Goal: Contribute content: Contribute content

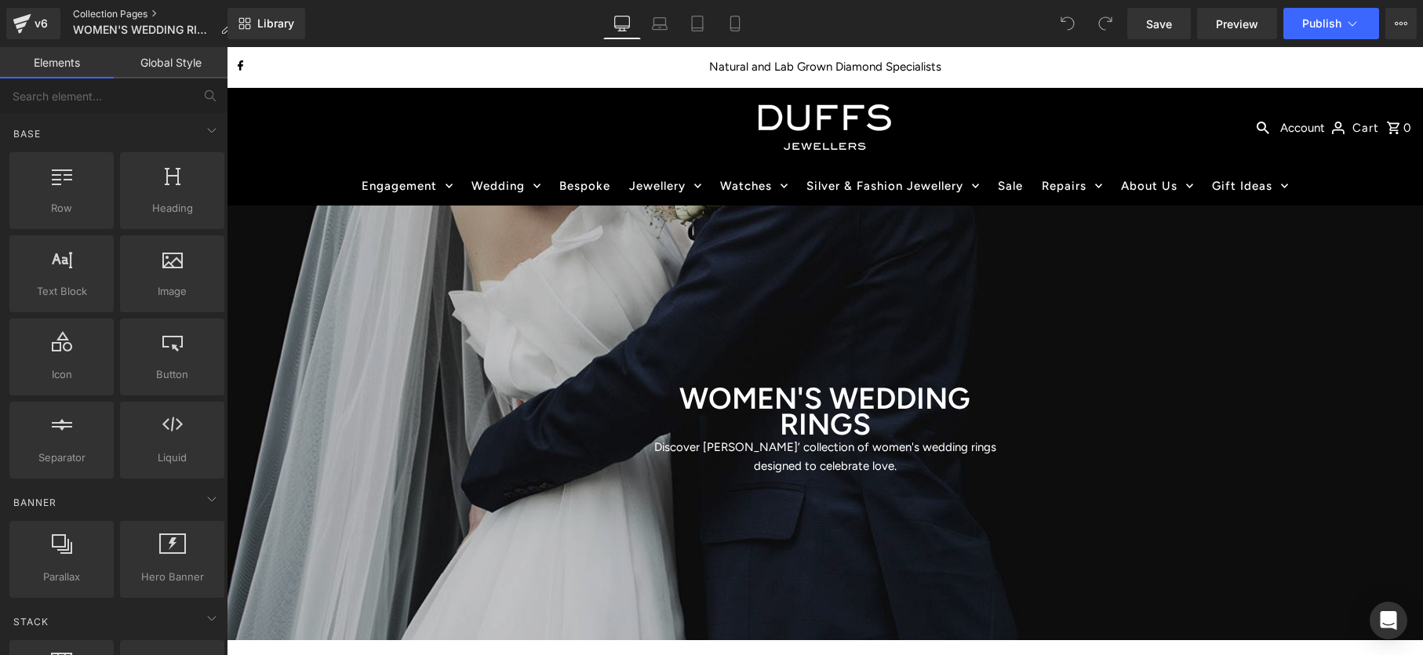
click at [118, 14] on link "Collection Pages" at bounding box center [158, 14] width 171 height 13
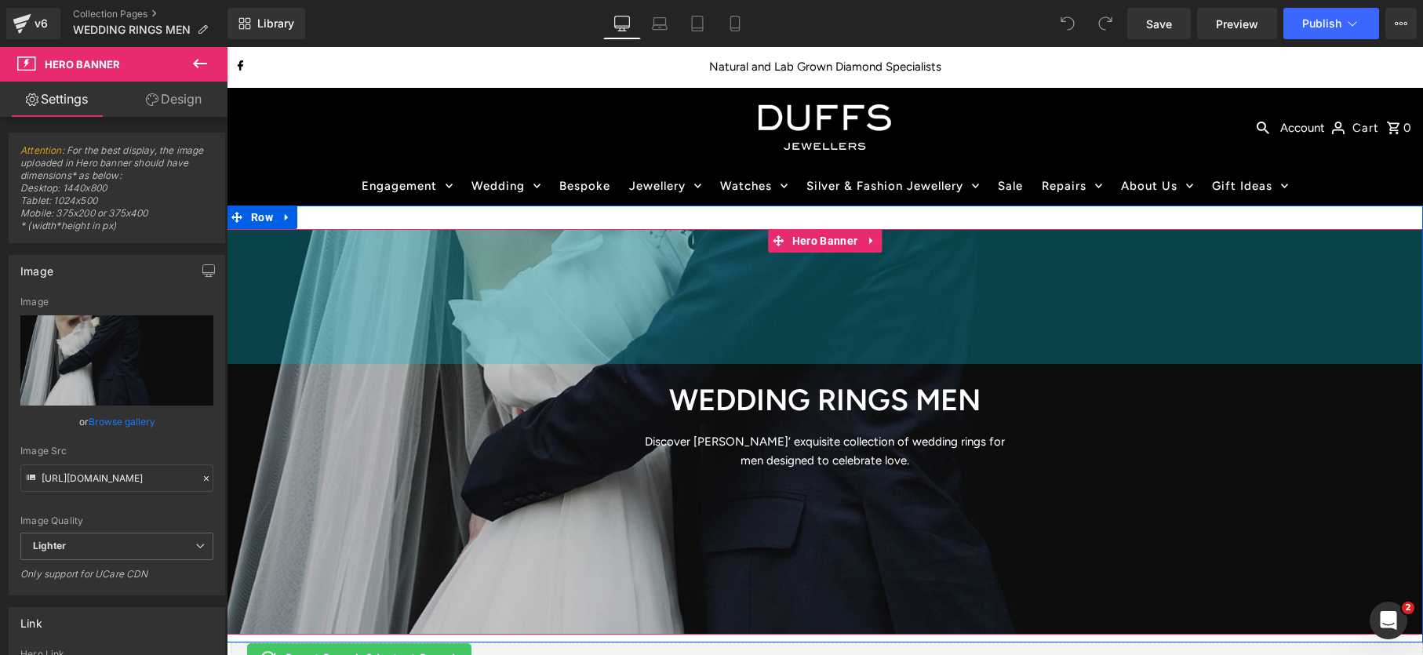
drag, startPoint x: 686, startPoint y: 230, endPoint x: 678, endPoint y: 210, distance: 21.1
click at [685, 208] on div "WEDDING RINGS MEN Heading Discover [PERSON_NAME]’ exquisite collection of weddi…" at bounding box center [825, 423] width 1196 height 437
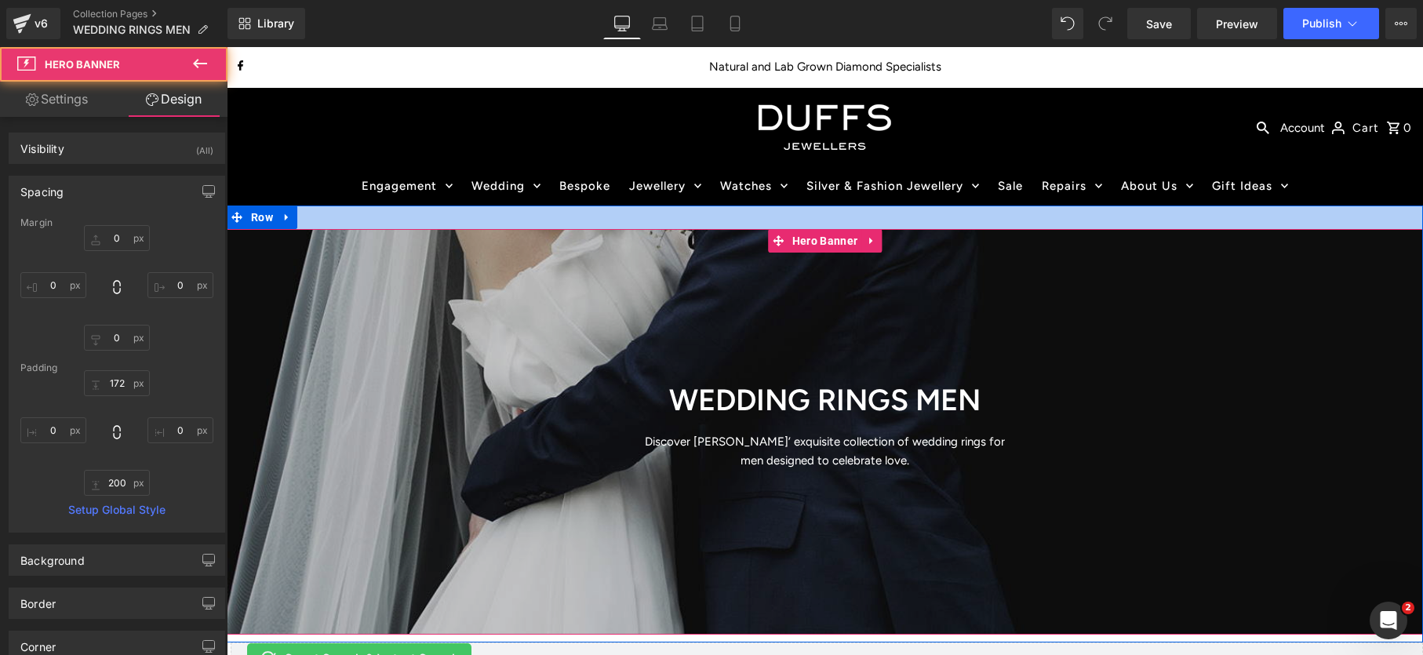
click at [674, 210] on div at bounding box center [825, 217] width 1196 height 24
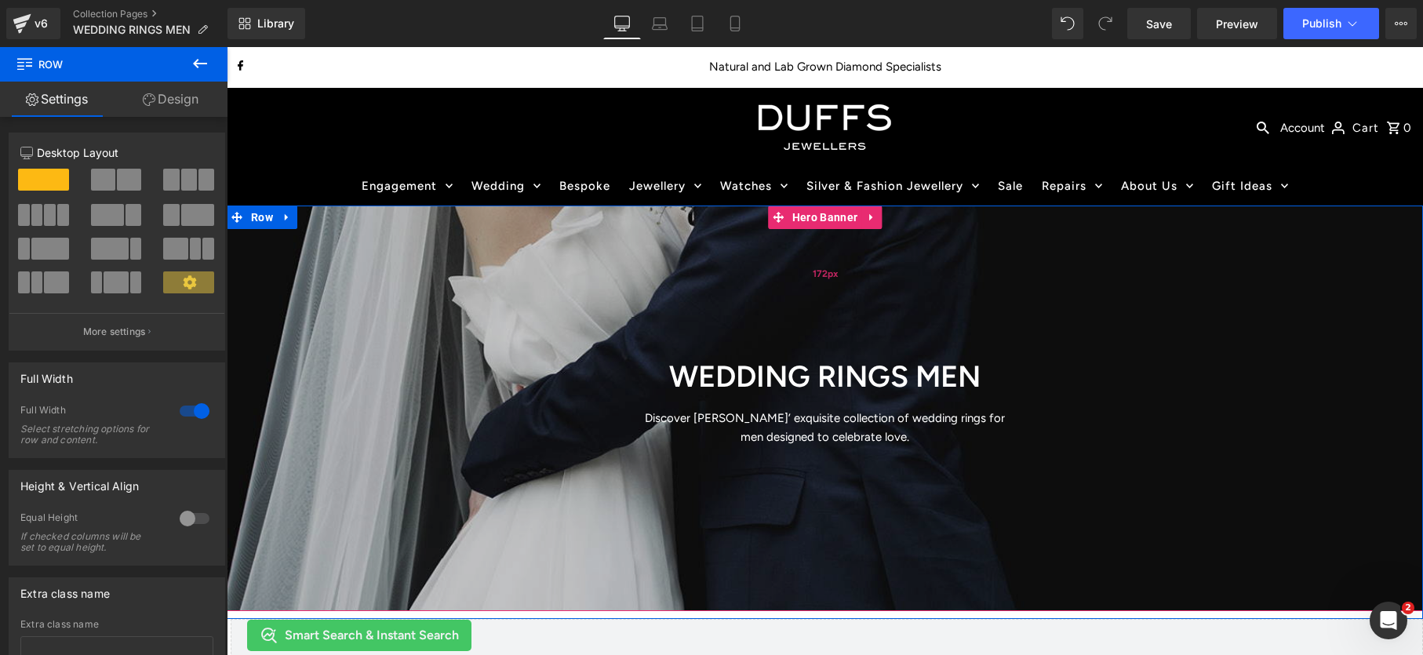
drag, startPoint x: 672, startPoint y: 227, endPoint x: 859, endPoint y: 285, distance: 195.2
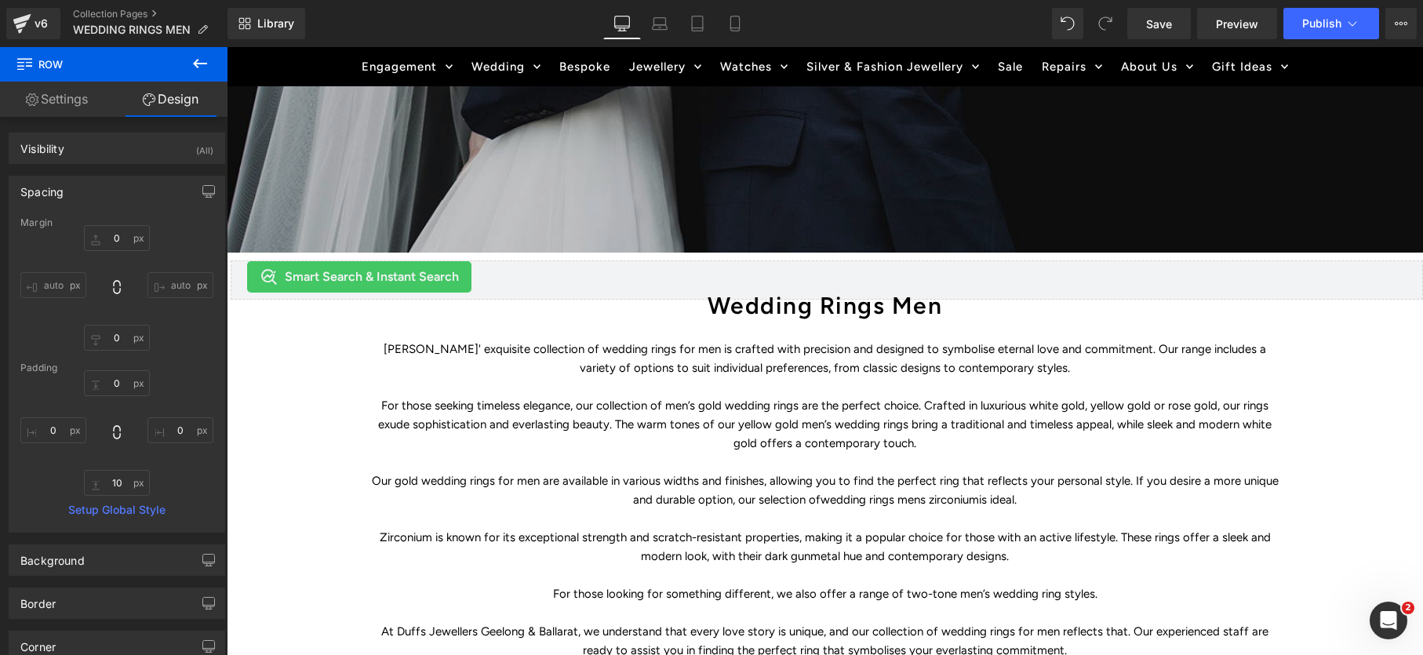
scroll to position [408, 0]
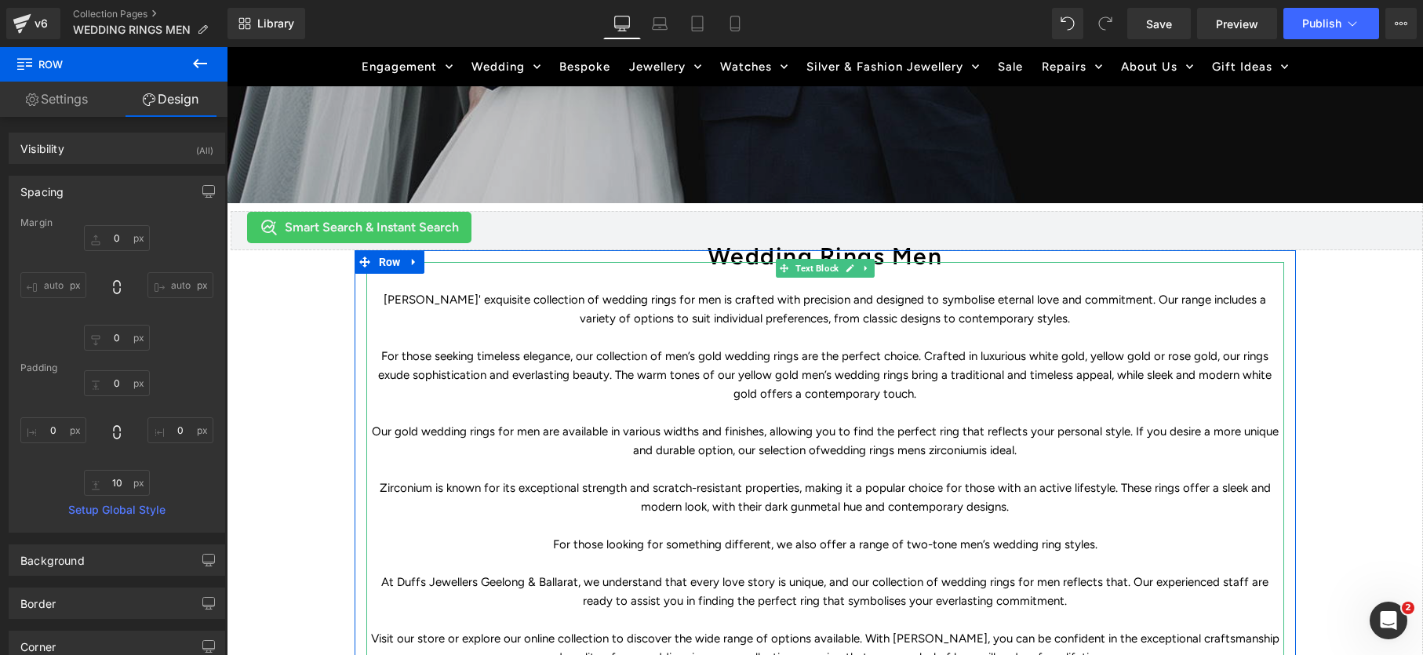
click at [769, 362] on p "For those seeking timeless elegance, our collection of men’s gold wedding rings…" at bounding box center [825, 375] width 918 height 56
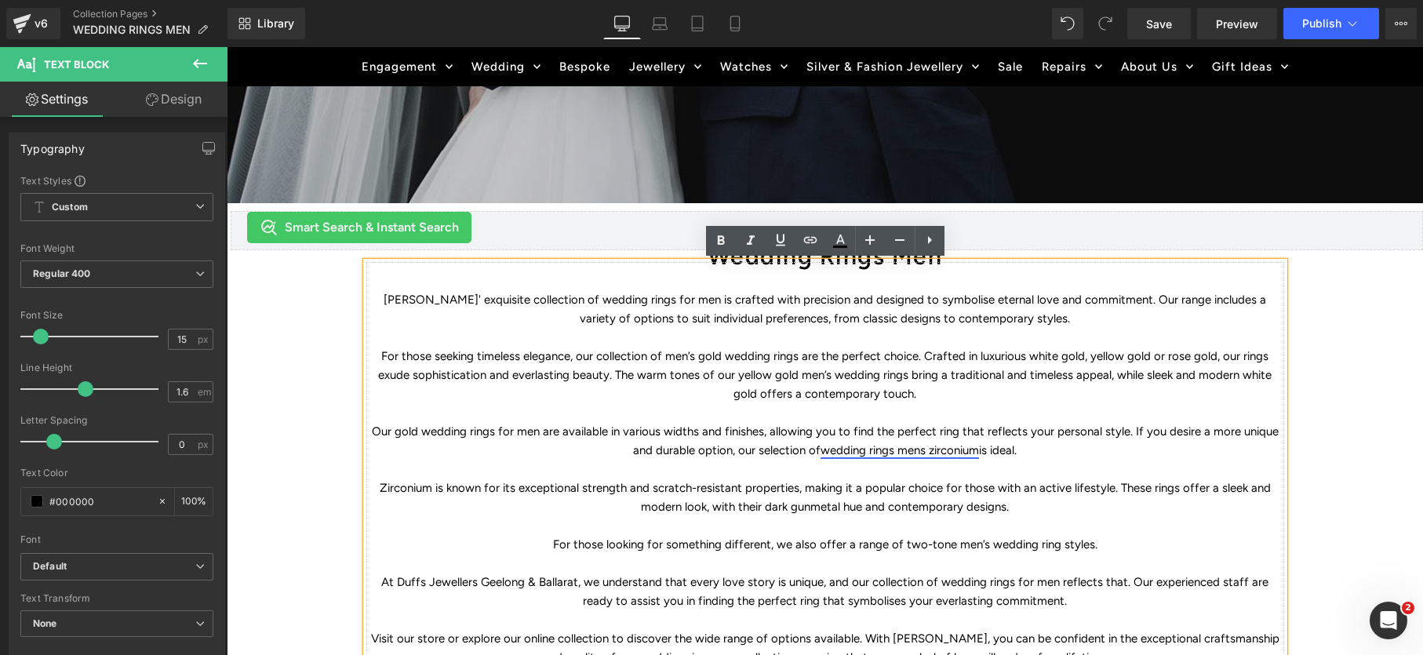
click at [952, 450] on link "wedding rings mens zirconium" at bounding box center [899, 450] width 158 height 14
drag, startPoint x: 968, startPoint y: 452, endPoint x: 807, endPoint y: 449, distance: 160.8
click at [806, 449] on p "Our gold wedding rings for men are available in various widths and finishes, al…" at bounding box center [825, 441] width 918 height 38
click at [779, 236] on icon at bounding box center [780, 240] width 19 height 19
click at [950, 345] on p "To enrich screen reader interactions, please activate Accessibility in Grammarl…" at bounding box center [825, 337] width 918 height 19
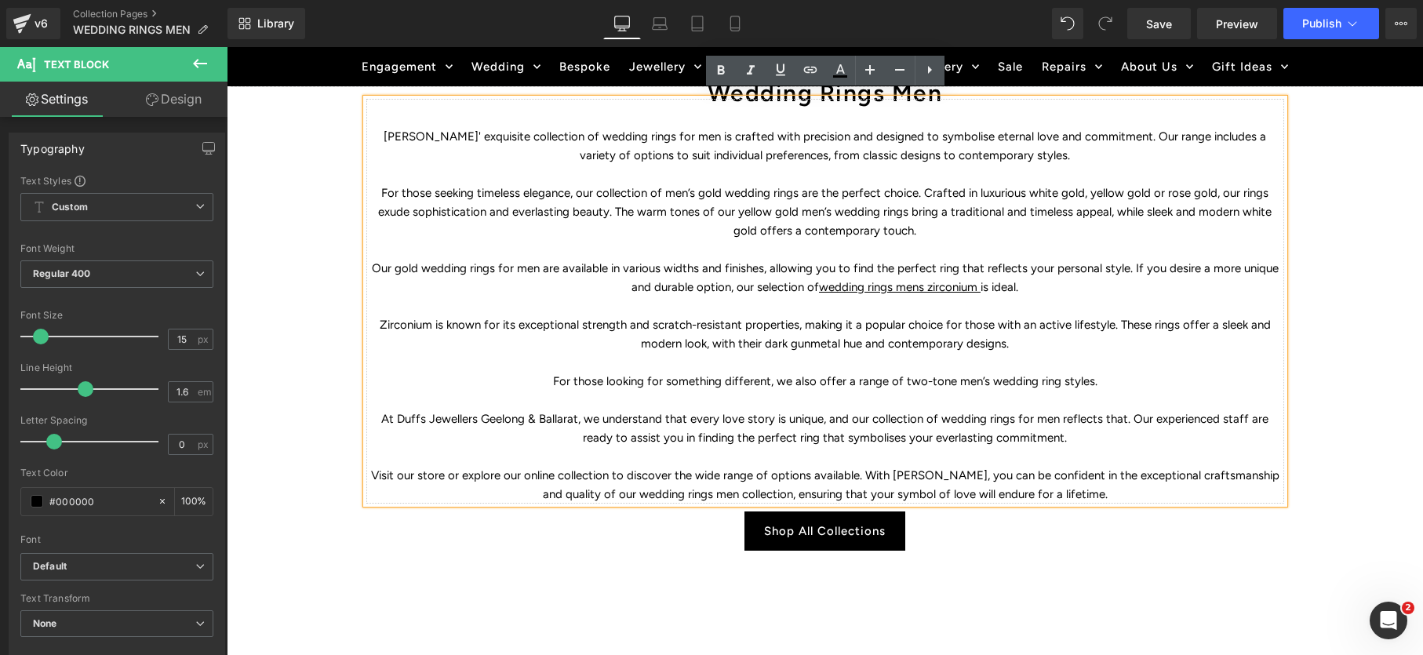
scroll to position [583, 0]
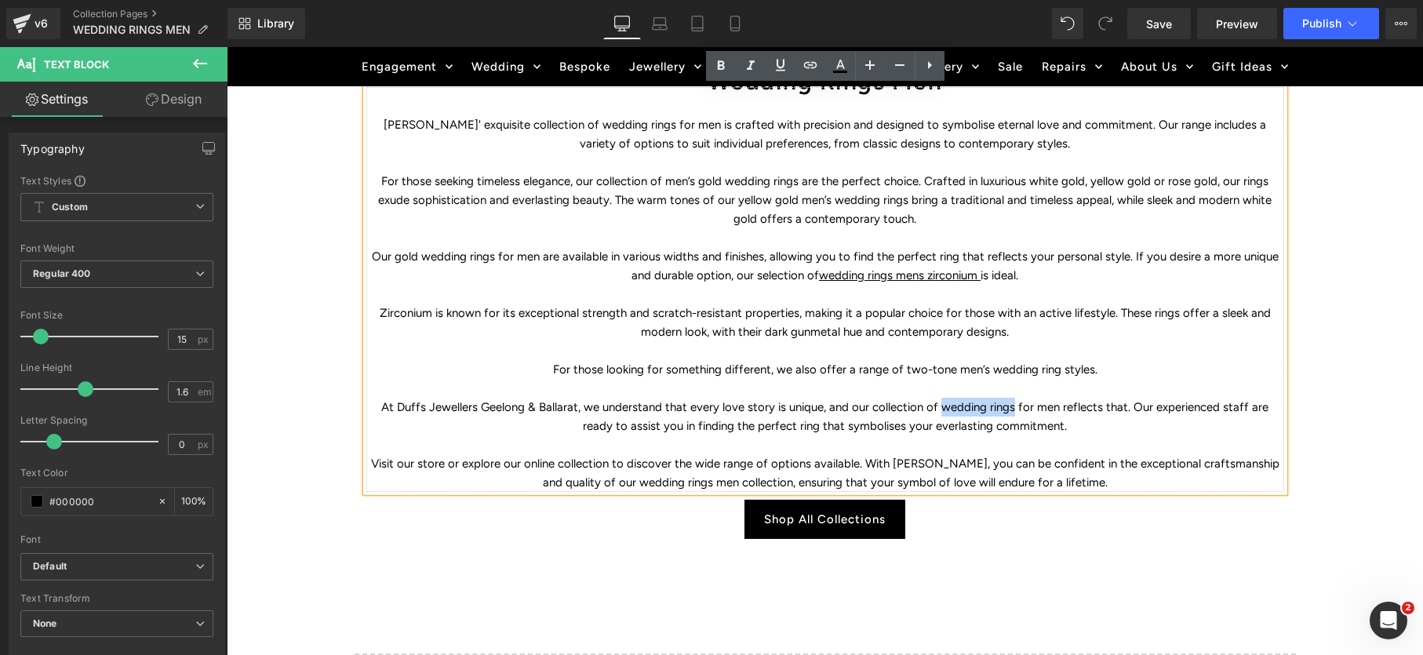
drag, startPoint x: 996, startPoint y: 408, endPoint x: 927, endPoint y: 406, distance: 69.0
click at [927, 406] on p "At Duffs Jewellers Geelong & Ballarat, we understand that every love story is u…" at bounding box center [825, 417] width 918 height 38
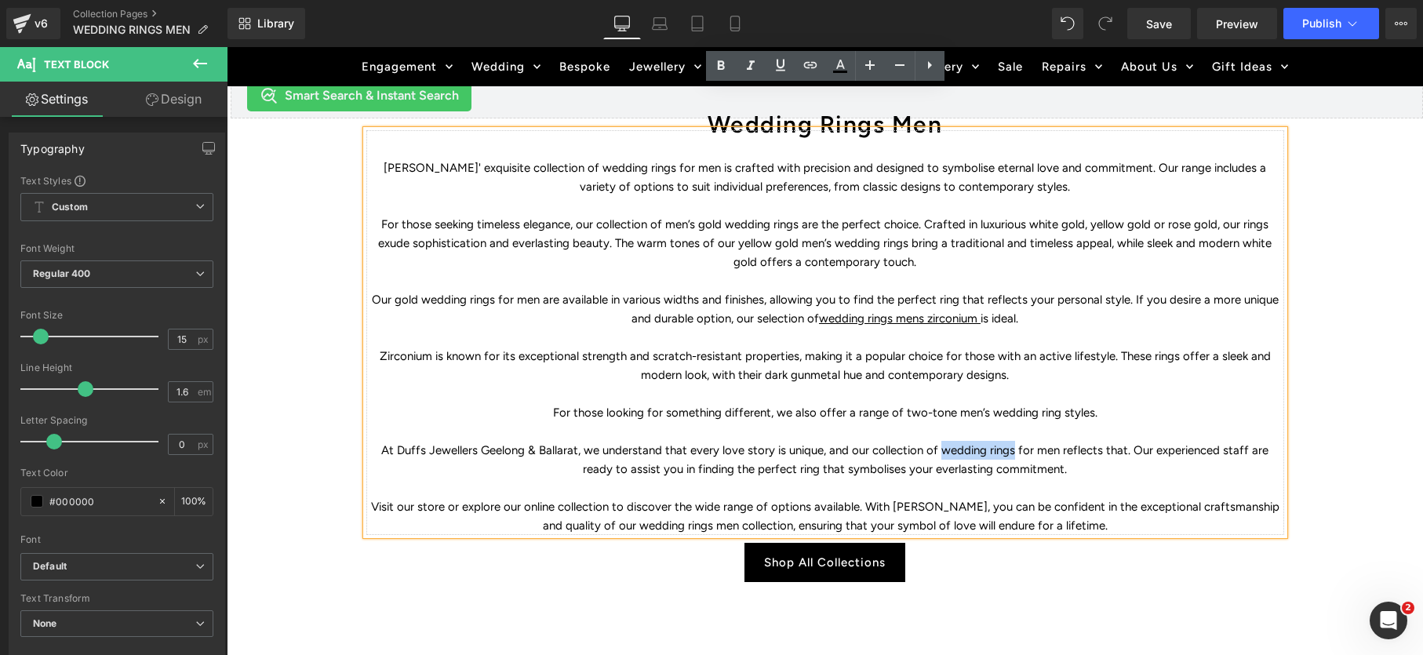
scroll to position [506, 0]
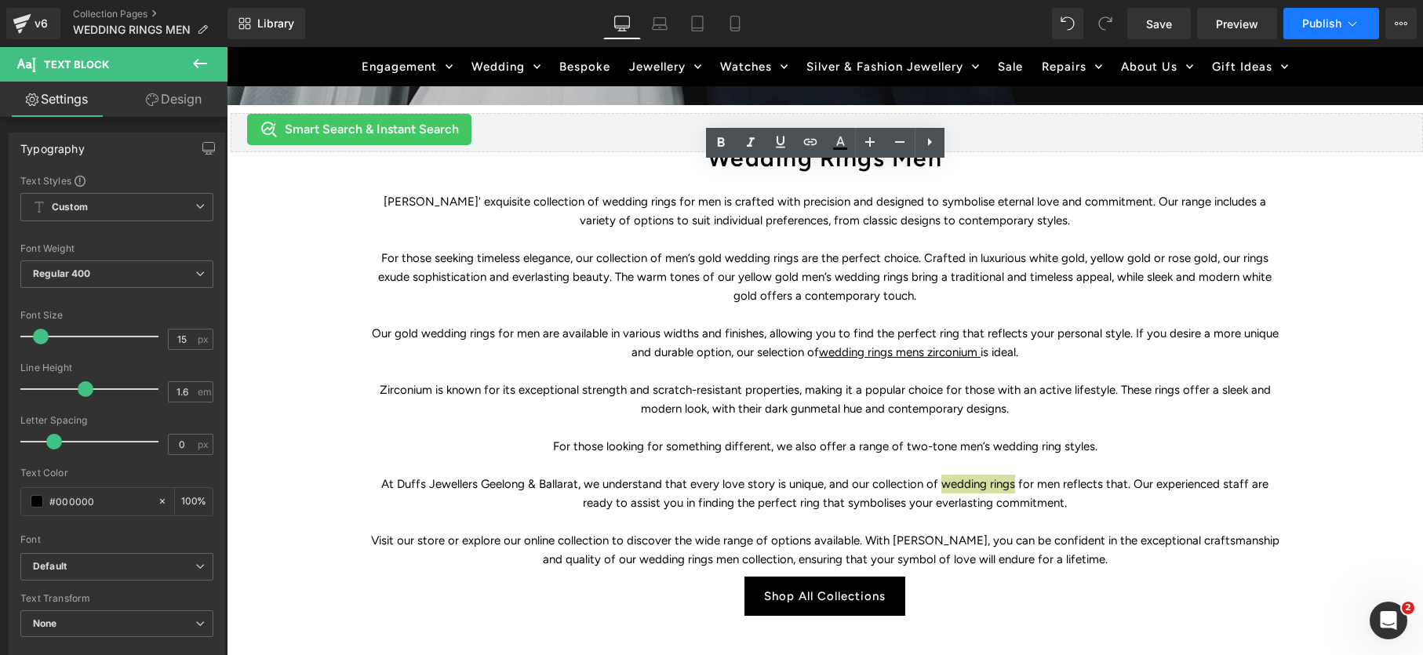
click at [1317, 27] on span "Publish" at bounding box center [1321, 23] width 39 height 13
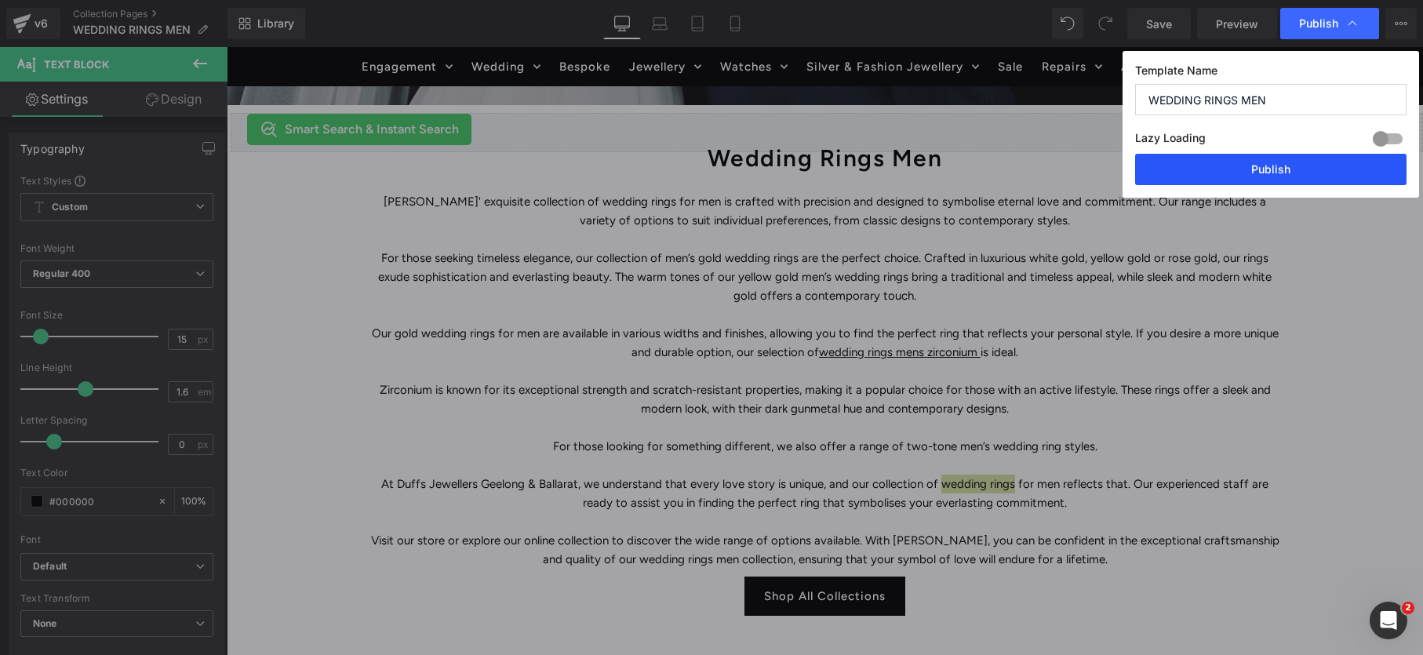
click at [1293, 166] on button "Publish" at bounding box center [1270, 169] width 271 height 31
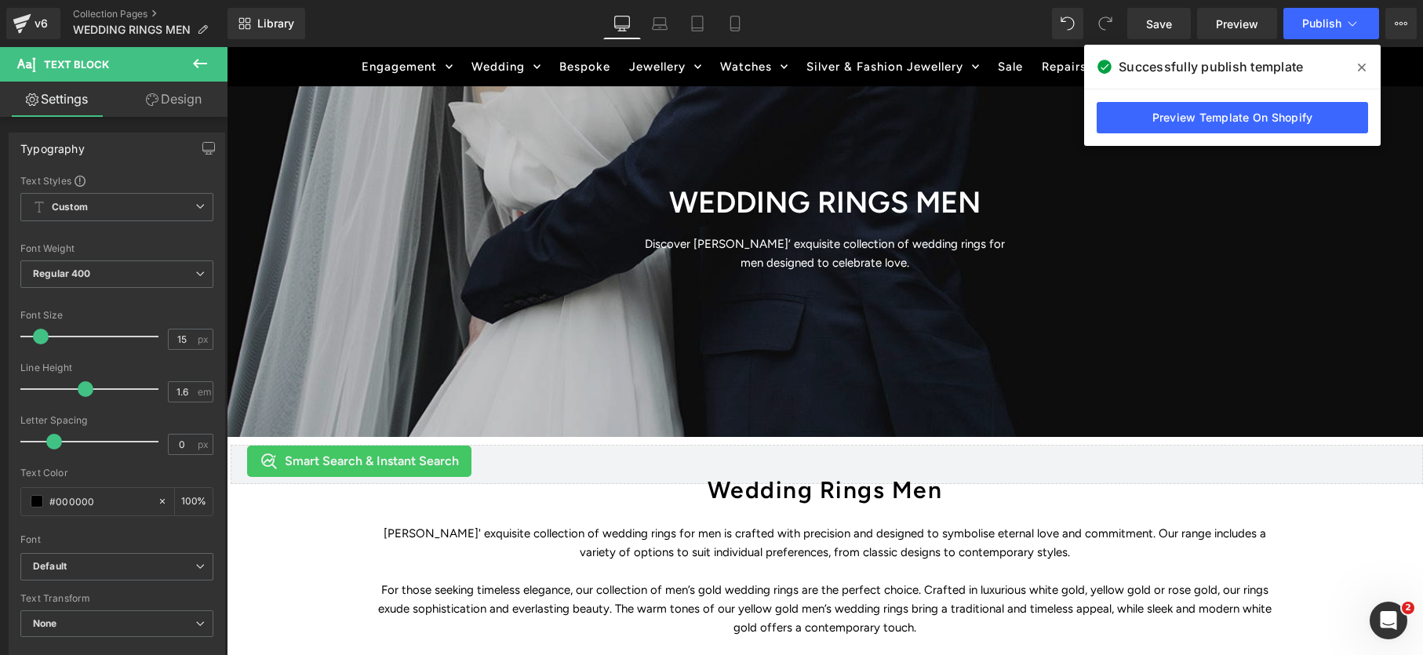
scroll to position [173, 0]
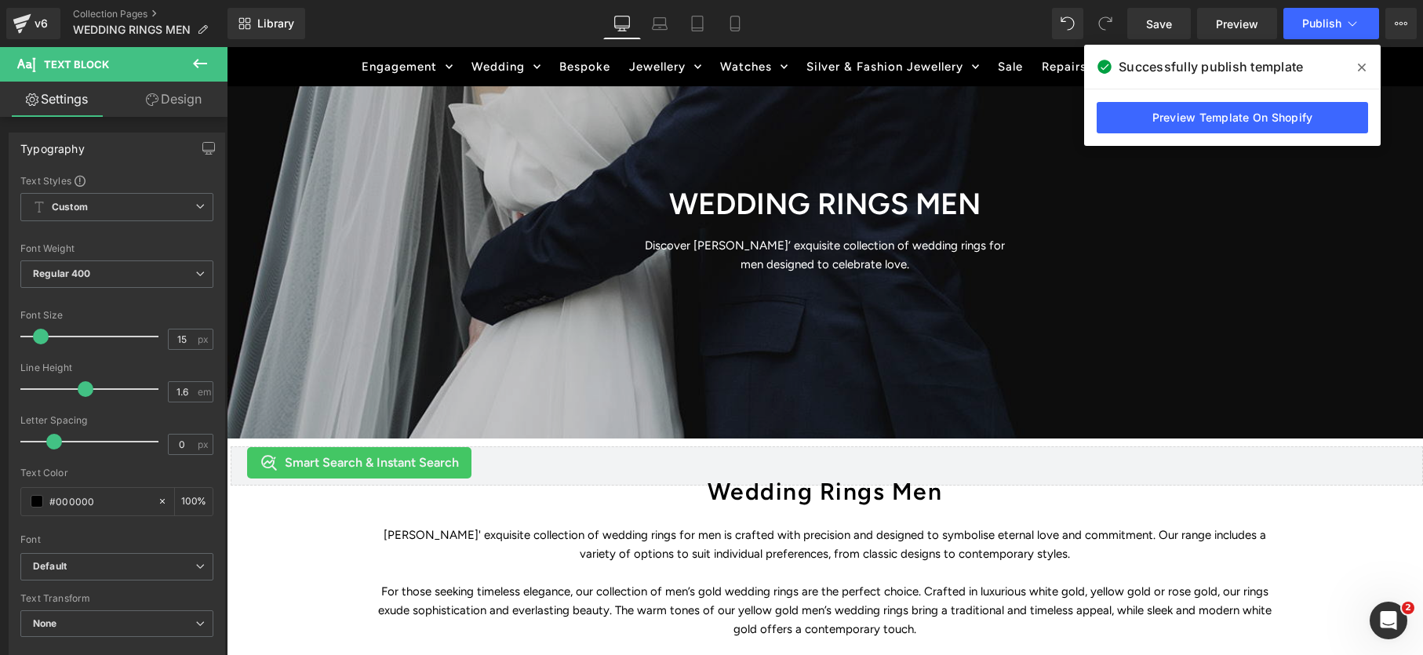
click at [528, 198] on div "WEDDING RINGS MEN Heading Discover Duffs Jewellers’ exquisite collection of wed…" at bounding box center [824, 225] width 941 height 114
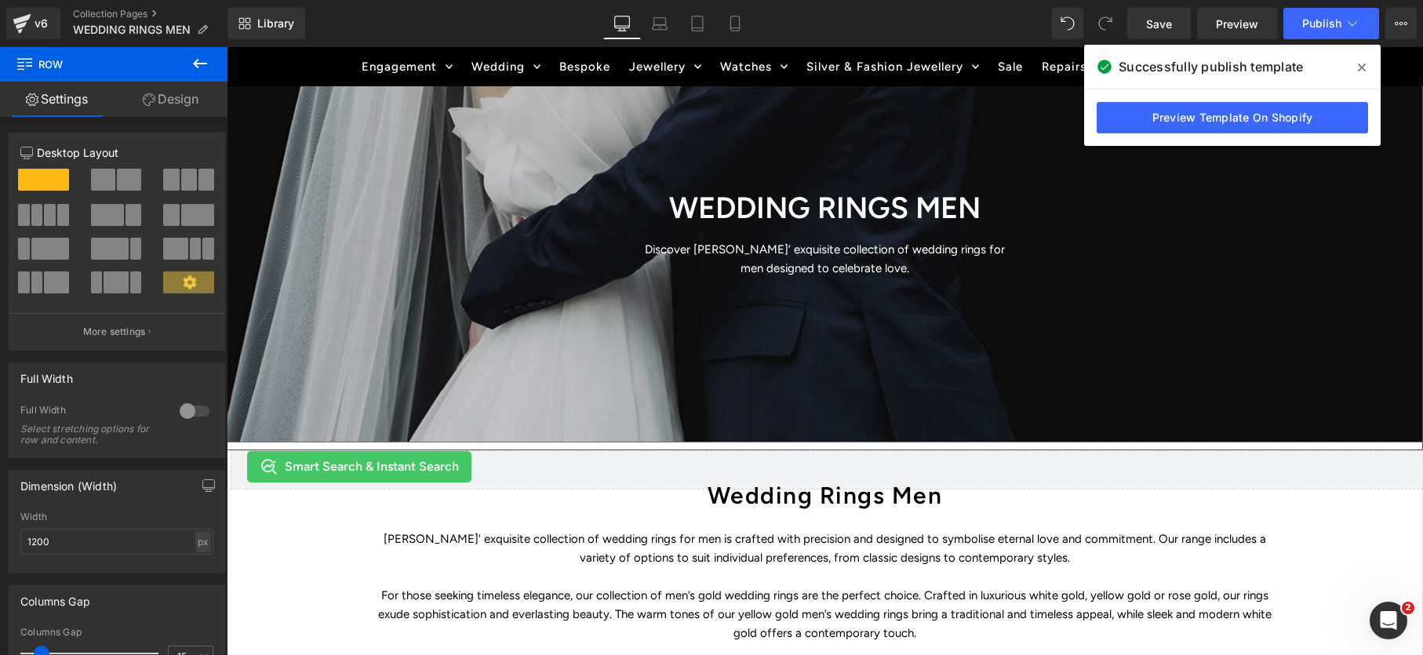
click at [812, 329] on div at bounding box center [825, 239] width 1196 height 405
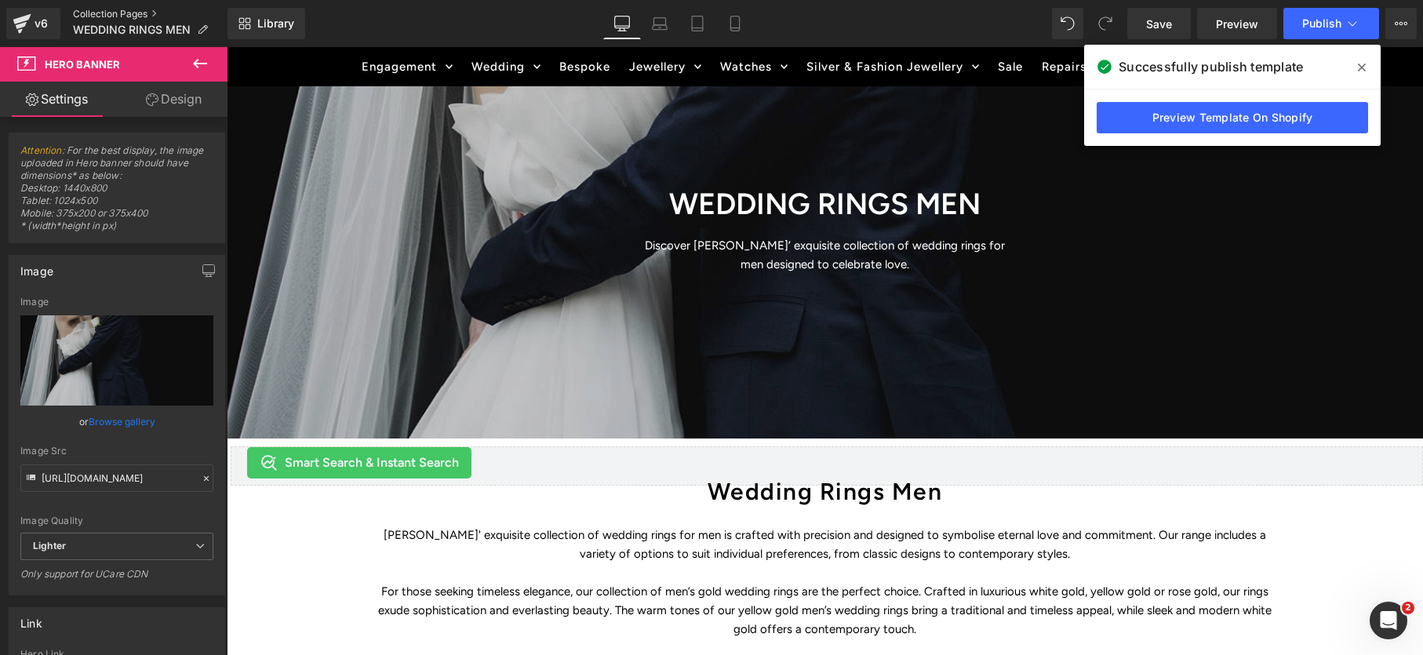
click at [122, 16] on link "Collection Pages" at bounding box center [150, 14] width 154 height 13
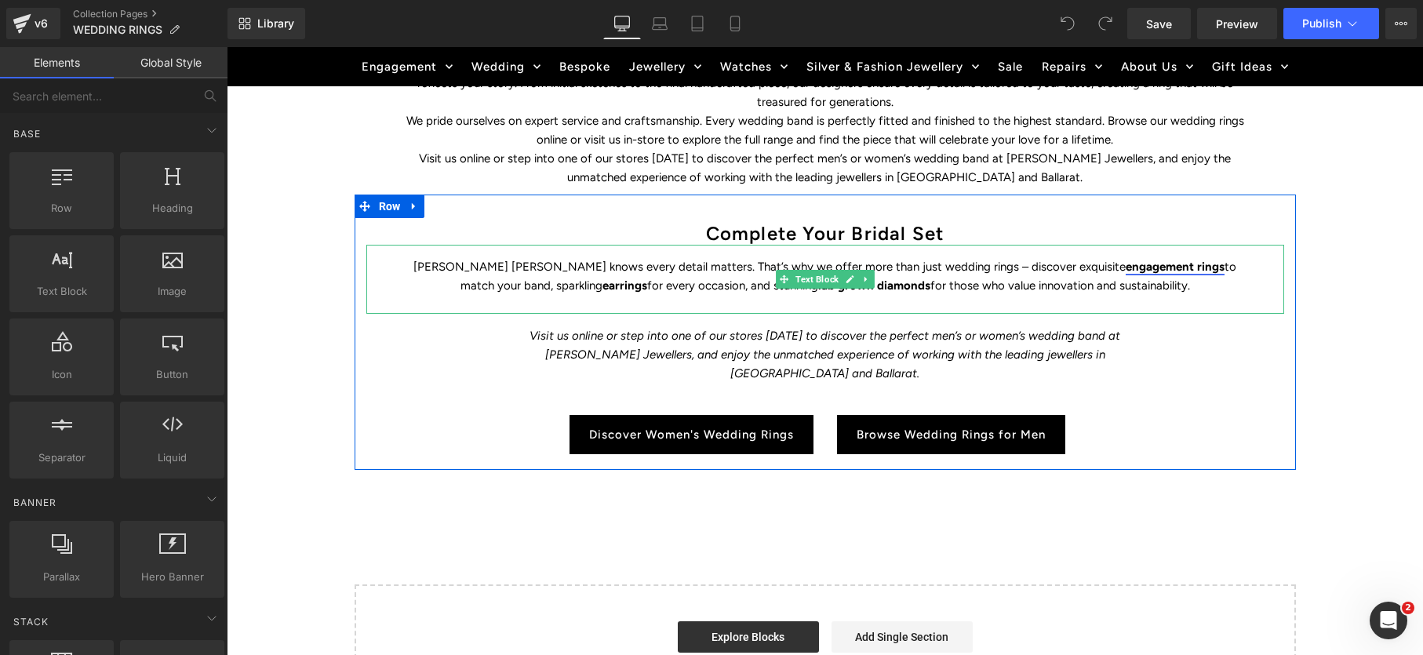
click at [1125, 263] on strong "engagement rings" at bounding box center [1174, 267] width 99 height 14
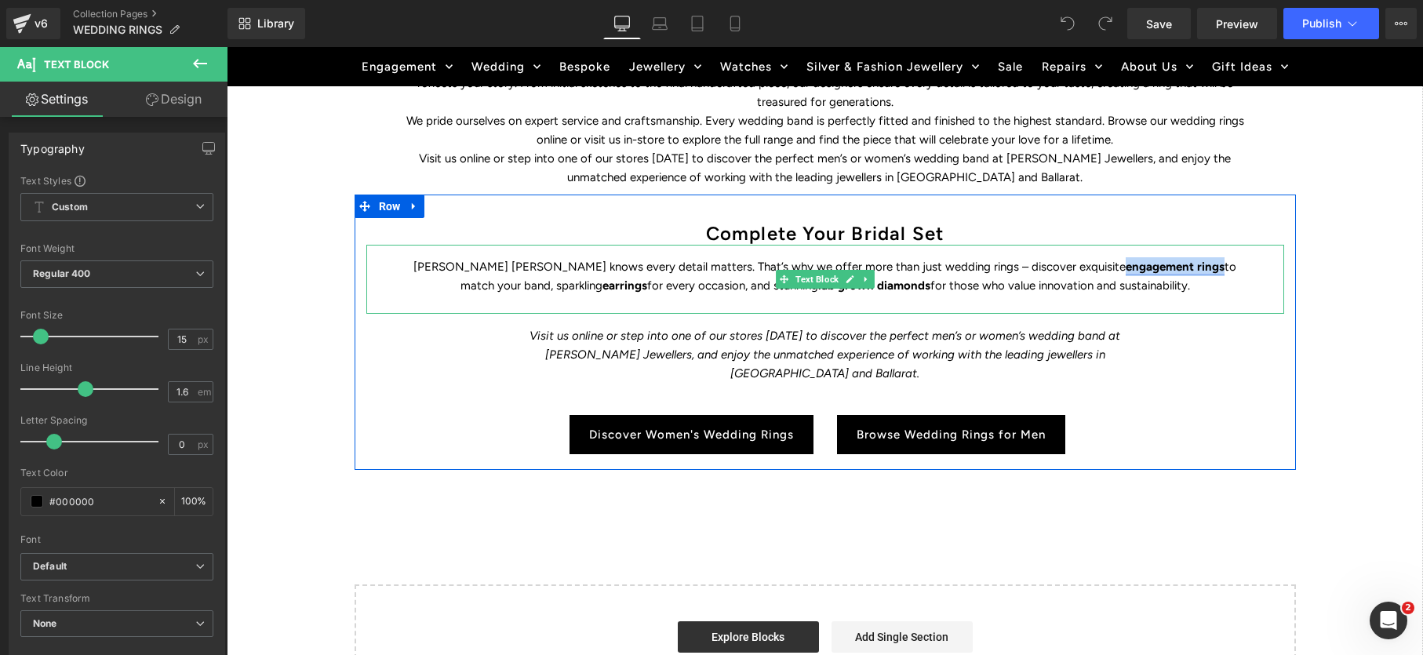
drag, startPoint x: 1120, startPoint y: 265, endPoint x: 1019, endPoint y: 266, distance: 101.2
click at [1019, 266] on p "Duff’s Jewellers knows every detail matters. That’s why we offer more than just…" at bounding box center [824, 276] width 839 height 38
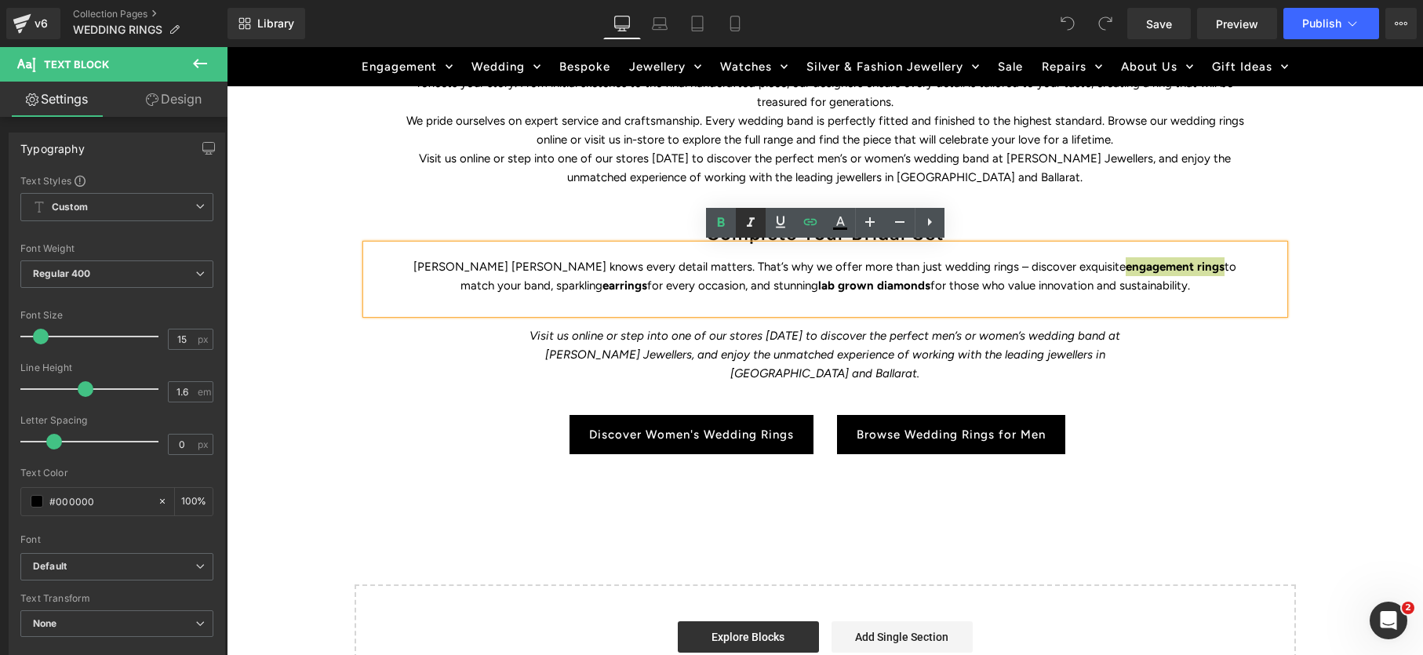
drag, startPoint x: 715, startPoint y: 220, endPoint x: 761, endPoint y: 220, distance: 45.5
click at [716, 221] on icon at bounding box center [720, 222] width 19 height 19
drag, startPoint x: 777, startPoint y: 219, endPoint x: 788, endPoint y: 234, distance: 19.1
click at [777, 219] on icon at bounding box center [780, 222] width 9 height 12
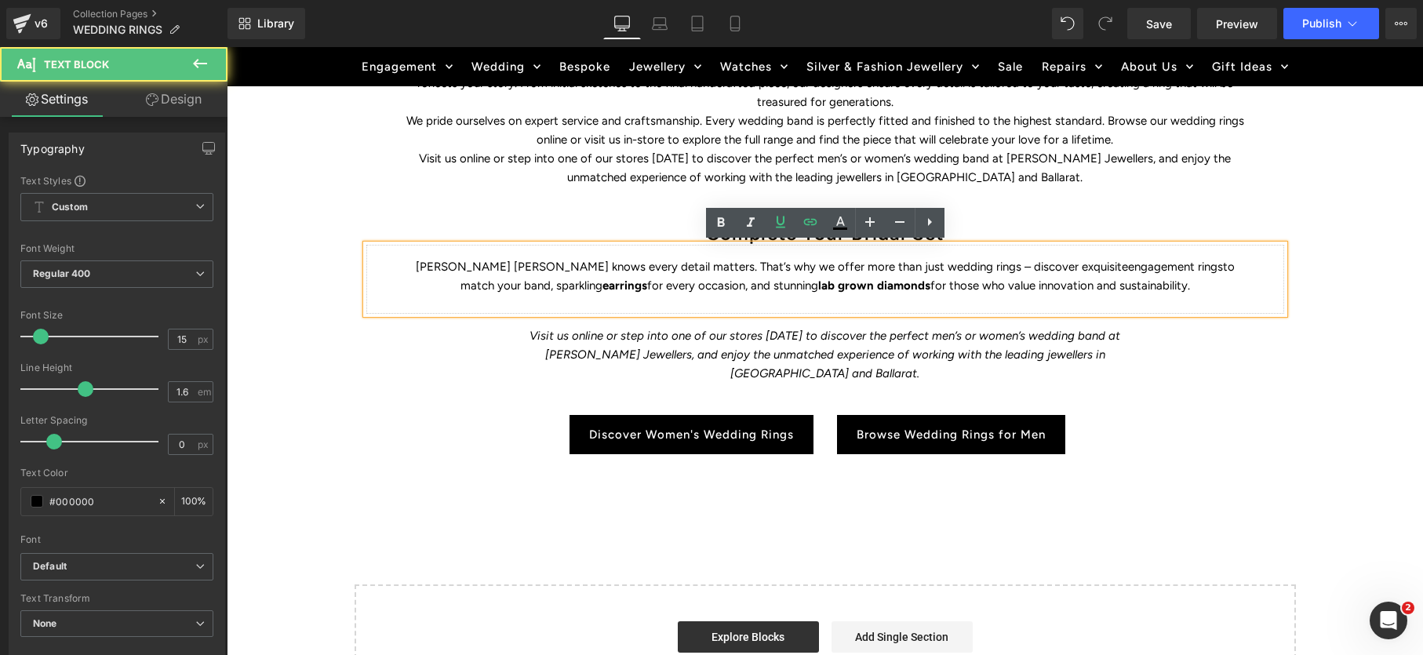
click at [887, 285] on p "Duff’s Jewellers knows every detail matters. That’s why we offer more than just…" at bounding box center [824, 276] width 839 height 38
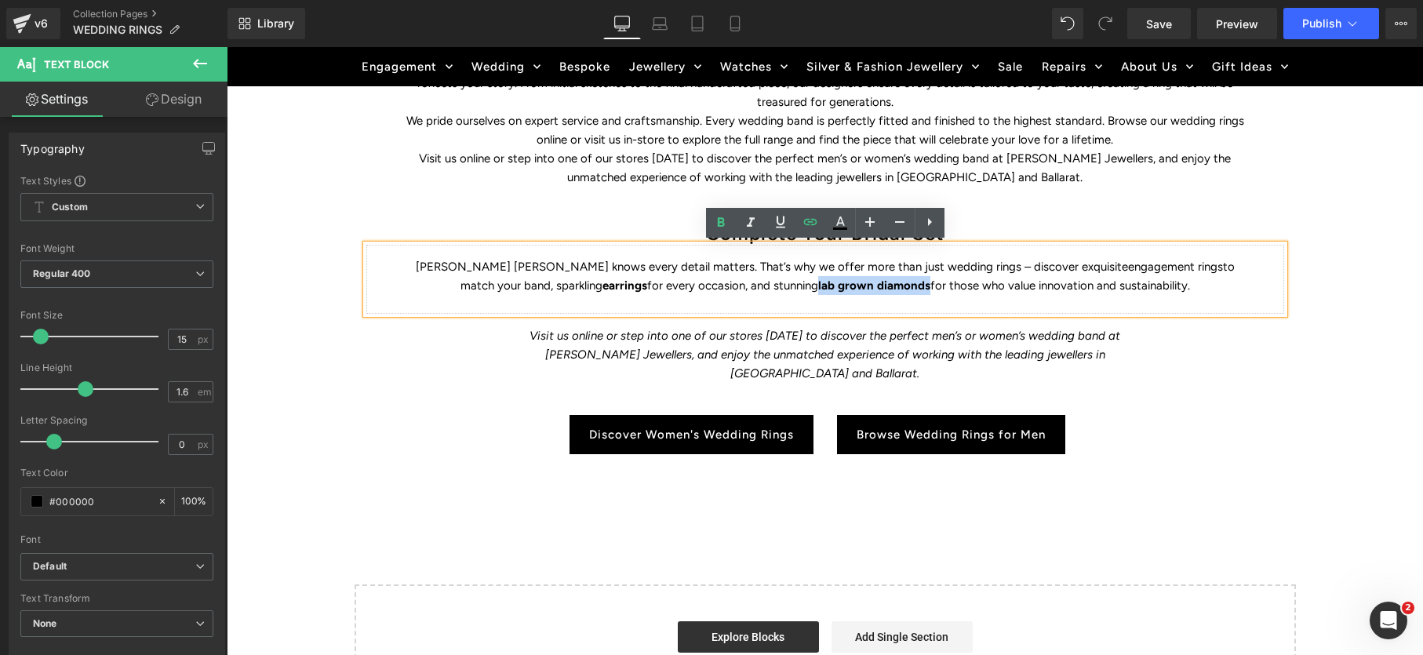
drag, startPoint x: 887, startPoint y: 284, endPoint x: 772, endPoint y: 284, distance: 115.3
click at [772, 284] on p "Duff’s Jewellers knows every detail matters. That’s why we offer more than just…" at bounding box center [824, 276] width 839 height 38
click at [724, 225] on icon at bounding box center [720, 222] width 19 height 19
click at [779, 220] on icon at bounding box center [780, 222] width 19 height 19
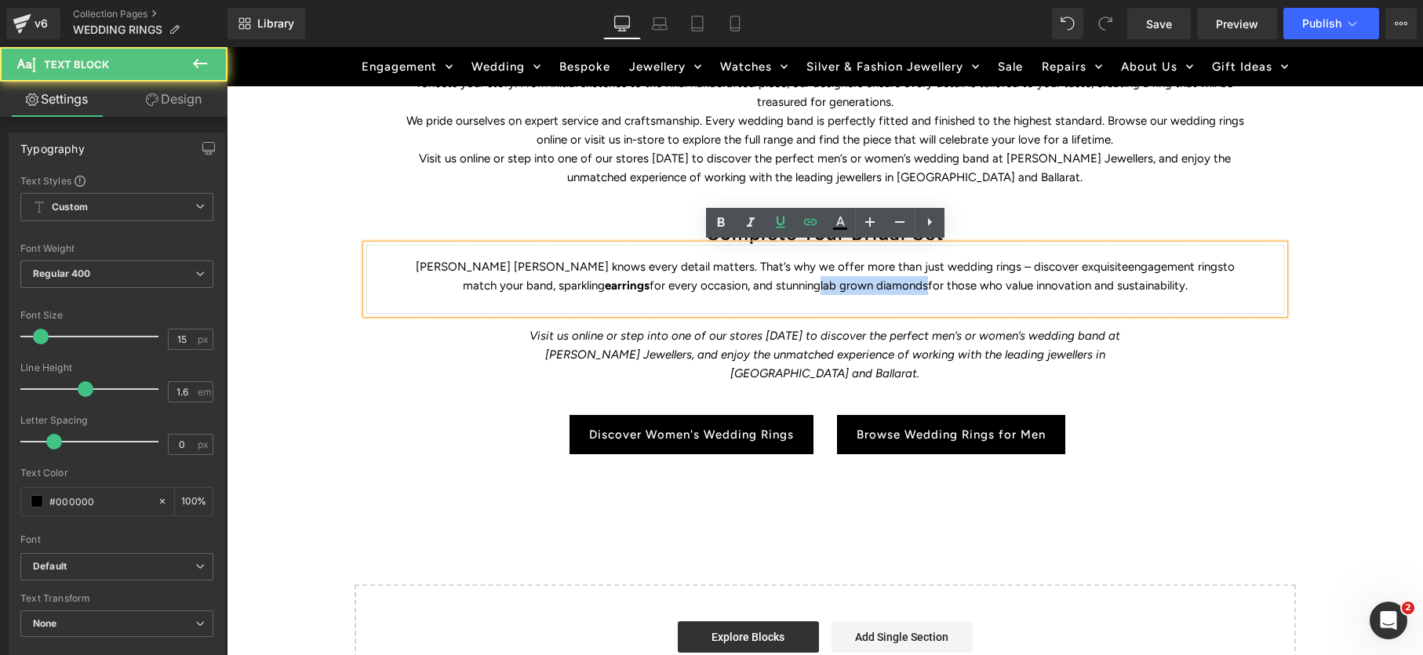
drag, startPoint x: 883, startPoint y: 284, endPoint x: 780, endPoint y: 266, distance: 104.3
click at [778, 282] on p "Duff’s Jewellers knows every detail matters. That’s why we offer more than just…" at bounding box center [824, 276] width 839 height 38
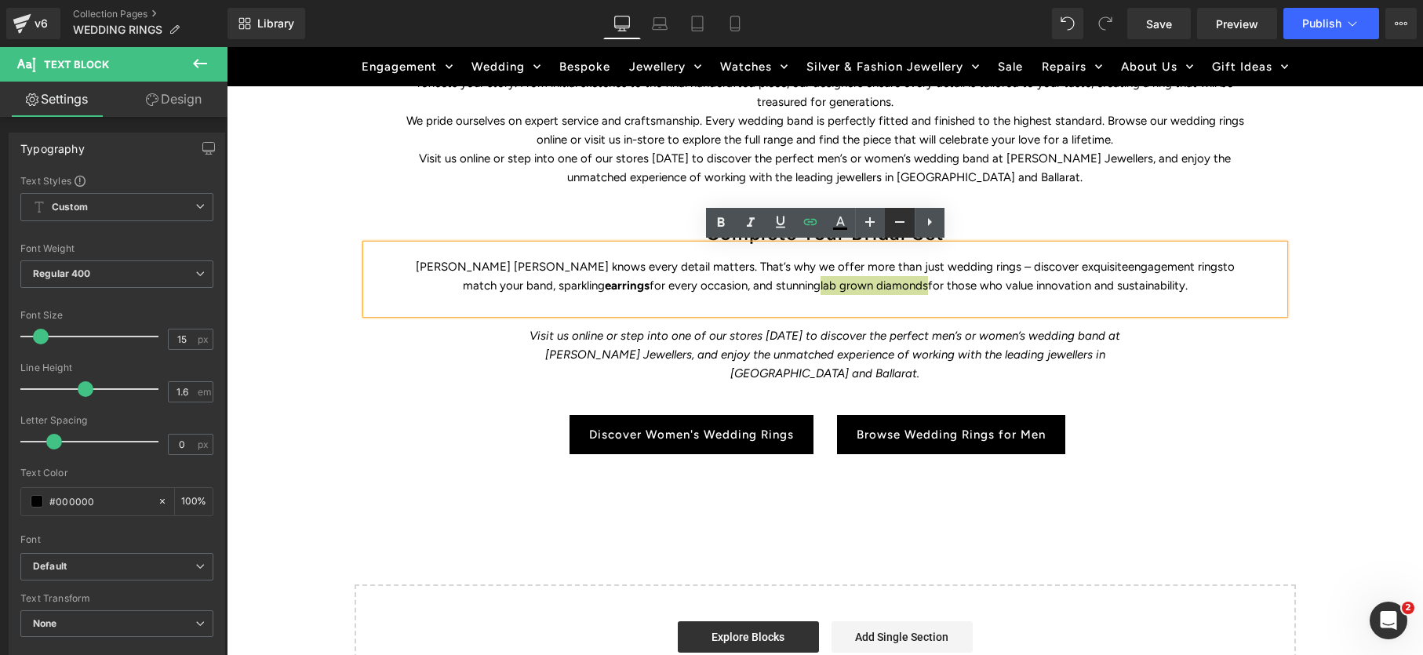
drag, startPoint x: 782, startPoint y: 223, endPoint x: 884, endPoint y: 236, distance: 102.8
click at [783, 223] on icon at bounding box center [780, 222] width 9 height 12
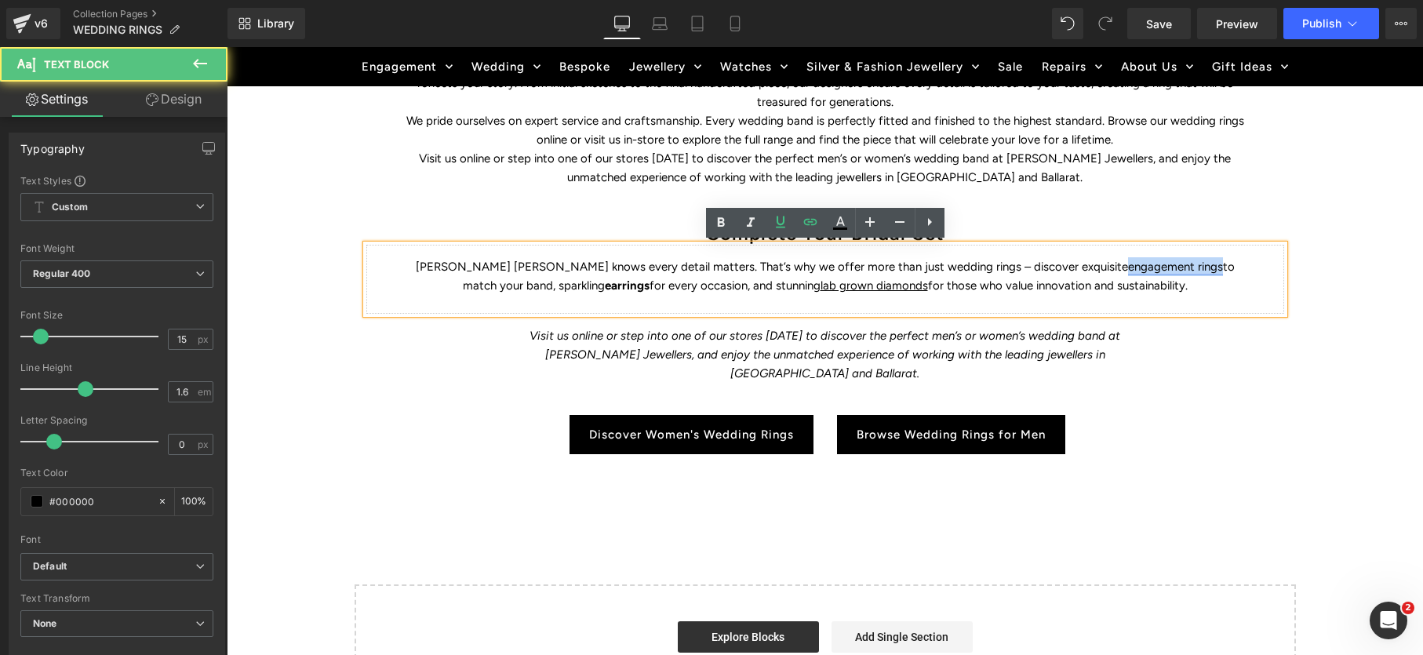
drag, startPoint x: 1115, startPoint y: 267, endPoint x: 1021, endPoint y: 265, distance: 94.1
click at [1022, 265] on p "Duff’s Jewellers knows every detail matters. That’s why we offer more than just…" at bounding box center [824, 276] width 839 height 38
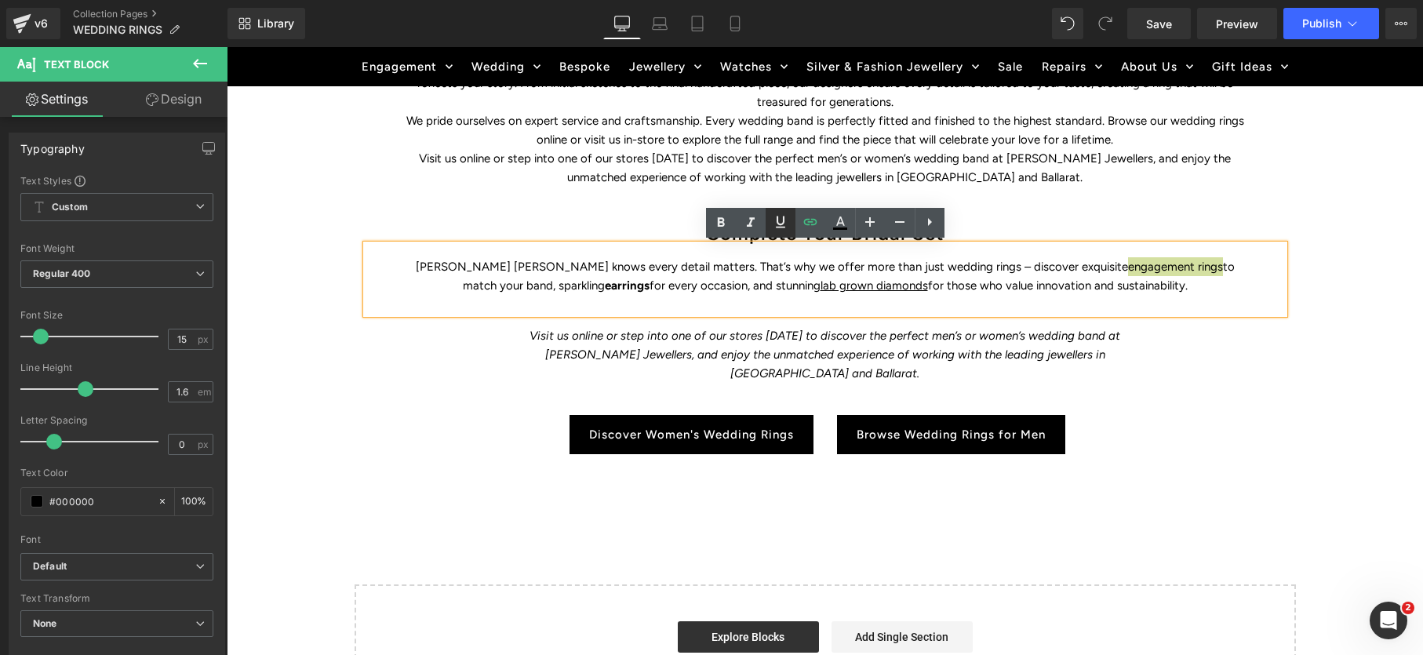
drag, startPoint x: 783, startPoint y: 220, endPoint x: 765, endPoint y: 237, distance: 24.4
click at [783, 221] on icon at bounding box center [780, 222] width 9 height 12
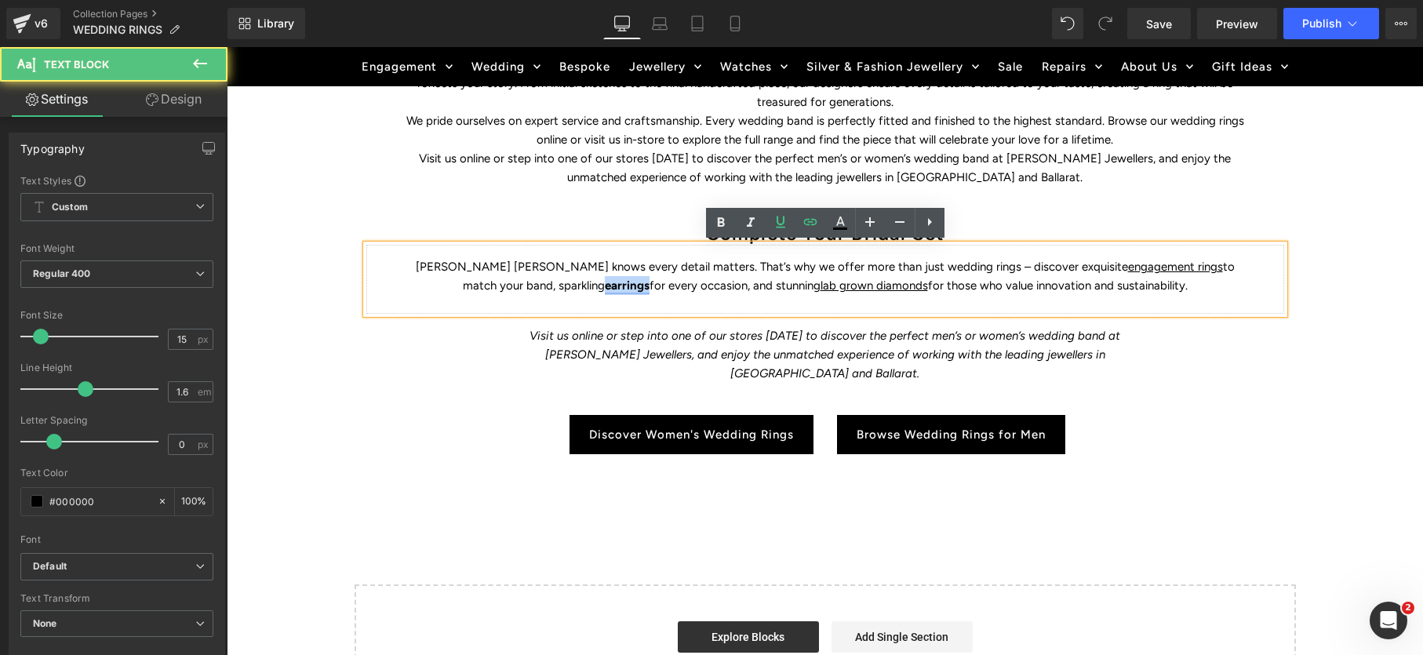
drag, startPoint x: 602, startPoint y: 285, endPoint x: 566, endPoint y: 283, distance: 35.3
click at [556, 285] on p "Duff’s Jewellers knows every detail matters. That’s why we offer more than just…" at bounding box center [824, 276] width 839 height 38
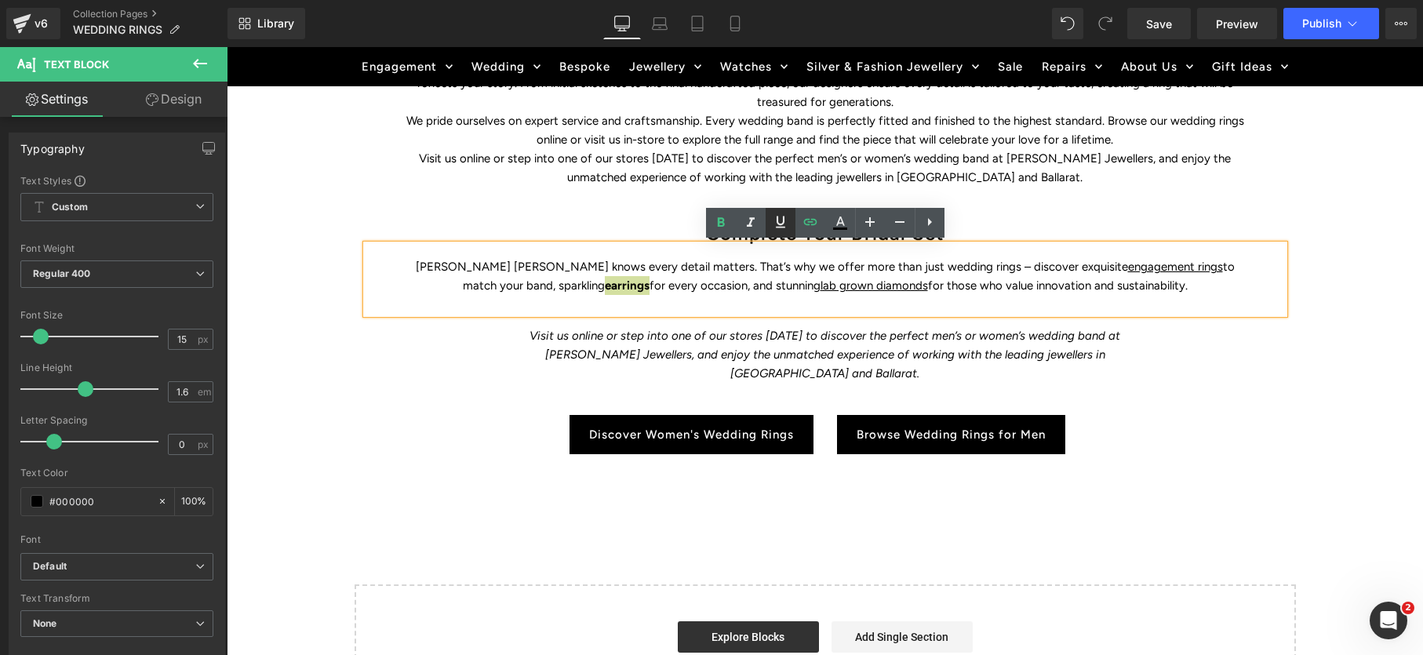
click at [780, 221] on icon at bounding box center [780, 222] width 19 height 19
click at [715, 221] on icon at bounding box center [720, 222] width 19 height 19
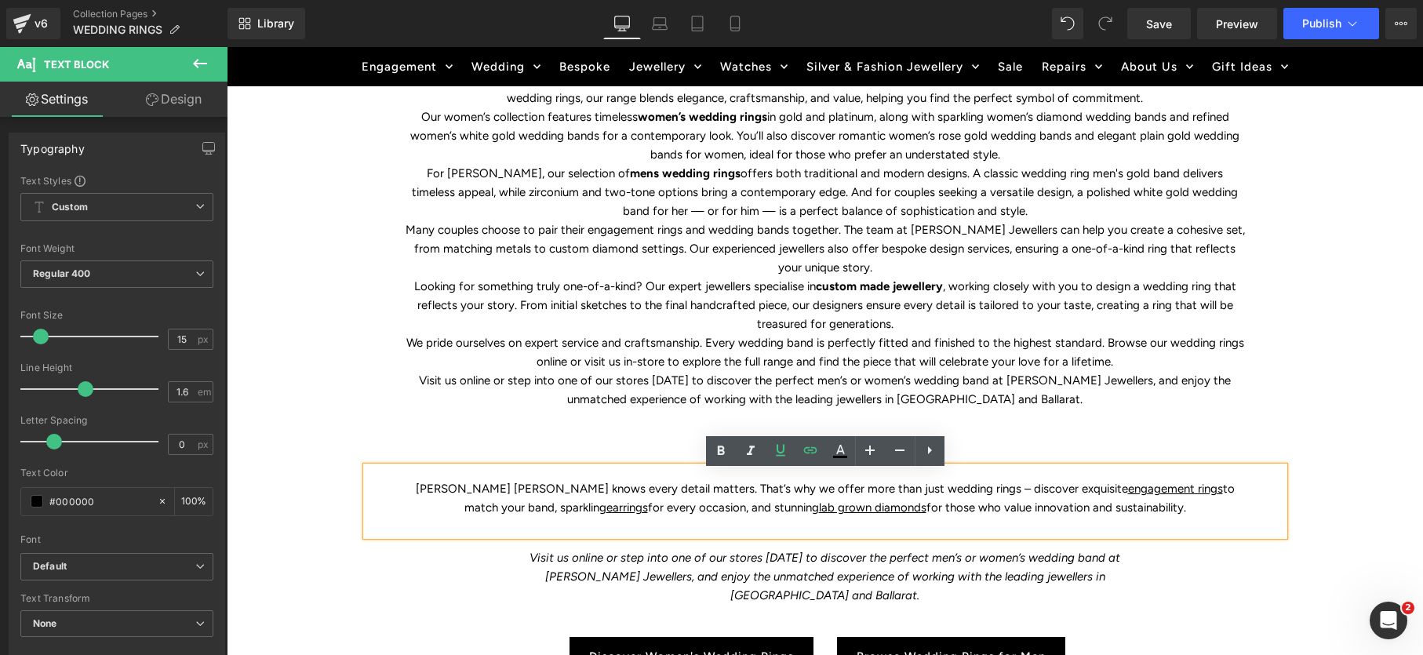
scroll to position [580, 0]
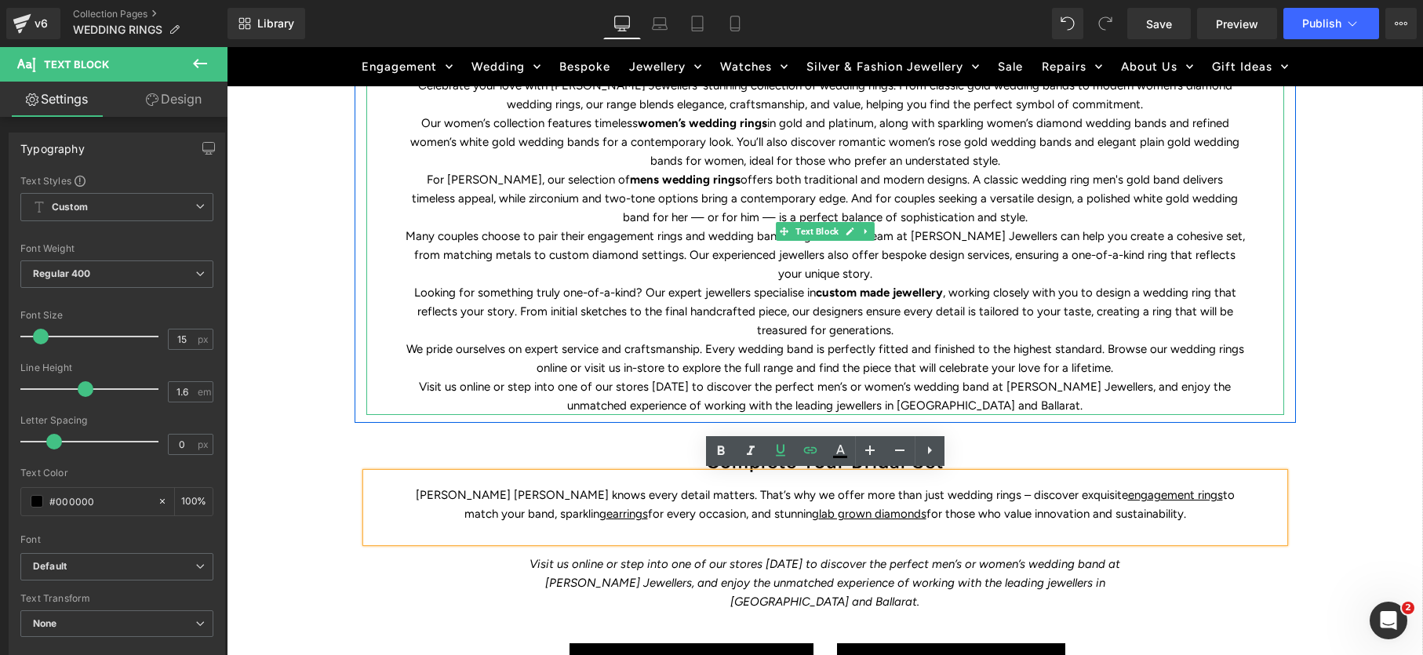
click at [895, 310] on p "Looking for something truly one-of-a-kind? Our expert jewellers specialise in c…" at bounding box center [824, 311] width 839 height 56
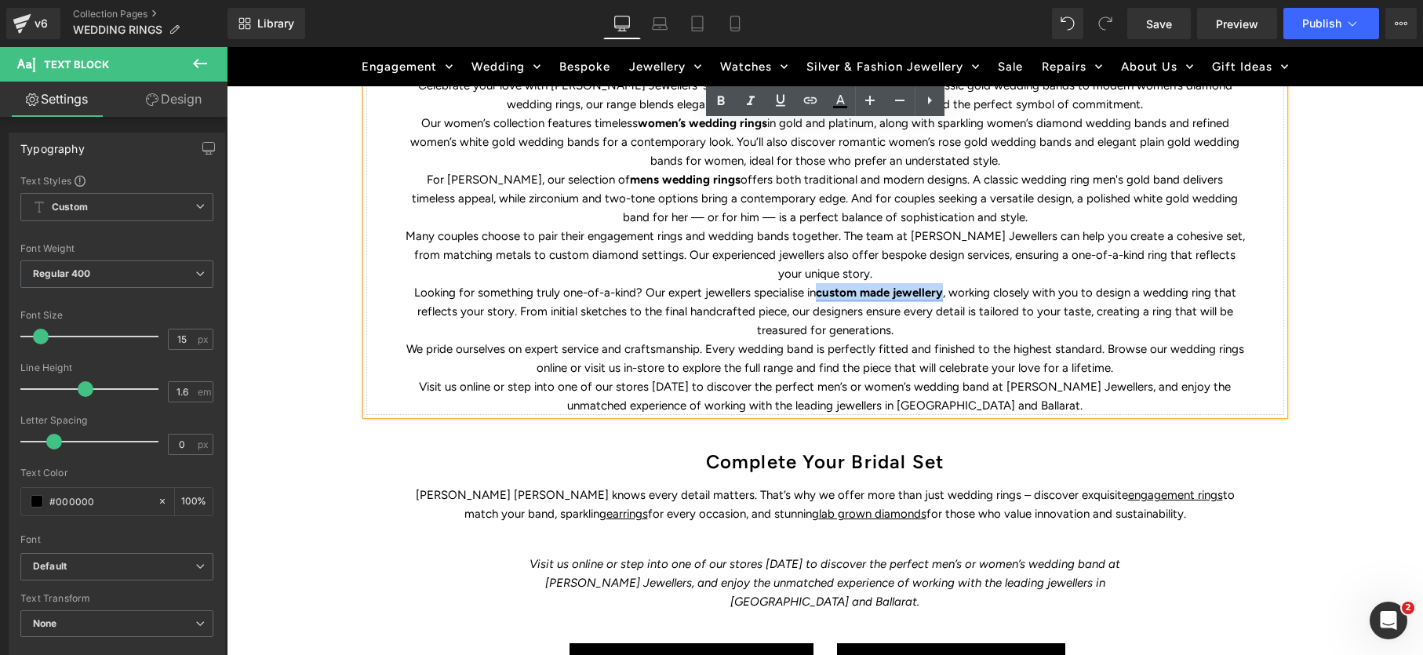
drag, startPoint x: 947, startPoint y: 293, endPoint x: 820, endPoint y: 294, distance: 126.3
click at [820, 294] on p "Looking for something truly one-of-a-kind? Our expert jewellers specialise in c…" at bounding box center [824, 311] width 839 height 56
drag, startPoint x: 784, startPoint y: 100, endPoint x: 744, endPoint y: 101, distance: 40.0
click at [783, 100] on icon at bounding box center [780, 100] width 19 height 19
click at [716, 100] on icon at bounding box center [720, 101] width 19 height 19
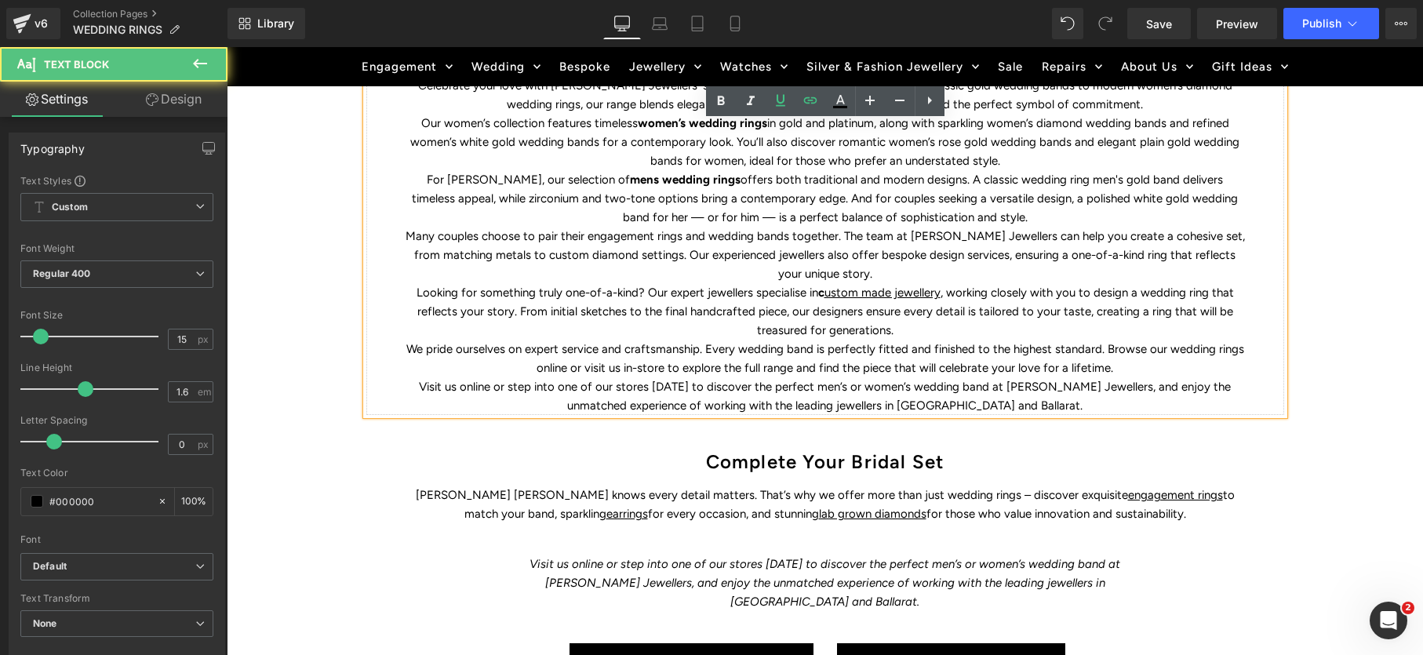
click at [674, 180] on p "For grooms, our selection of mens wedding rings offers both traditional and mod…" at bounding box center [824, 198] width 839 height 56
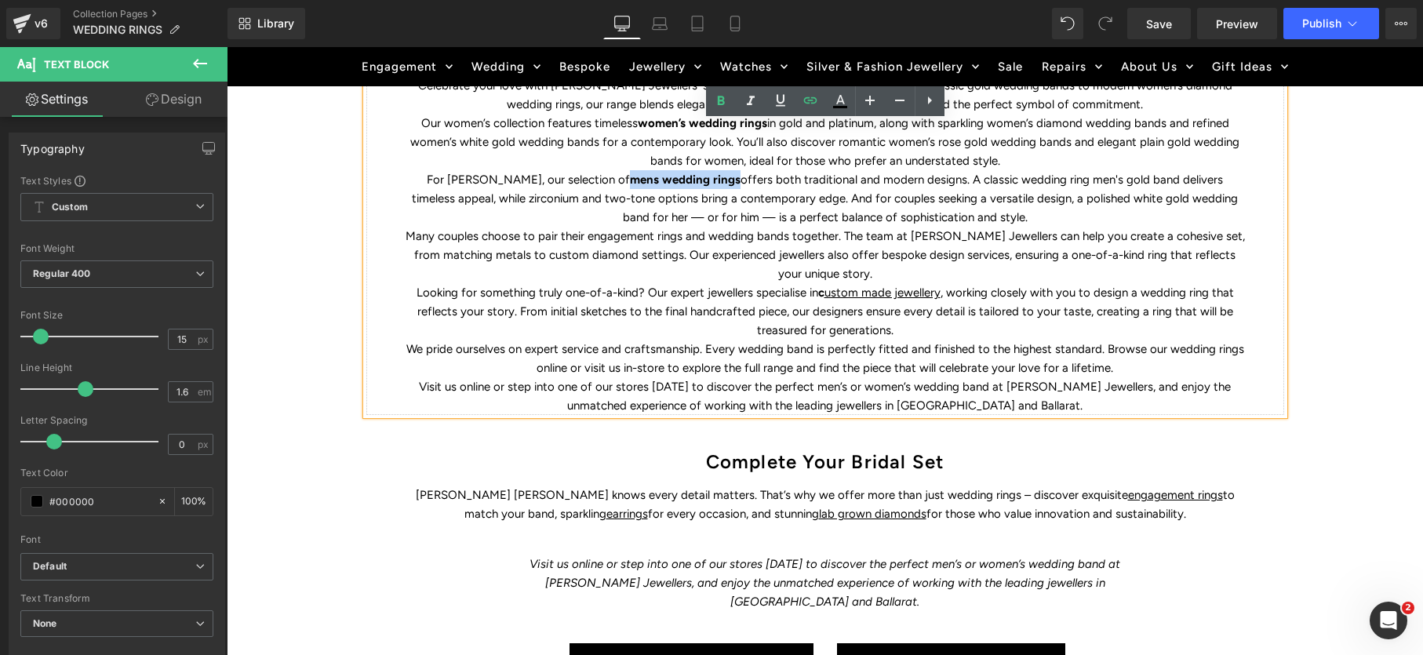
drag, startPoint x: 673, startPoint y: 180, endPoint x: 616, endPoint y: 156, distance: 61.9
click at [562, 178] on p "For grooms, our selection of mens wedding rings offers both traditional and mod…" at bounding box center [824, 198] width 839 height 56
click at [778, 107] on icon at bounding box center [780, 100] width 19 height 19
drag, startPoint x: 718, startPoint y: 104, endPoint x: 496, endPoint y: 70, distance: 224.5
click at [718, 104] on icon at bounding box center [720, 100] width 7 height 9
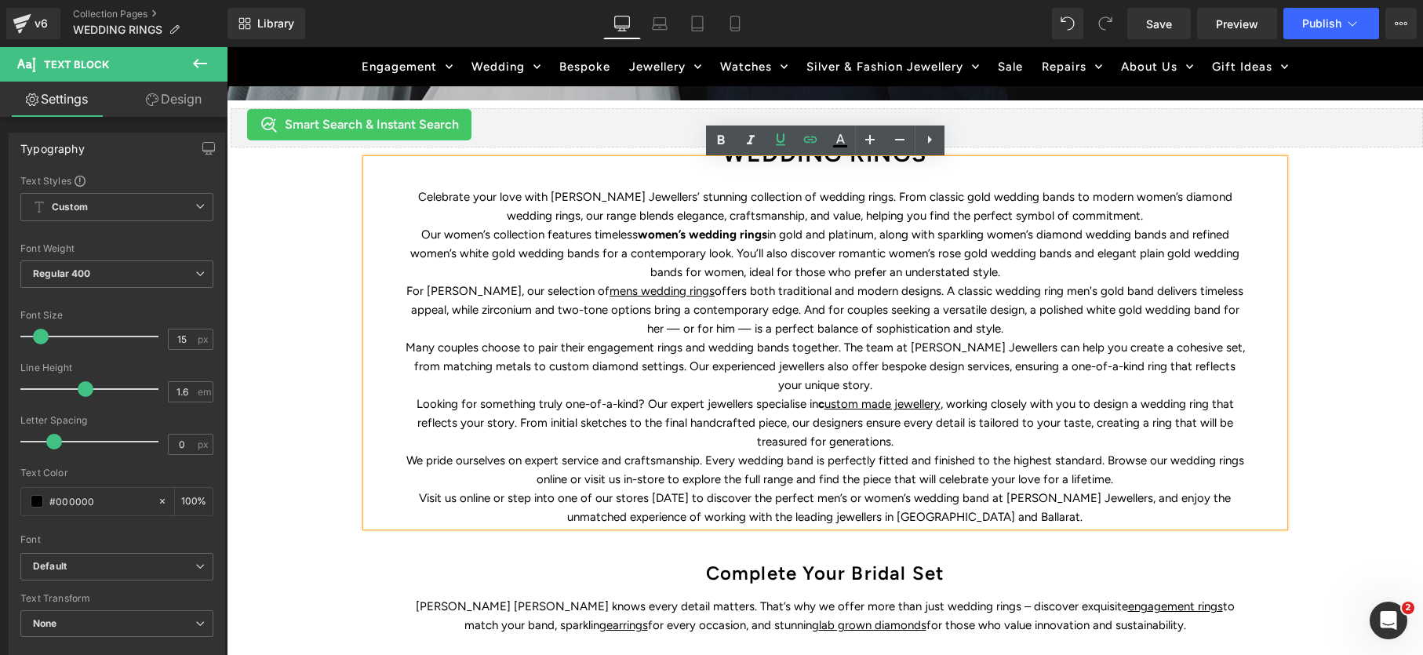
scroll to position [462, 0]
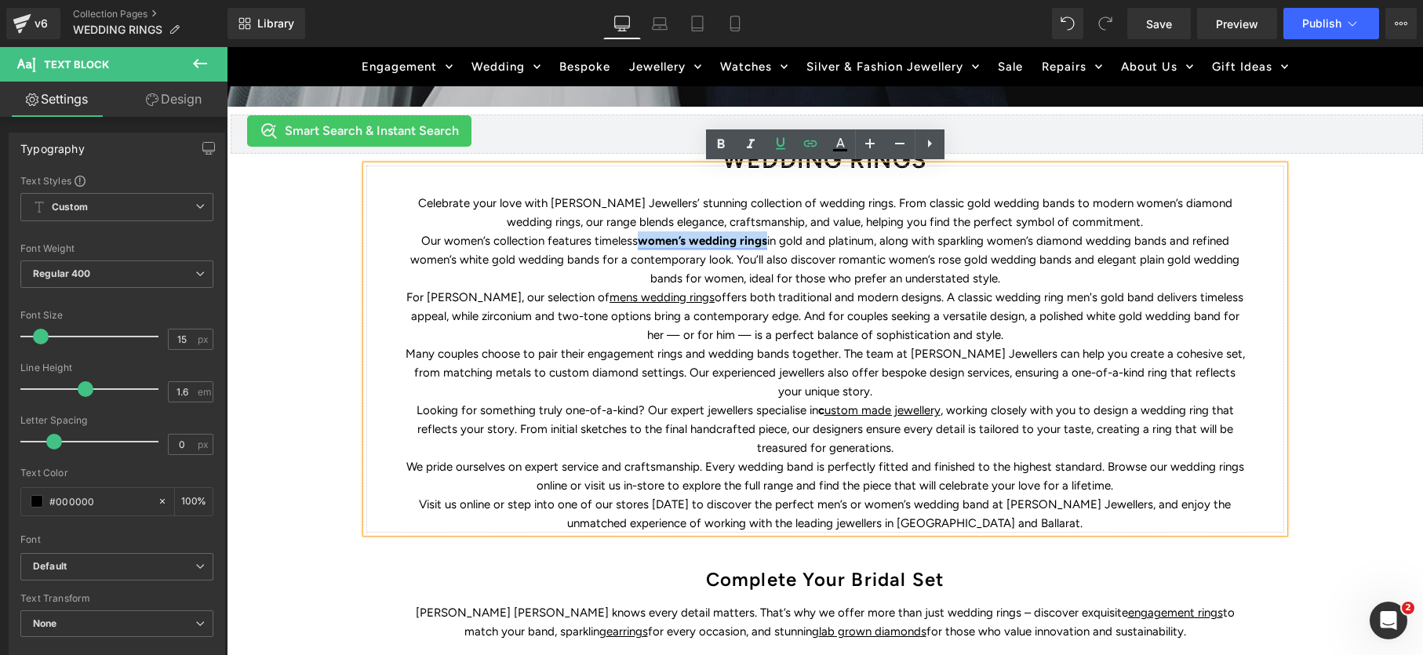
drag, startPoint x: 768, startPoint y: 242, endPoint x: 644, endPoint y: 240, distance: 123.9
click at [638, 242] on strong "women’s wedding rings" at bounding box center [702, 241] width 129 height 14
drag, startPoint x: 780, startPoint y: 149, endPoint x: 743, endPoint y: 149, distance: 36.9
click at [780, 149] on icon at bounding box center [780, 144] width 9 height 12
drag, startPoint x: 571, startPoint y: 154, endPoint x: 726, endPoint y: 154, distance: 155.3
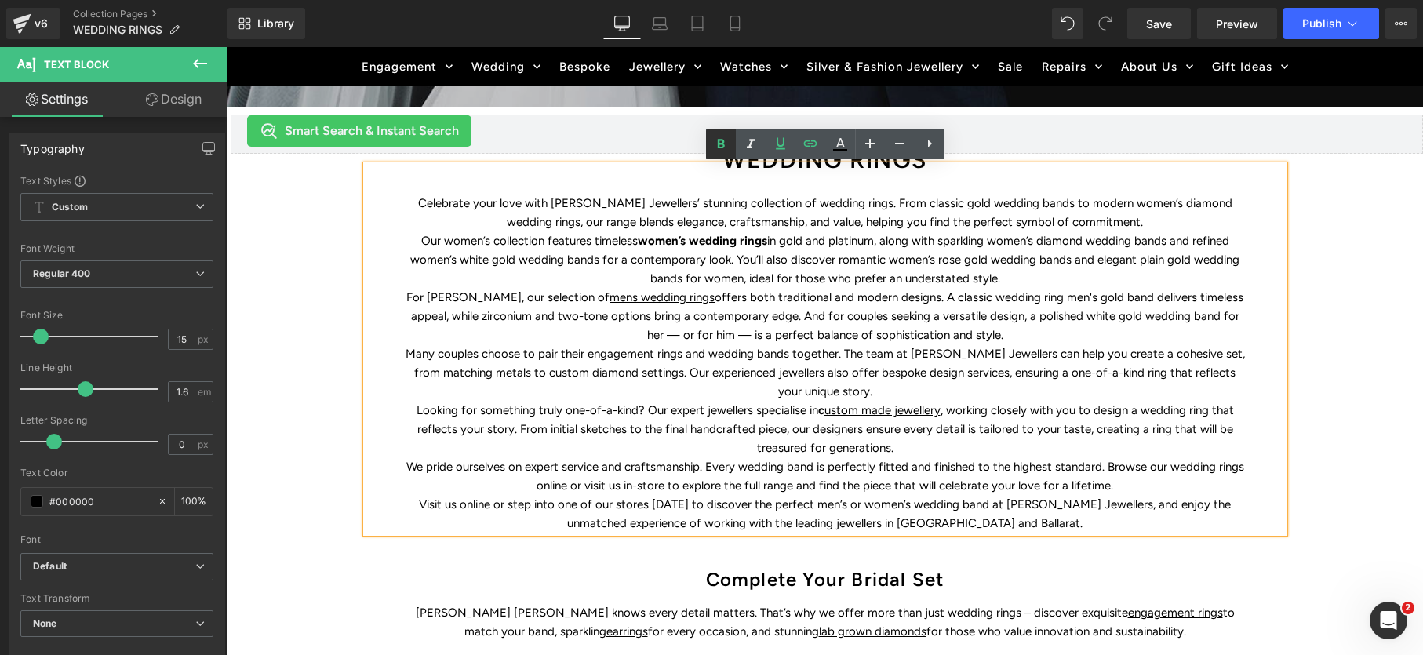
click at [724, 150] on icon at bounding box center [720, 144] width 19 height 19
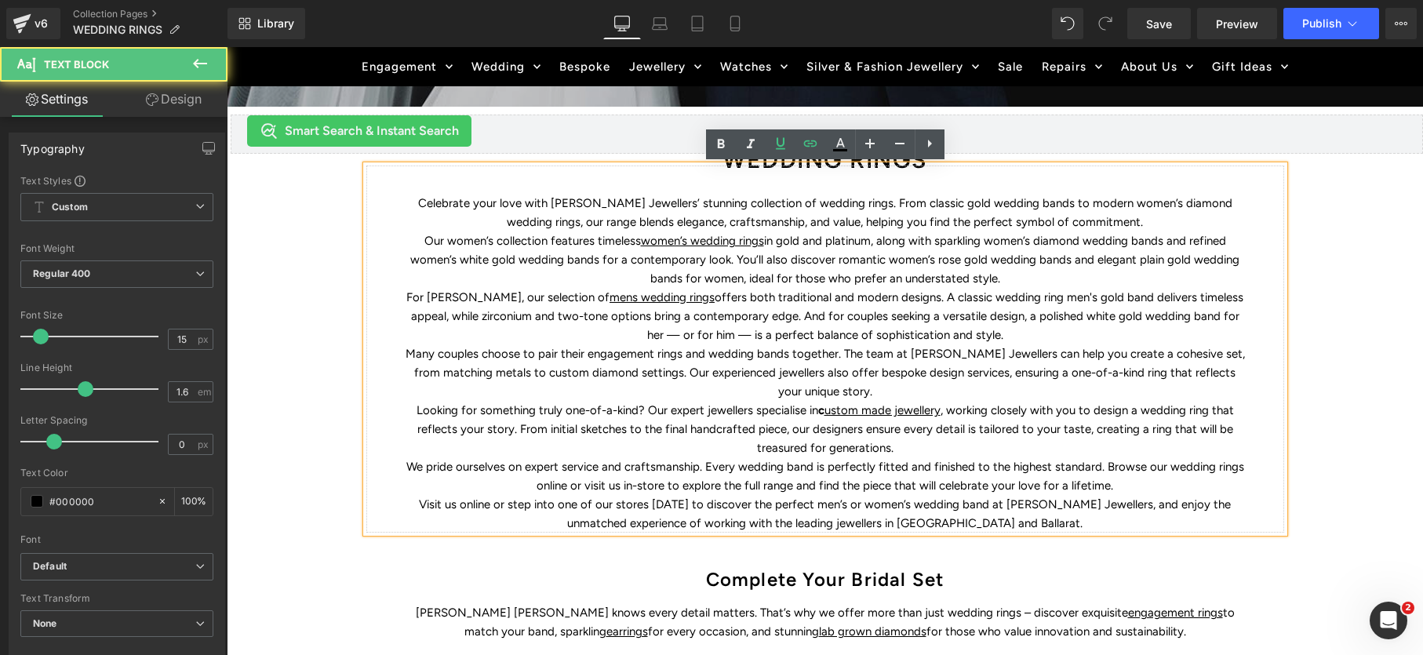
drag, startPoint x: 1026, startPoint y: 285, endPoint x: 1067, endPoint y: 350, distance: 76.8
click at [1027, 285] on p "Our women’s collection features timeless women’s wedding rings in gold and plat…" at bounding box center [824, 259] width 839 height 56
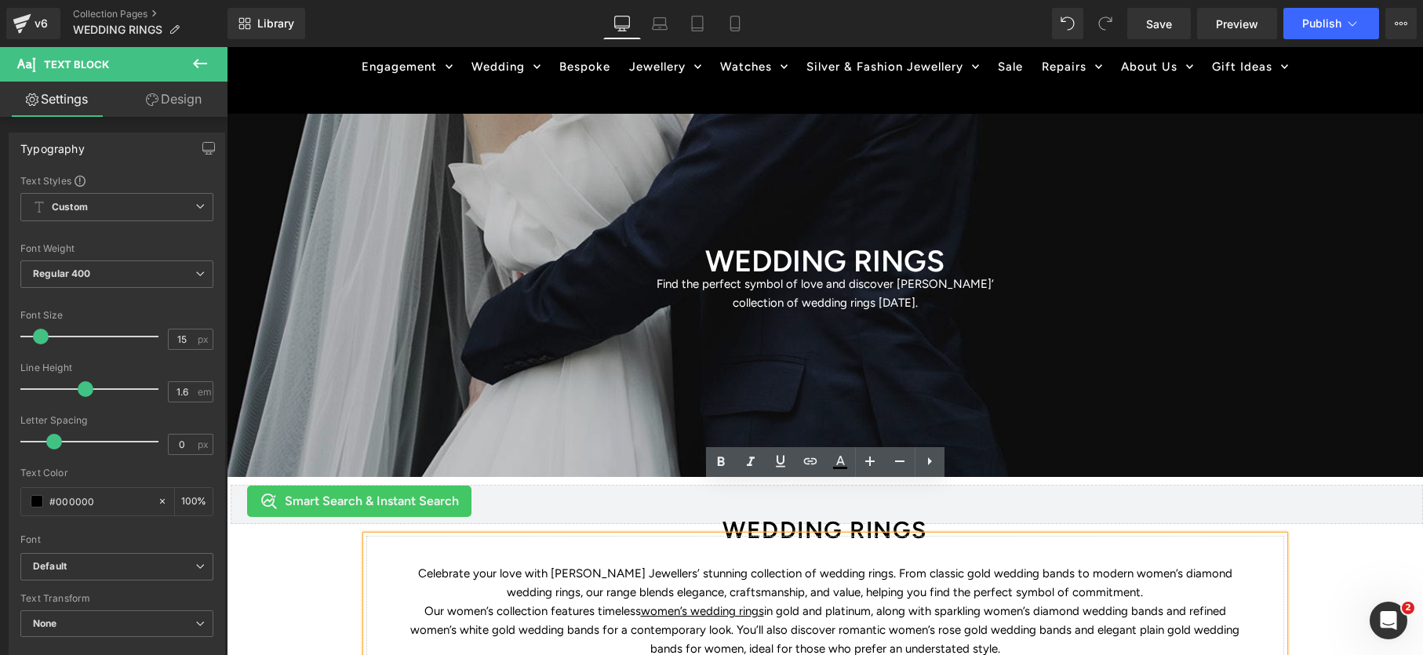
scroll to position [0, 0]
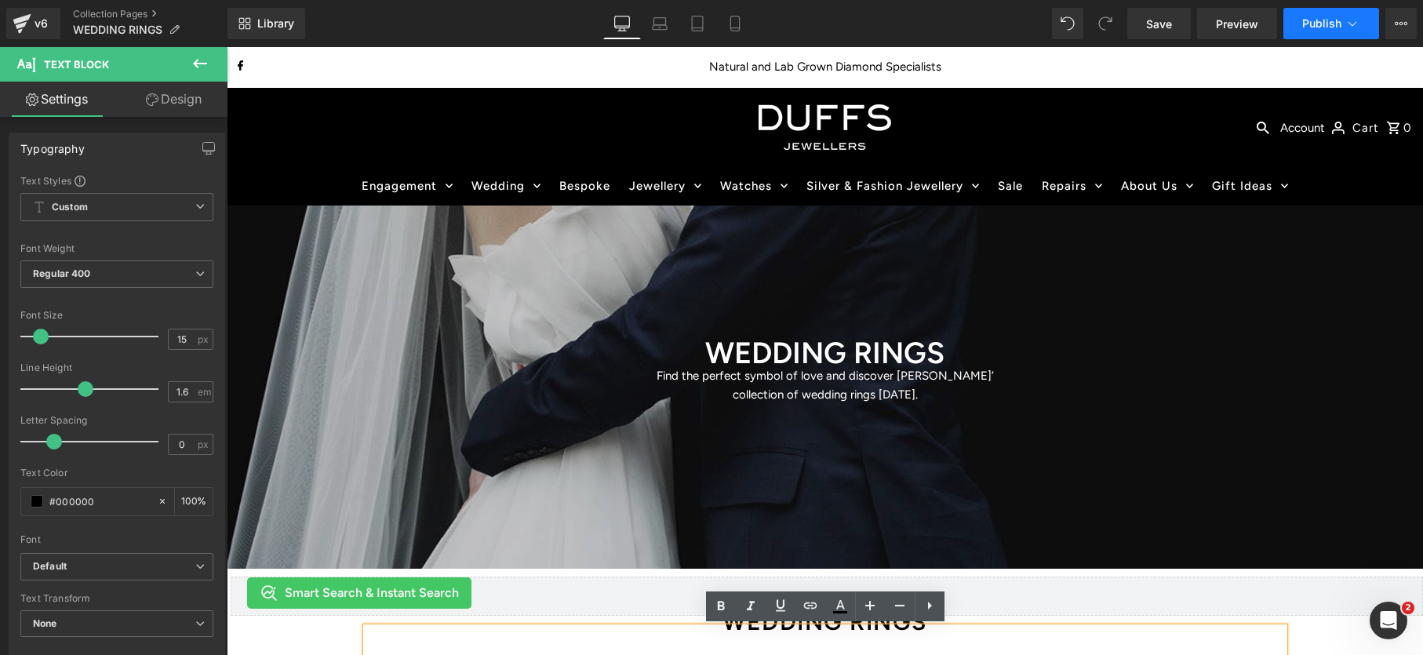
click at [1307, 24] on span "Publish" at bounding box center [1321, 23] width 39 height 13
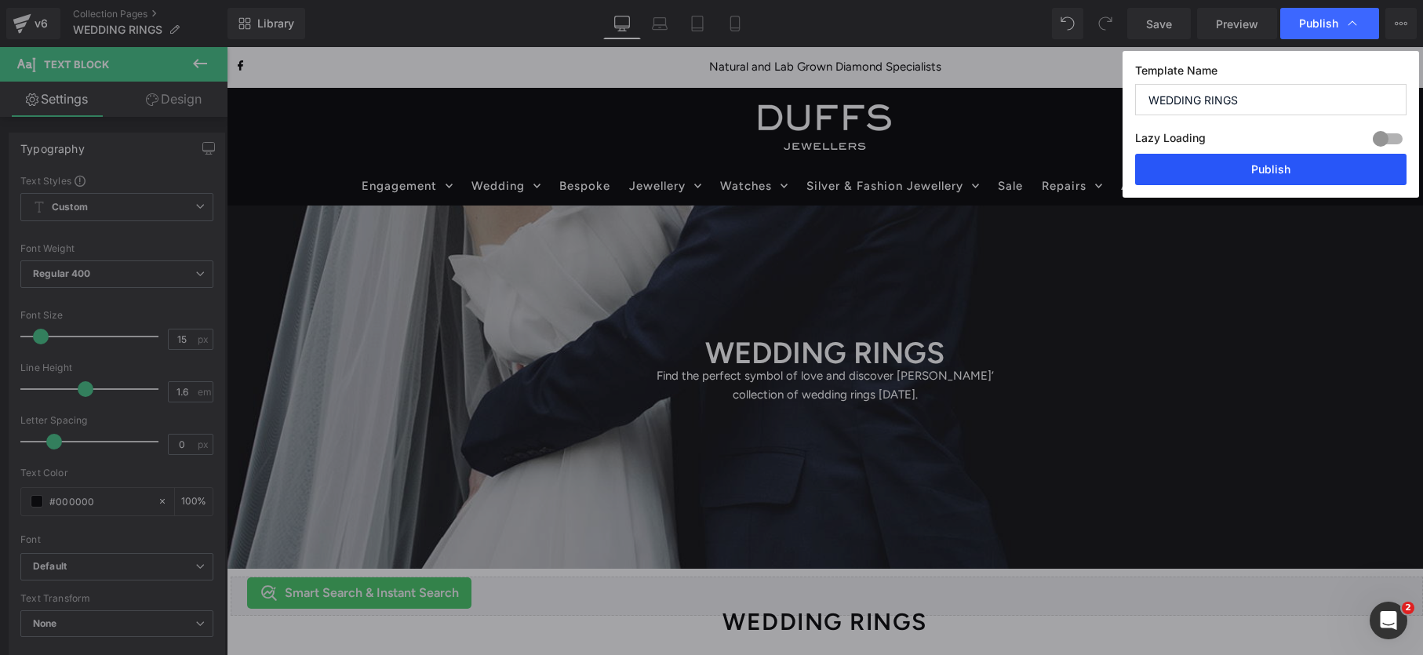
click at [1277, 171] on button "Publish" at bounding box center [1270, 169] width 271 height 31
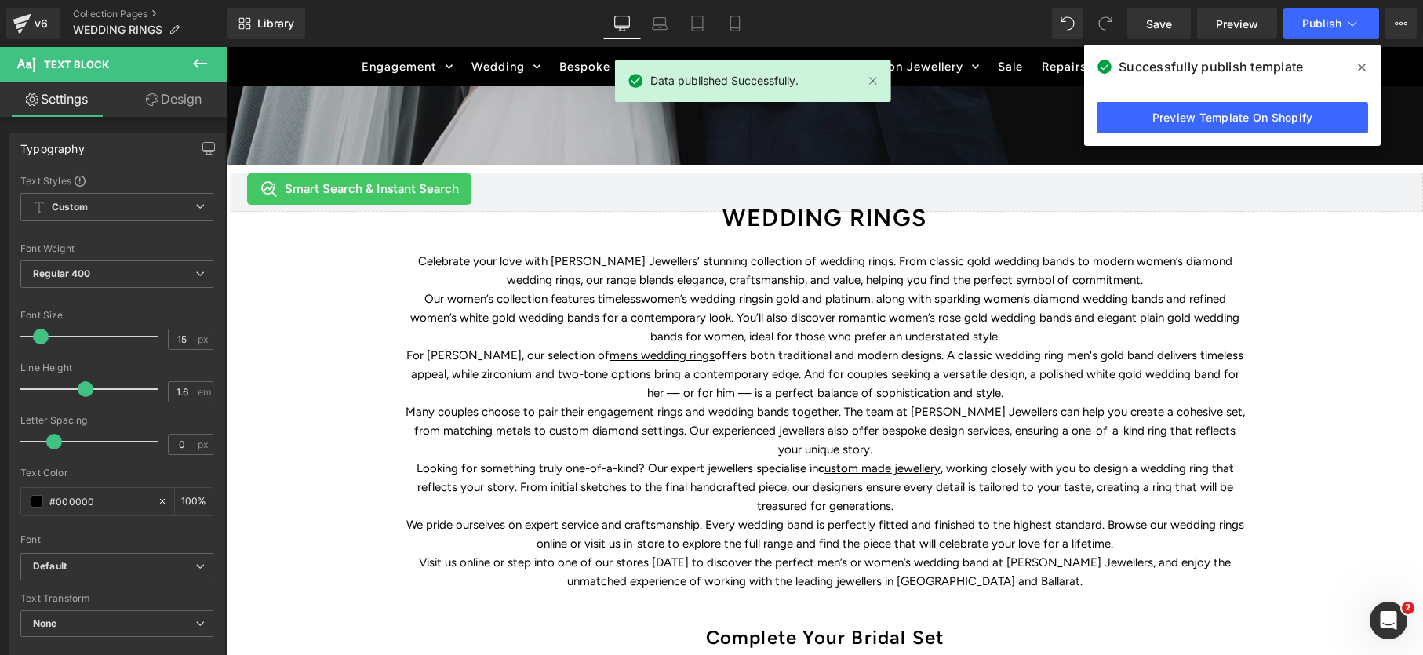
scroll to position [409, 0]
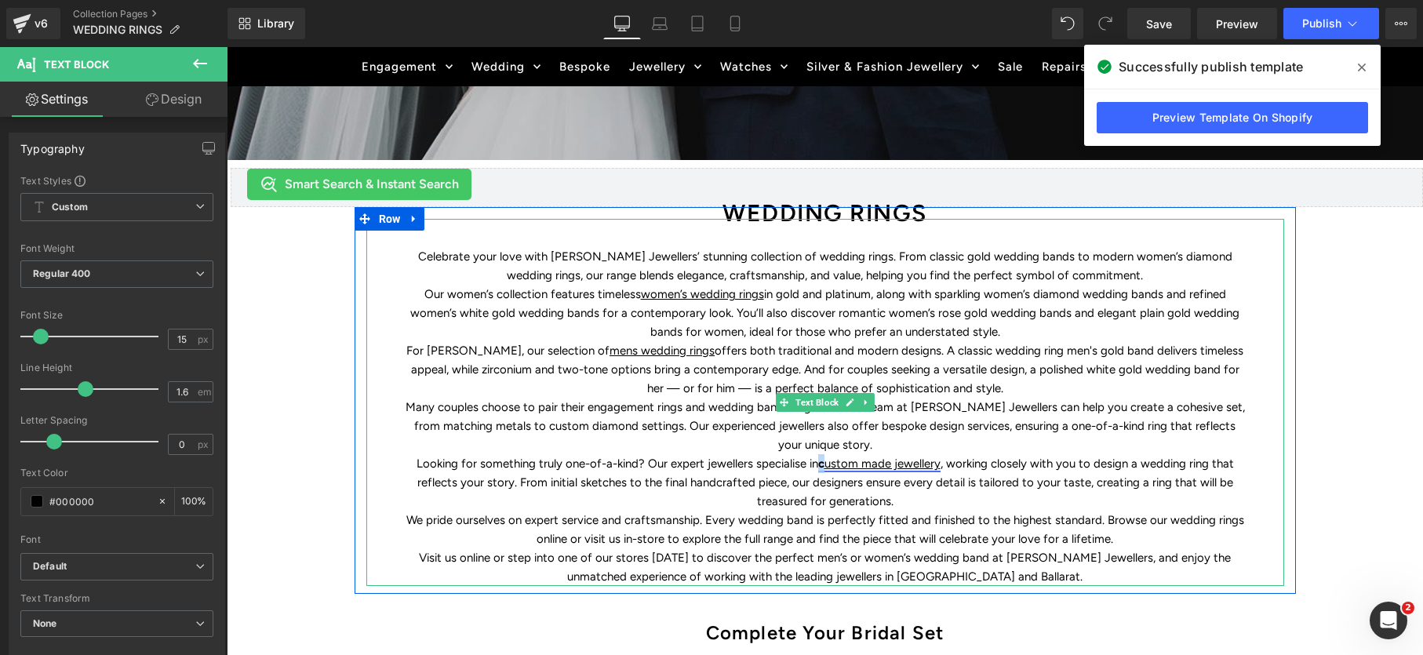
click at [822, 462] on link "c ustom made jewellery" at bounding box center [879, 463] width 122 height 14
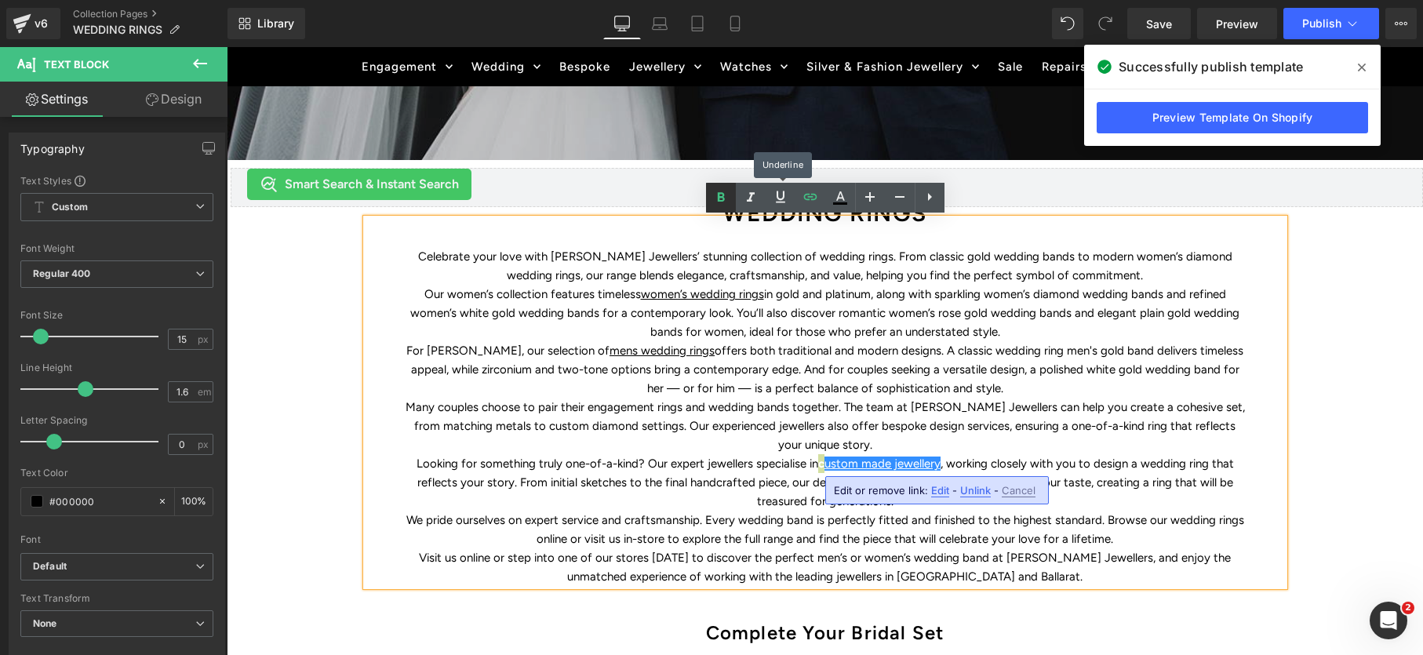
click at [722, 192] on icon at bounding box center [720, 197] width 19 height 19
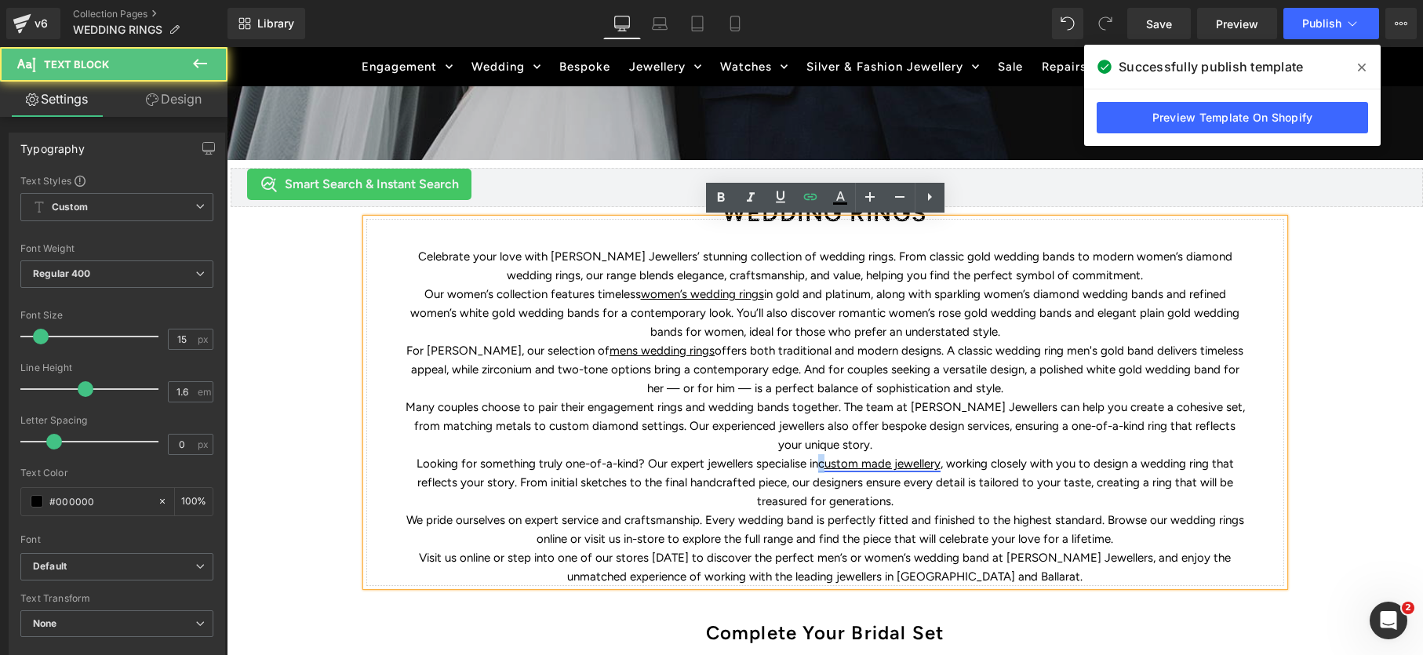
click at [821, 465] on link "c ustom made jewellery" at bounding box center [879, 463] width 122 height 14
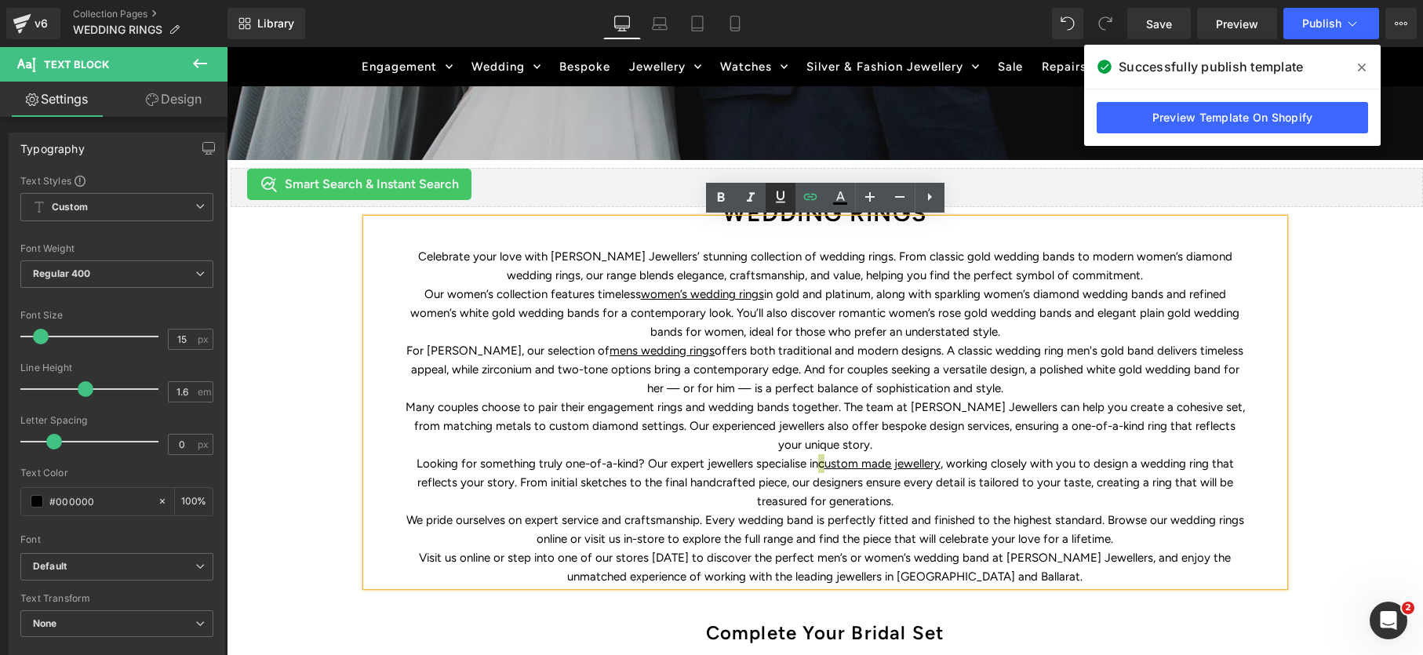
click at [784, 208] on link at bounding box center [780, 198] width 30 height 30
click at [1016, 404] on p "Many couples choose to pair their engagement rings and wedding bands together. …" at bounding box center [824, 426] width 839 height 56
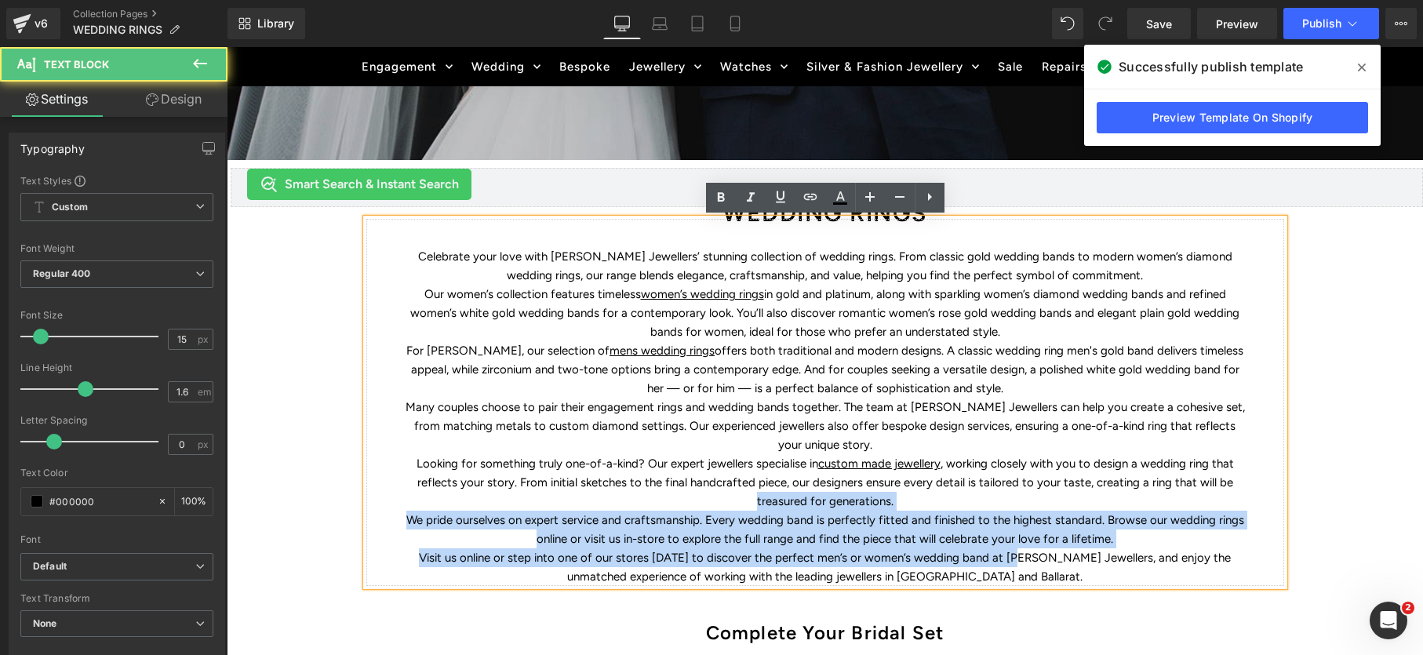
drag, startPoint x: 998, startPoint y: 557, endPoint x: 554, endPoint y: 510, distance: 446.4
click at [554, 510] on div "Celebrate your love with Duff’s Jewellers’ stunning collection of wedding rings…" at bounding box center [825, 402] width 918 height 367
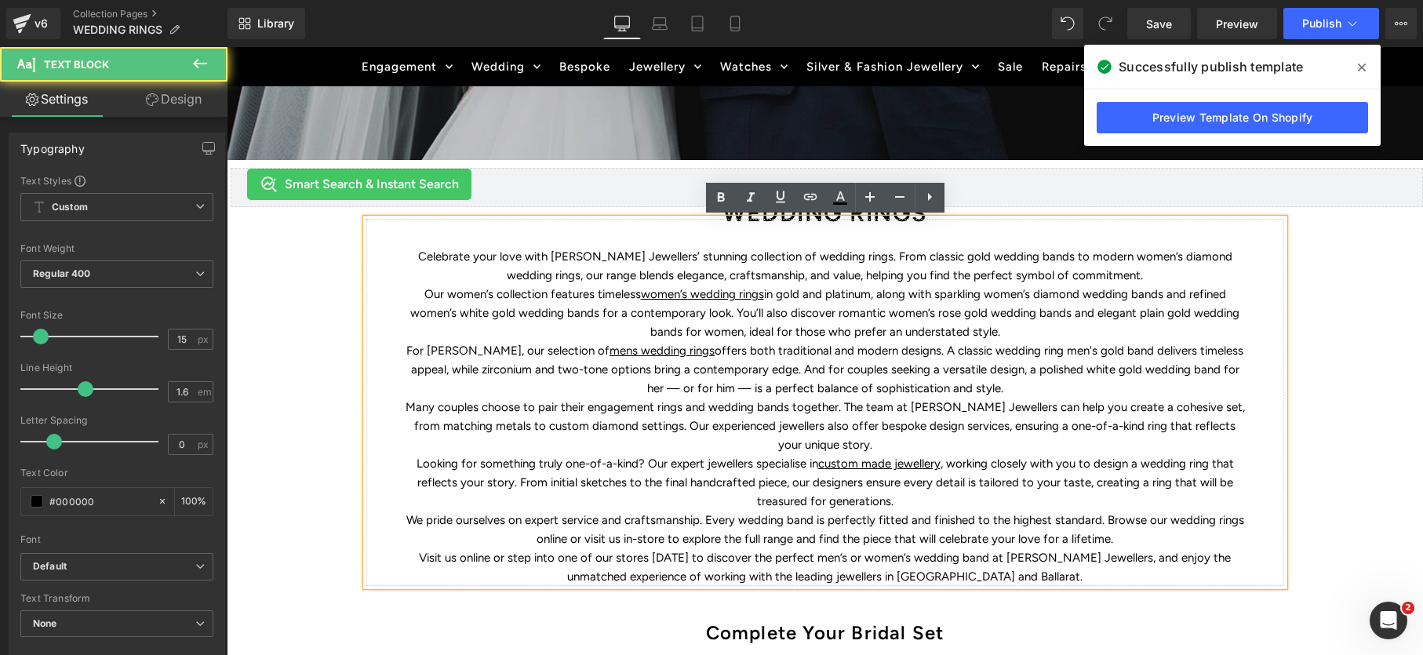
click at [839, 501] on p "Looking for something truly one-of-a-kind? Our expert jewellers specialise in c…" at bounding box center [824, 482] width 839 height 56
click at [856, 548] on p "Visit us online or step into one of our stores today to discover the perfect me…" at bounding box center [824, 567] width 839 height 38
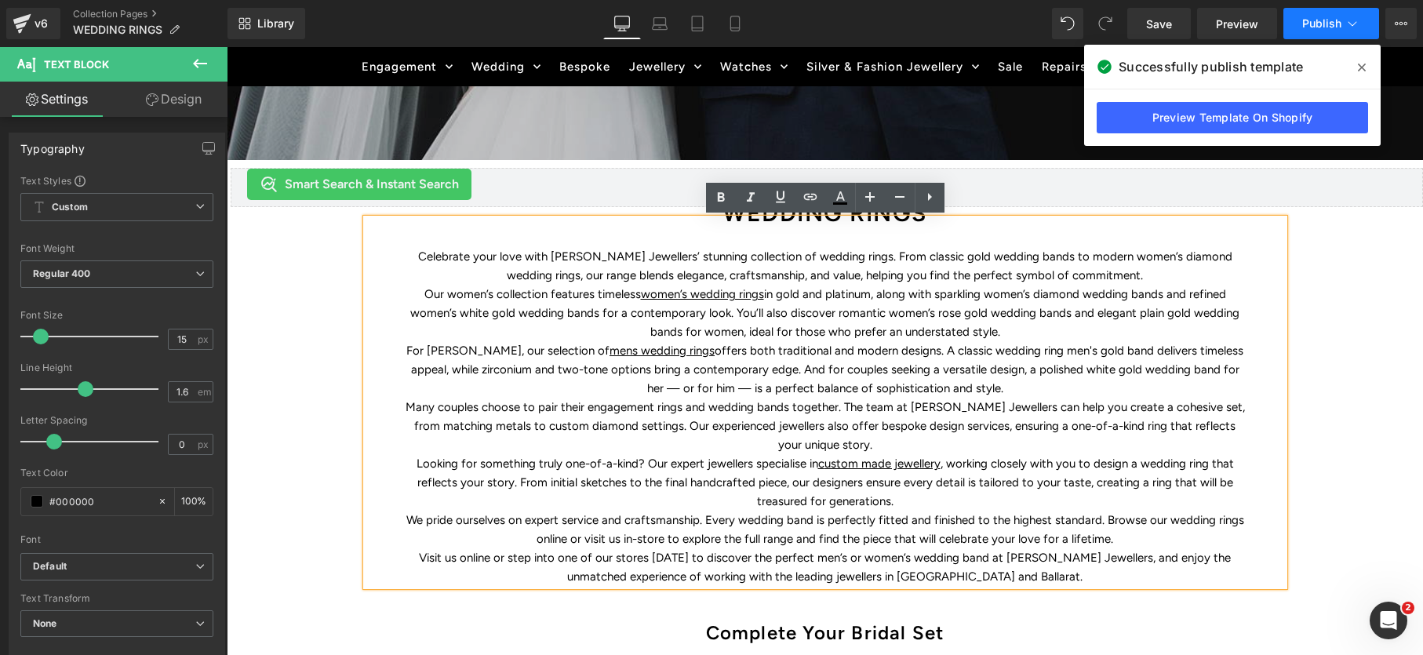
click at [1305, 28] on span "Publish" at bounding box center [1321, 23] width 39 height 13
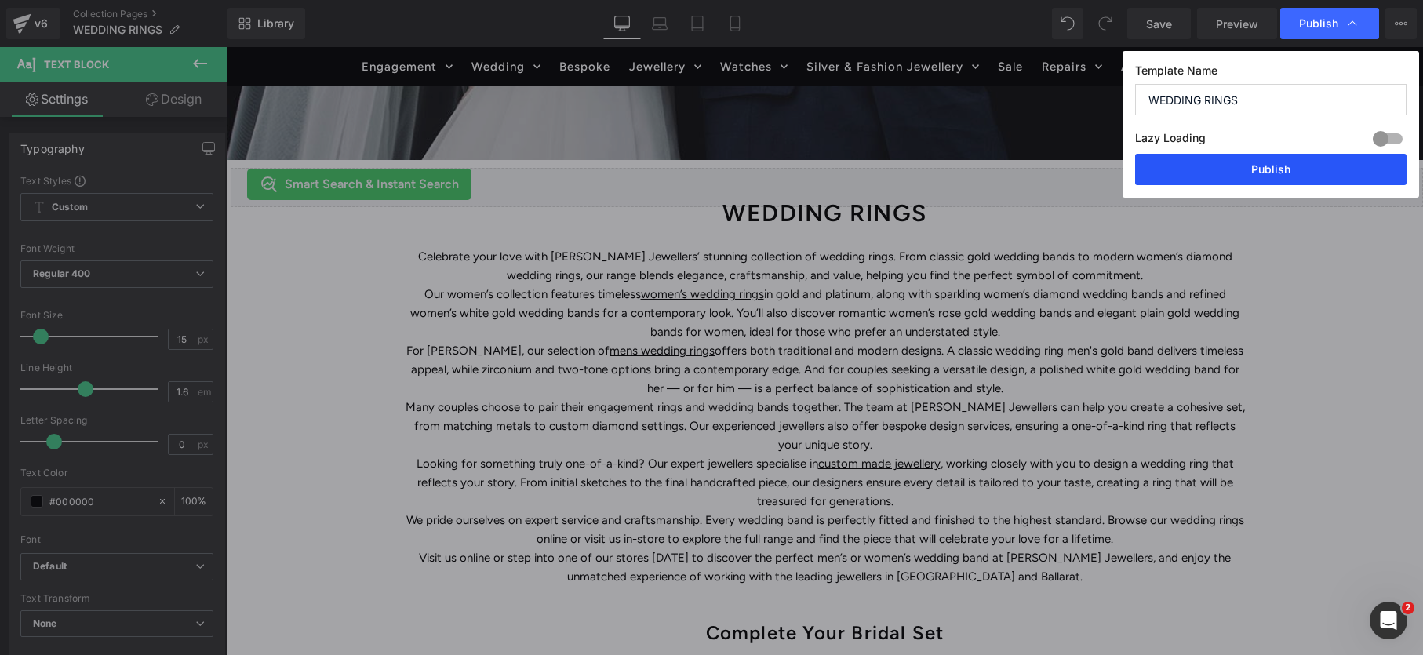
click at [1321, 170] on button "Publish" at bounding box center [1270, 169] width 271 height 31
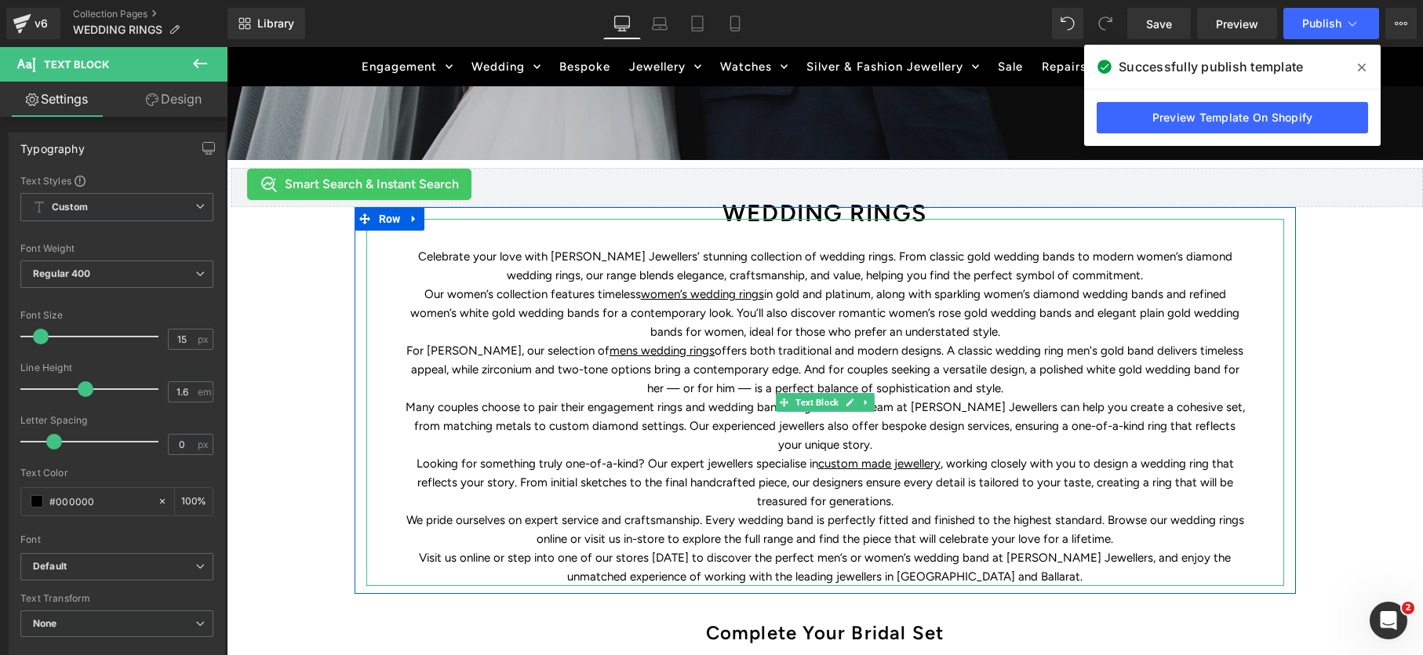
click at [791, 381] on p "For grooms, our selection of mens wedding rings offers both traditional and mod…" at bounding box center [824, 369] width 839 height 56
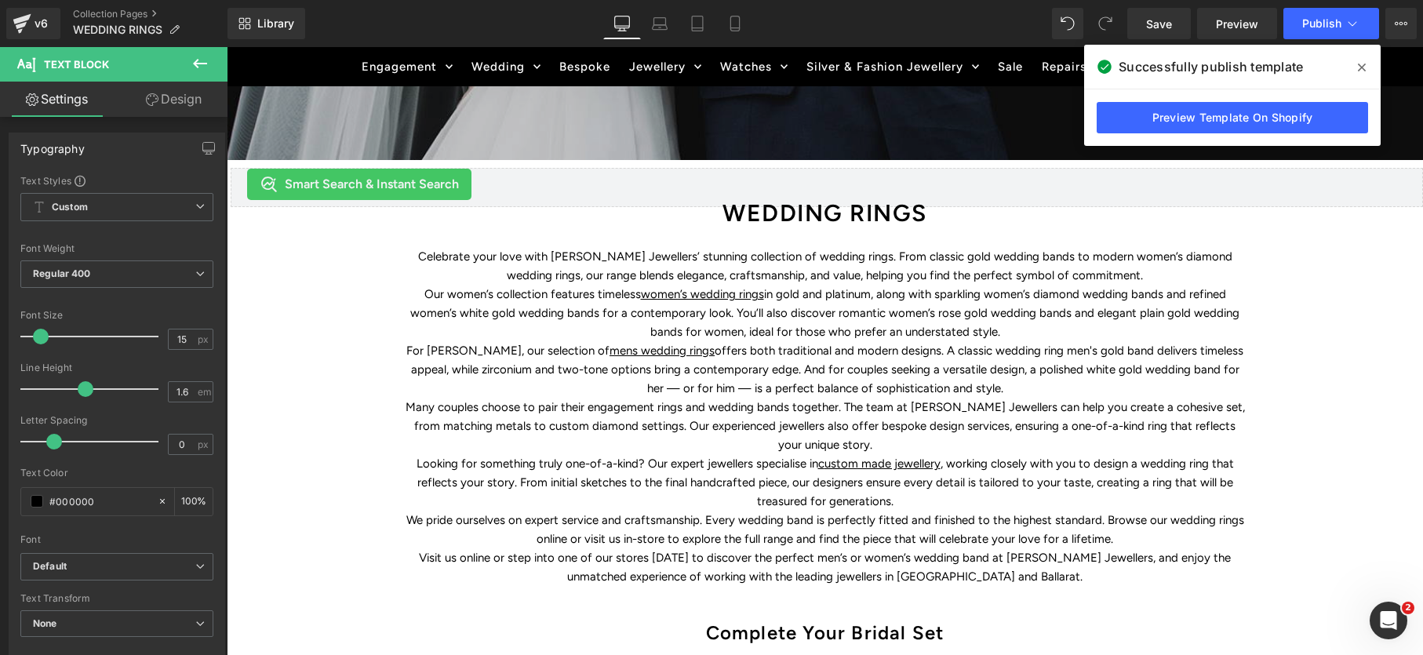
drag, startPoint x: 163, startPoint y: 93, endPoint x: 178, endPoint y: 358, distance: 265.5
click at [163, 94] on link "Design" at bounding box center [174, 99] width 114 height 35
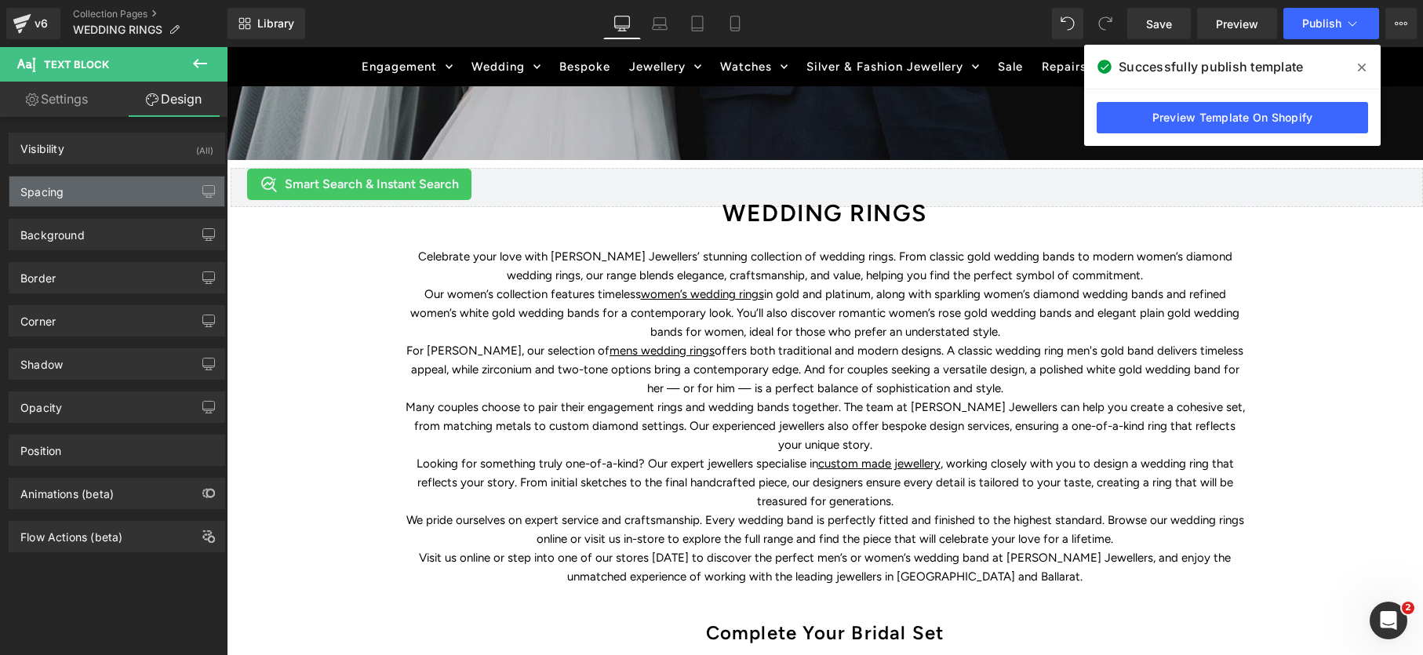
click at [89, 203] on div "Spacing" at bounding box center [116, 191] width 215 height 30
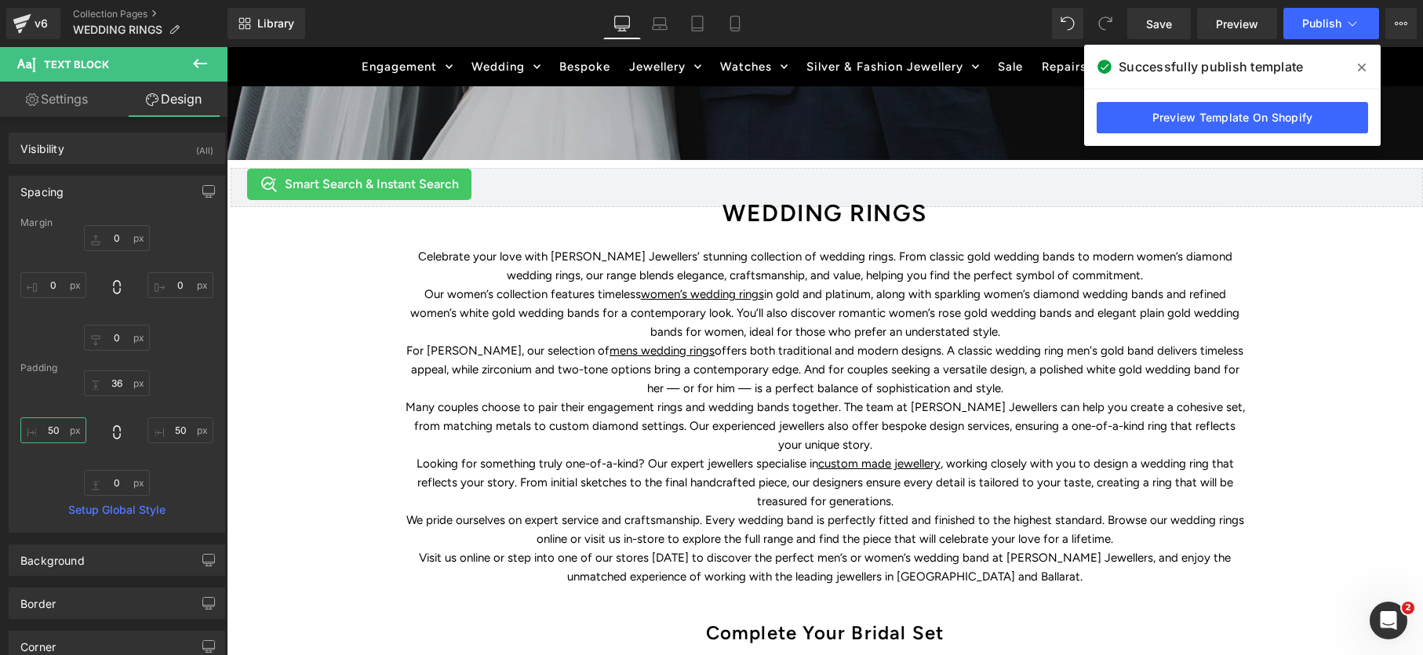
drag, startPoint x: 52, startPoint y: 431, endPoint x: 45, endPoint y: 436, distance: 8.5
click at [45, 432] on input "50" at bounding box center [53, 430] width 66 height 26
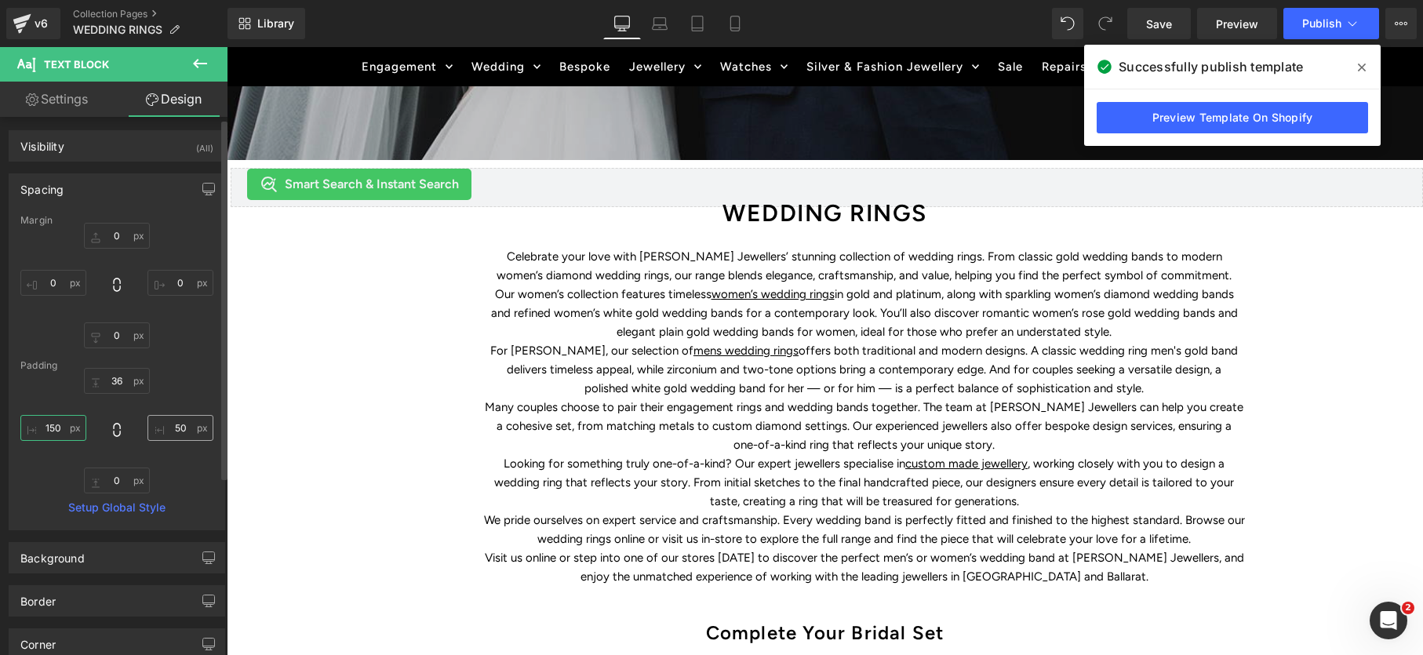
type input "150"
drag, startPoint x: 166, startPoint y: 428, endPoint x: 182, endPoint y: 466, distance: 40.8
click at [166, 428] on input "50" at bounding box center [180, 428] width 66 height 26
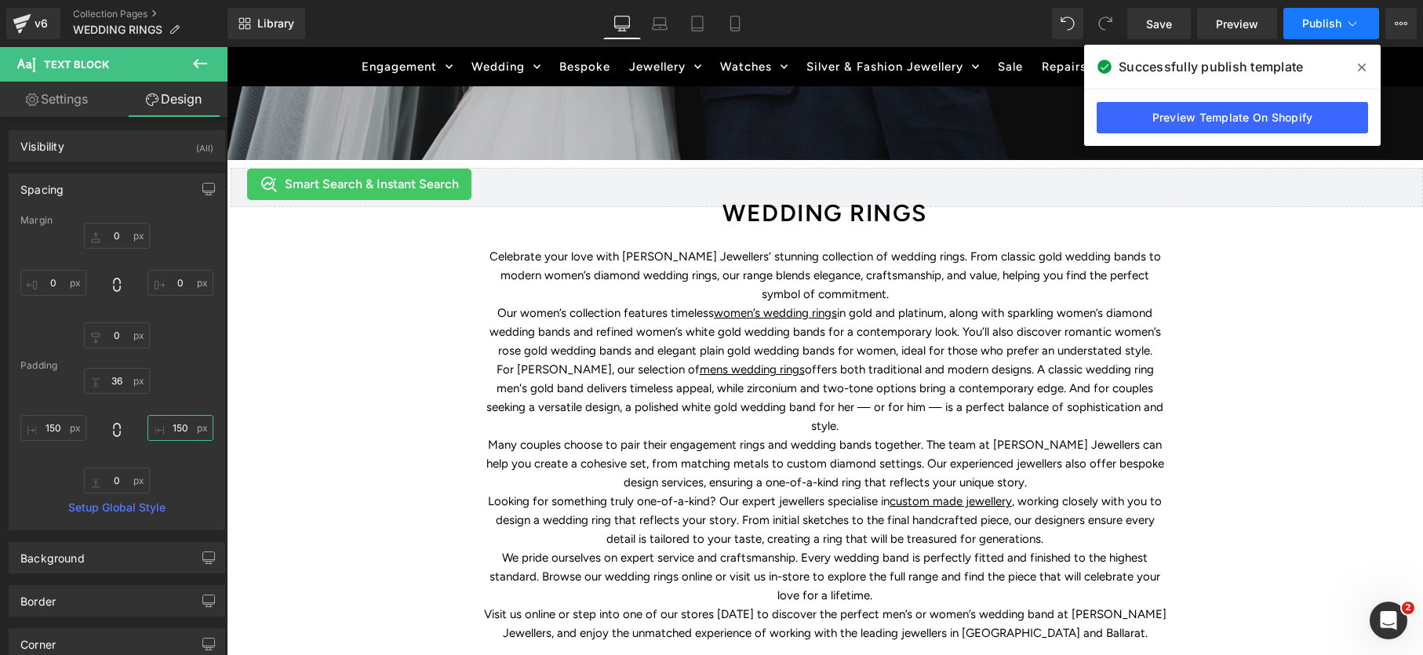
type input "150"
click at [1314, 22] on span "Publish" at bounding box center [1321, 23] width 39 height 13
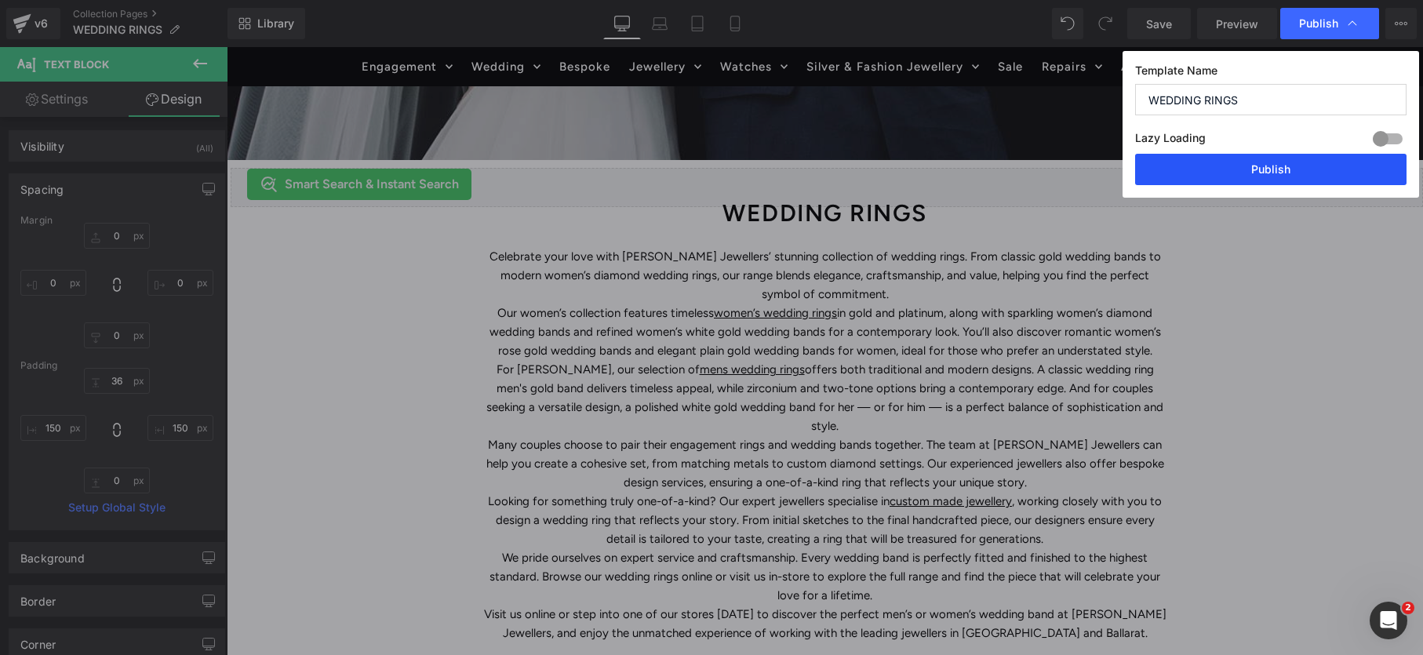
click at [1229, 174] on button "Publish" at bounding box center [1270, 169] width 271 height 31
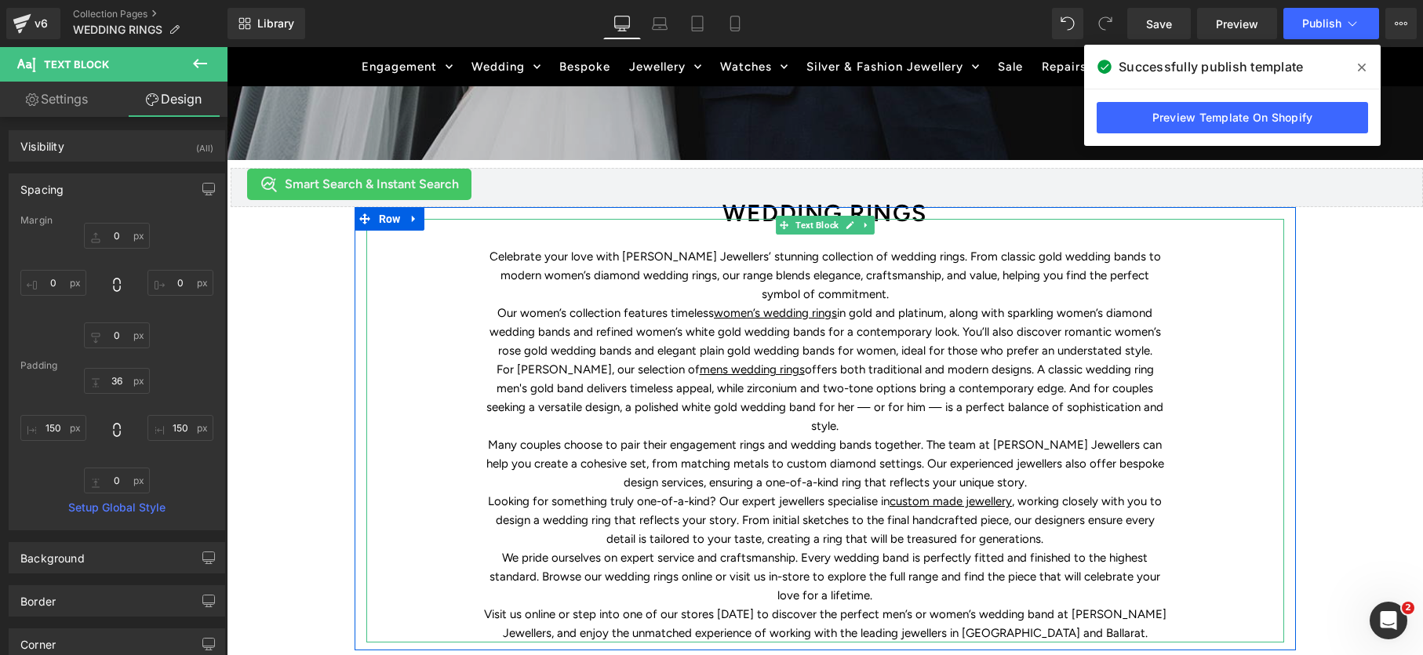
scroll to position [416, 0]
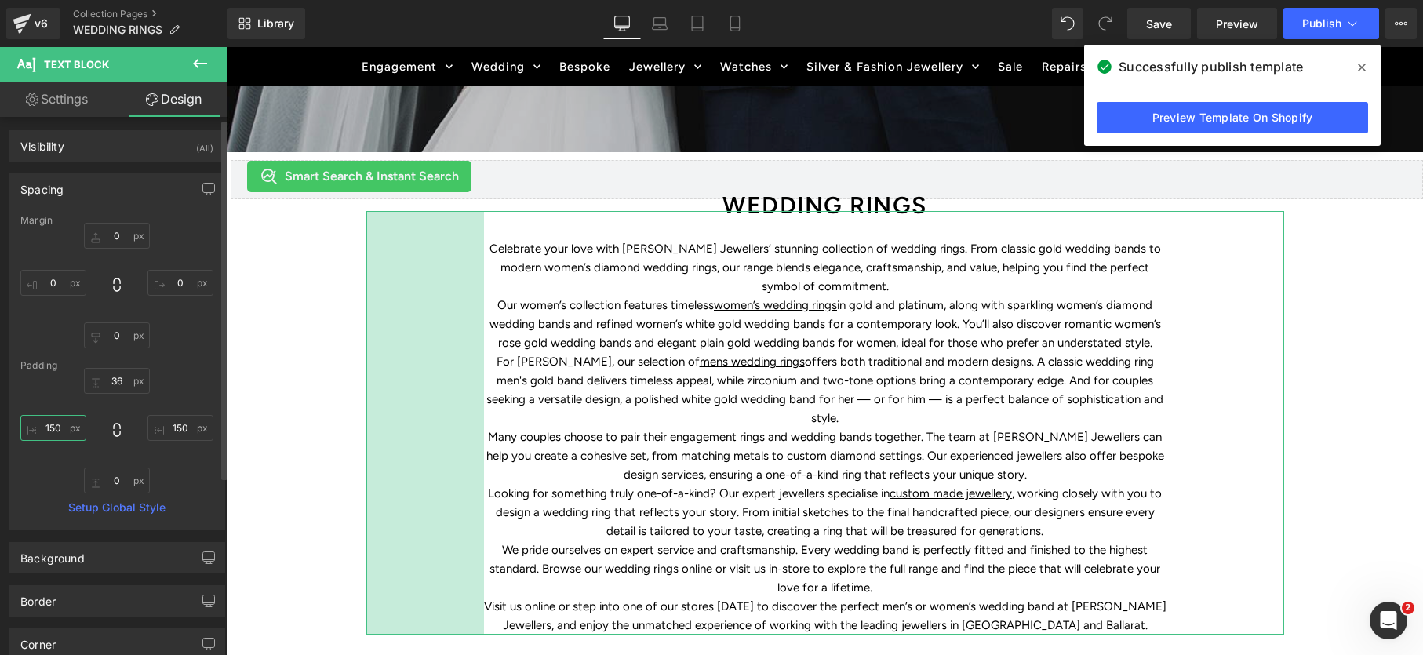
drag, startPoint x: 51, startPoint y: 428, endPoint x: 64, endPoint y: 434, distance: 14.4
click at [51, 427] on input "150" at bounding box center [53, 428] width 66 height 26
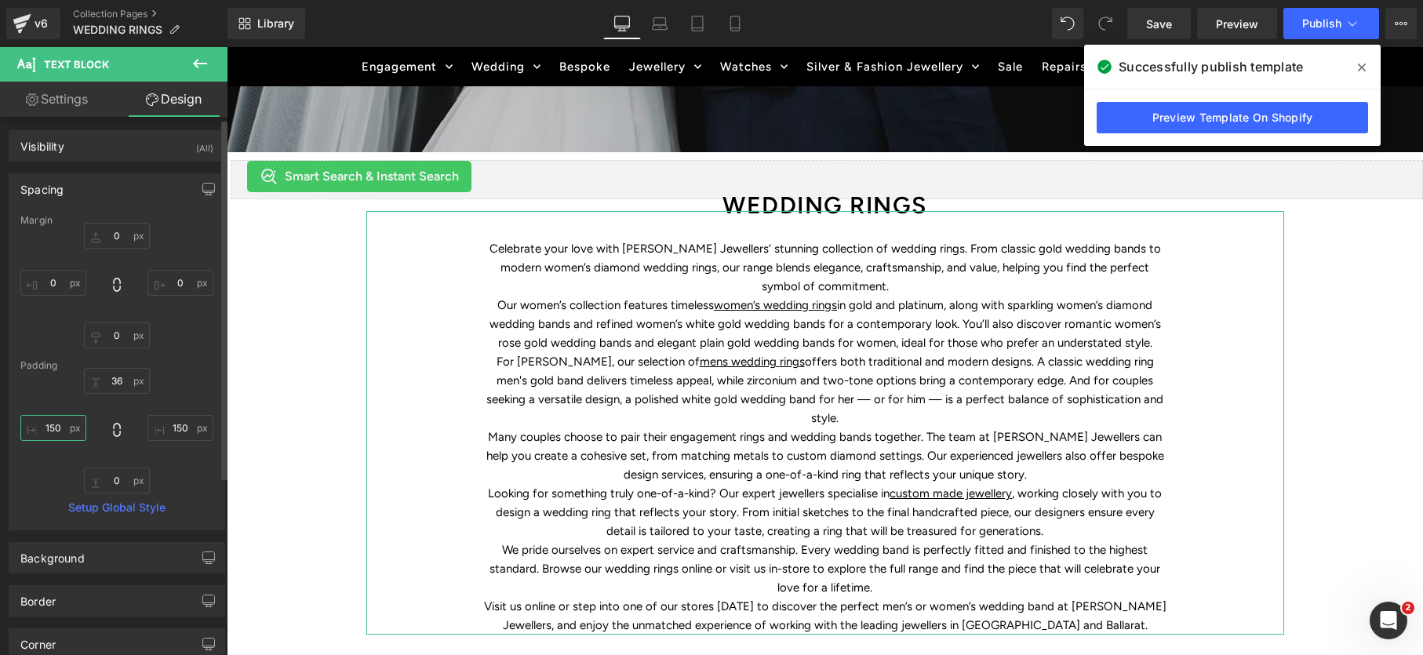
drag, startPoint x: 57, startPoint y: 427, endPoint x: 83, endPoint y: 442, distance: 29.5
click at [54, 429] on input "150" at bounding box center [53, 428] width 66 height 26
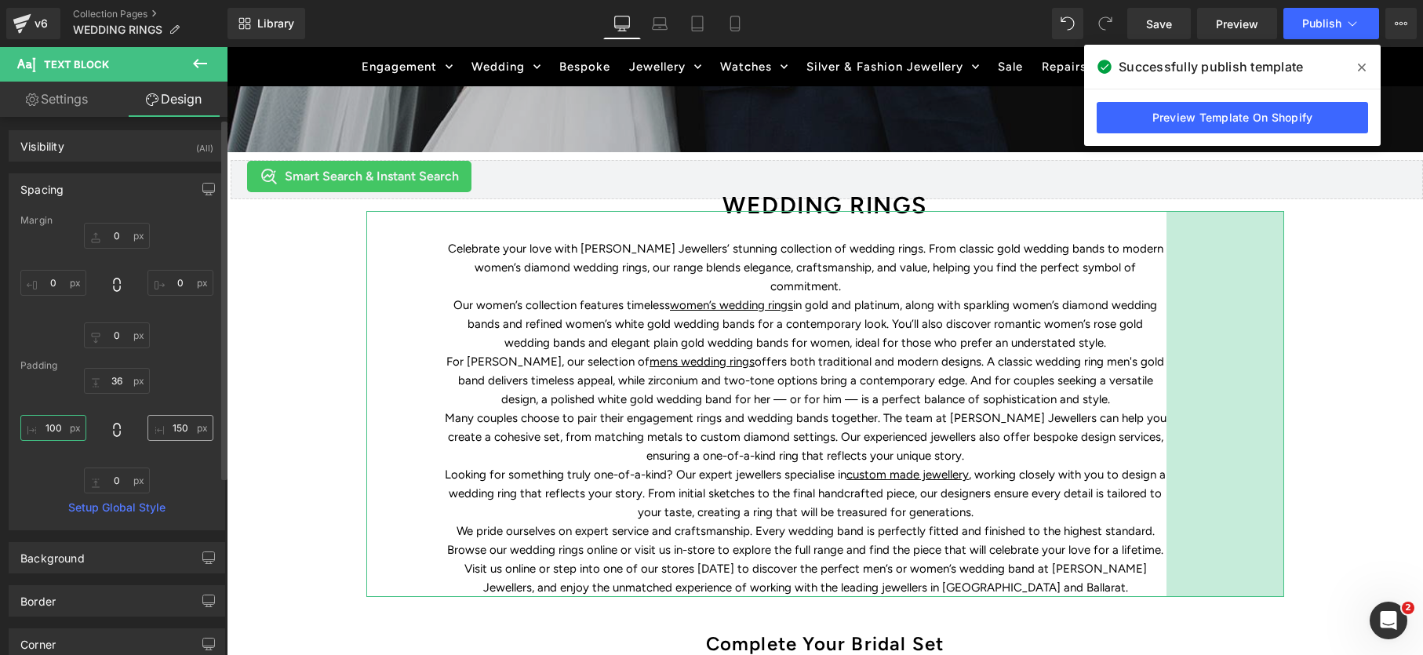
type input "100"
click at [175, 430] on input "150" at bounding box center [180, 423] width 66 height 26
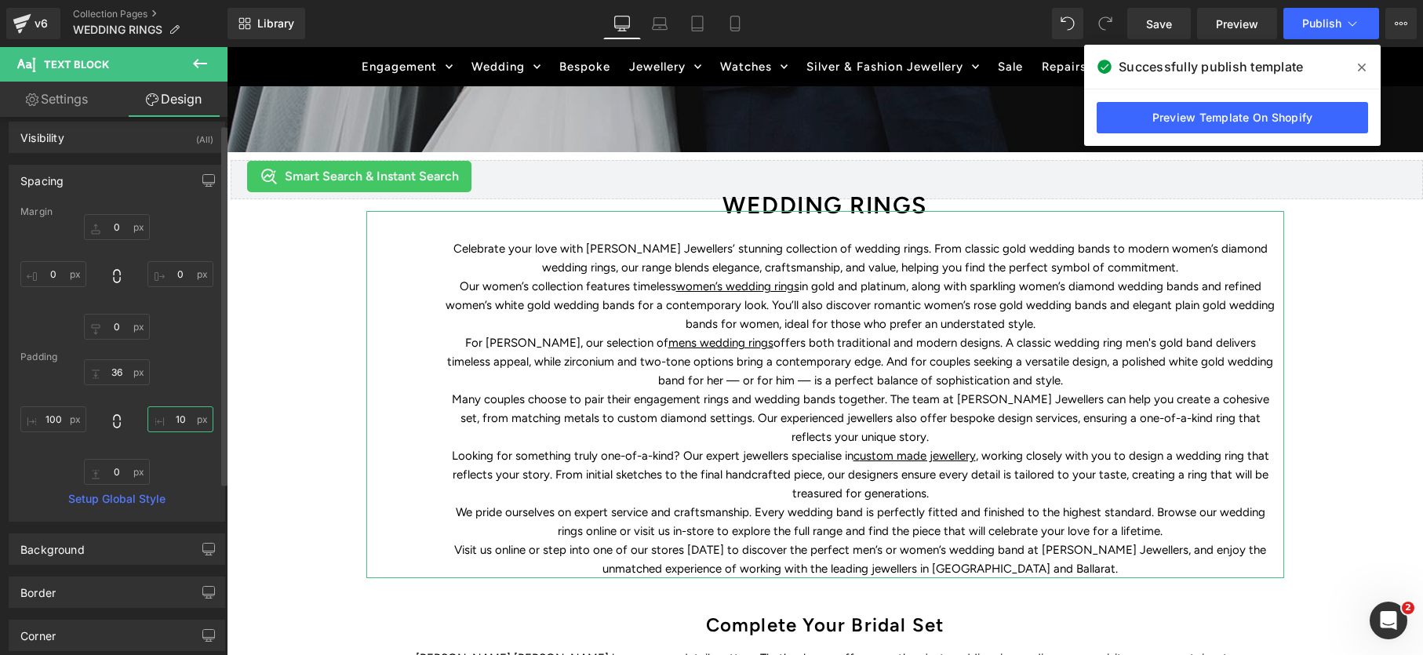
type input "100"
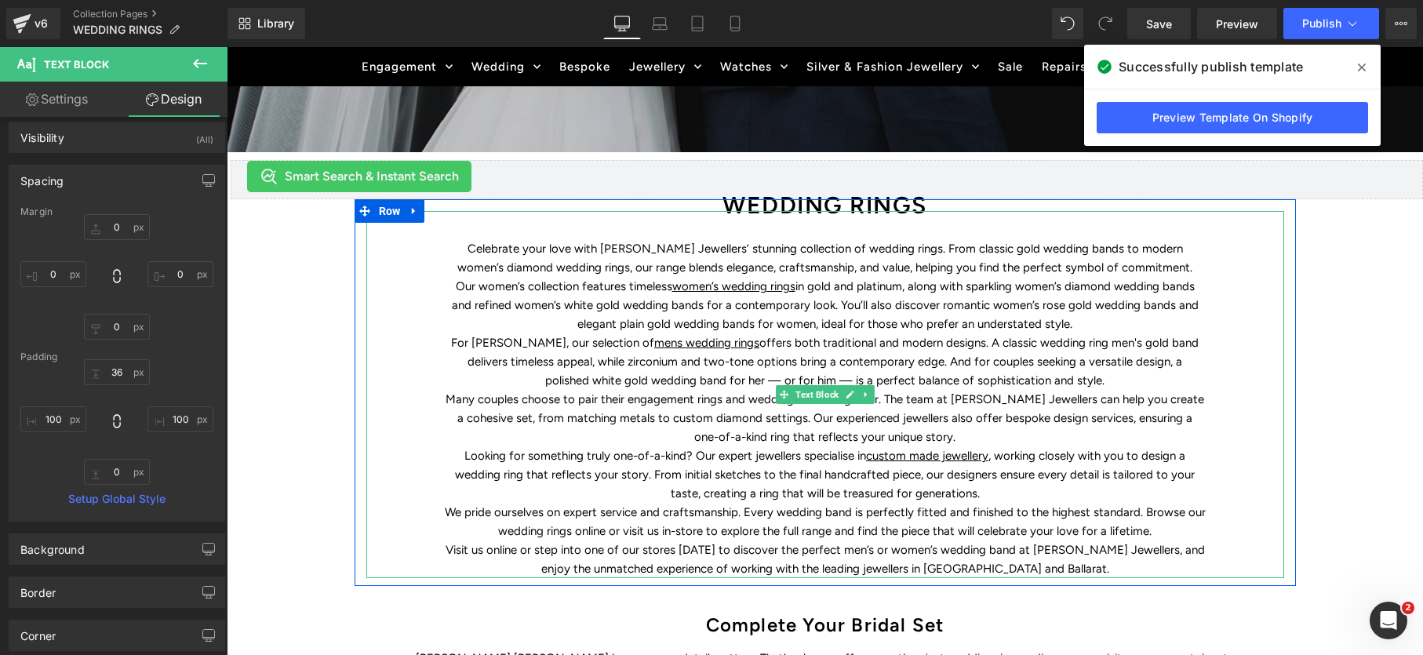
click at [860, 303] on p "Our women’s collection features timeless women’s wedding rings in gold and plat…" at bounding box center [825, 305] width 761 height 56
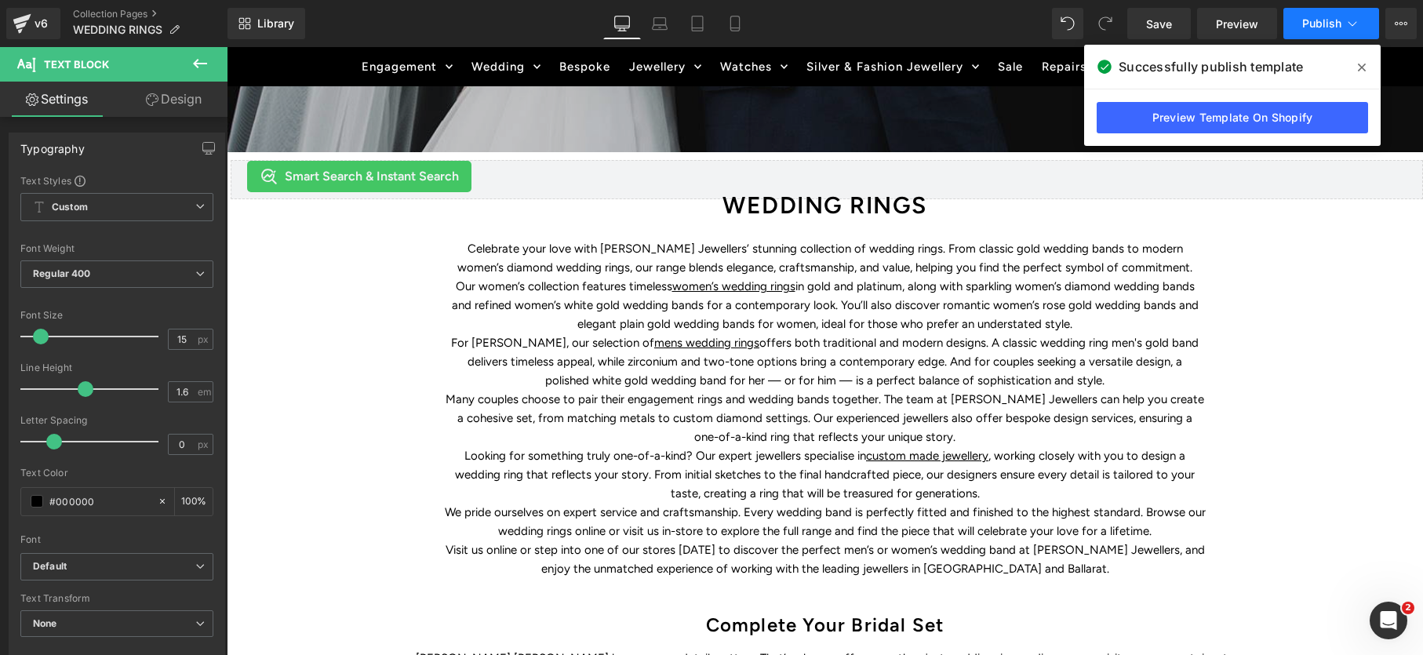
click at [1321, 17] on span "Publish" at bounding box center [1321, 23] width 39 height 13
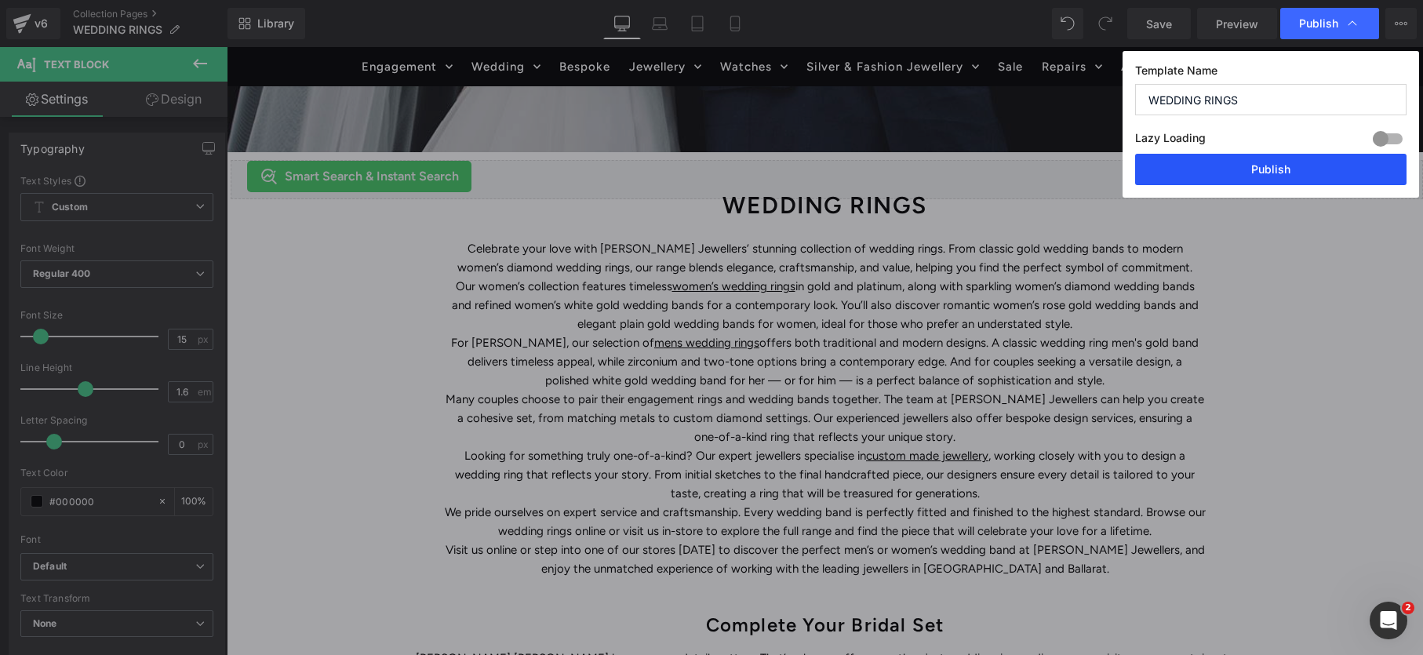
click at [1292, 169] on button "Publish" at bounding box center [1270, 169] width 271 height 31
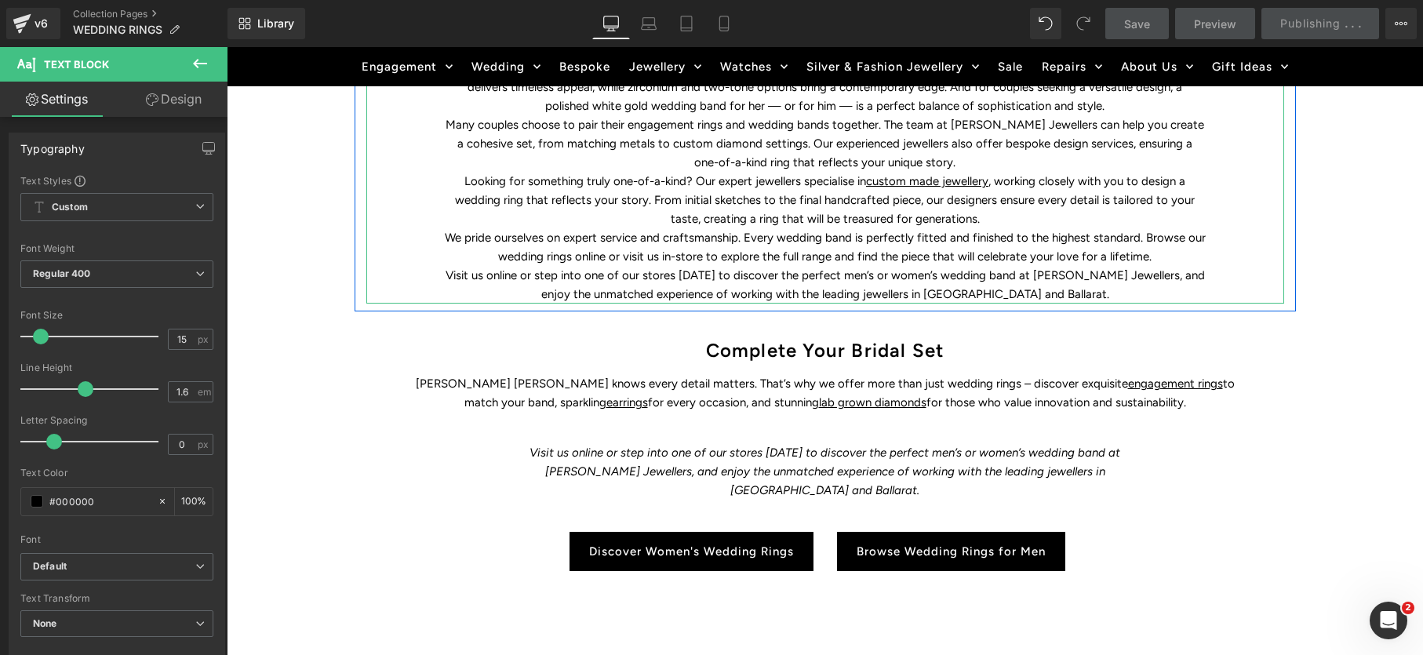
scroll to position [693, 0]
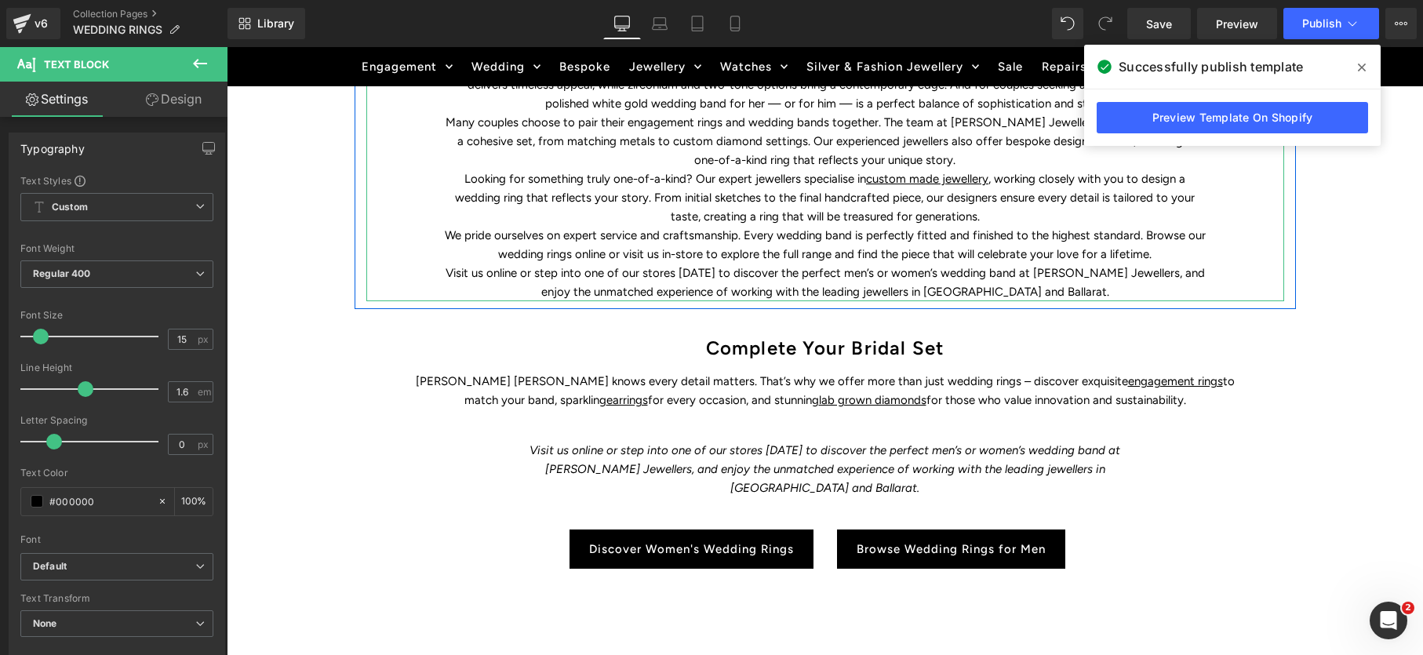
click at [707, 206] on p "Looking for something truly one-of-a-kind? Our expert jewellers specialise in c…" at bounding box center [825, 197] width 761 height 56
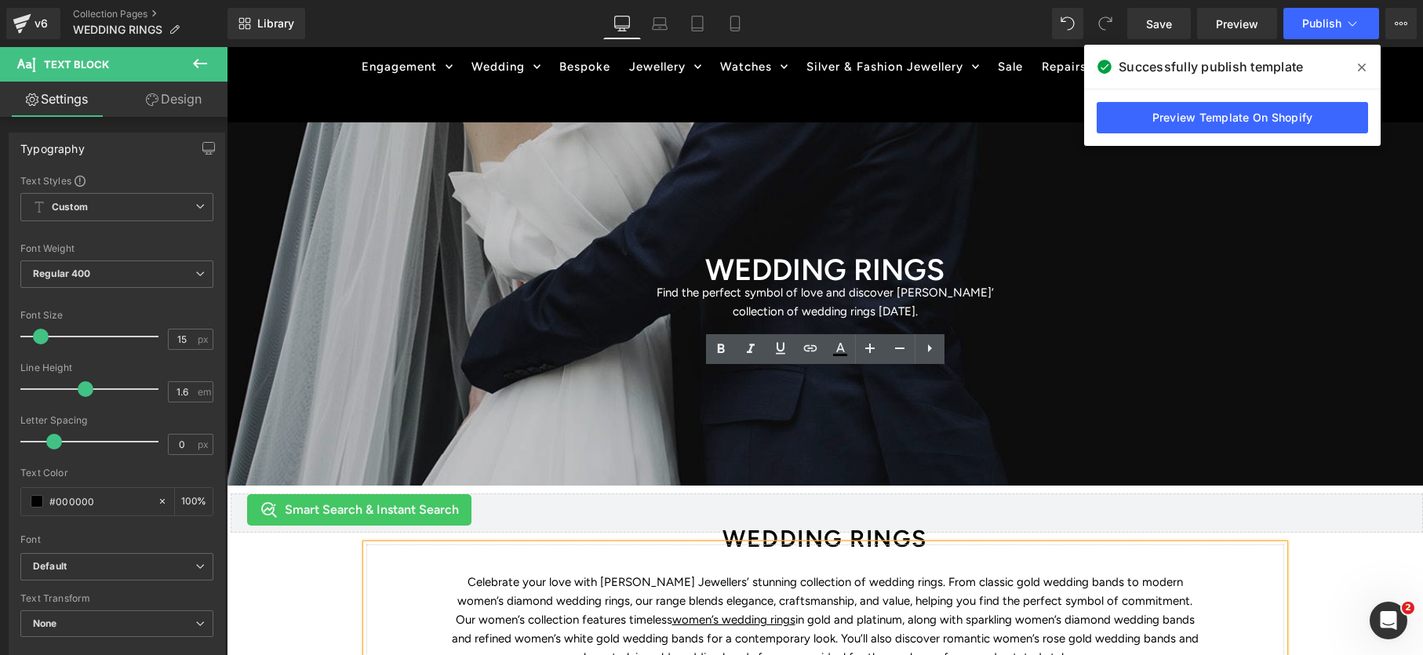
scroll to position [0, 0]
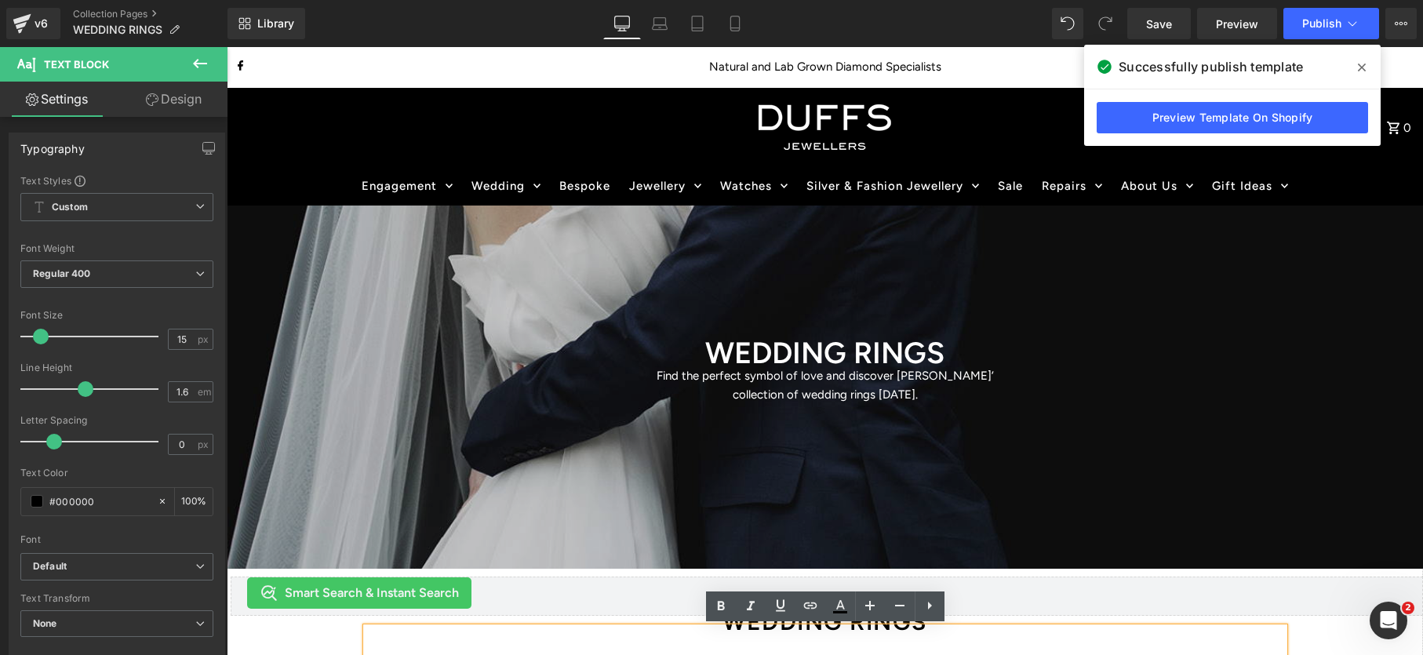
click at [372, 264] on div at bounding box center [825, 386] width 1196 height 363
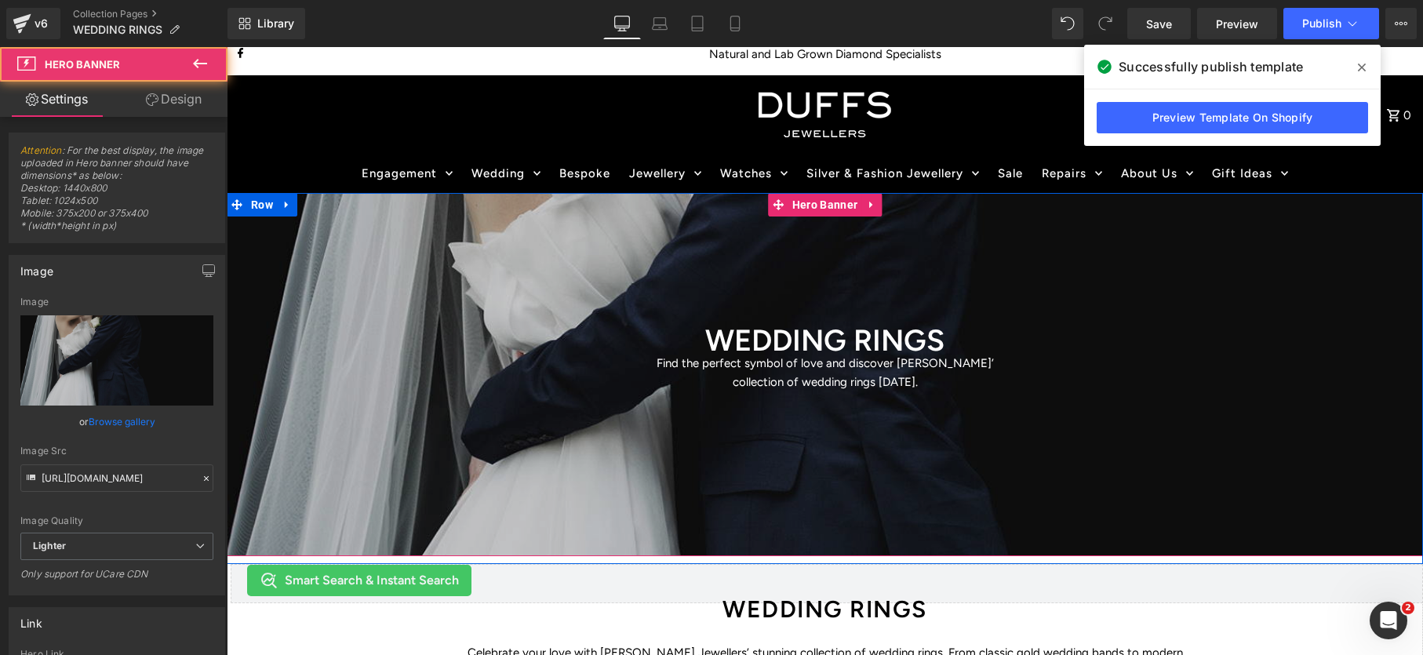
scroll to position [14, 0]
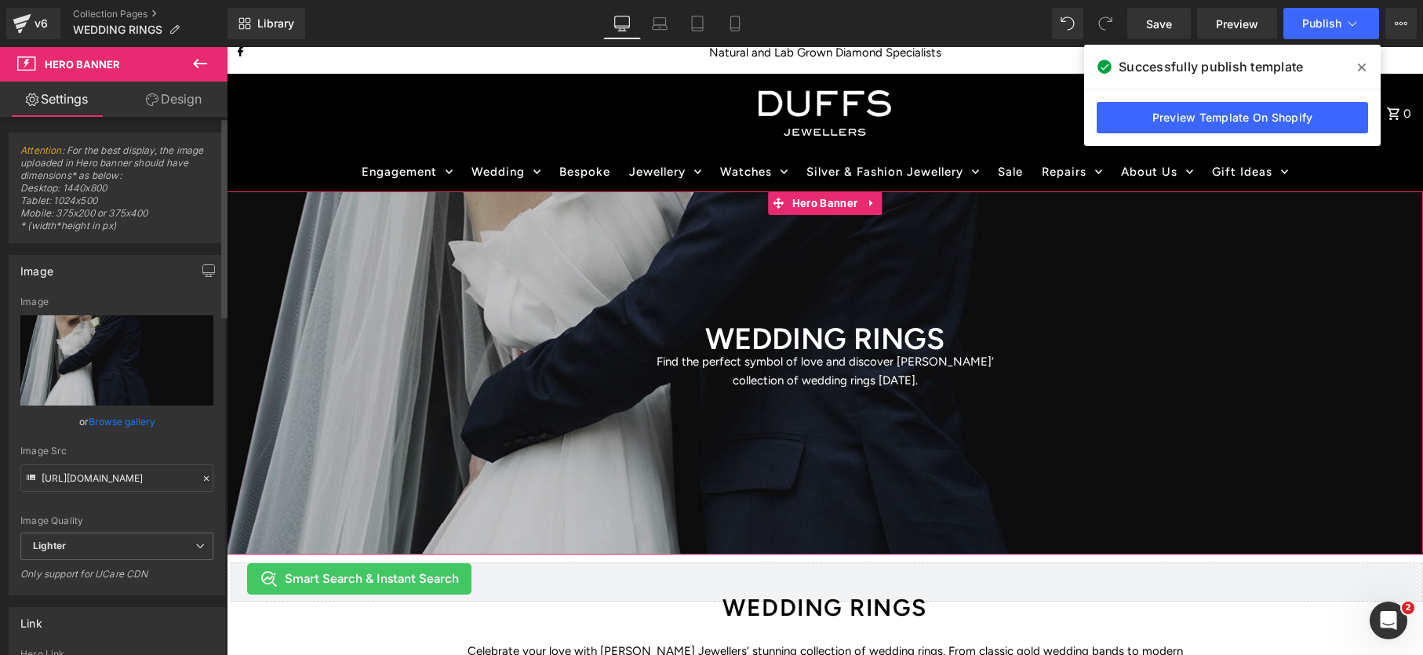
click at [121, 422] on link "Browse gallery" at bounding box center [122, 421] width 67 height 27
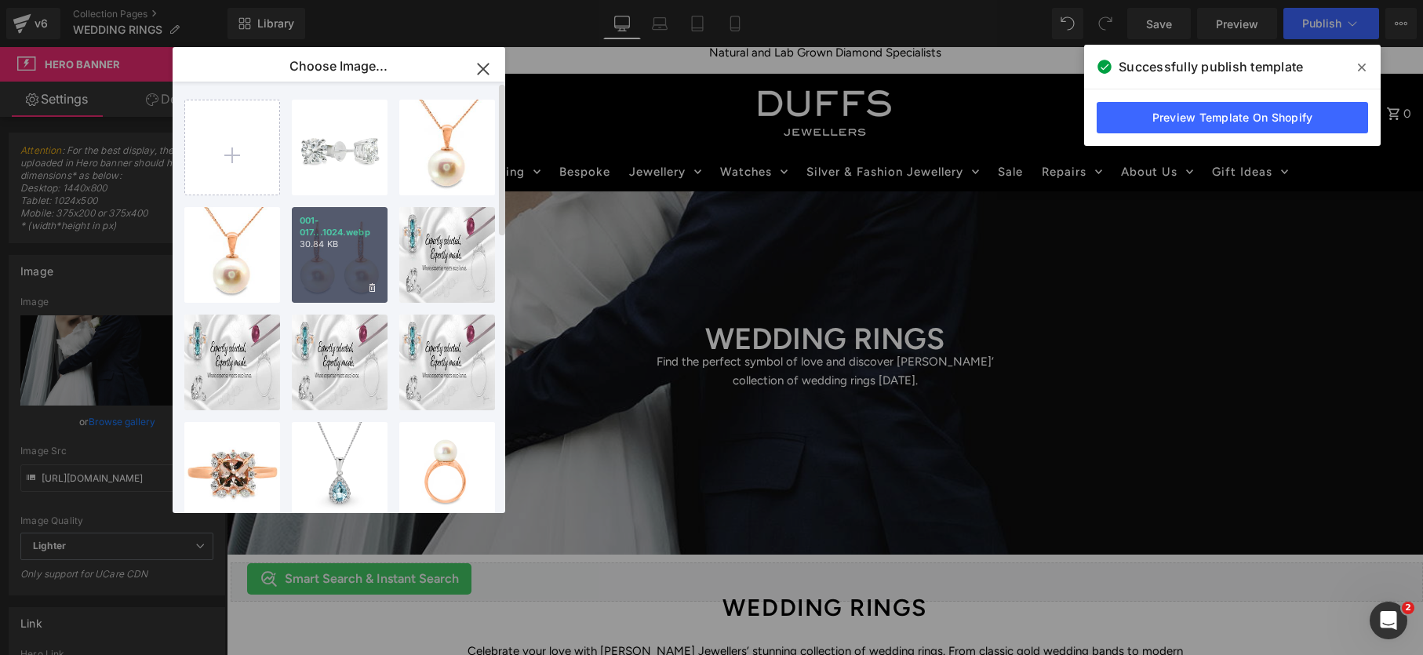
scroll to position [775, 0]
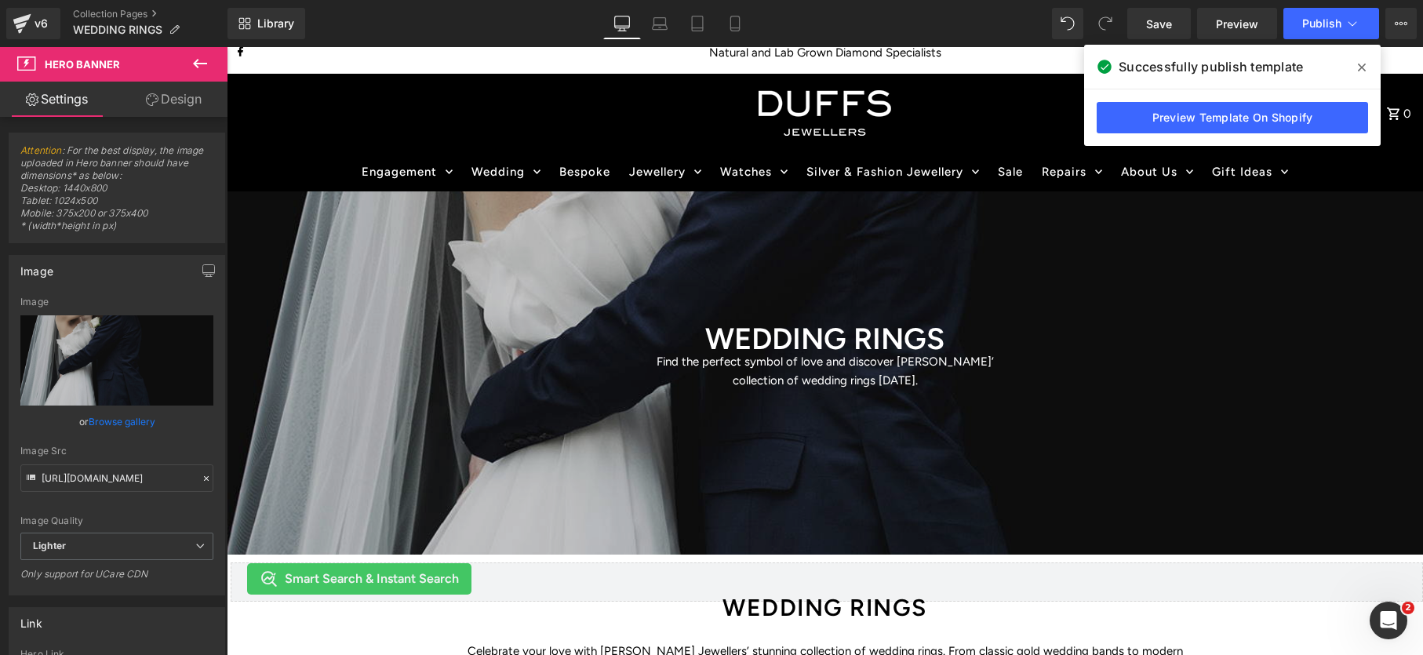
drag, startPoint x: 881, startPoint y: 314, endPoint x: 655, endPoint y: 267, distance: 231.5
drag, startPoint x: 88, startPoint y: 12, endPoint x: 175, endPoint y: 39, distance: 91.3
click at [88, 12] on link "Collection Pages" at bounding box center [150, 14] width 154 height 13
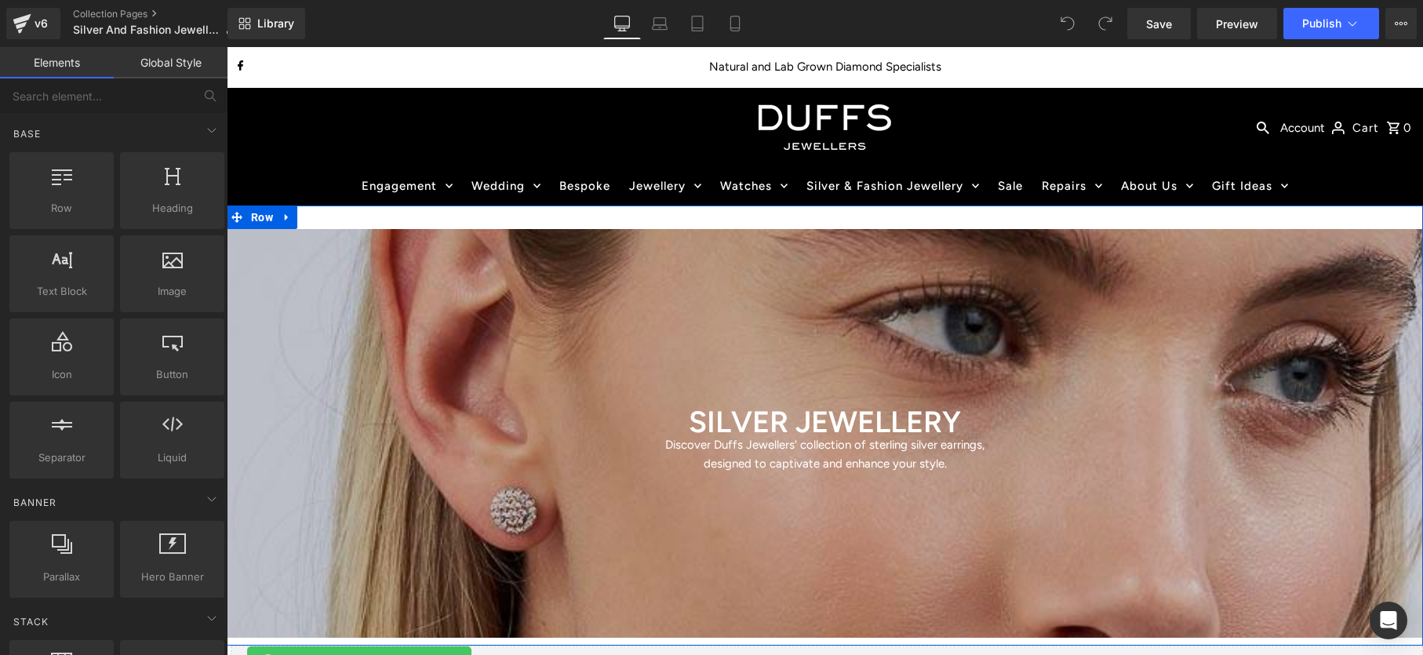
click at [565, 213] on div "SILVER JEWELLERY Heading Discover Duffs Jewellers’ collection of sterling silve…" at bounding box center [825, 425] width 1196 height 440
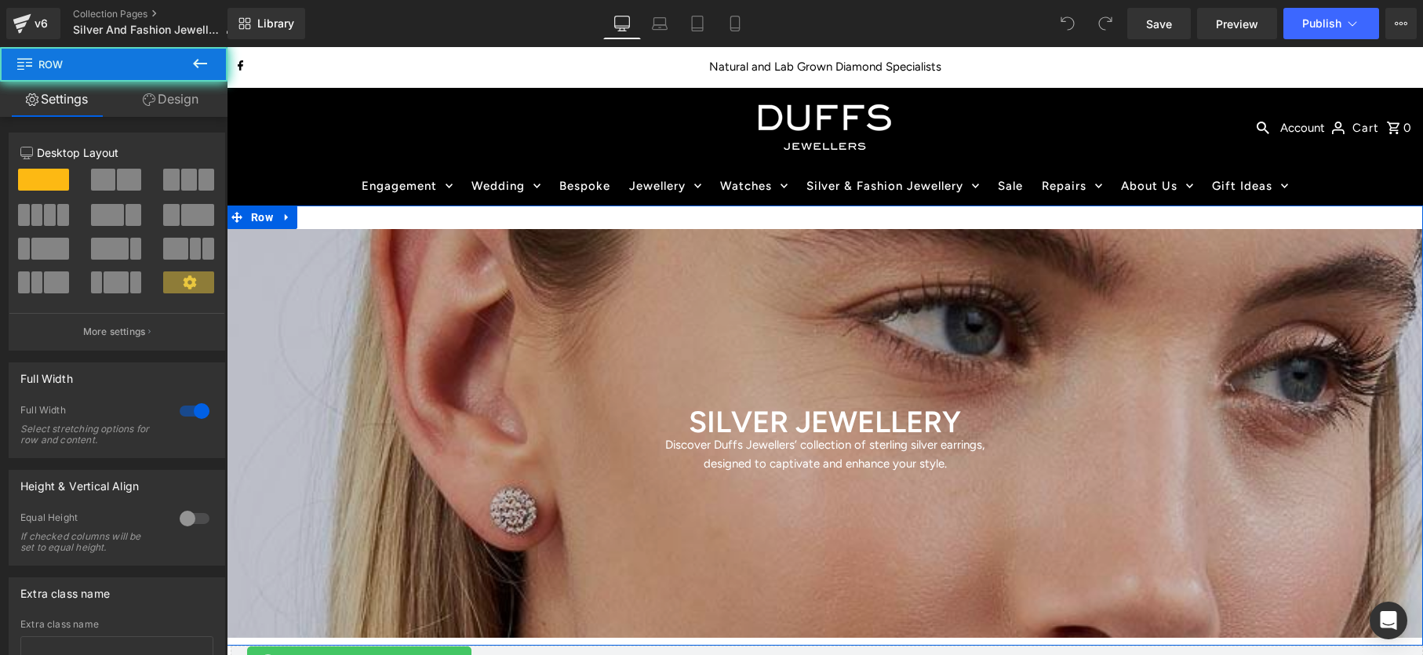
click at [556, 216] on div "SILVER JEWELLERY Heading Discover Duffs Jewellers’ collection of sterling silve…" at bounding box center [825, 425] width 1196 height 440
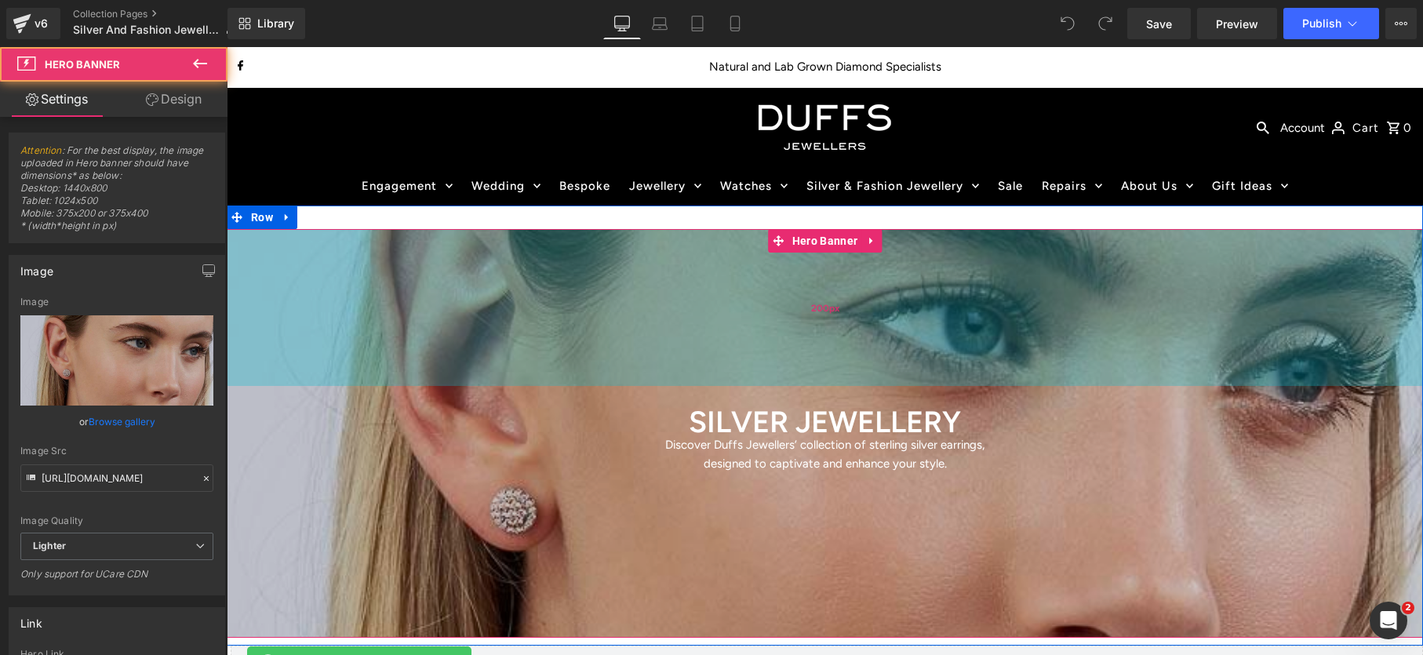
click at [711, 231] on div "200px" at bounding box center [825, 307] width 1196 height 157
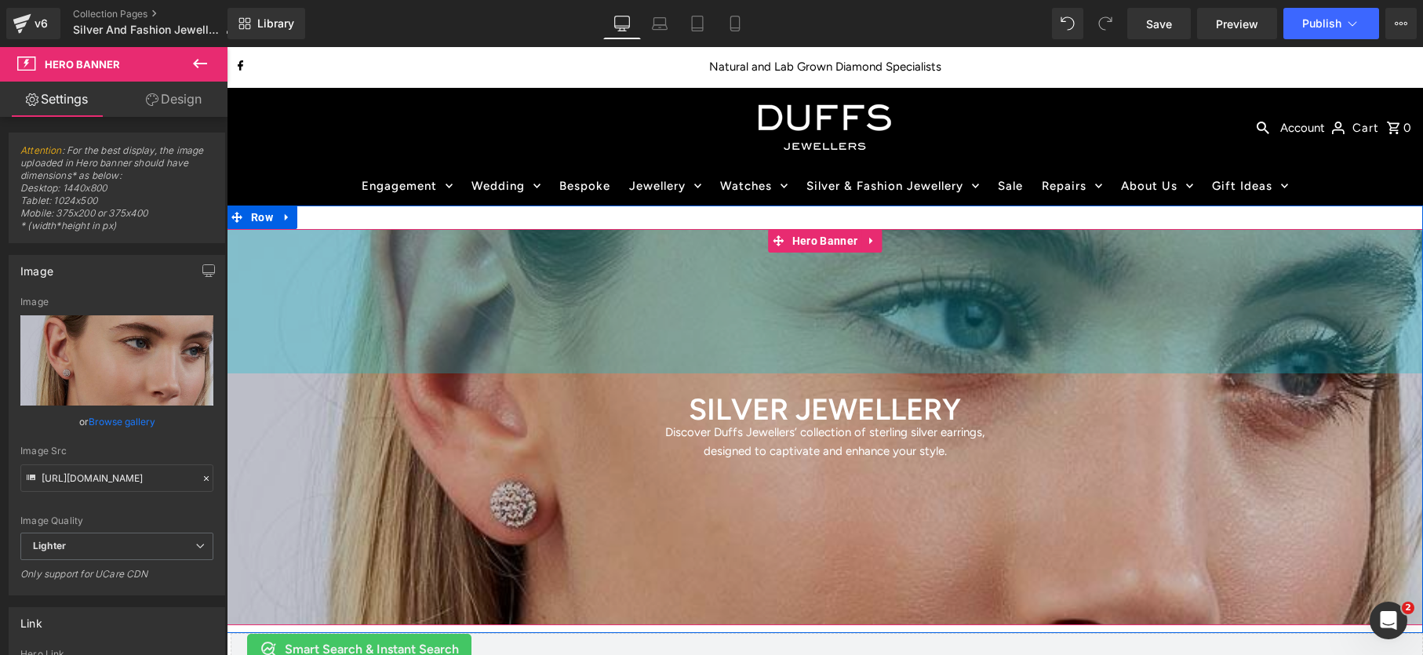
drag, startPoint x: 714, startPoint y: 229, endPoint x: 710, endPoint y: 216, distance: 13.1
click at [710, 216] on div "SILVER JEWELLERY Heading Discover Duffs Jewellers’ collection of sterling silve…" at bounding box center [825, 418] width 1196 height 427
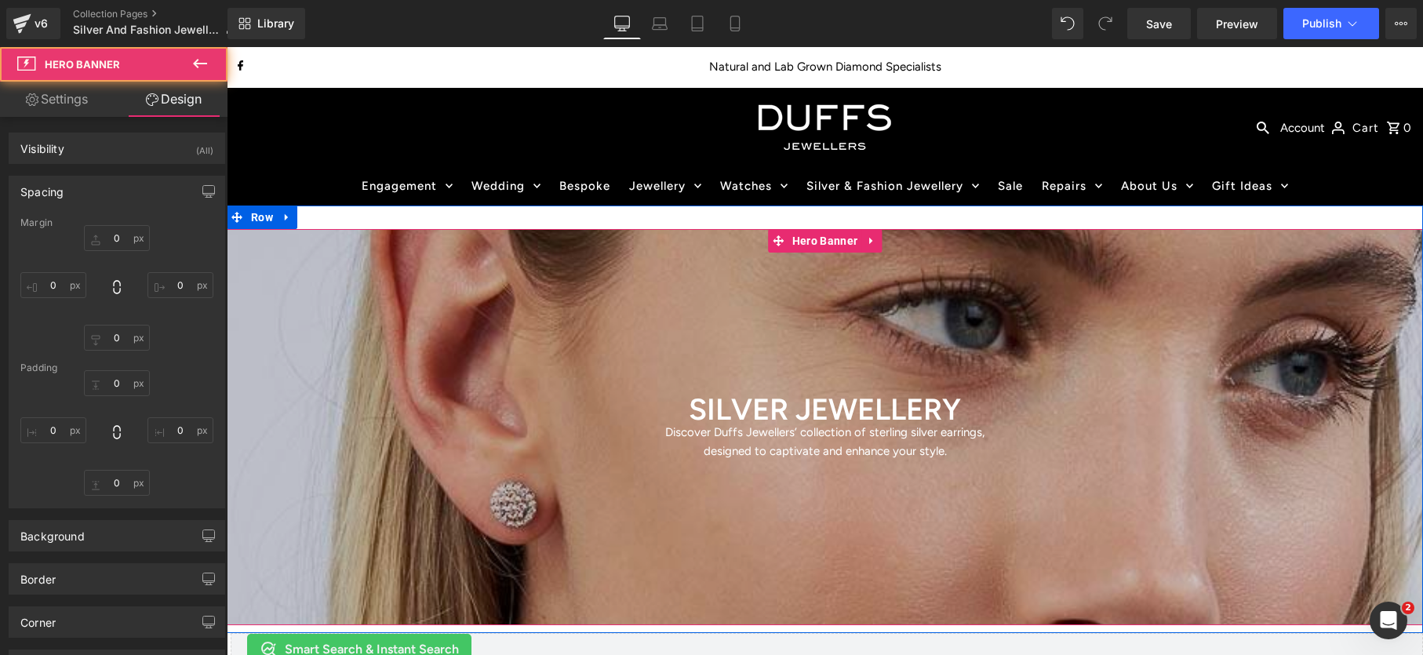
type input "0"
type input "184"
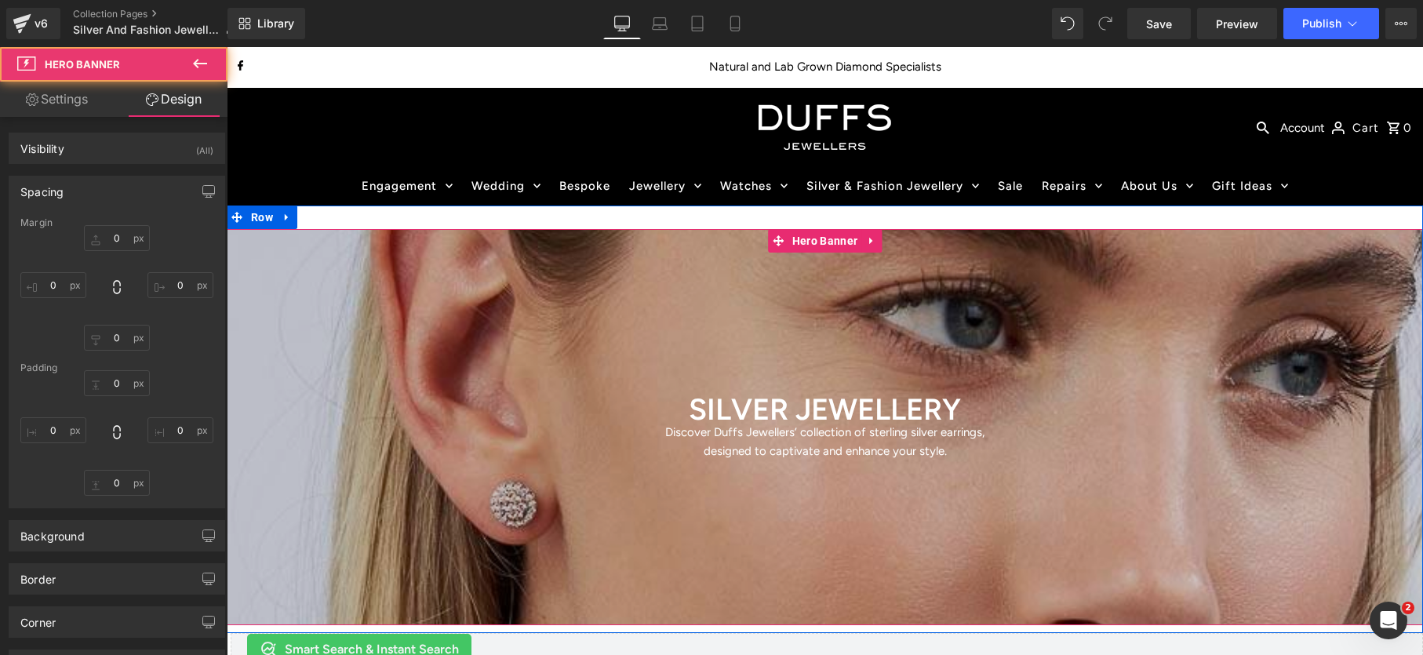
type input "0"
type input "200"
type input "0"
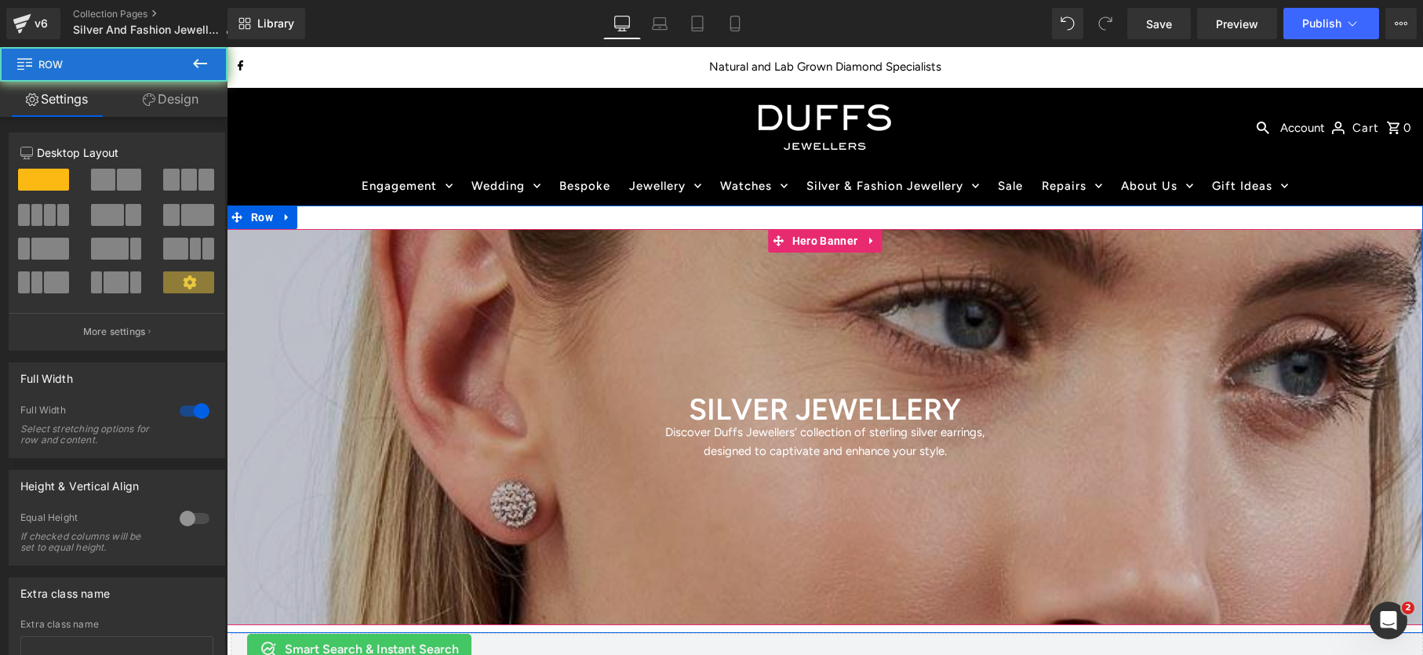
click at [705, 211] on div at bounding box center [825, 217] width 1196 height 24
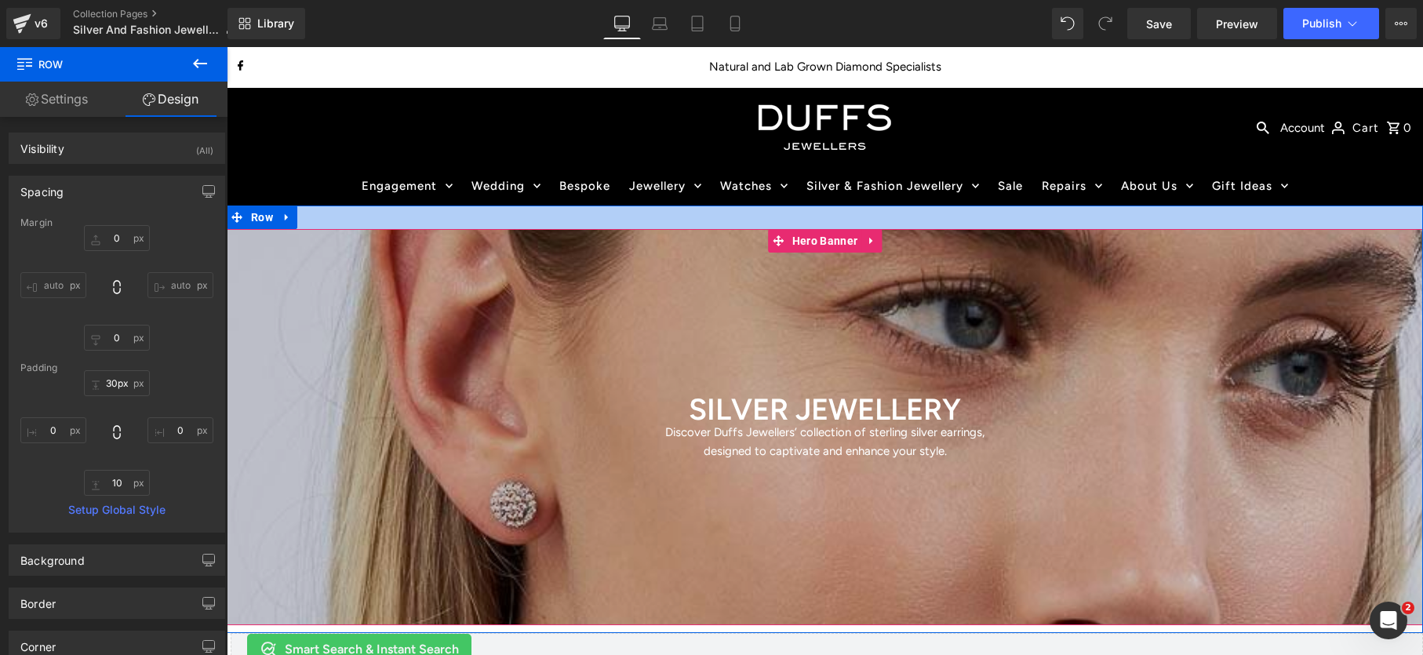
click at [701, 217] on div at bounding box center [825, 217] width 1196 height 24
click at [700, 219] on div "31px" at bounding box center [825, 217] width 1196 height 24
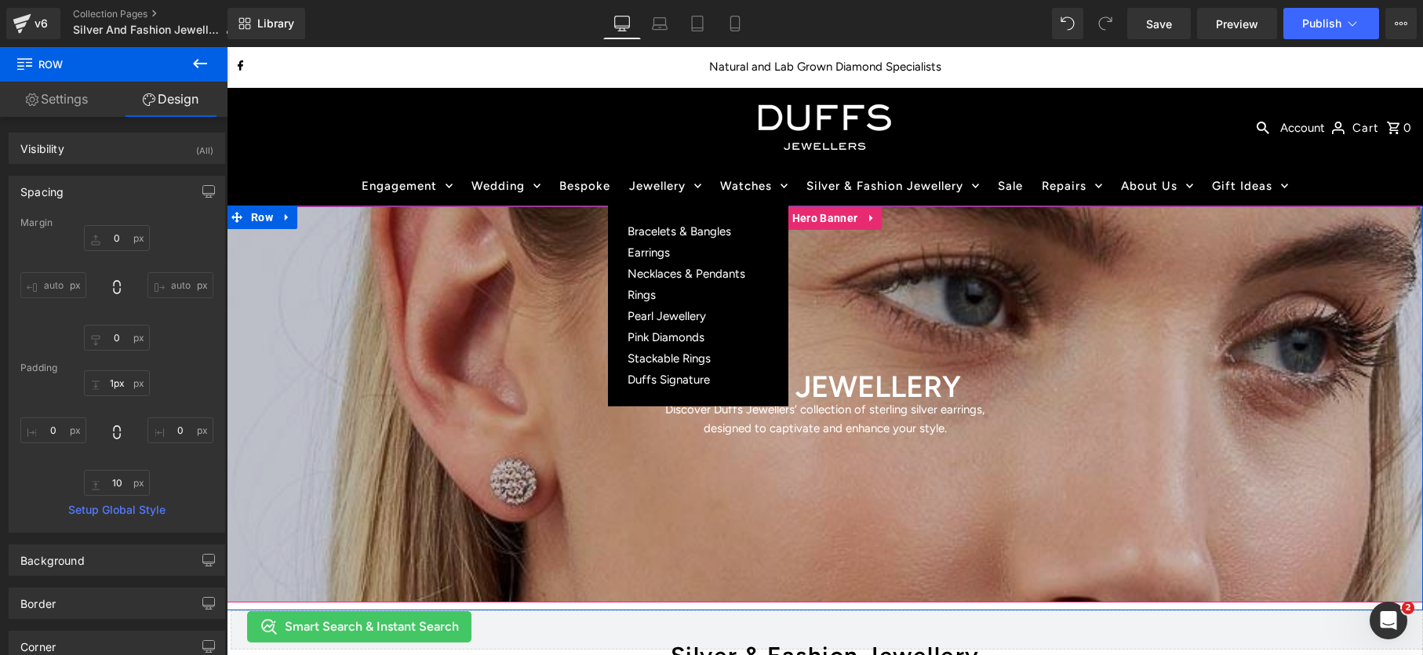
type input "0px"
drag, startPoint x: 700, startPoint y: 227, endPoint x: 712, endPoint y: 205, distance: 24.9
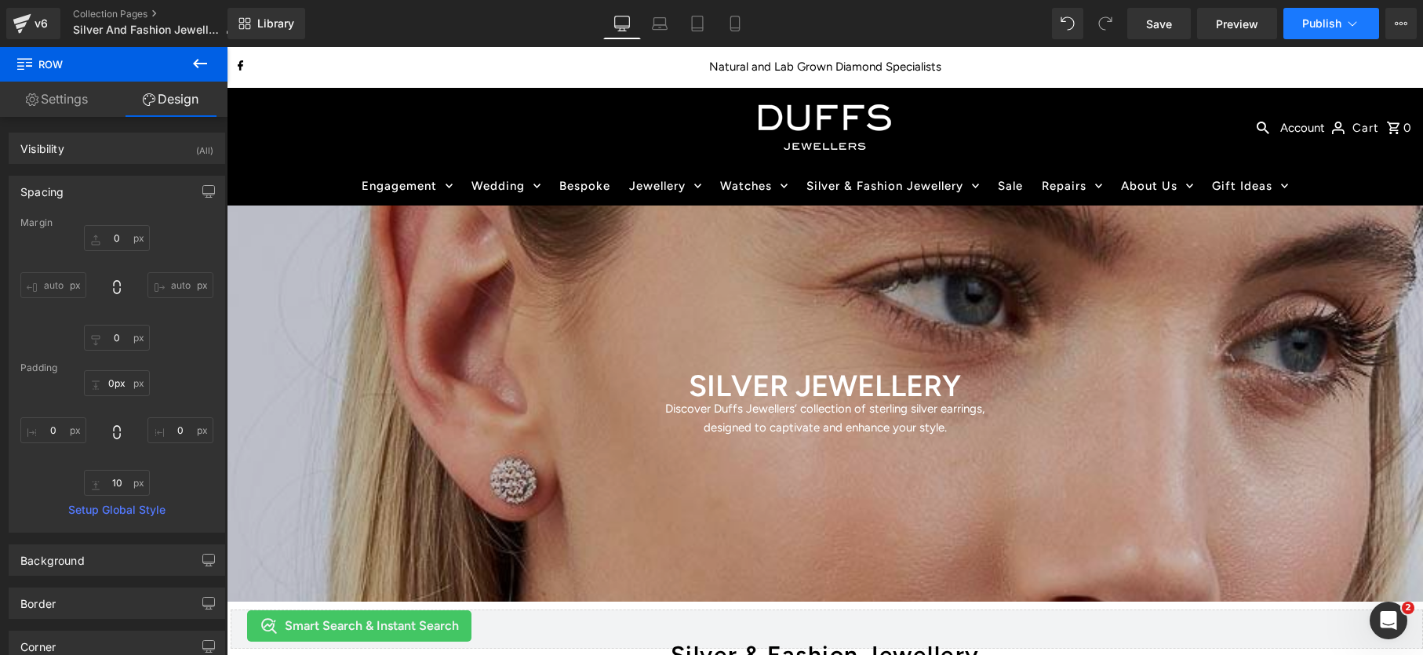
click at [1317, 13] on button "Publish" at bounding box center [1331, 23] width 96 height 31
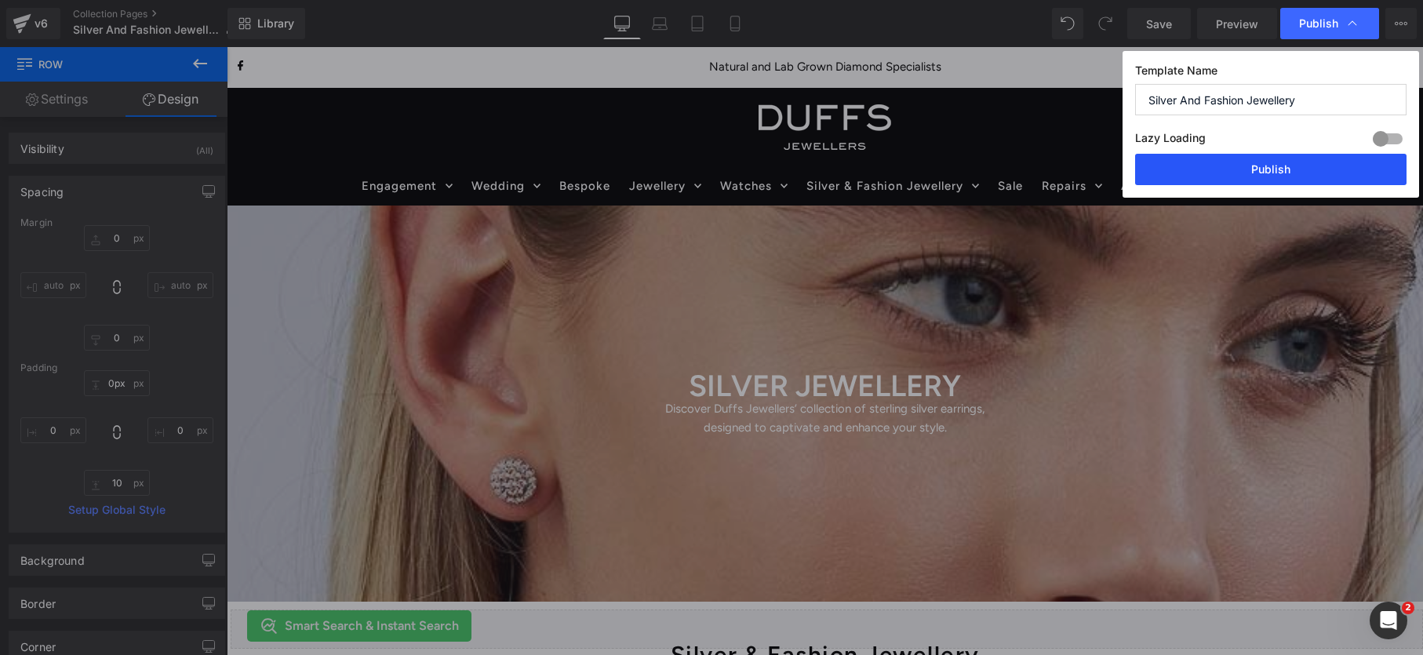
click at [1275, 165] on button "Publish" at bounding box center [1270, 169] width 271 height 31
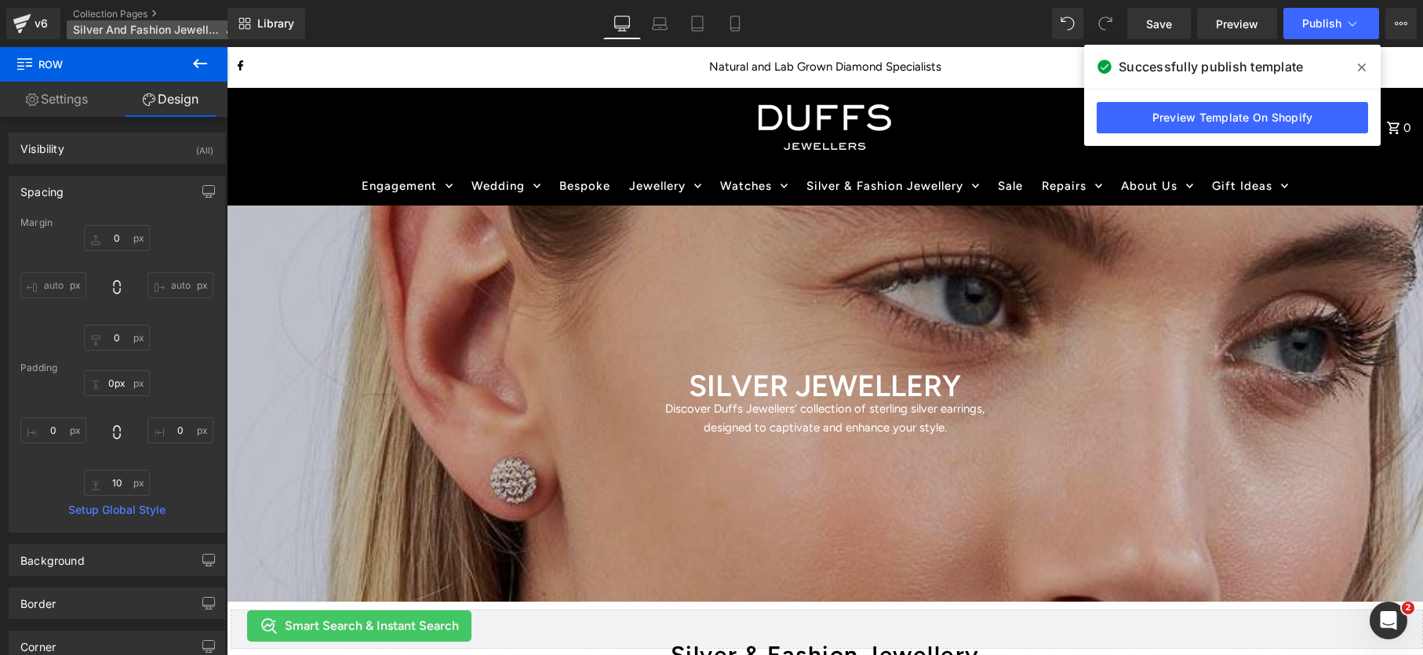
drag, startPoint x: 125, startPoint y: 12, endPoint x: 218, endPoint y: 37, distance: 95.9
click at [125, 12] on link "Collection Pages" at bounding box center [161, 14] width 176 height 13
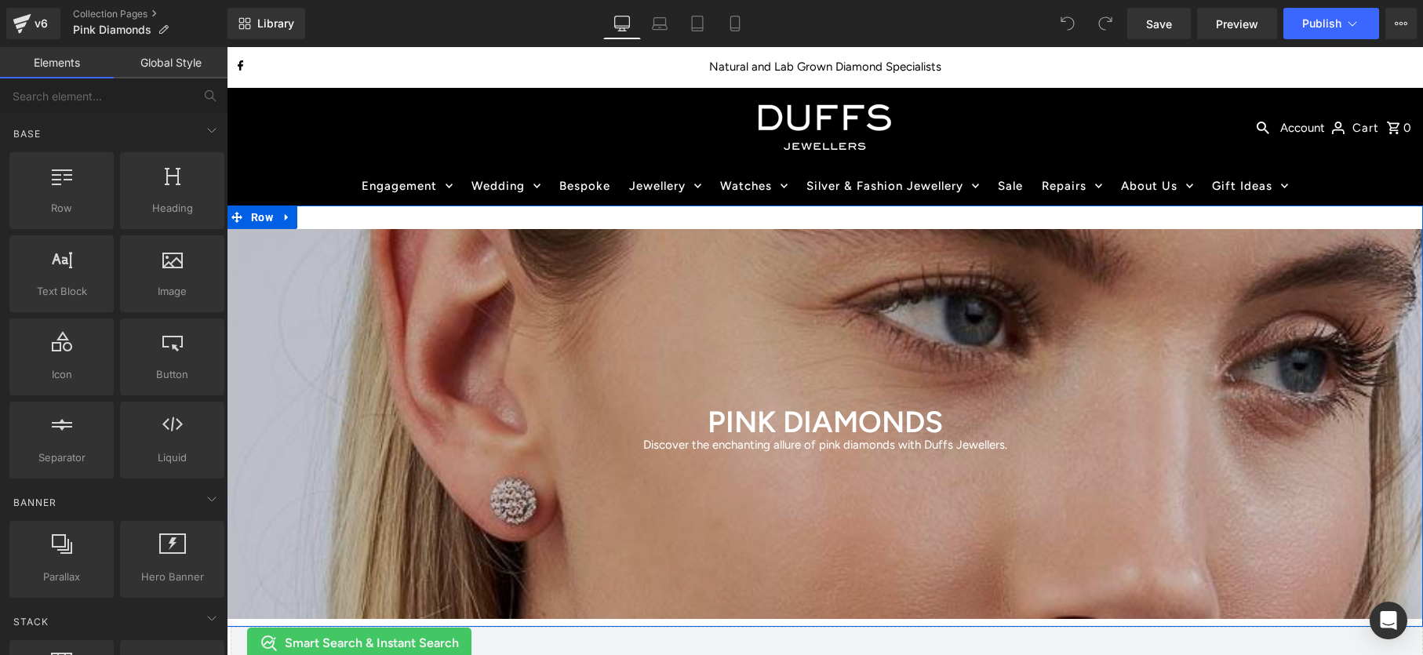
click at [586, 213] on div "PINK DIAMONDS Heading Discover the enchanting allure of pink diamonds with Duff…" at bounding box center [825, 415] width 1196 height 421
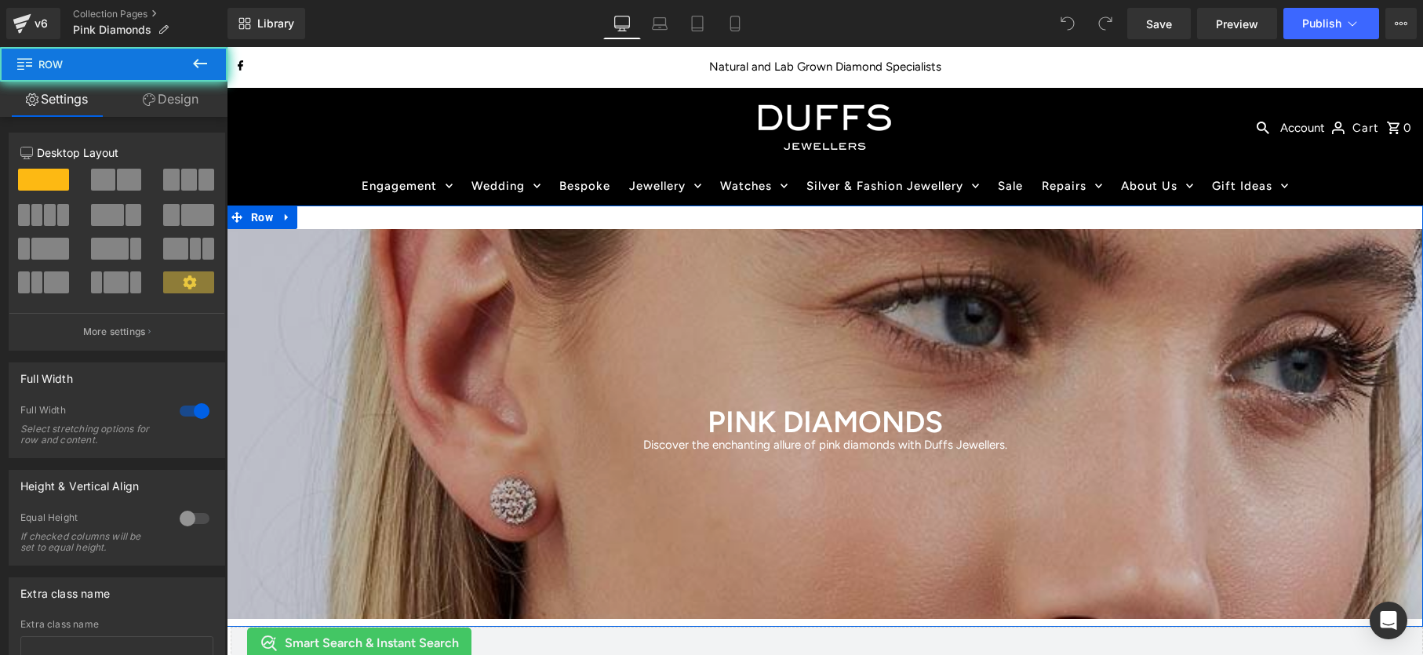
click at [584, 213] on div "PINK DIAMONDS Heading Discover the enchanting allure of pink diamonds with Duff…" at bounding box center [825, 415] width 1196 height 421
click at [592, 220] on div "PINK DIAMONDS Heading Discover the enchanting allure of pink diamonds with Duff…" at bounding box center [825, 415] width 1196 height 421
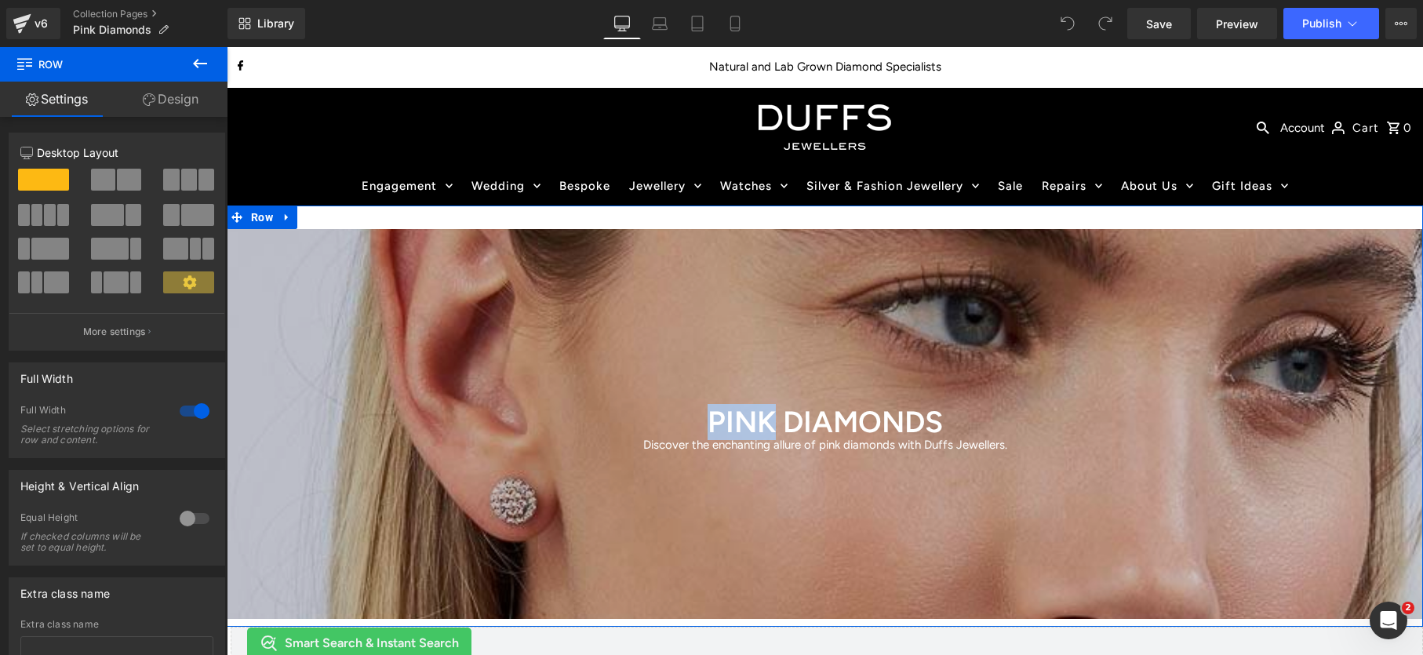
click at [602, 220] on div "PINK DIAMONDS Heading Discover the enchanting allure of pink diamonds with Duff…" at bounding box center [825, 415] width 1196 height 421
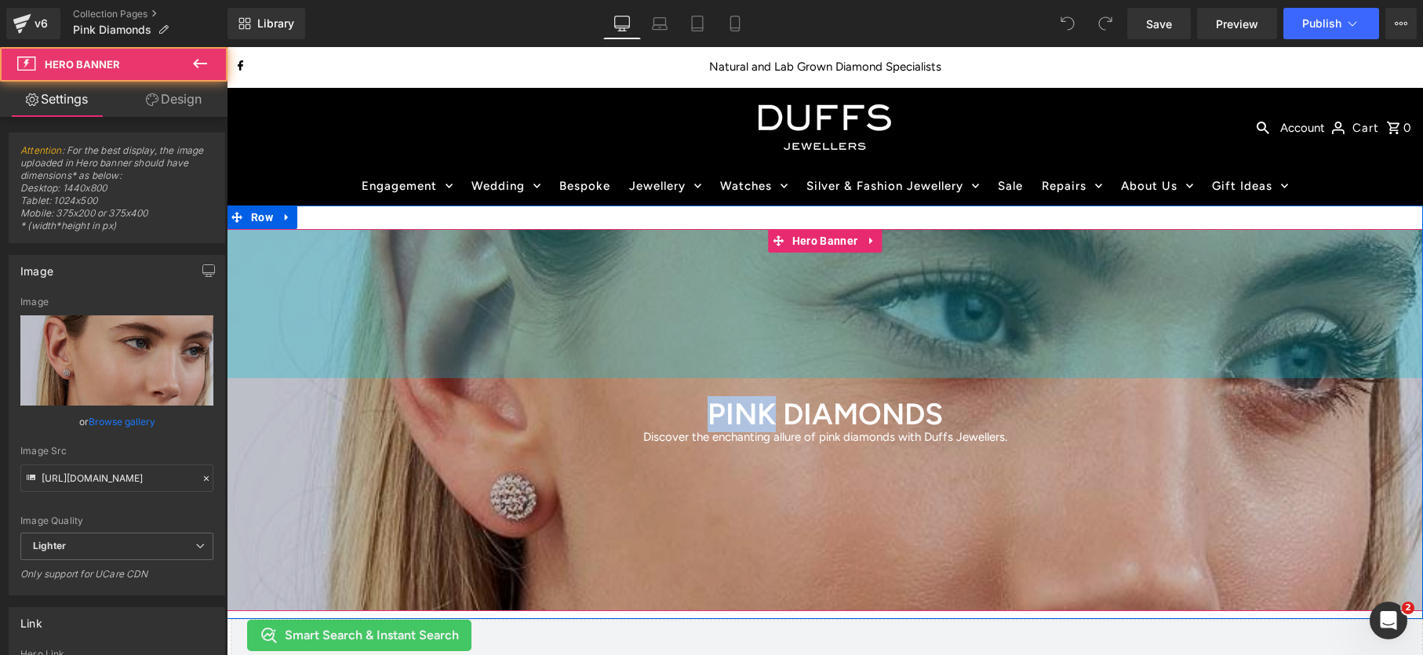
drag, startPoint x: 603, startPoint y: 229, endPoint x: 604, endPoint y: 221, distance: 7.9
click at [603, 222] on div "PINK DIAMONDS Heading Discover the enchanting allure of pink diamonds with Duff…" at bounding box center [825, 411] width 1196 height 413
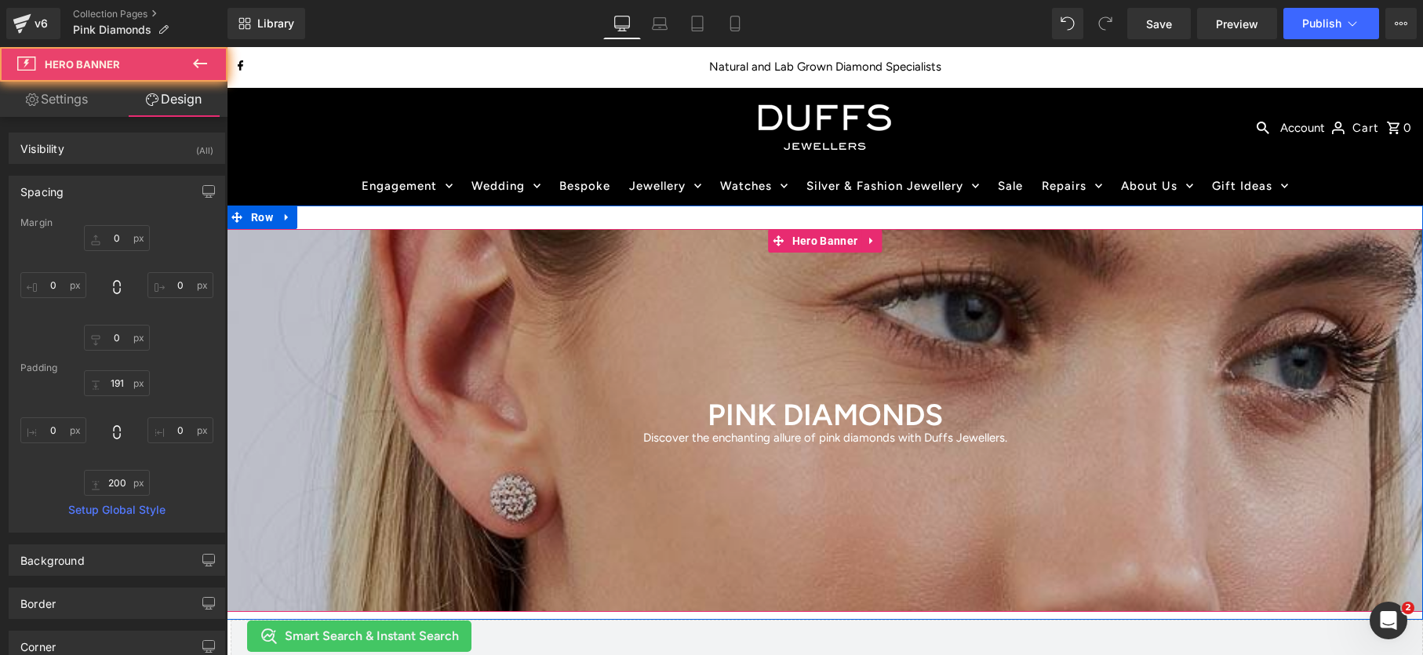
click at [608, 210] on div "PINK DIAMONDS Heading Discover the enchanting allure of pink diamonds with Duff…" at bounding box center [825, 412] width 1196 height 414
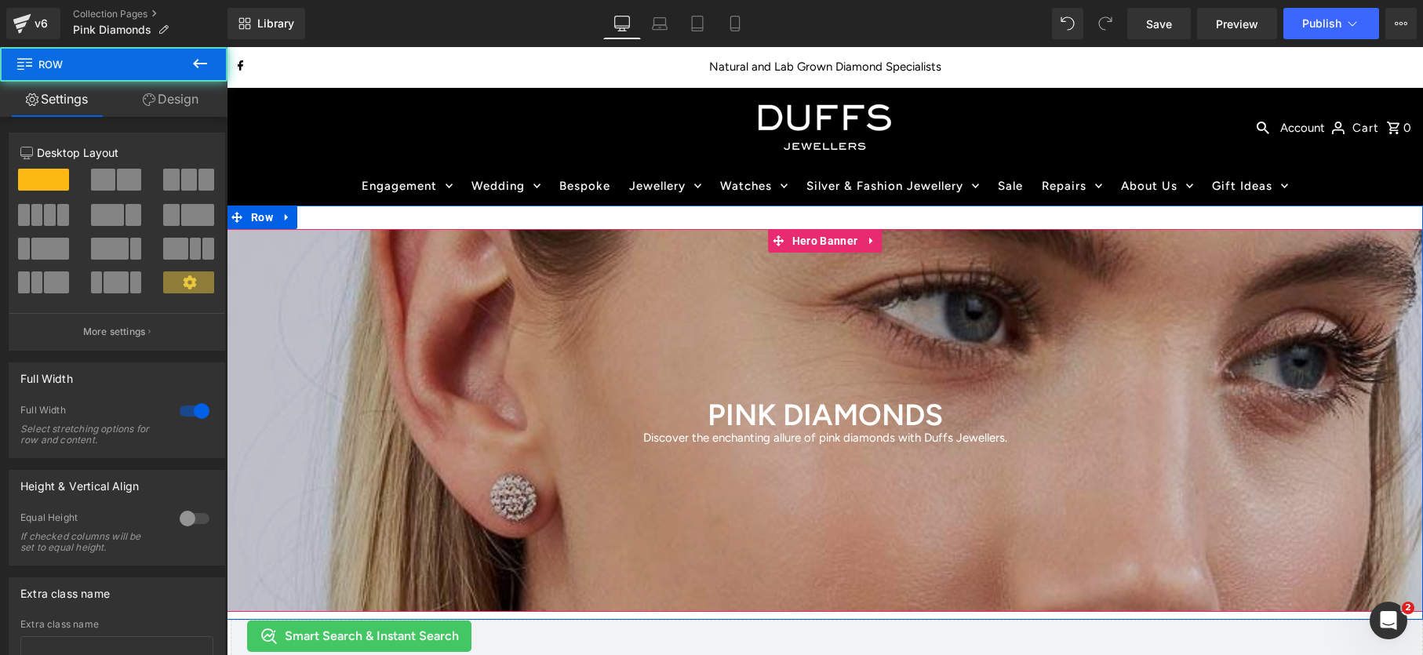
click at [608, 210] on div "PINK DIAMONDS Heading Discover the enchanting allure of pink diamonds with Duff…" at bounding box center [825, 412] width 1196 height 414
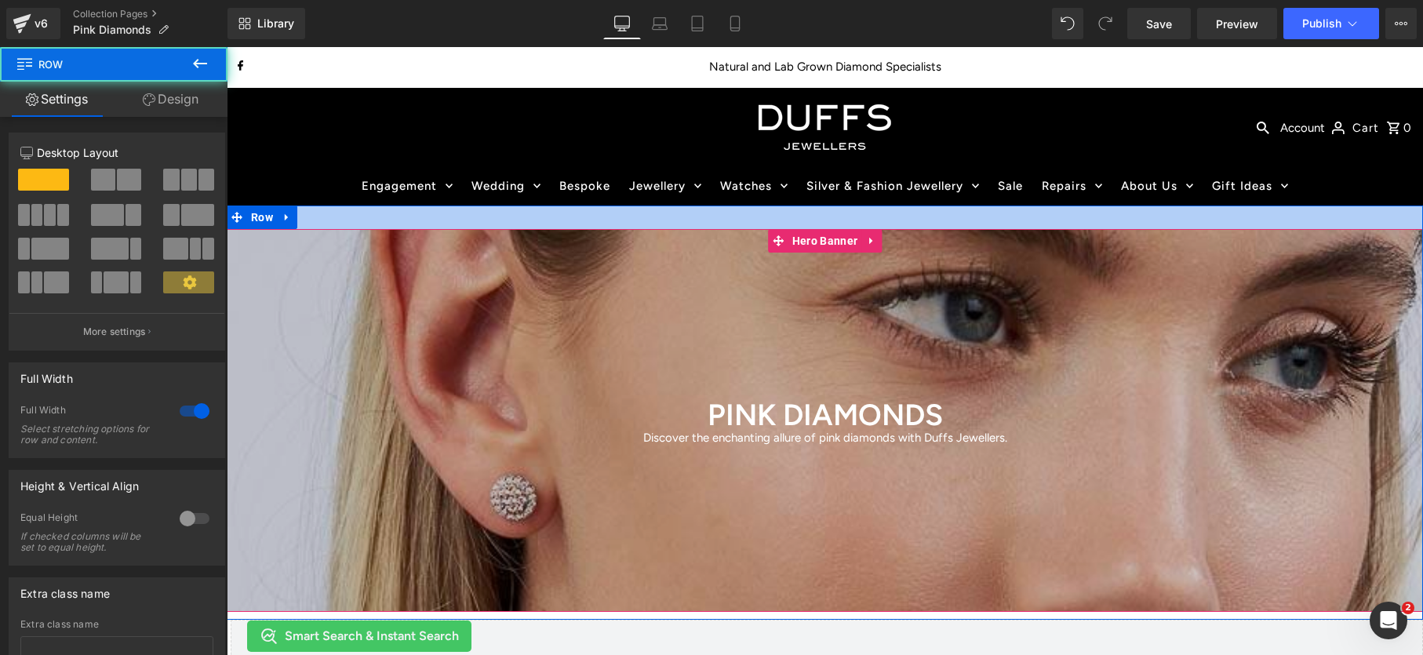
drag, startPoint x: 620, startPoint y: 207, endPoint x: 621, endPoint y: 216, distance: 8.7
click at [620, 207] on div at bounding box center [825, 217] width 1196 height 24
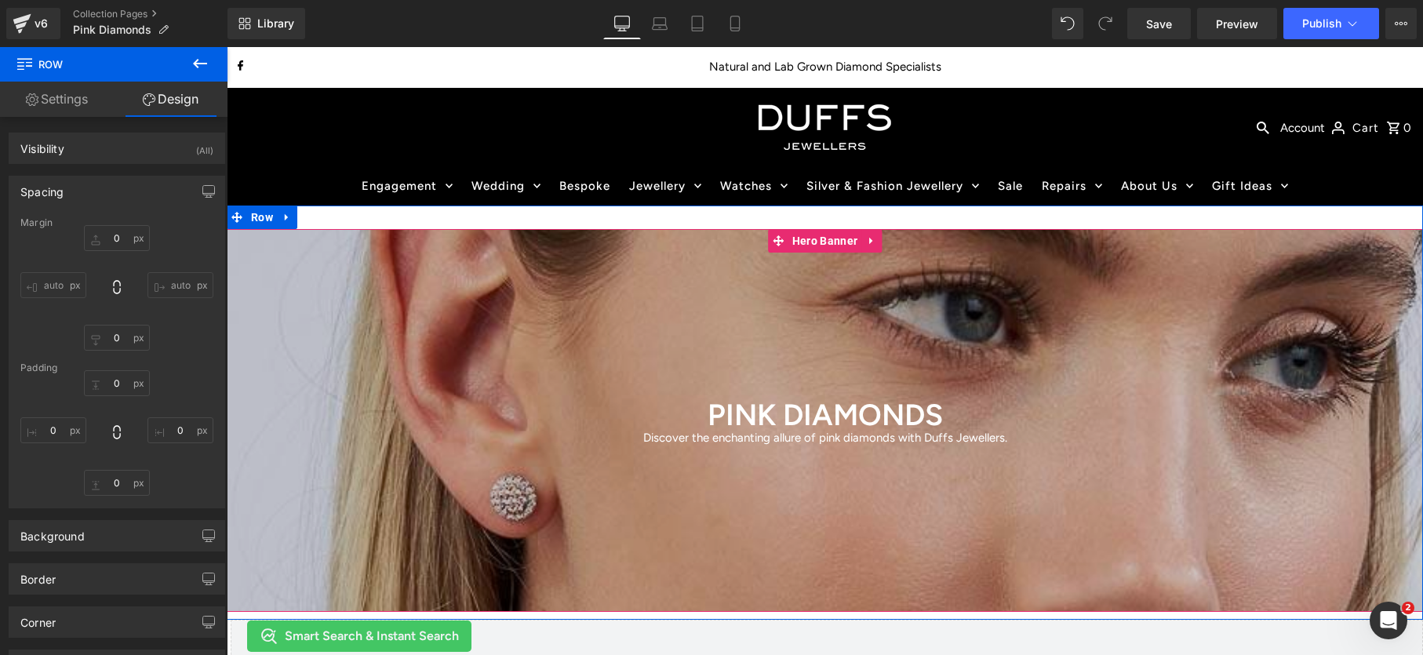
type input "0"
type input "30"
type input "0"
type input "10"
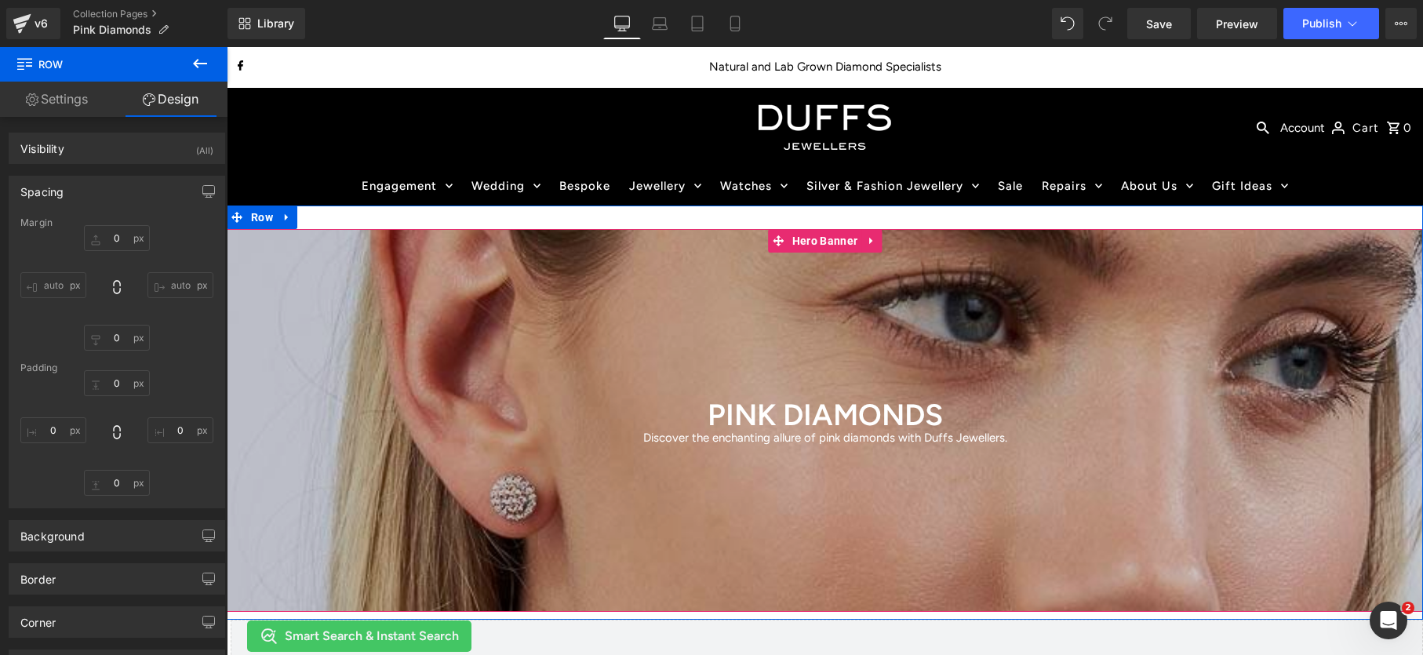
type input "0"
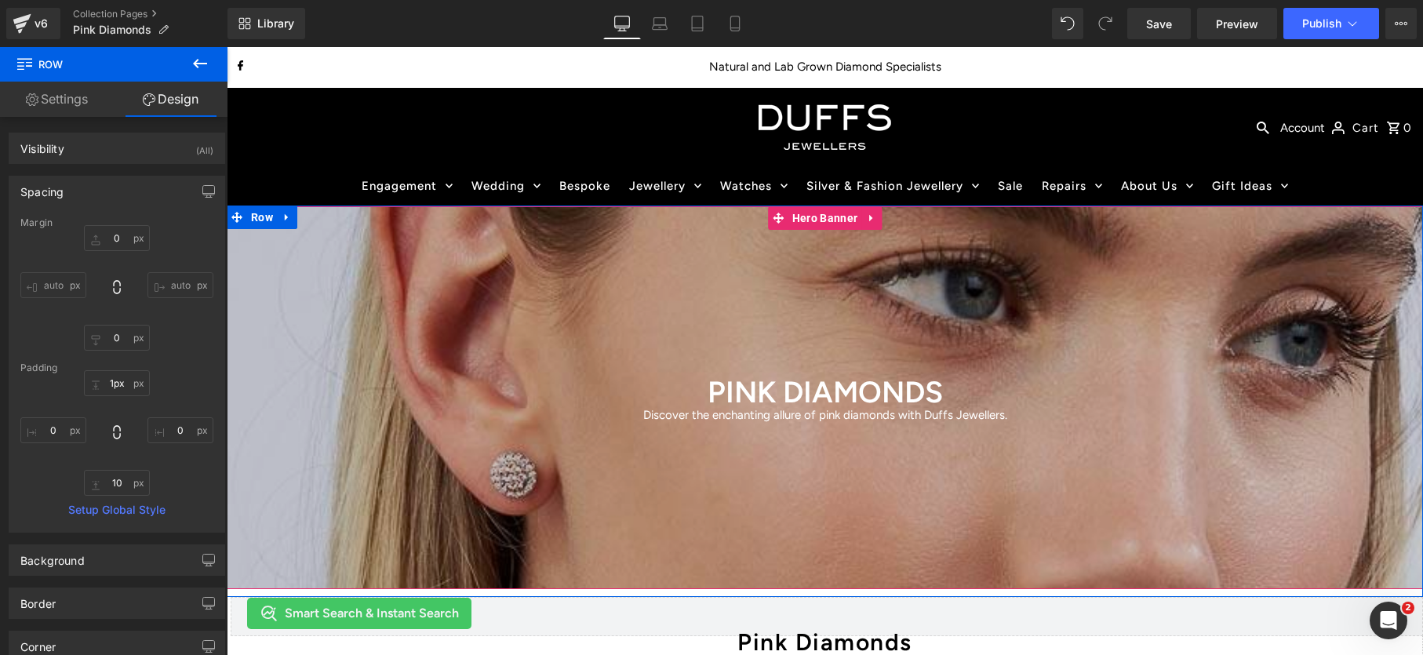
type input "0px"
drag, startPoint x: 618, startPoint y: 219, endPoint x: 632, endPoint y: 226, distance: 15.8
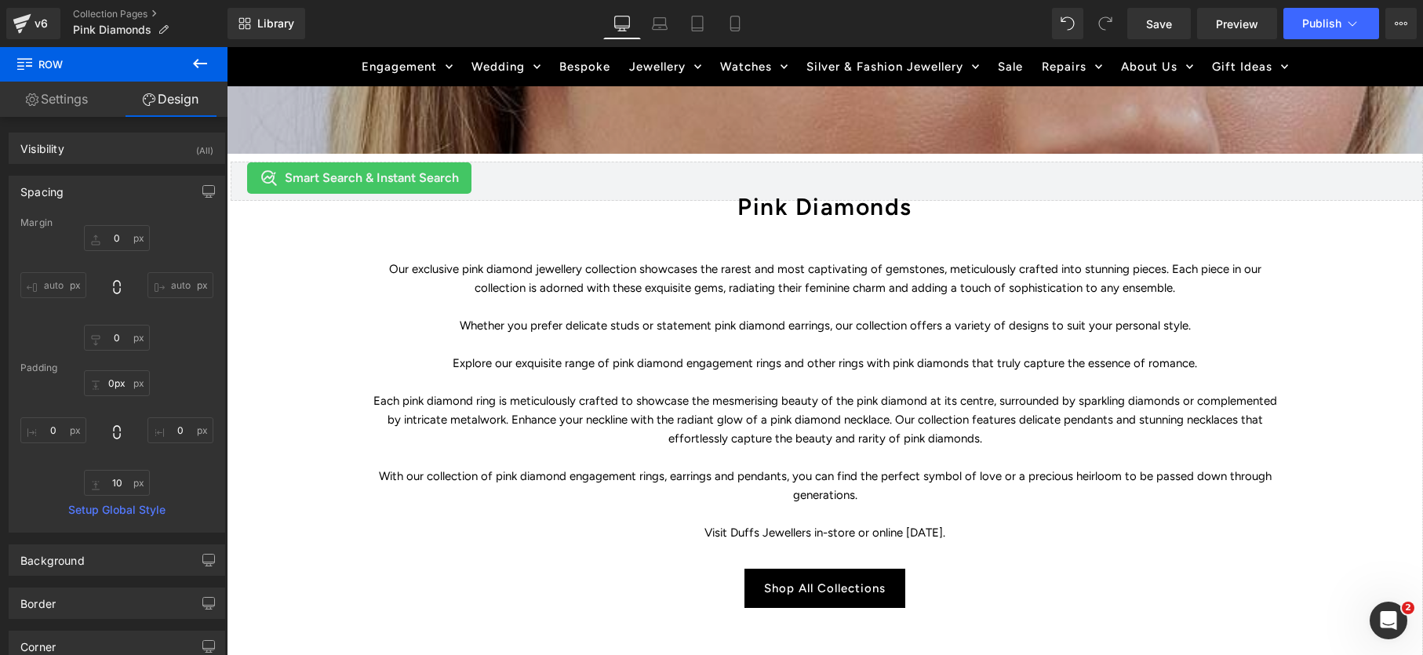
scroll to position [437, 0]
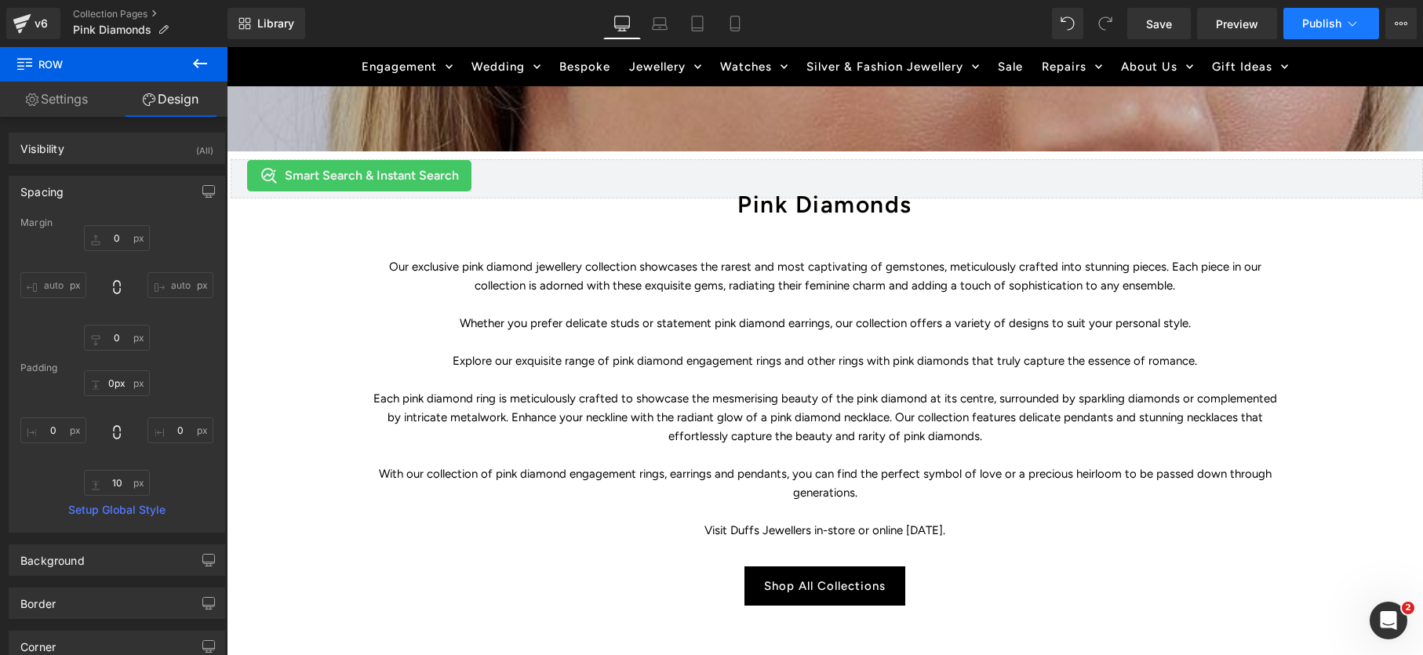
click at [1319, 26] on span "Publish" at bounding box center [1321, 23] width 39 height 13
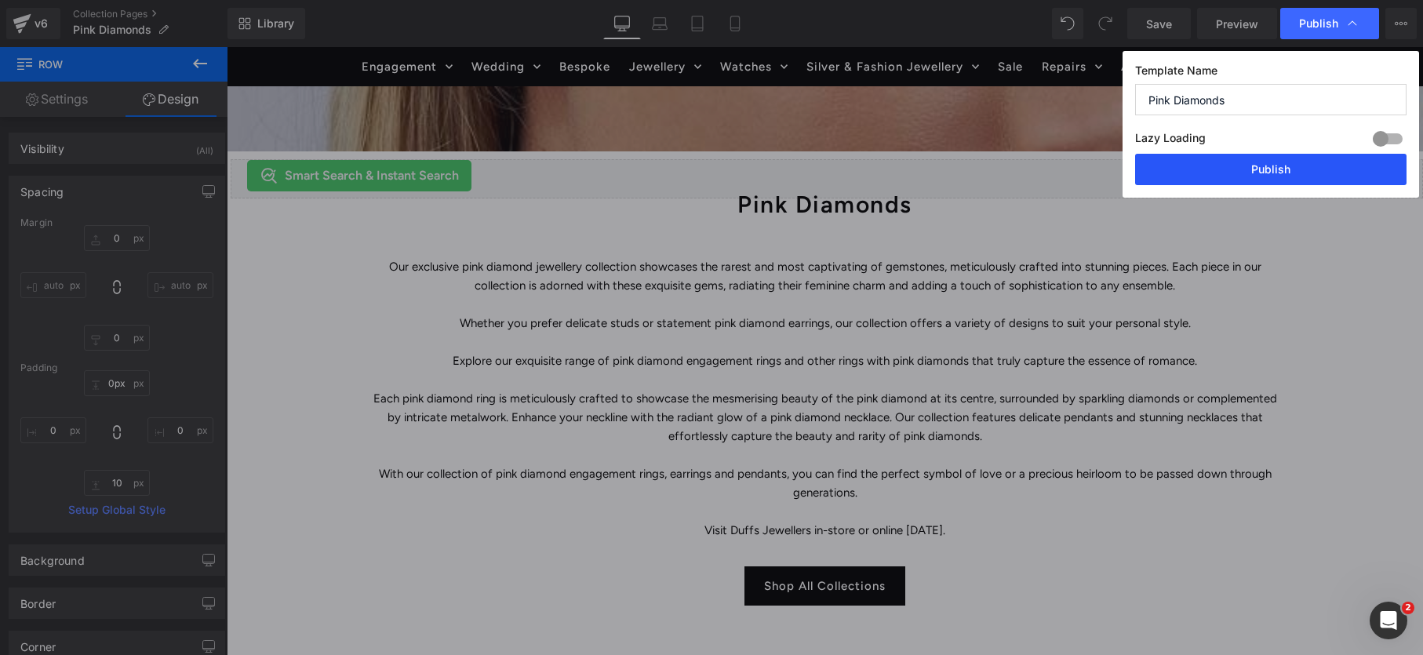
click at [1237, 166] on button "Publish" at bounding box center [1270, 169] width 271 height 31
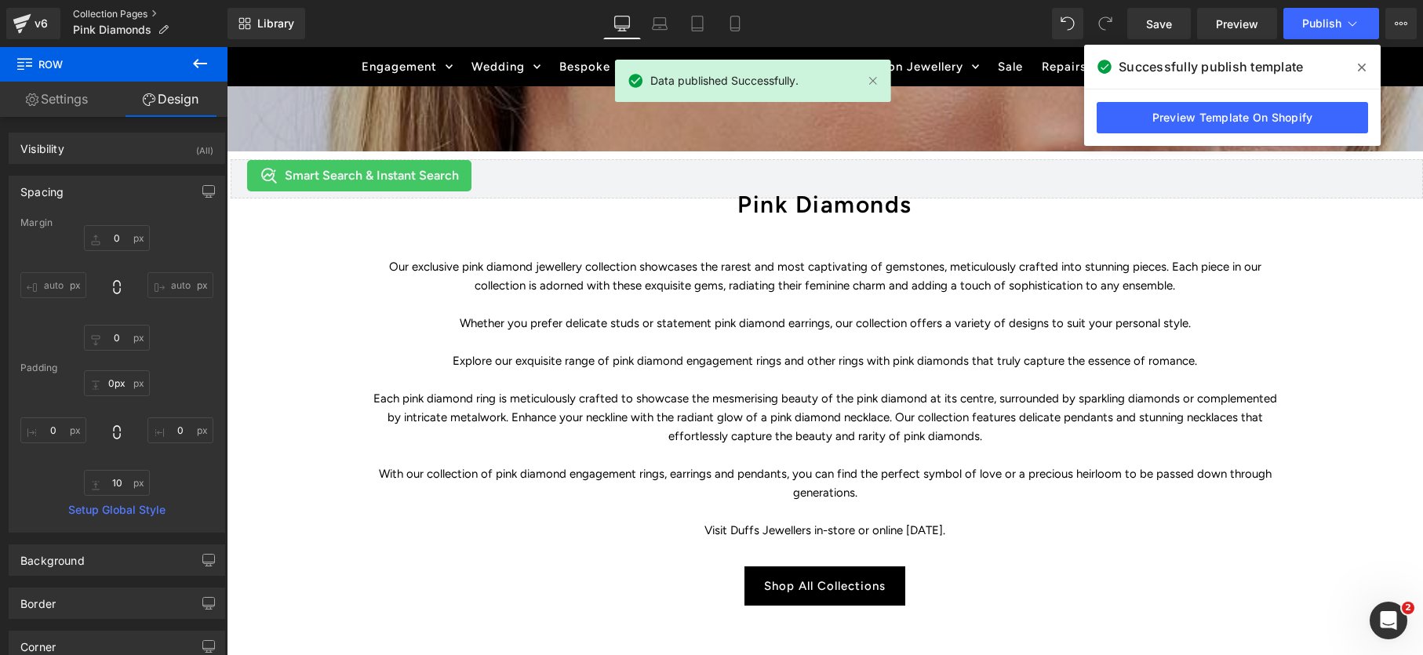
click at [114, 15] on link "Collection Pages" at bounding box center [150, 14] width 154 height 13
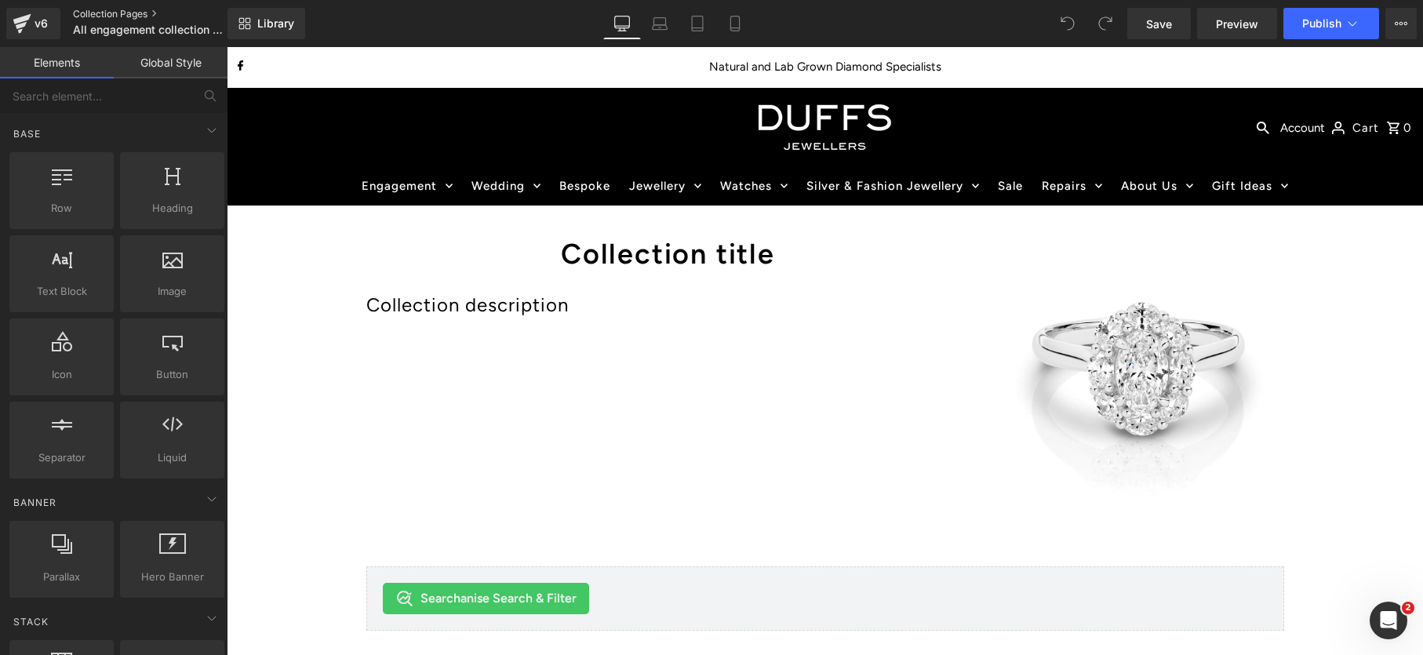
click at [113, 13] on link "Collection Pages" at bounding box center [163, 14] width 180 height 13
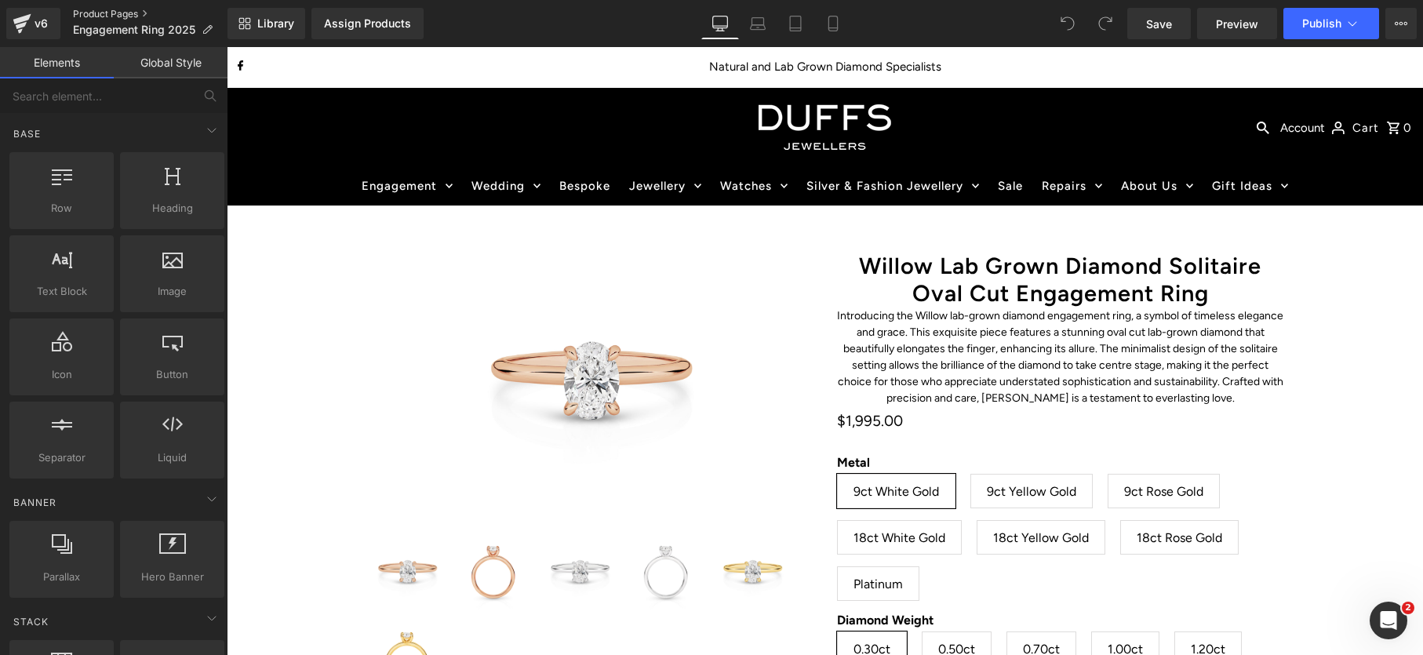
click at [116, 13] on link "Product Pages" at bounding box center [150, 14] width 154 height 13
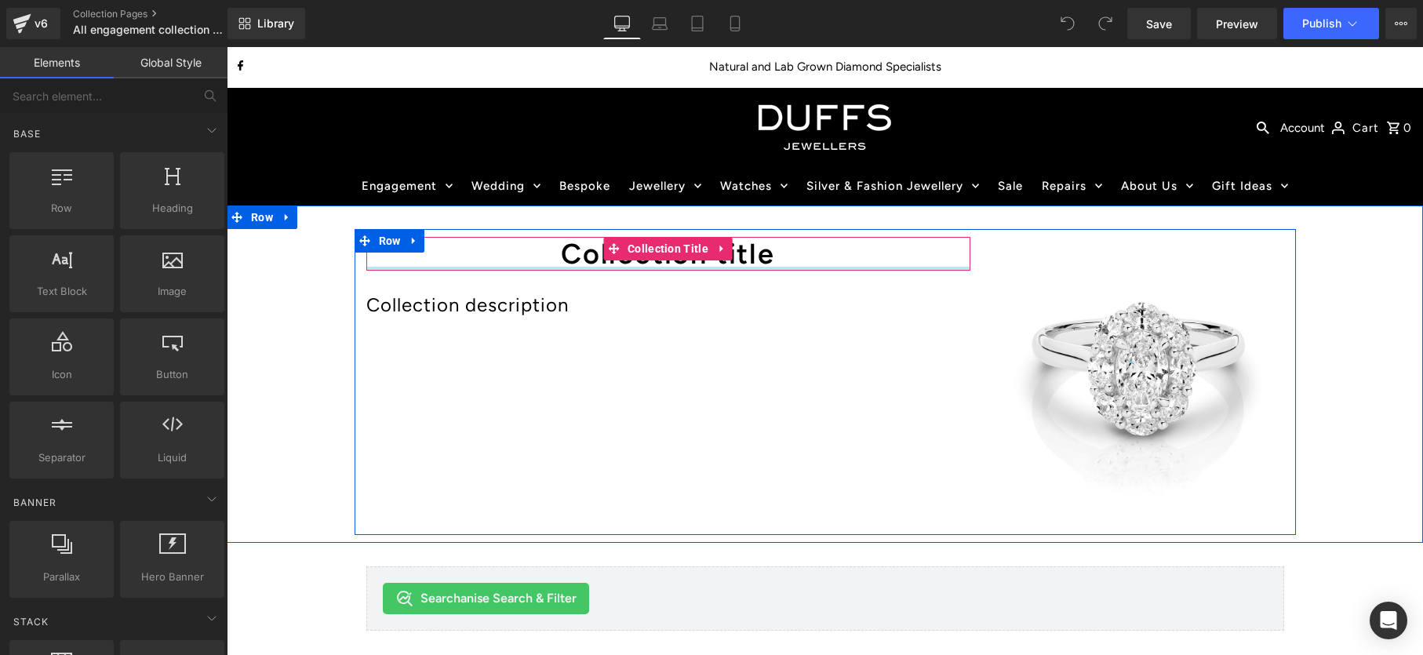
click at [901, 267] on div at bounding box center [668, 269] width 604 height 4
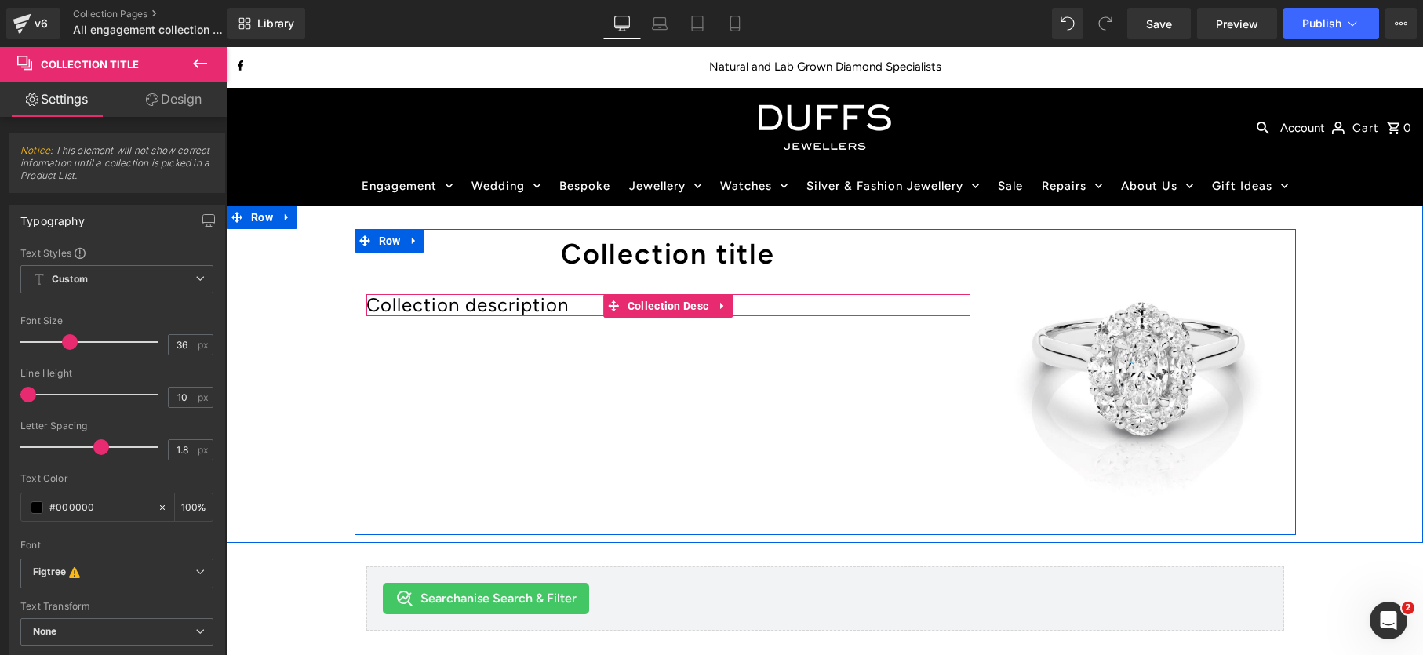
click at [531, 315] on div at bounding box center [668, 315] width 604 height 1
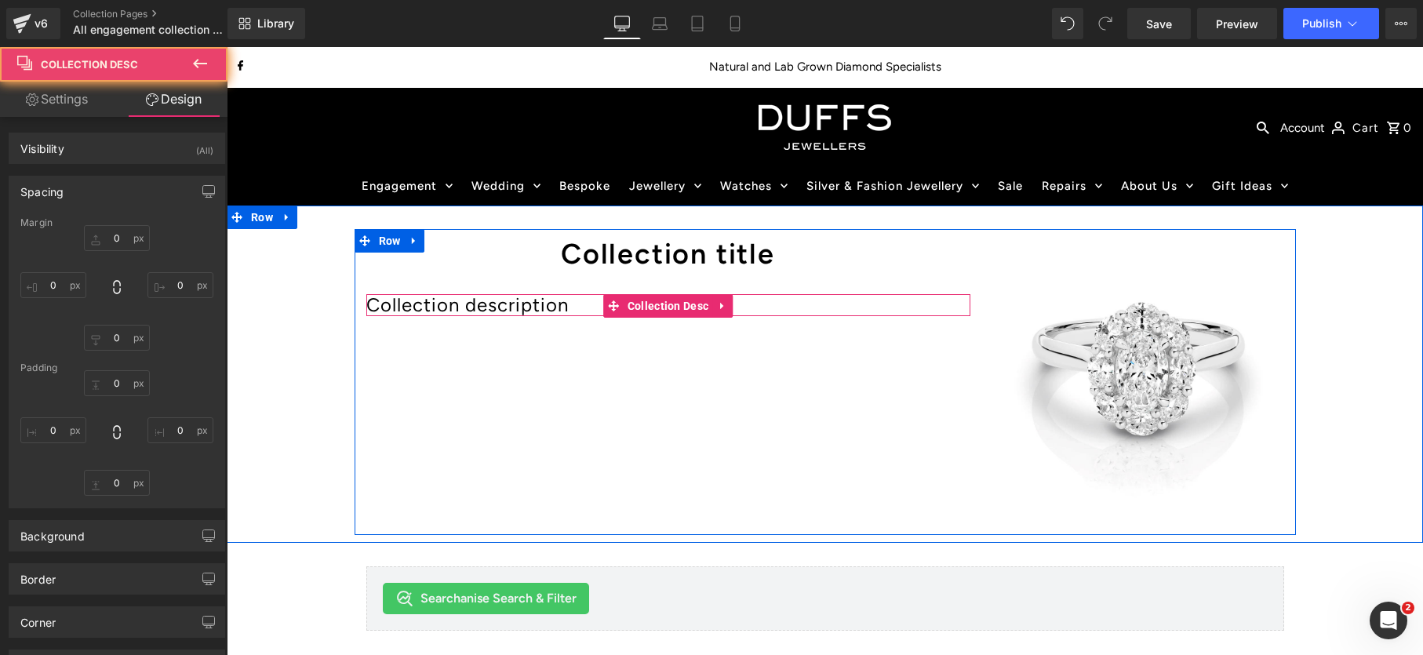
type input "0"
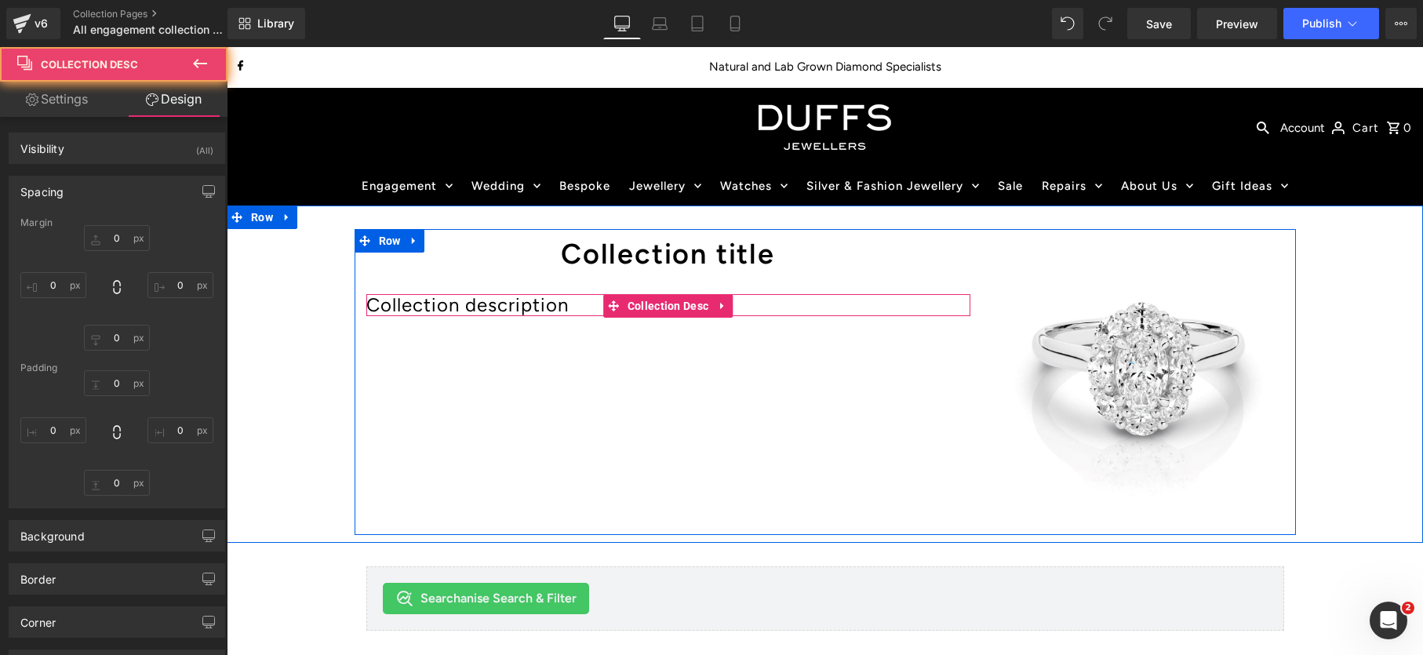
type input "0"
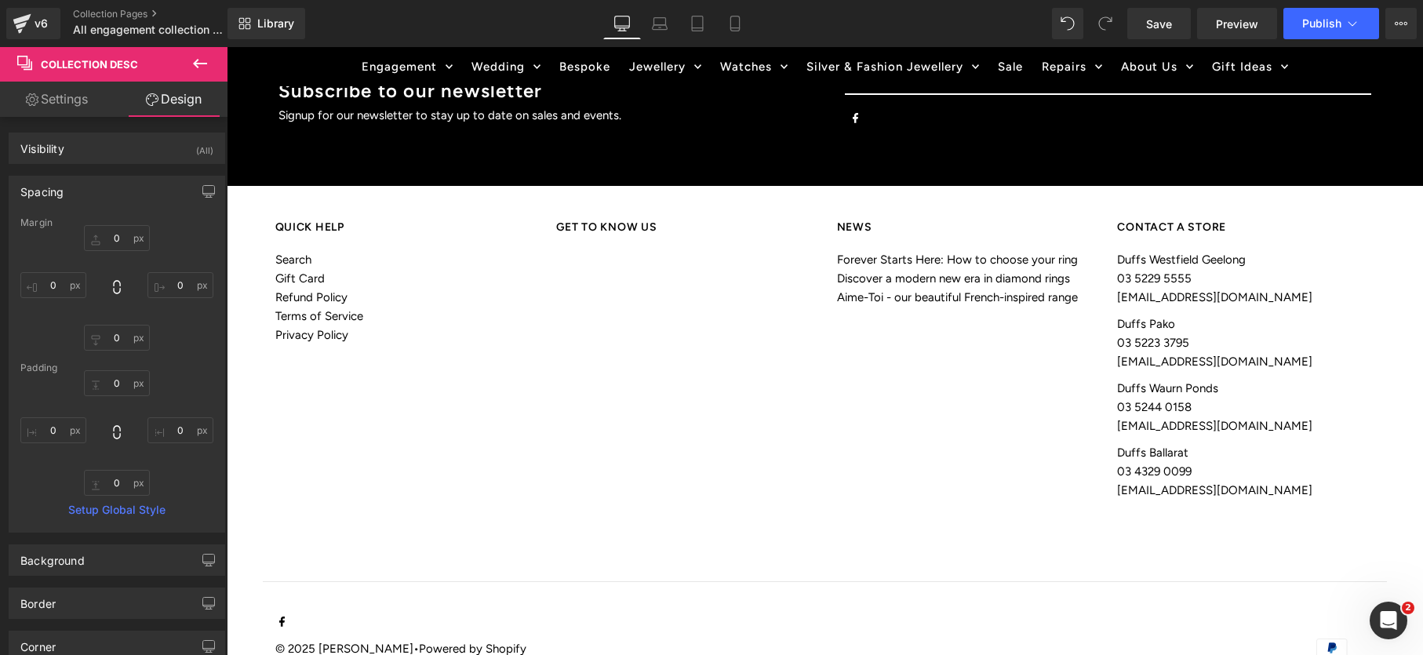
scroll to position [867, 0]
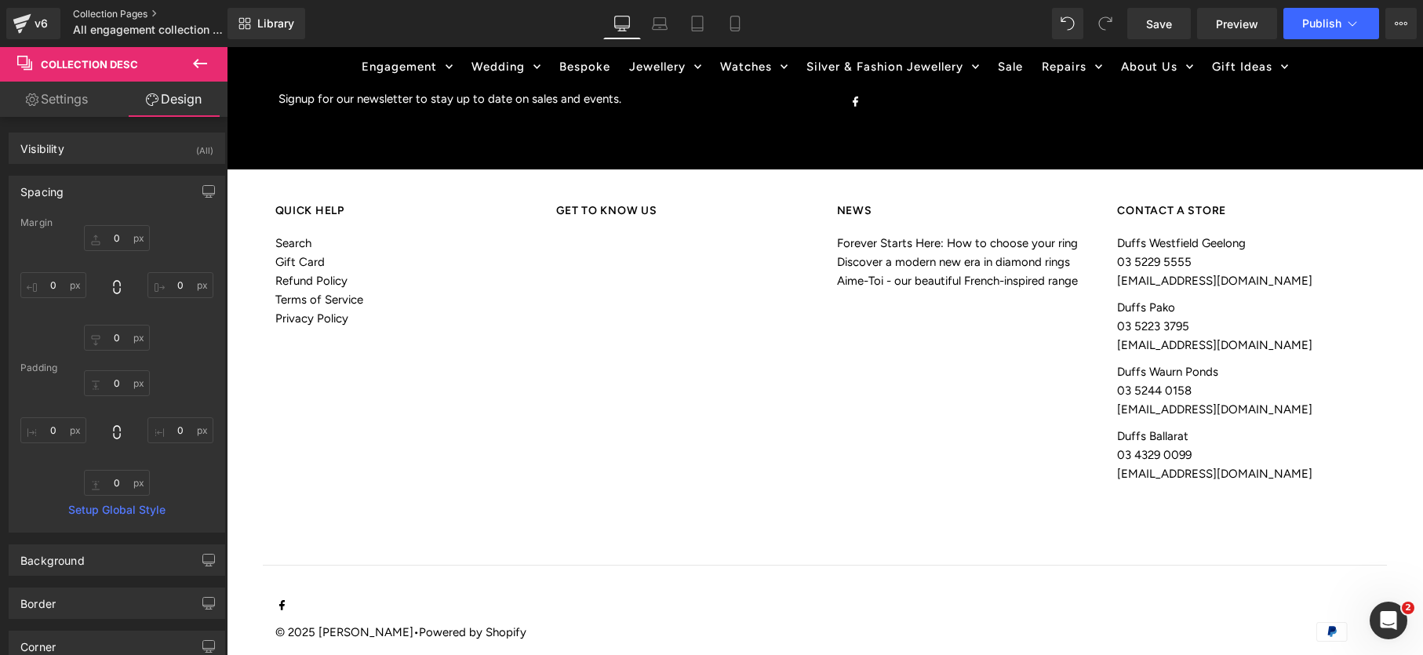
click at [132, 11] on link "Collection Pages" at bounding box center [163, 14] width 180 height 13
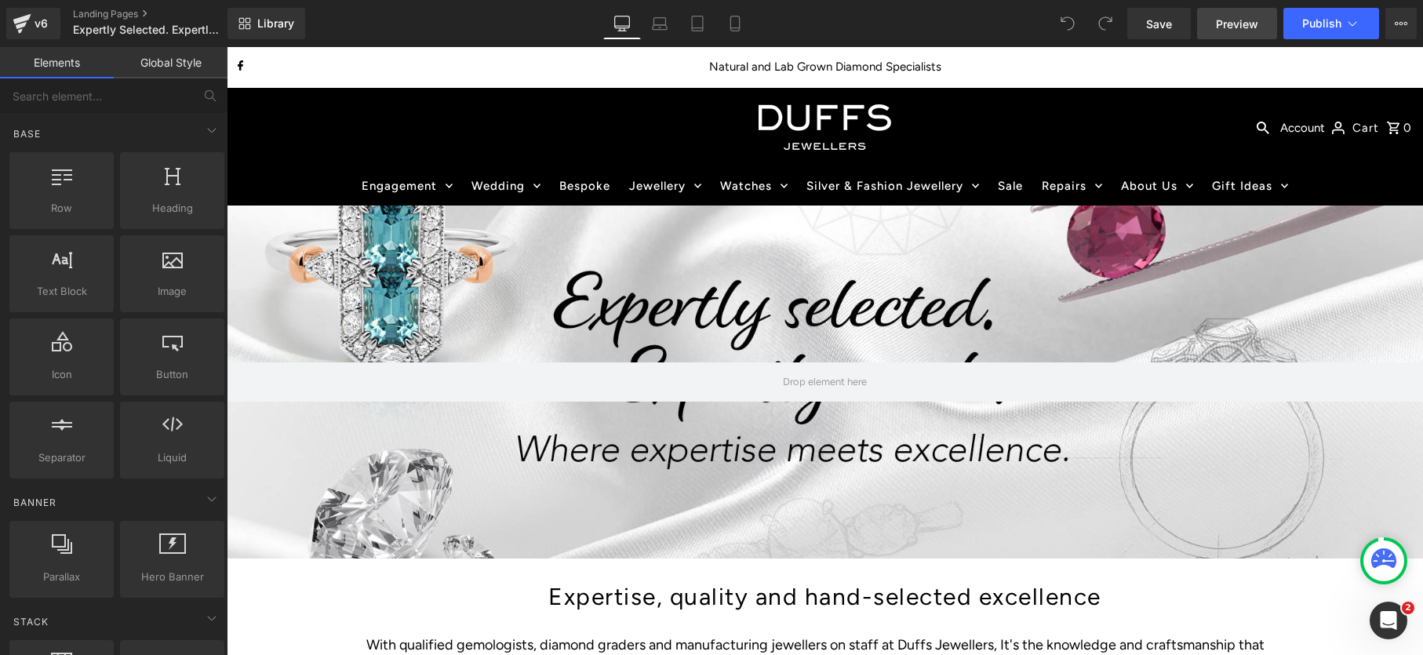
click at [1256, 24] on span "Preview" at bounding box center [1237, 24] width 42 height 16
drag, startPoint x: 116, startPoint y: 13, endPoint x: 202, endPoint y: 29, distance: 87.8
click at [116, 13] on link "Landing Pages" at bounding box center [163, 14] width 180 height 13
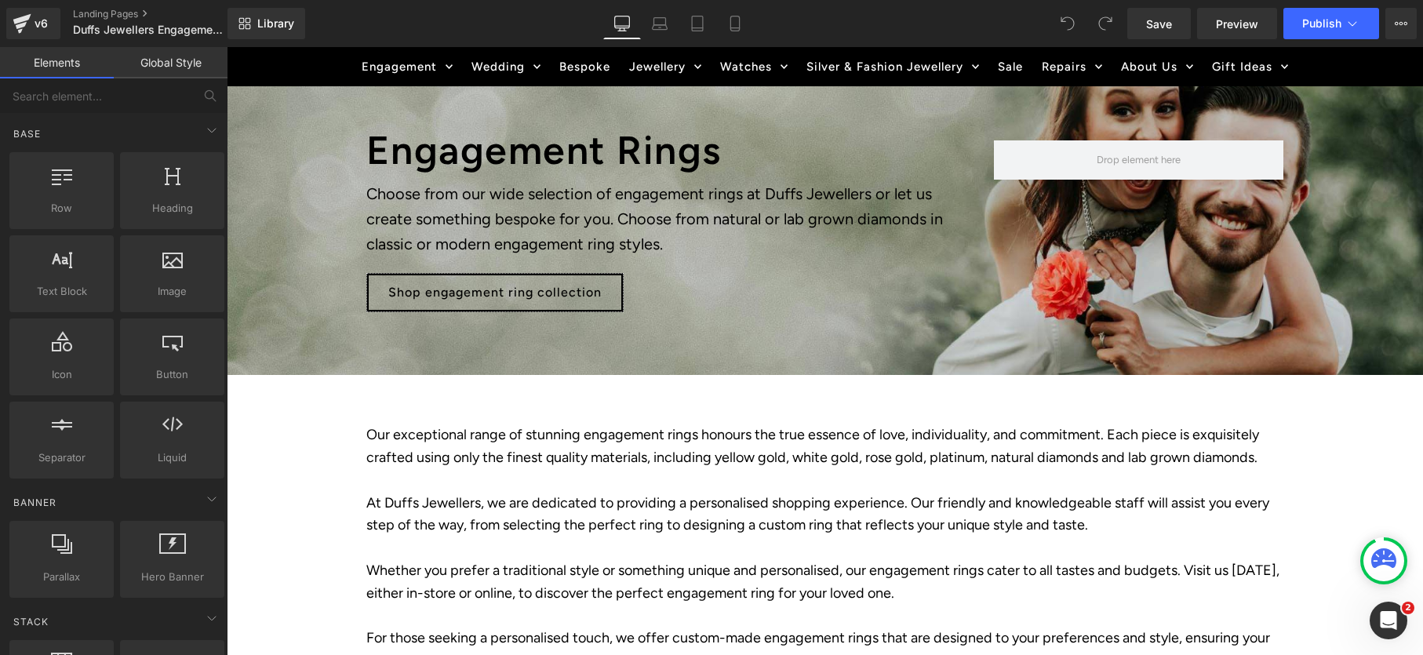
click at [474, 278] on div "Shop engagement ring collection Button" at bounding box center [668, 292] width 604 height 39
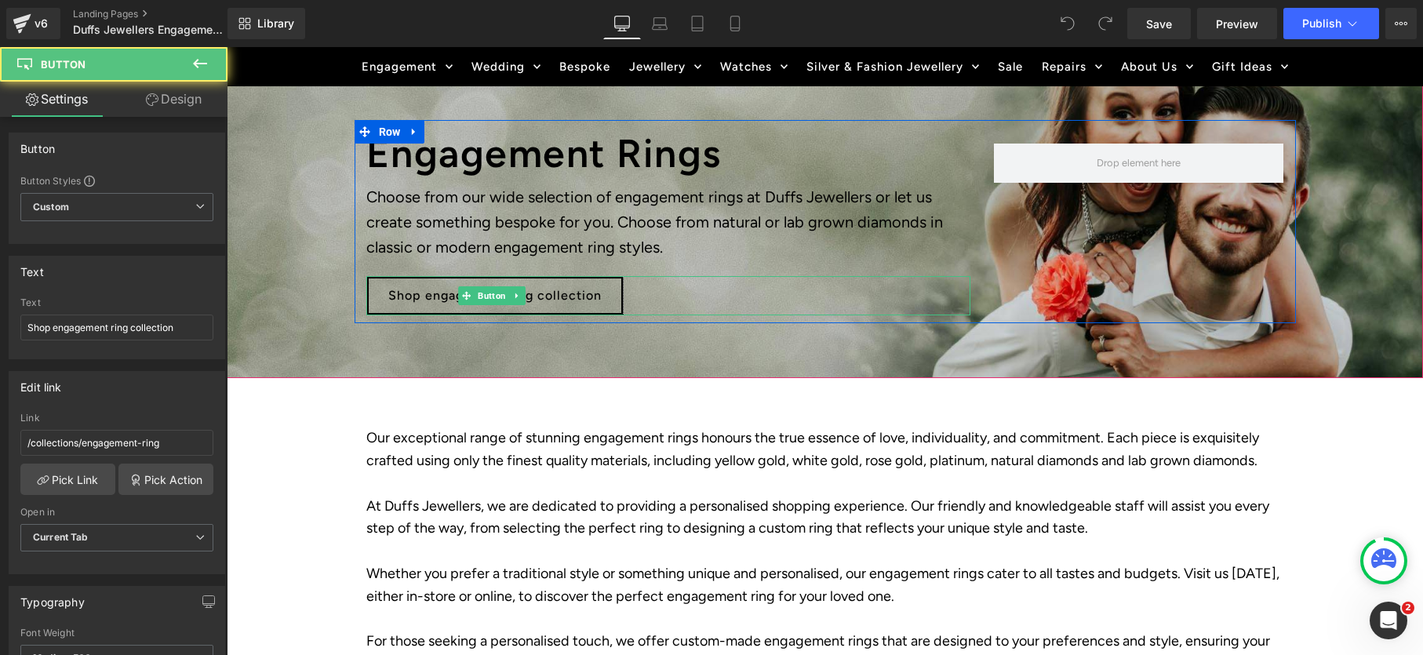
click at [570, 293] on span "Shop engagement ring collection" at bounding box center [494, 295] width 213 height 39
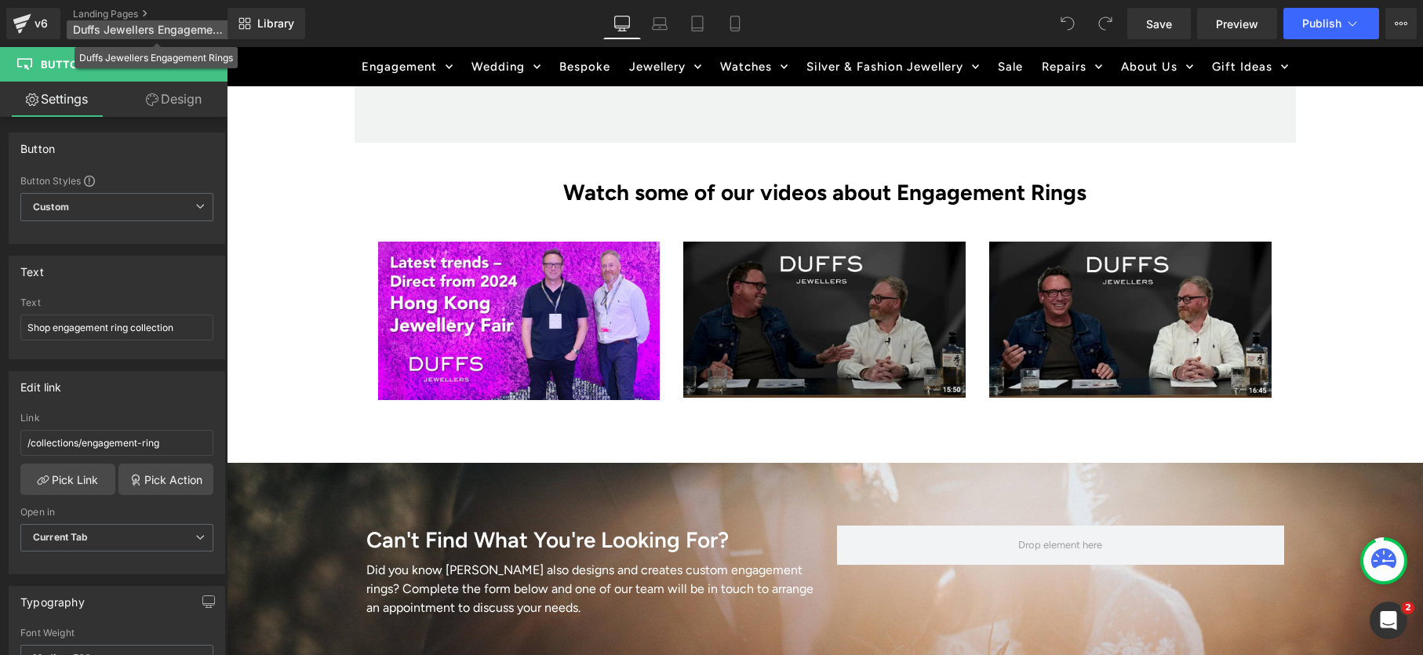
scroll to position [2405, 0]
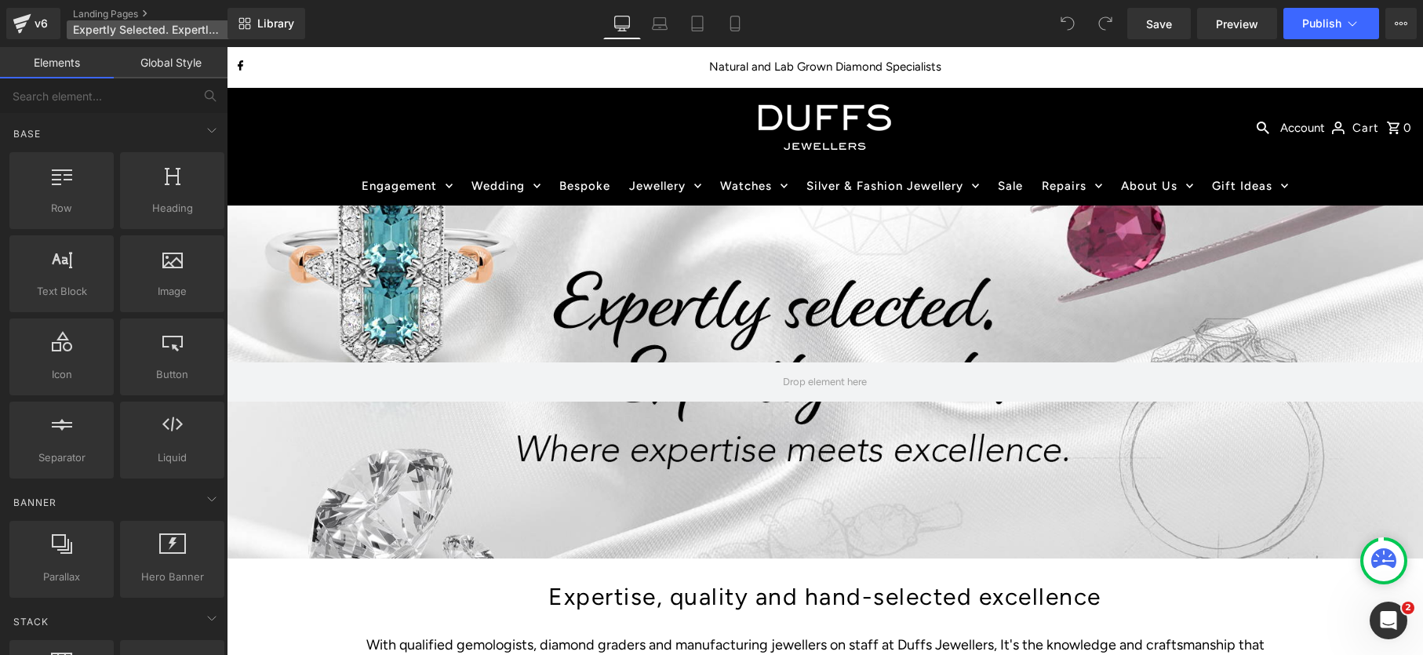
drag, startPoint x: 114, startPoint y: 13, endPoint x: 204, endPoint y: 37, distance: 92.4
click at [114, 13] on link "Landing Pages" at bounding box center [163, 14] width 180 height 13
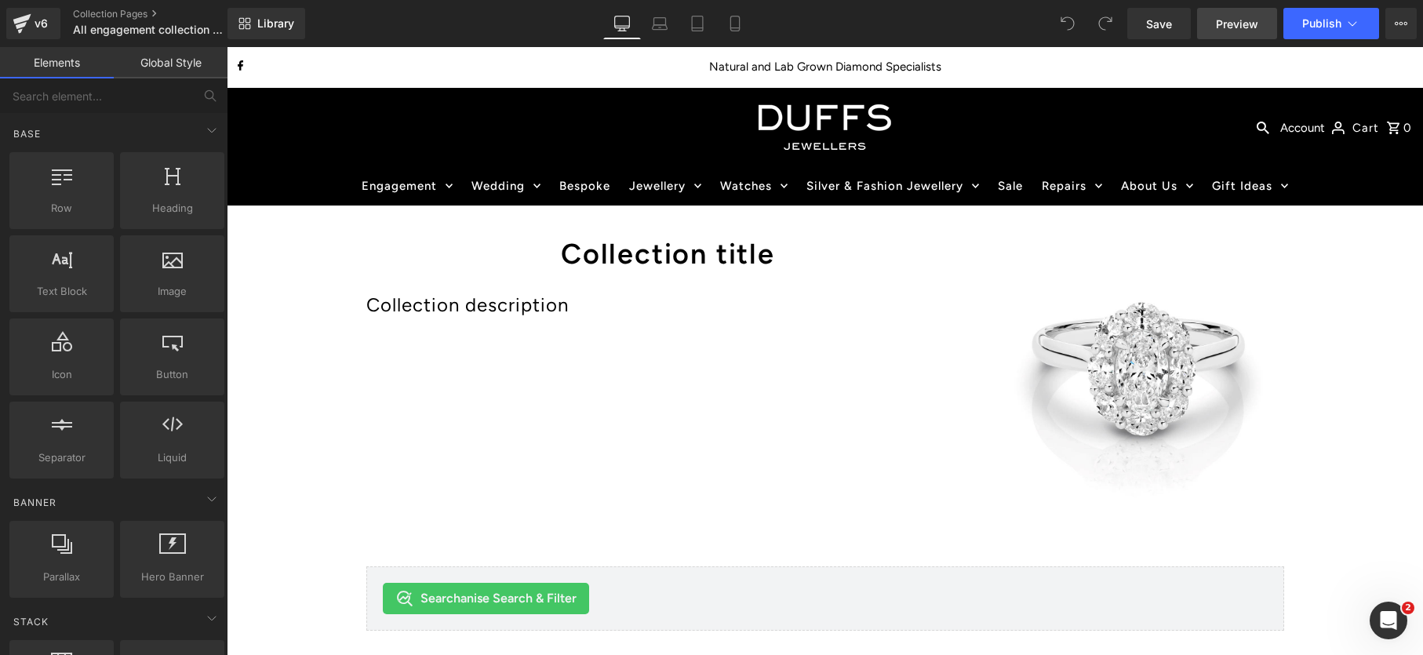
click at [1230, 30] on span "Preview" at bounding box center [1237, 24] width 42 height 16
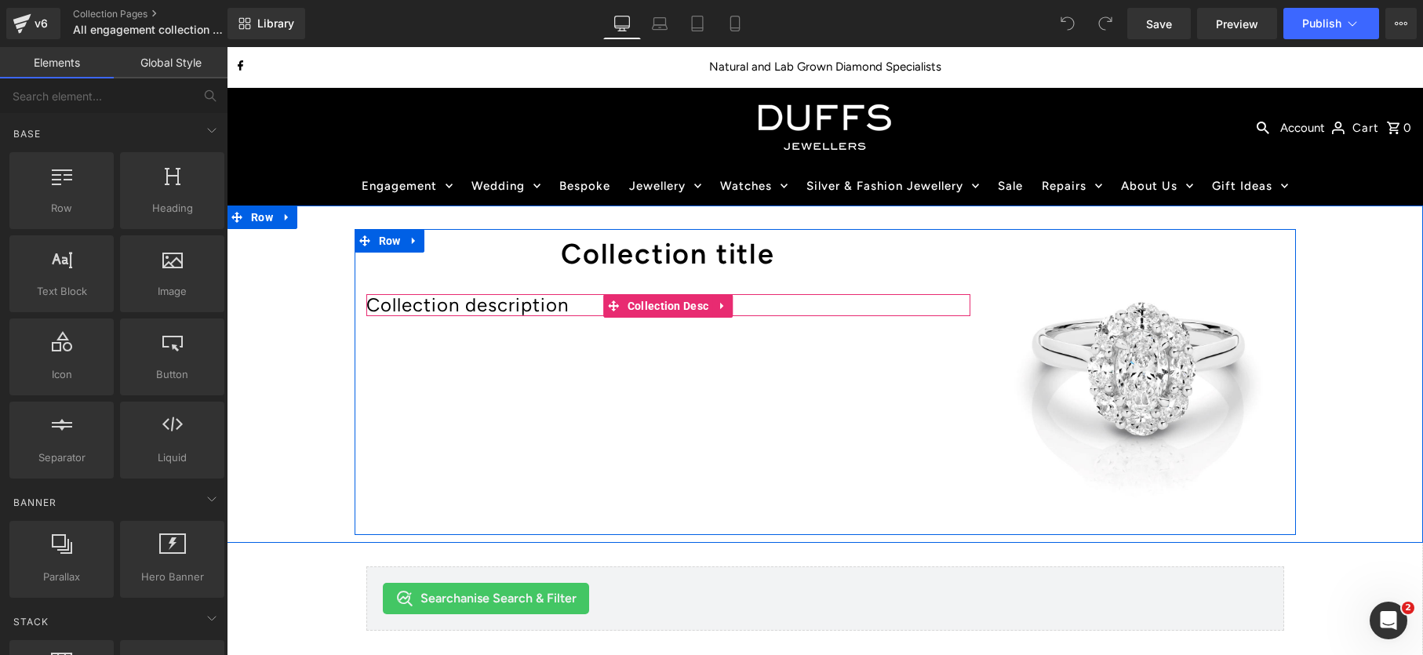
click at [500, 303] on div "Collection description" at bounding box center [668, 305] width 604 height 22
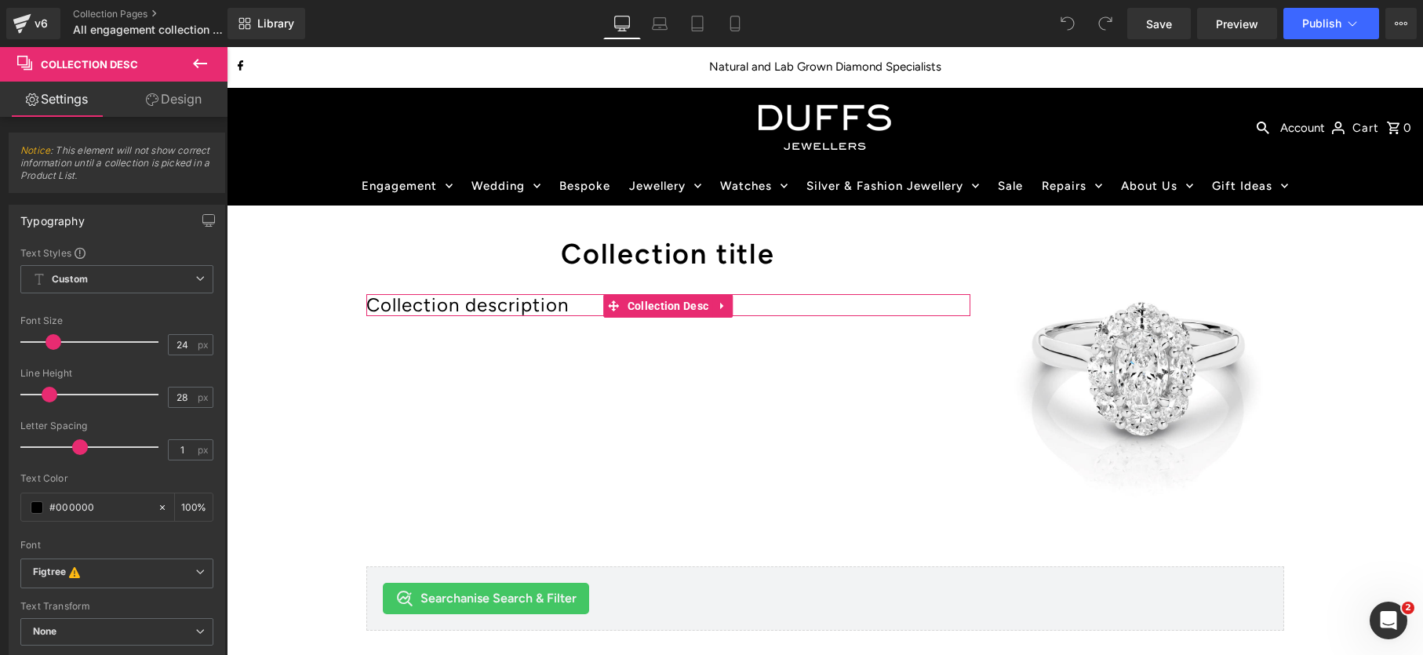
click at [191, 103] on link "Design" at bounding box center [174, 99] width 114 height 35
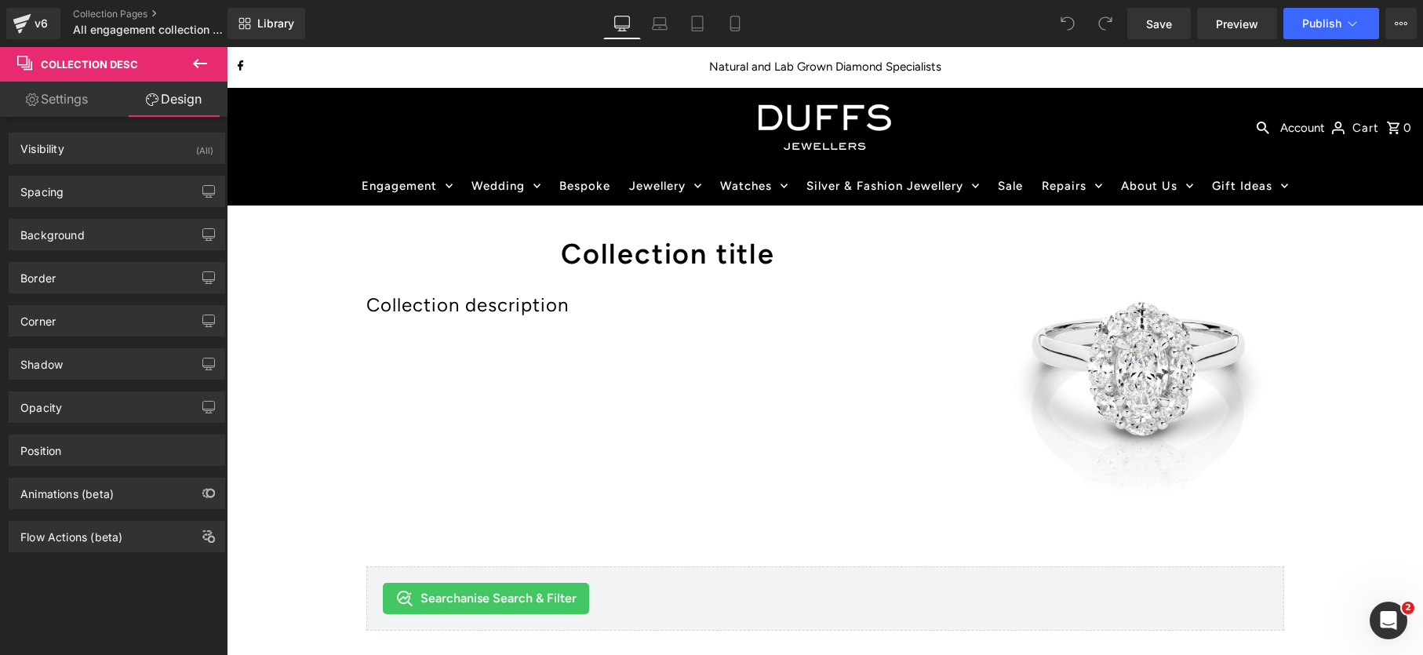
drag, startPoint x: 119, startPoint y: 13, endPoint x: 369, endPoint y: 31, distance: 250.1
click at [120, 13] on link "Collection Pages" at bounding box center [163, 14] width 180 height 13
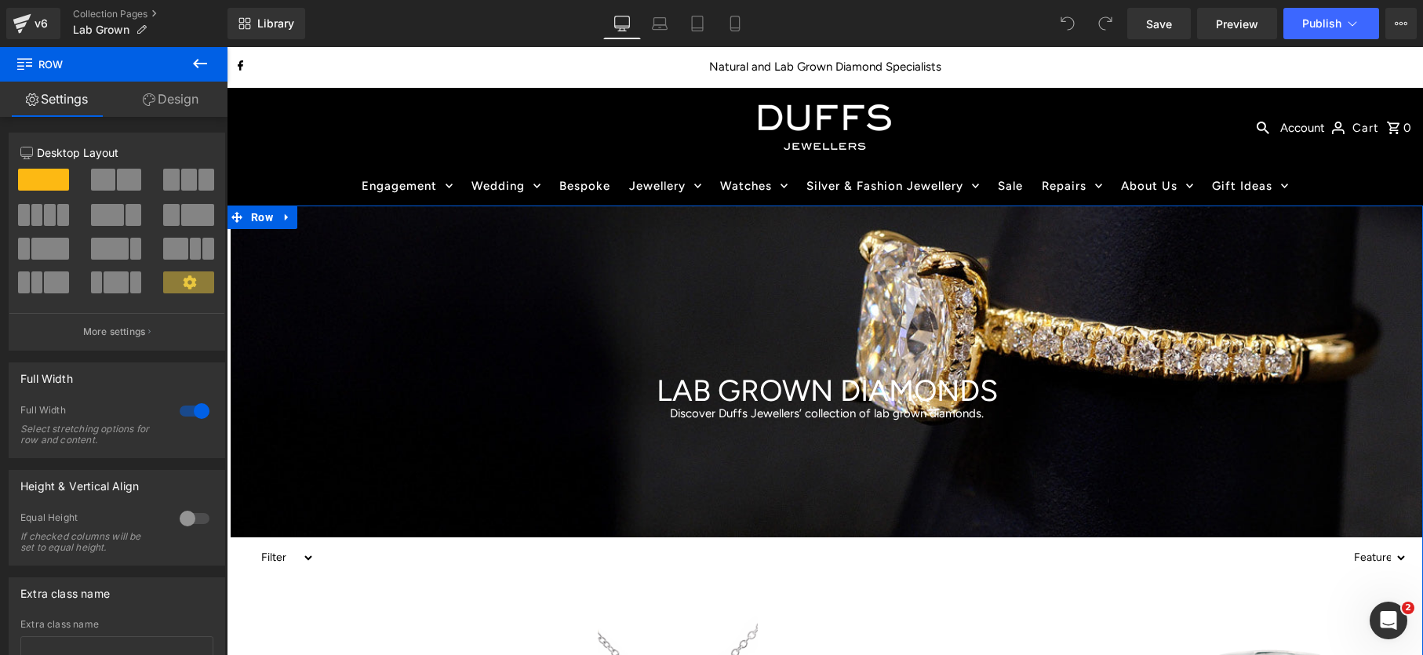
drag, startPoint x: 558, startPoint y: 218, endPoint x: 656, endPoint y: 286, distance: 119.4
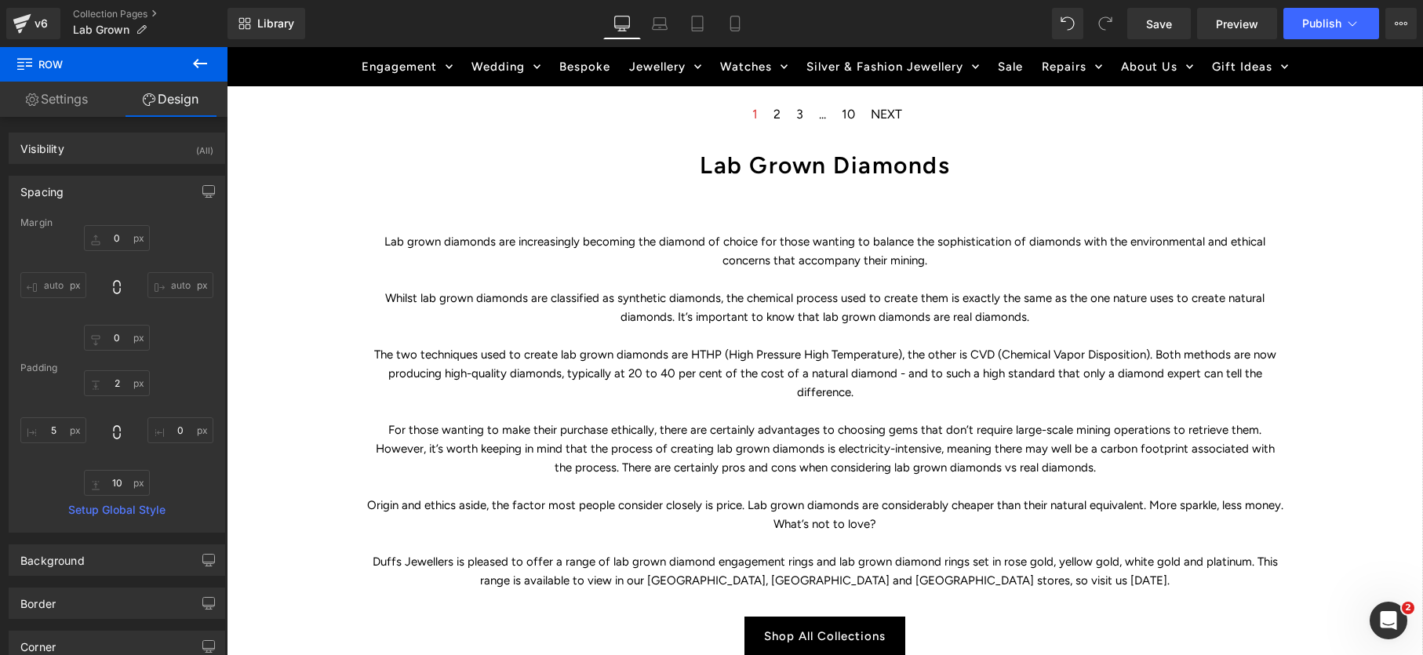
scroll to position [2371, 0]
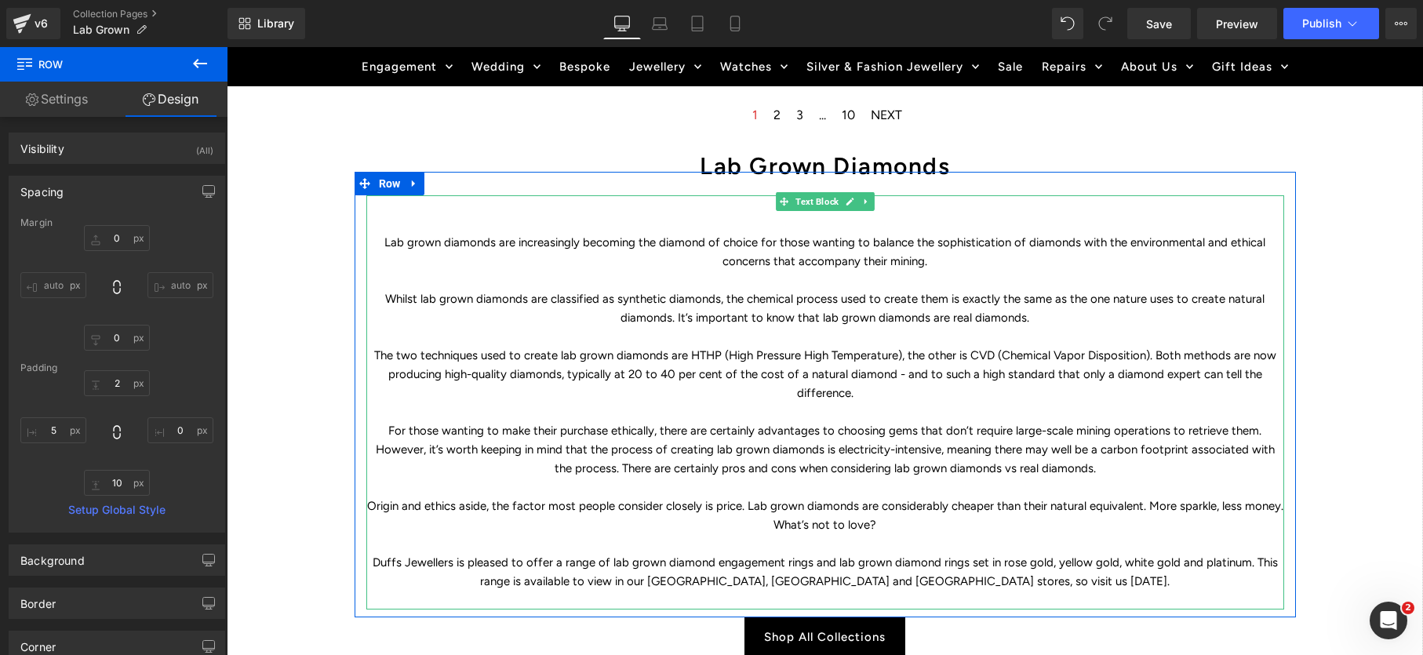
click at [787, 387] on p "The two techniques used to create lab grown diamonds are HTHP (High Pressure Hi…" at bounding box center [825, 374] width 918 height 56
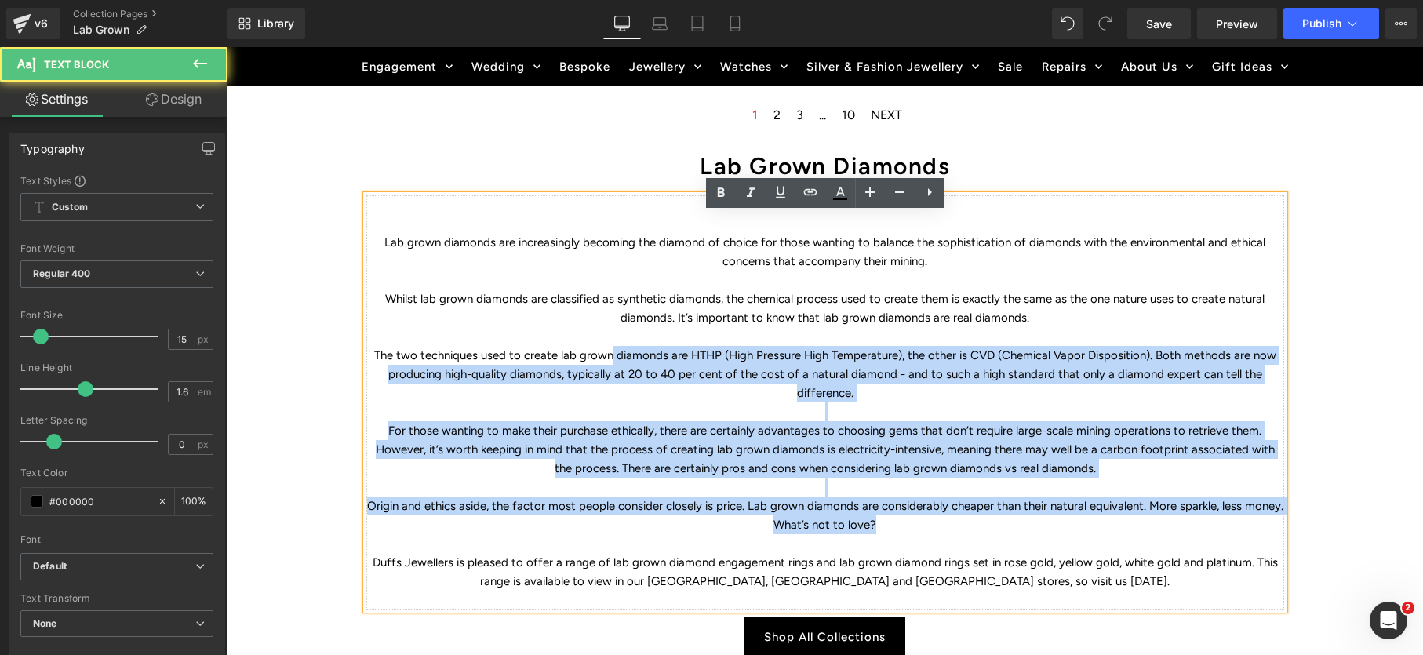
drag, startPoint x: 612, startPoint y: 374, endPoint x: 953, endPoint y: 518, distance: 369.7
click at [953, 518] on div "Lab grown diamonds are increasingly becoming the diamond of choice for those wa…" at bounding box center [825, 402] width 918 height 414
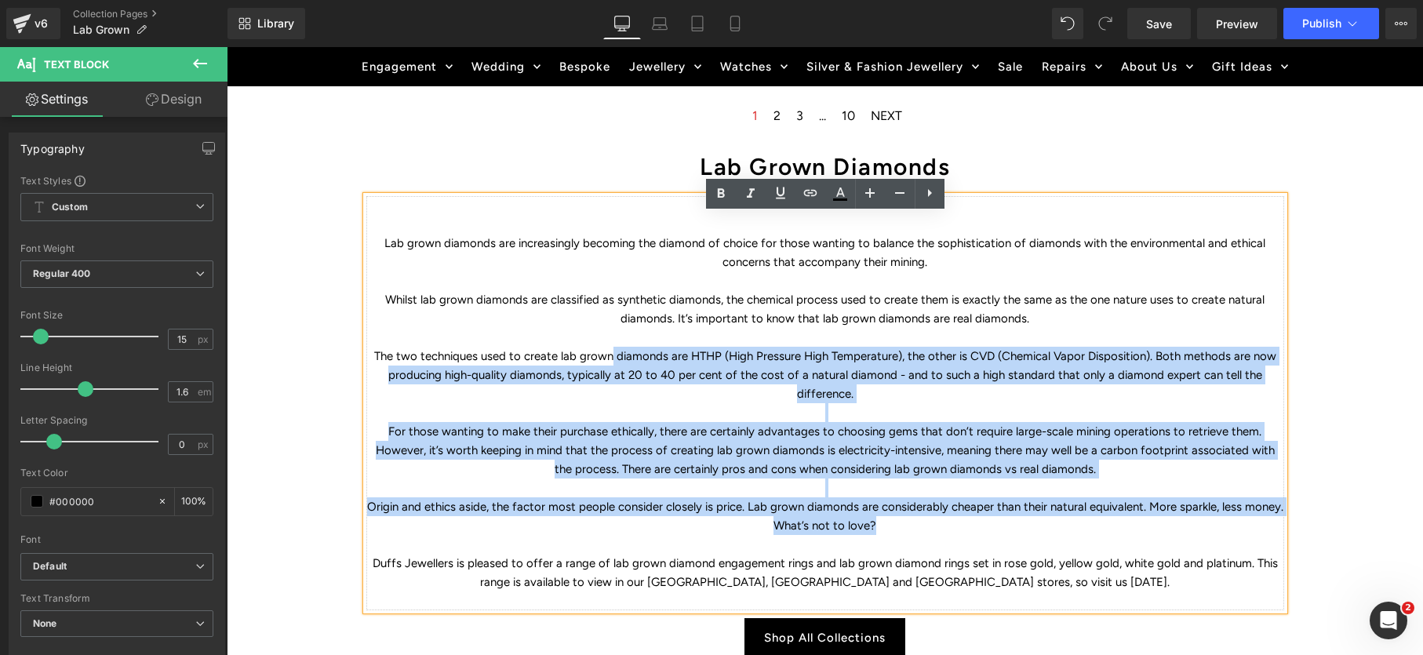
scroll to position [2379, 0]
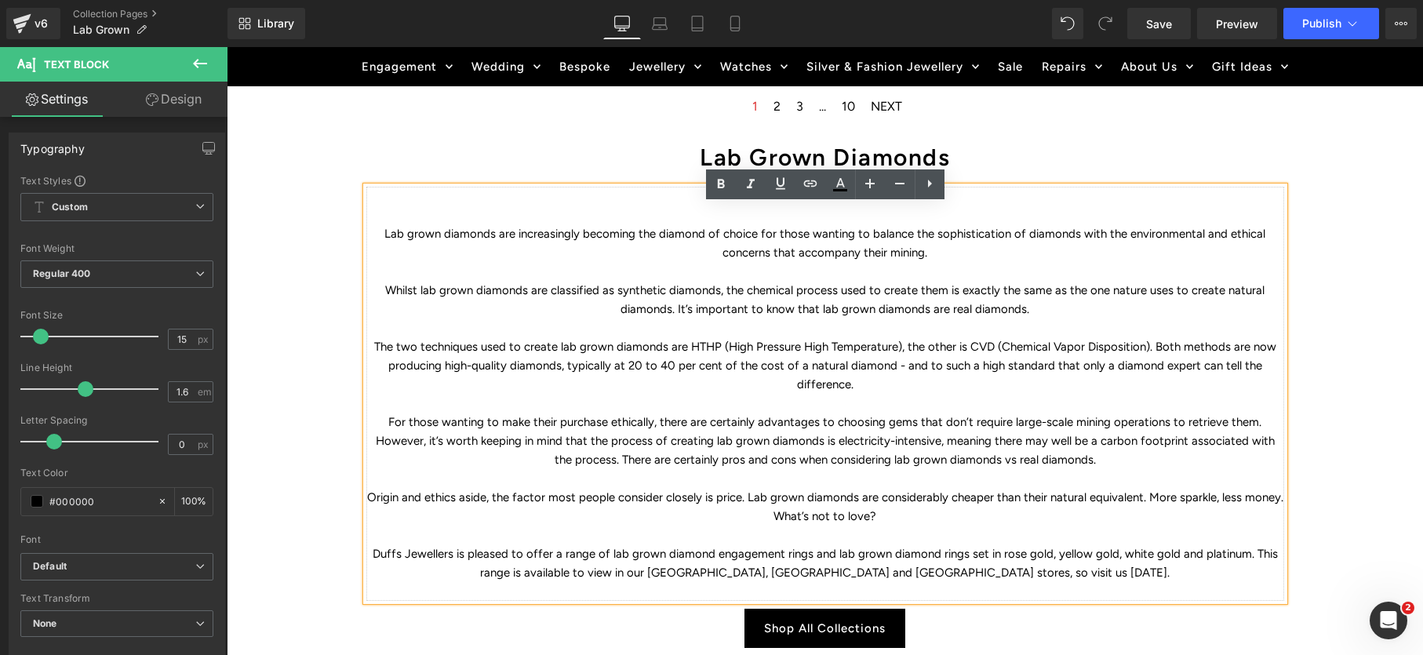
drag, startPoint x: 711, startPoint y: 552, endPoint x: 734, endPoint y: 553, distance: 22.8
click at [711, 552] on p "Duffs Jewellers is pleased to offer a range of lab grown diamond engagement rin…" at bounding box center [825, 563] width 918 height 38
drag, startPoint x: 809, startPoint y: 553, endPoint x: 656, endPoint y: 539, distance: 152.8
click at [613, 553] on p "Duffs Jewellers is pleased to offer a range of lab grown diamond engagement rin…" at bounding box center [825, 563] width 918 height 38
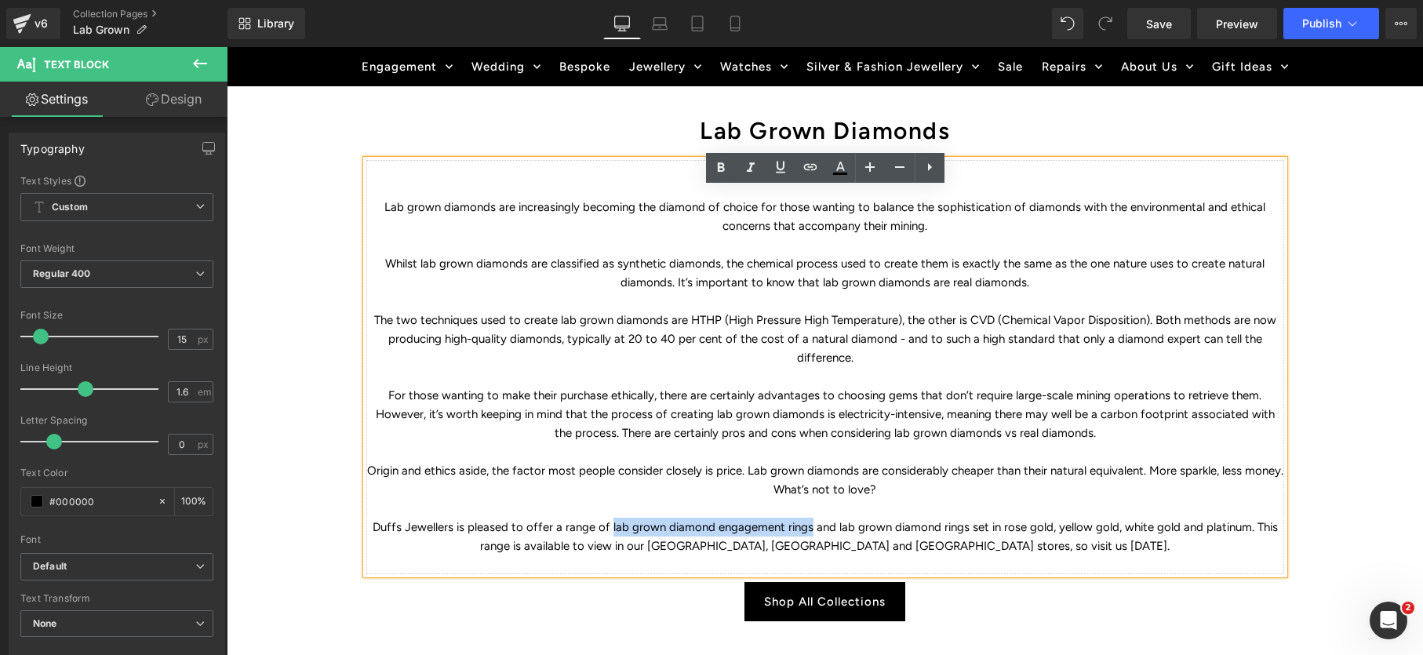
scroll to position [2410, 0]
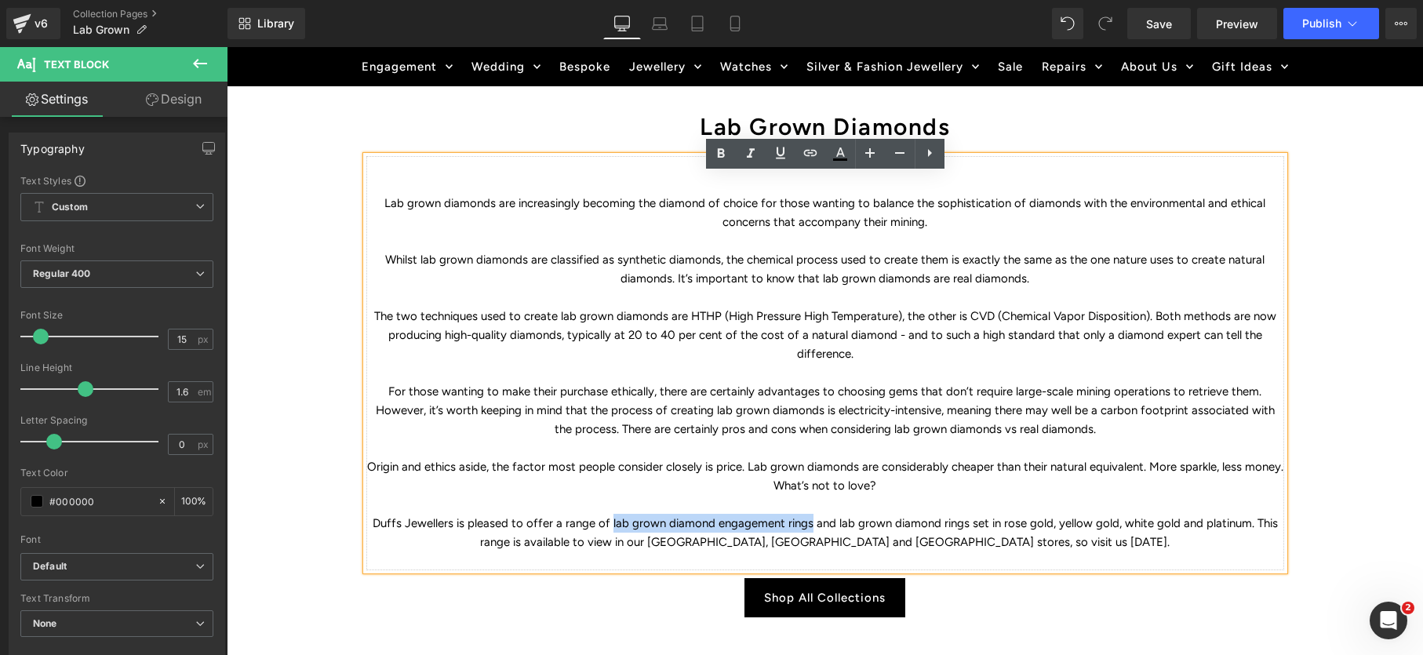
click at [732, 524] on p "Duffs Jewellers is pleased to offer a range of lab grown diamond engagement rin…" at bounding box center [825, 533] width 918 height 38
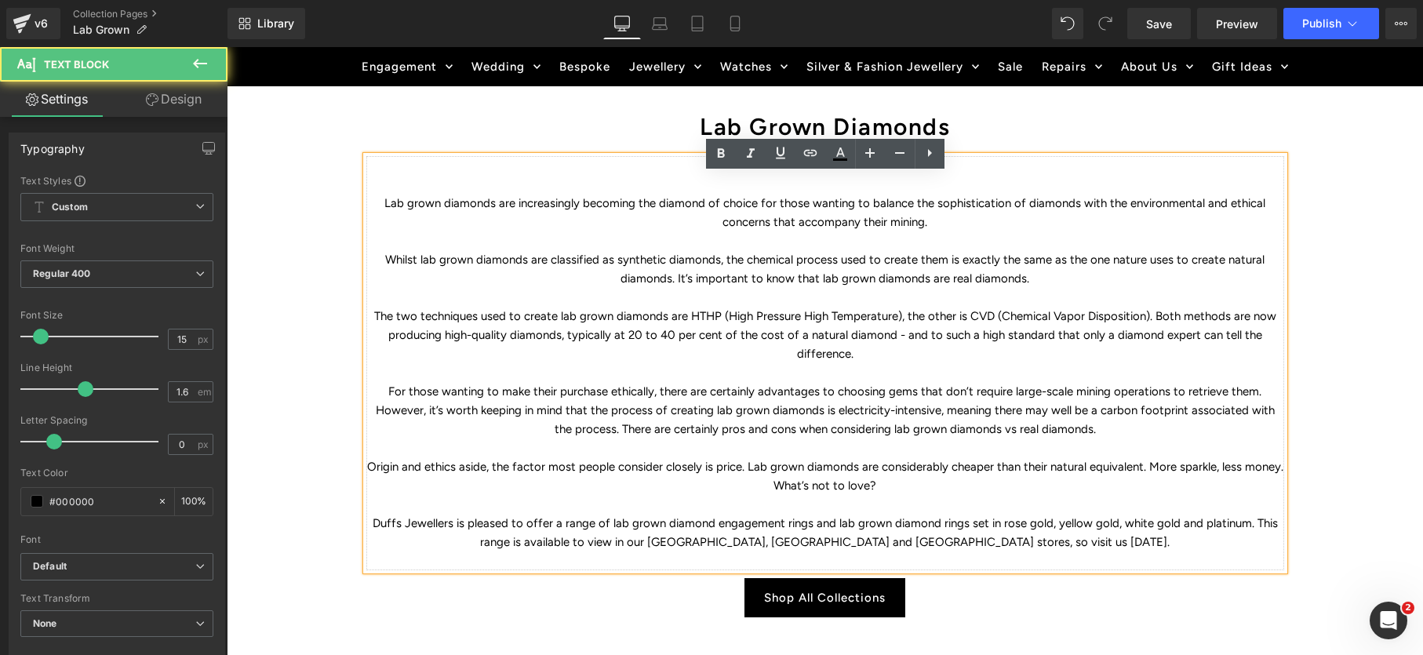
scroll to position [2409, 0]
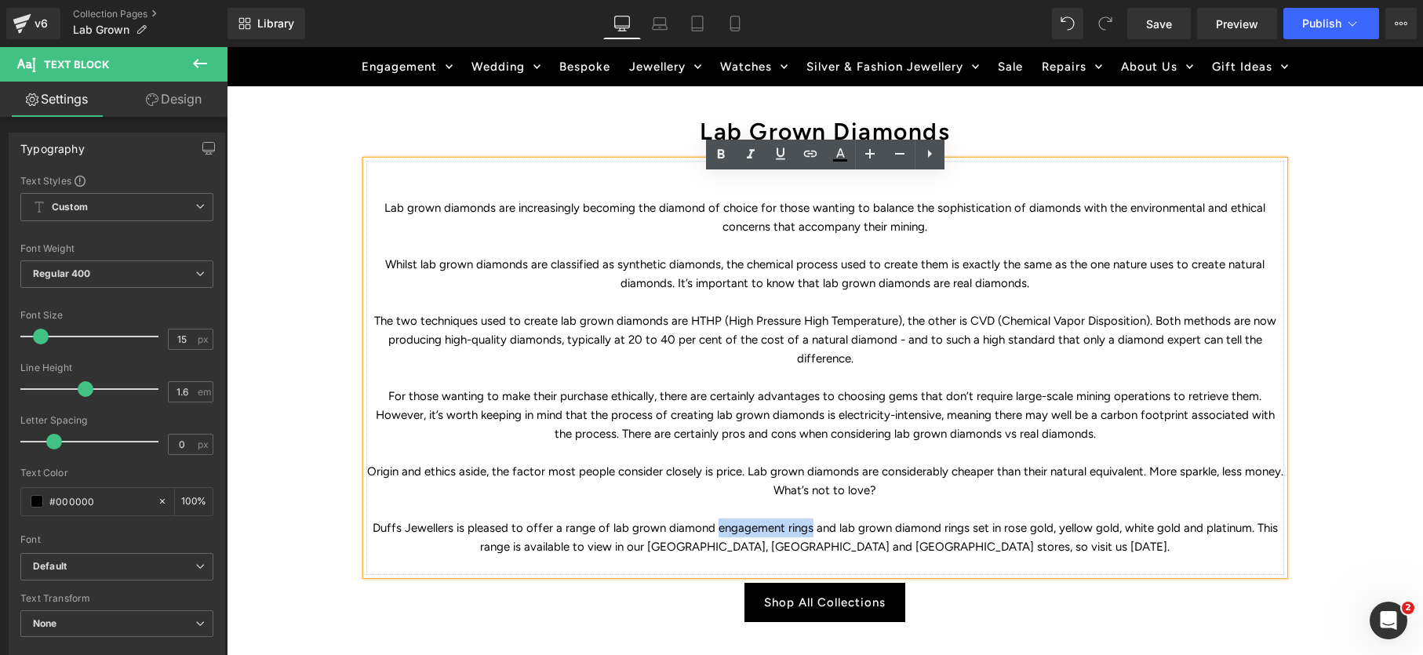
drag, startPoint x: 718, startPoint y: 523, endPoint x: 812, endPoint y: 523, distance: 94.1
click at [812, 523] on p "Duffs Jewellers is pleased to offer a range of lab grown diamond engagement rin…" at bounding box center [825, 537] width 918 height 38
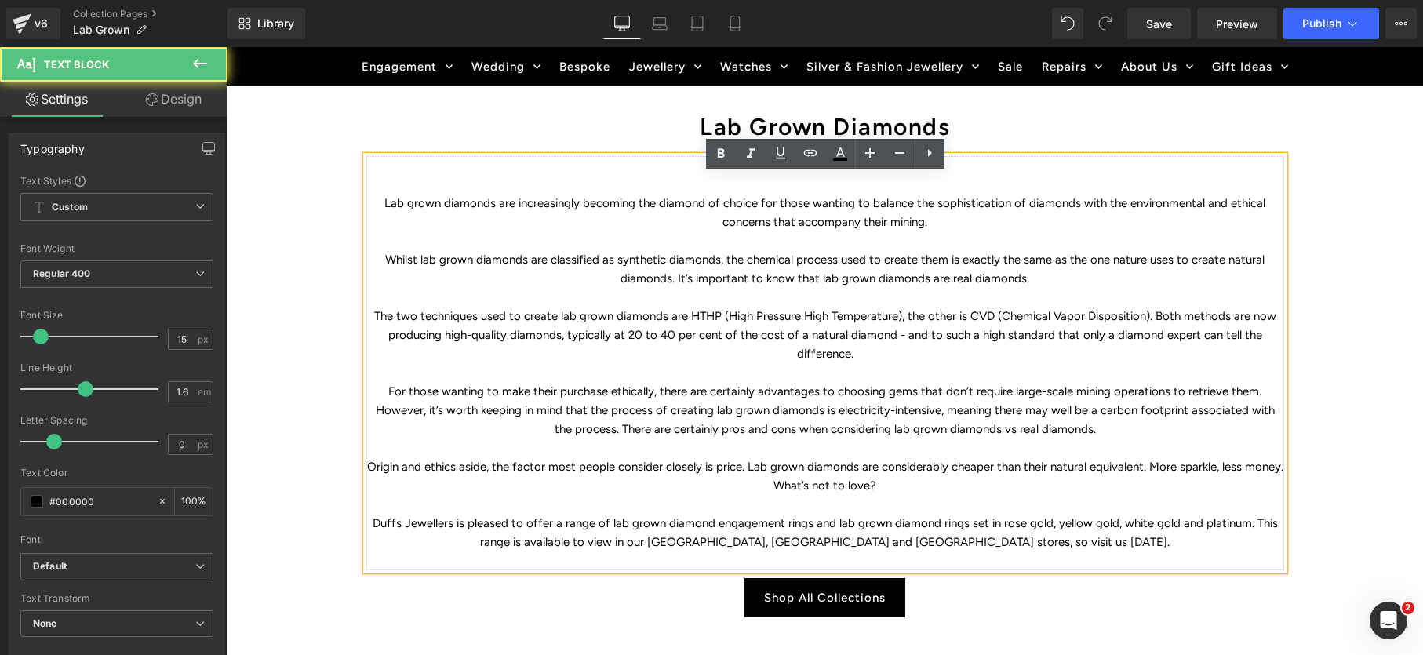
click at [805, 522] on p "Duffs Jewellers is pleased to offer a range of lab grown diamond engagement rin…" at bounding box center [825, 533] width 918 height 38
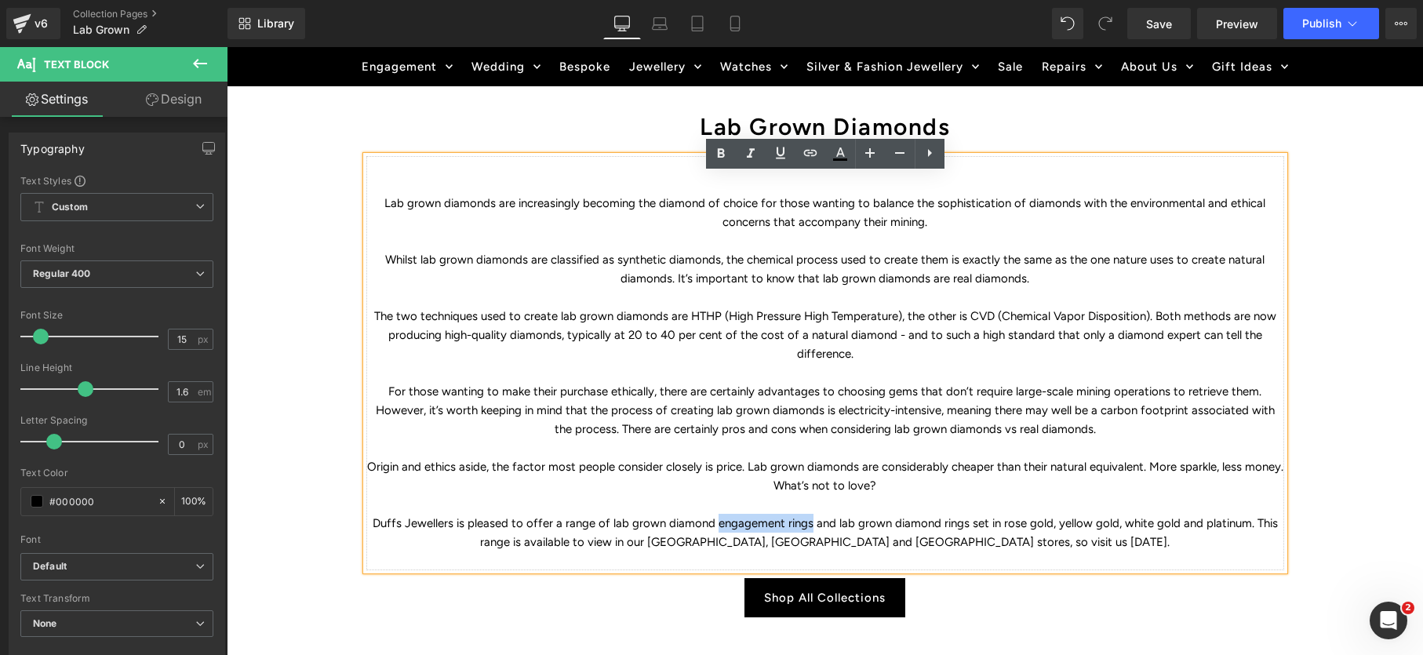
drag, startPoint x: 798, startPoint y: 523, endPoint x: 718, endPoint y: 522, distance: 80.0
click at [718, 522] on p "Duffs Jewellers is pleased to offer a range of lab grown diamond engagement rin…" at bounding box center [825, 533] width 918 height 38
click at [810, 154] on icon at bounding box center [810, 153] width 19 height 19
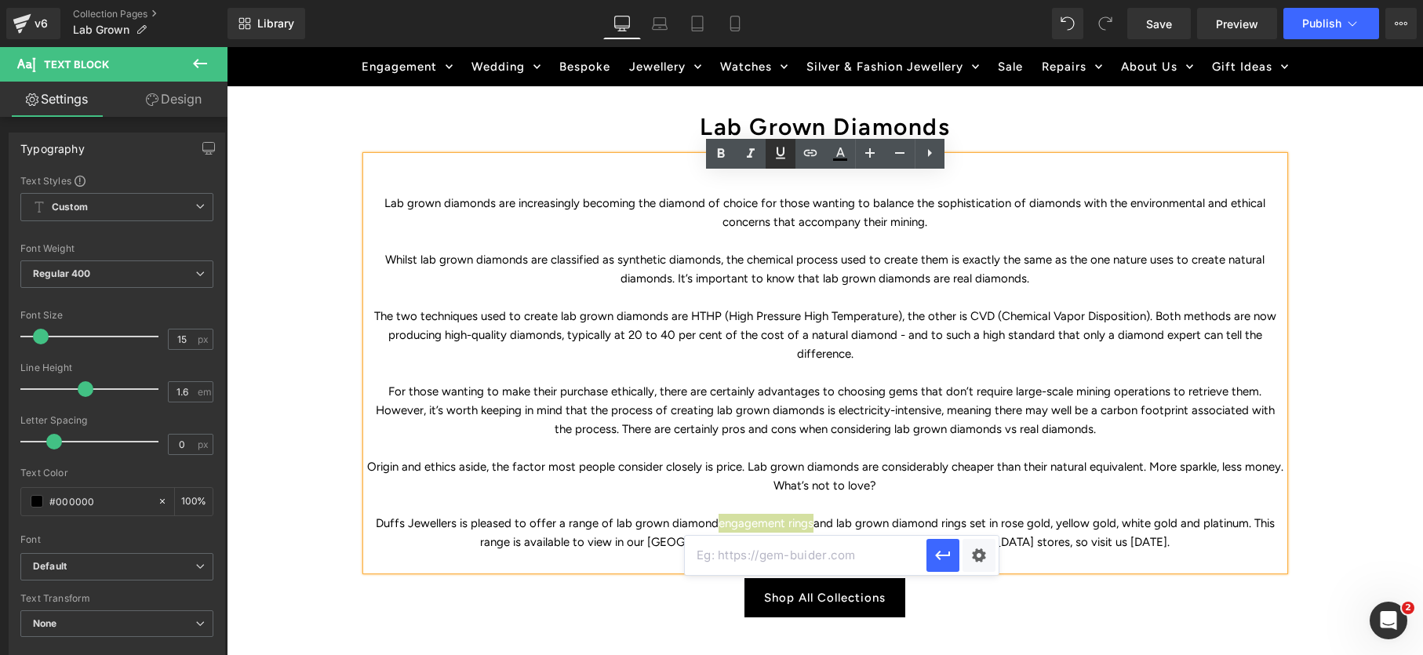
drag, startPoint x: 777, startPoint y: 153, endPoint x: 784, endPoint y: 164, distance: 13.1
click at [777, 153] on icon at bounding box center [780, 153] width 19 height 19
click at [807, 151] on icon at bounding box center [810, 153] width 19 height 19
click at [758, 563] on input "text" at bounding box center [806, 555] width 242 height 39
paste input "[URL][DOMAIN_NAME]"
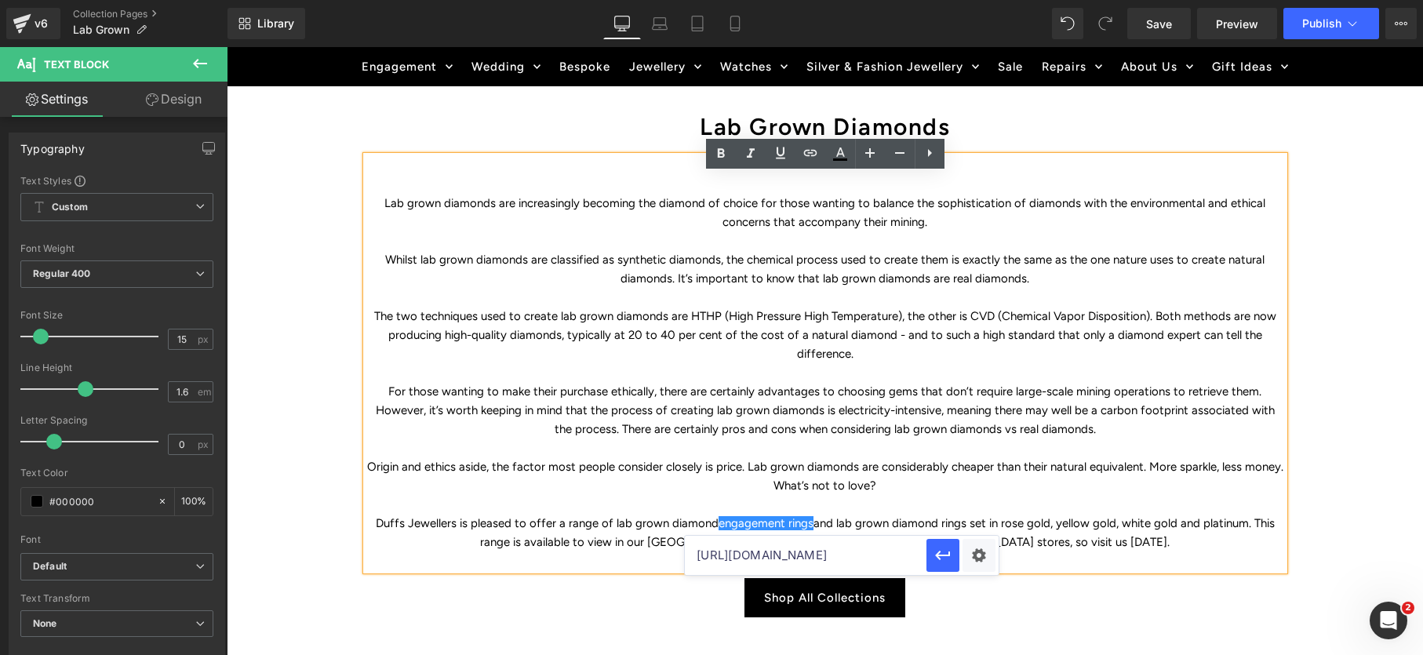
scroll to position [0, 134]
click at [944, 552] on icon "button" at bounding box center [942, 555] width 19 height 19
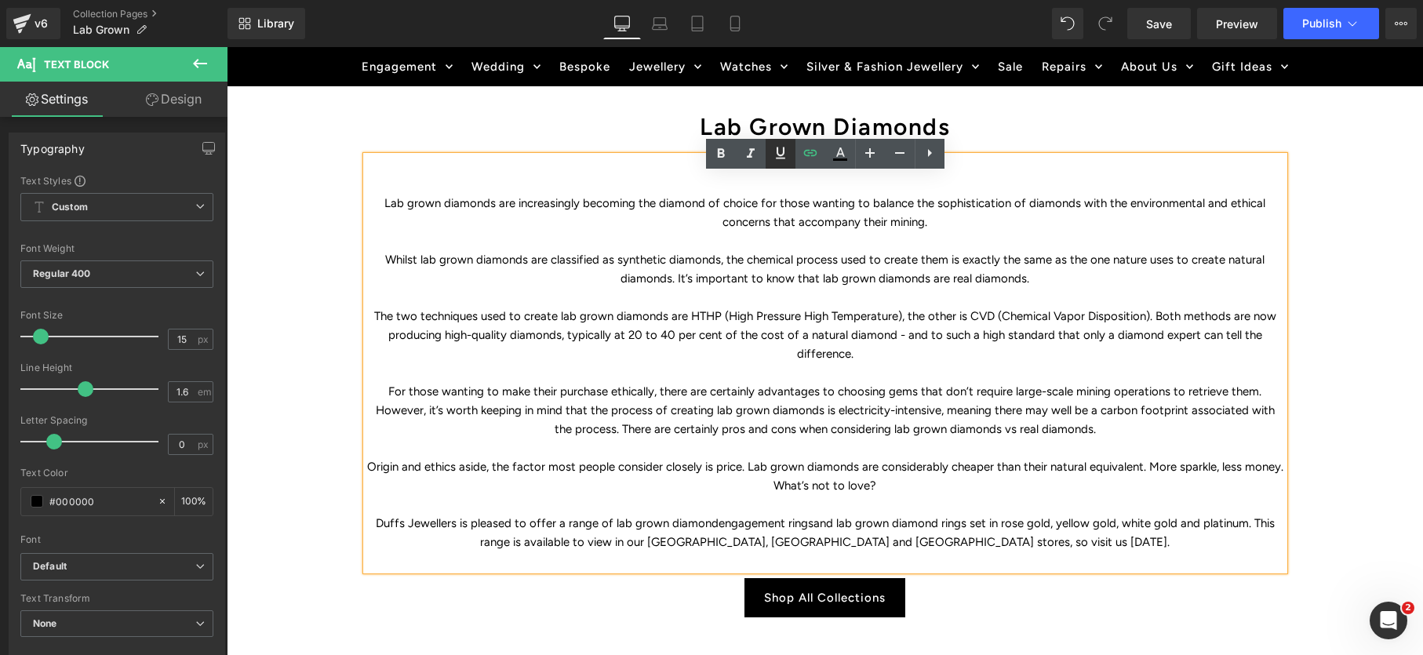
click at [781, 157] on icon at bounding box center [780, 153] width 19 height 19
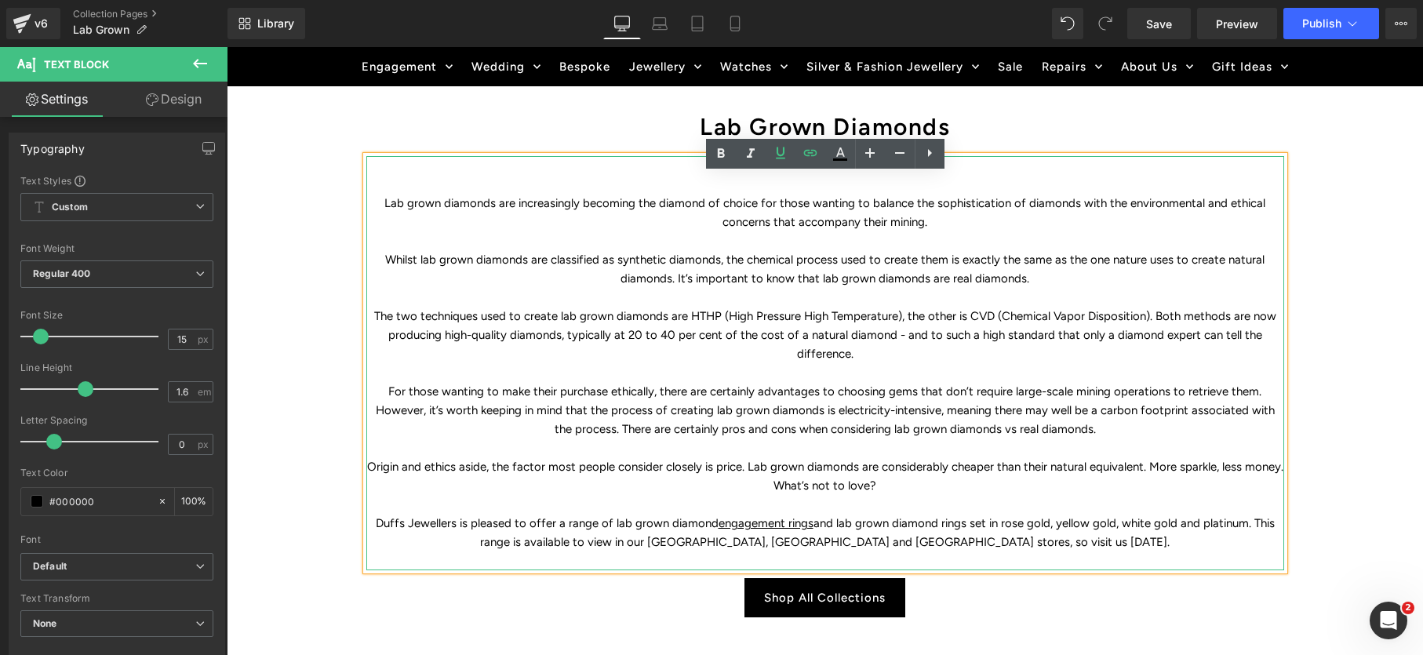
click at [951, 525] on p "Duffs Jewellers is pleased to offer a range of lab grown diamond engagement rin…" at bounding box center [825, 533] width 918 height 38
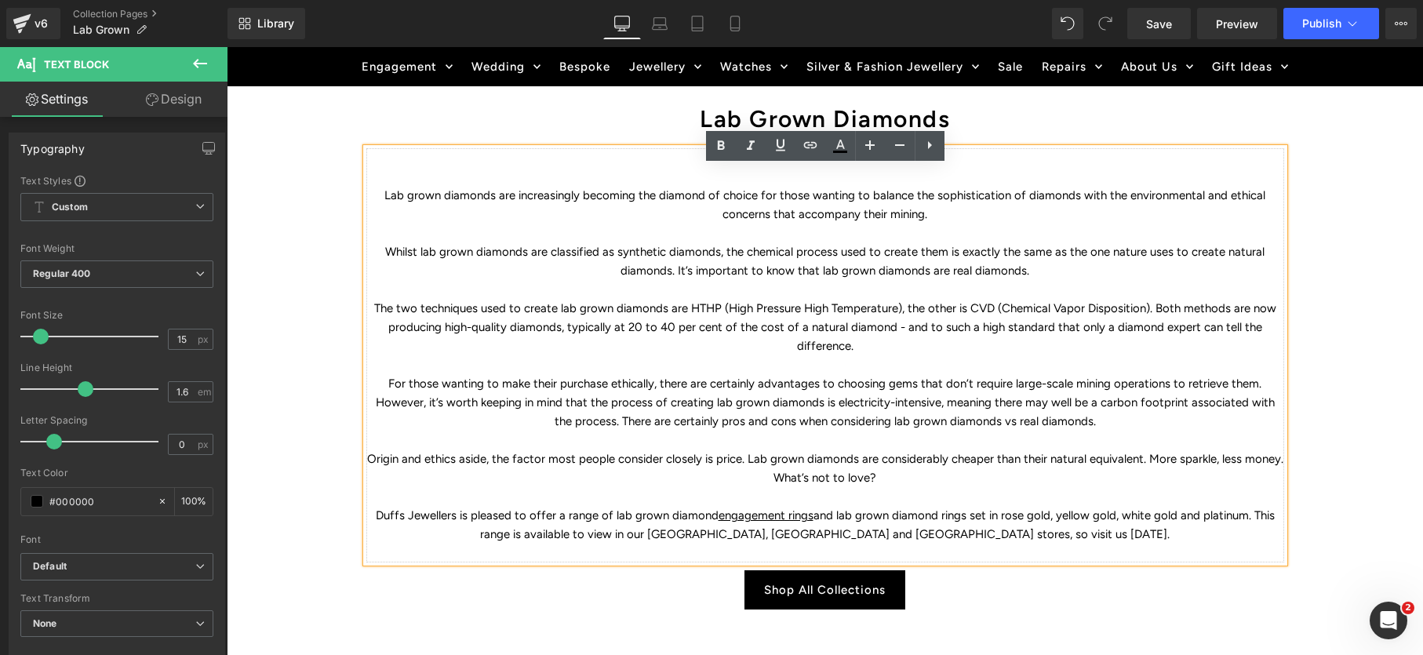
scroll to position [2419, 0]
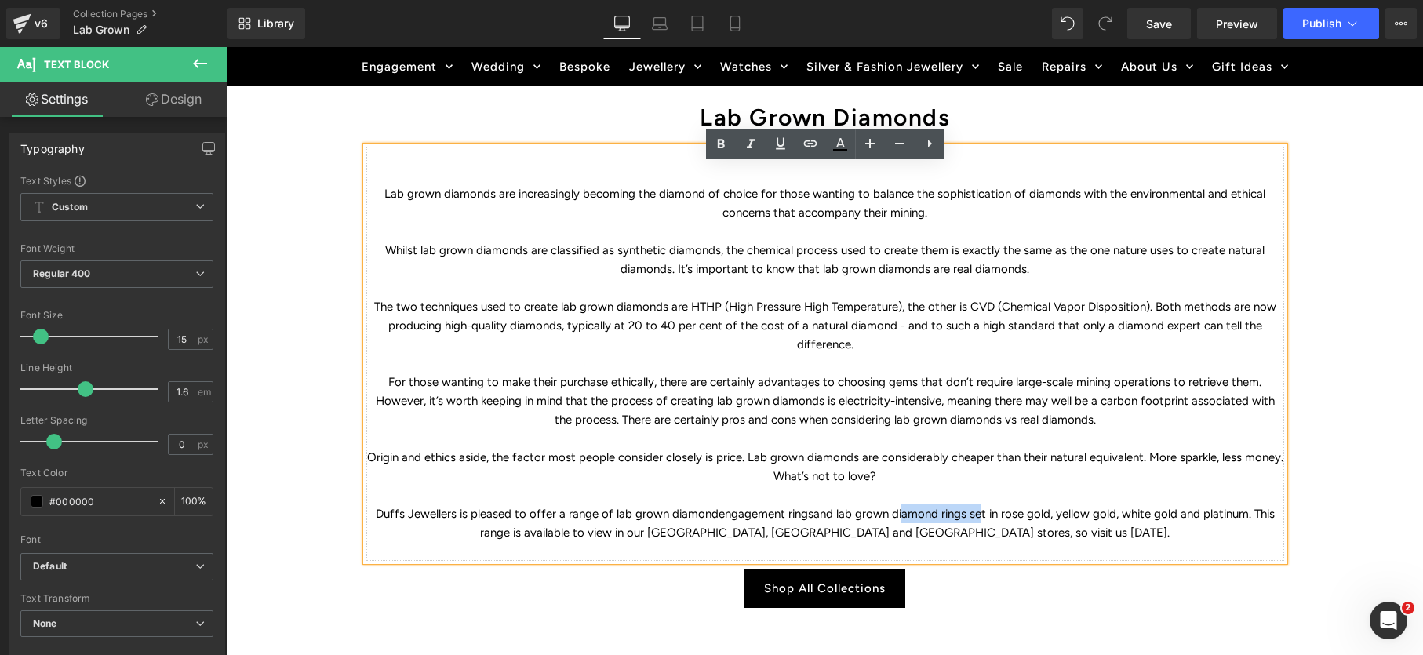
drag, startPoint x: 966, startPoint y: 513, endPoint x: 893, endPoint y: 515, distance: 73.0
click at [892, 515] on p "Duffs Jewellers is pleased to offer a range of lab grown diamond engagement rin…" at bounding box center [825, 523] width 918 height 38
click at [807, 149] on icon at bounding box center [810, 143] width 19 height 19
click at [917, 547] on input "text" at bounding box center [972, 545] width 242 height 39
paste input "[URL][DOMAIN_NAME]"
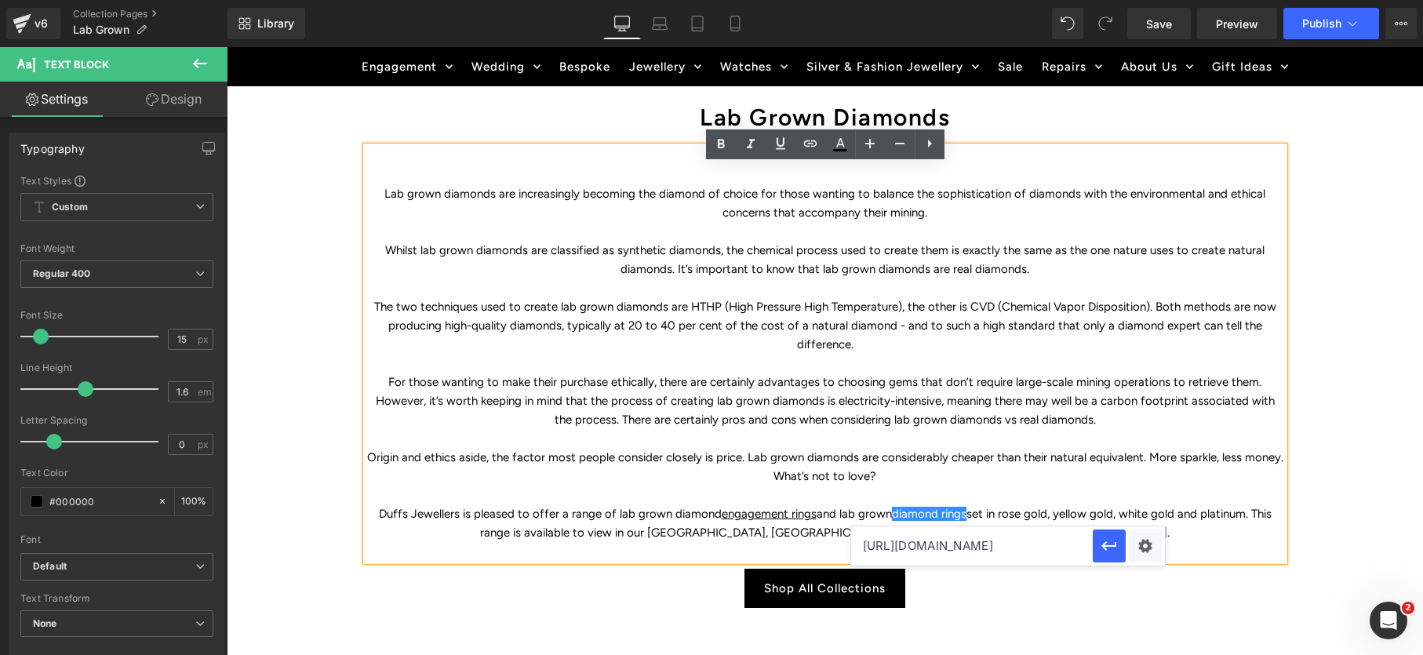
scroll to position [0, 84]
type input "[URL][DOMAIN_NAME]"
click at [1113, 547] on icon "button" at bounding box center [1108, 545] width 19 height 19
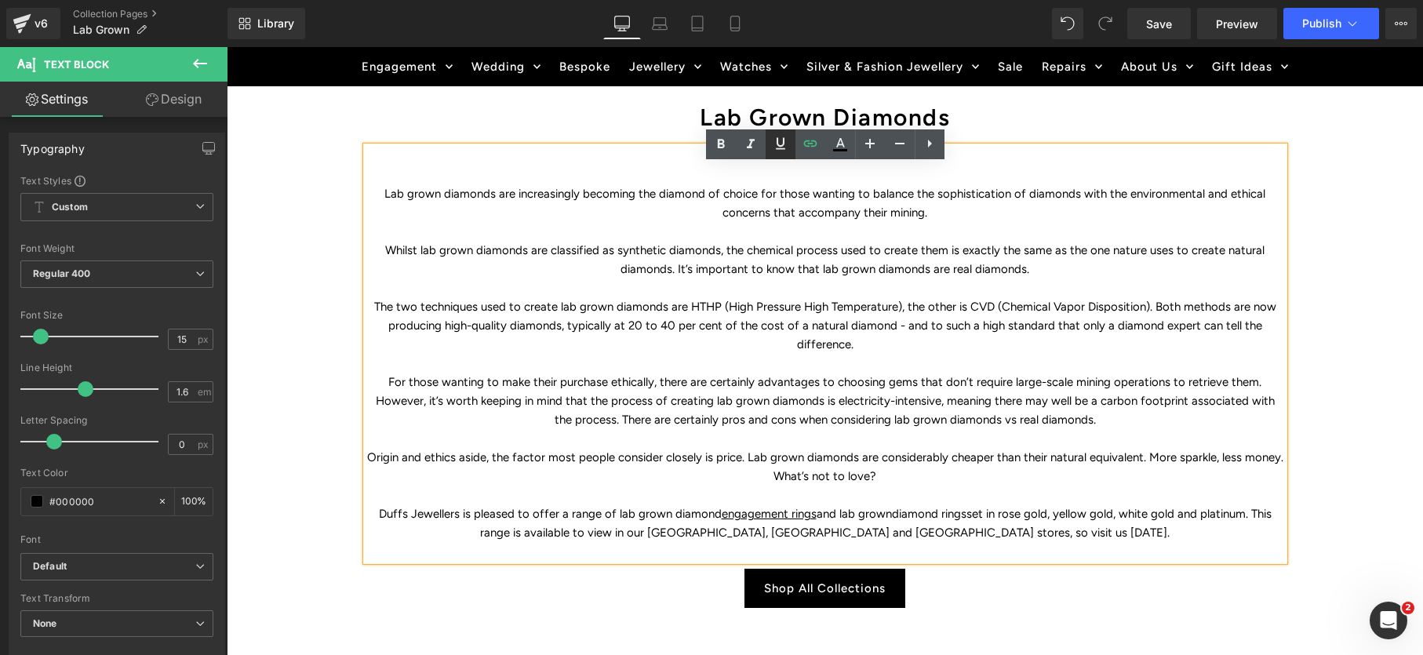
drag, startPoint x: 781, startPoint y: 145, endPoint x: 780, endPoint y: 157, distance: 11.8
click at [781, 145] on icon at bounding box center [780, 144] width 9 height 12
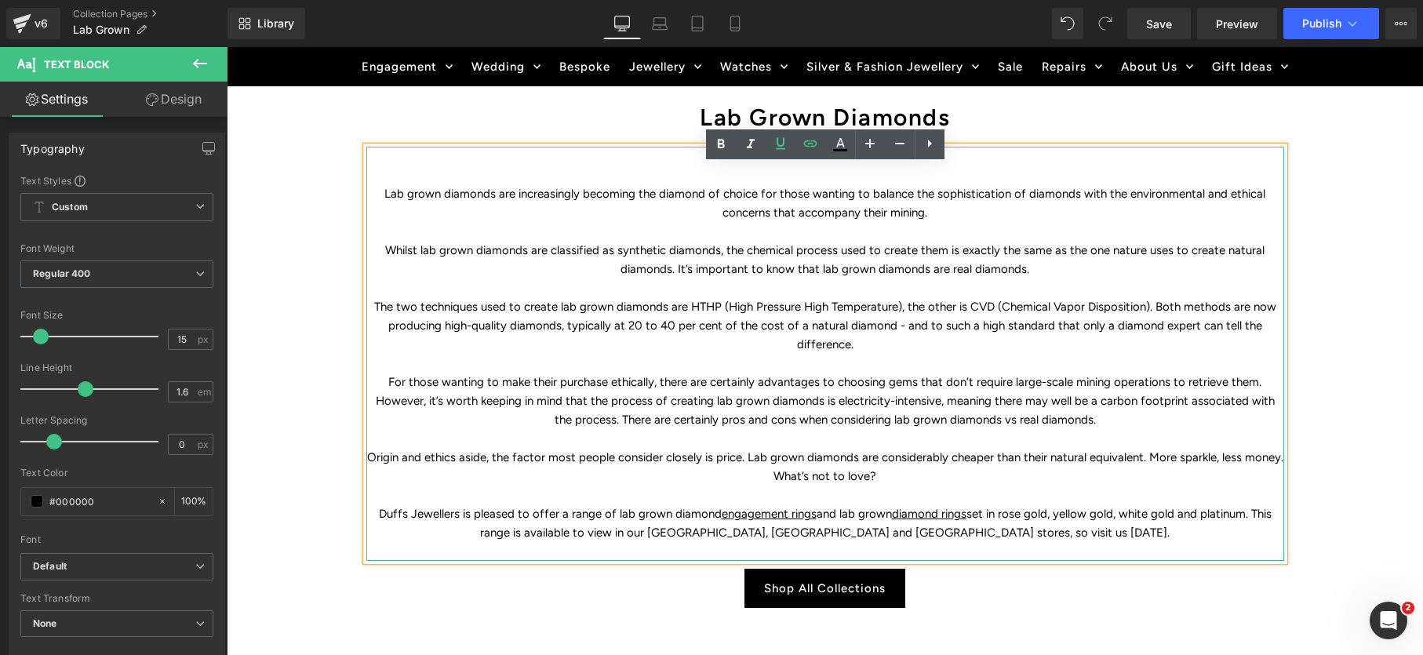
click at [868, 348] on p "The two techniques used to create lab grown diamonds are HTHP (High Pressure Hi…" at bounding box center [825, 325] width 918 height 56
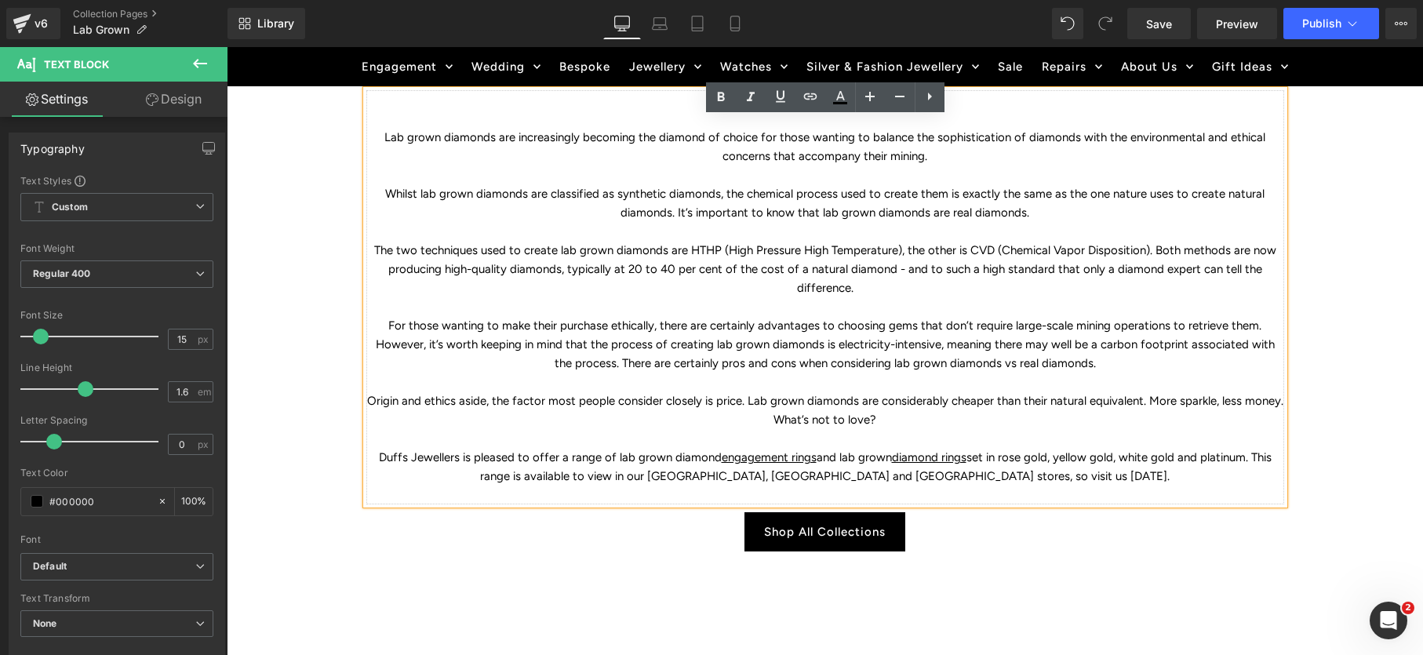
scroll to position [2477, 0]
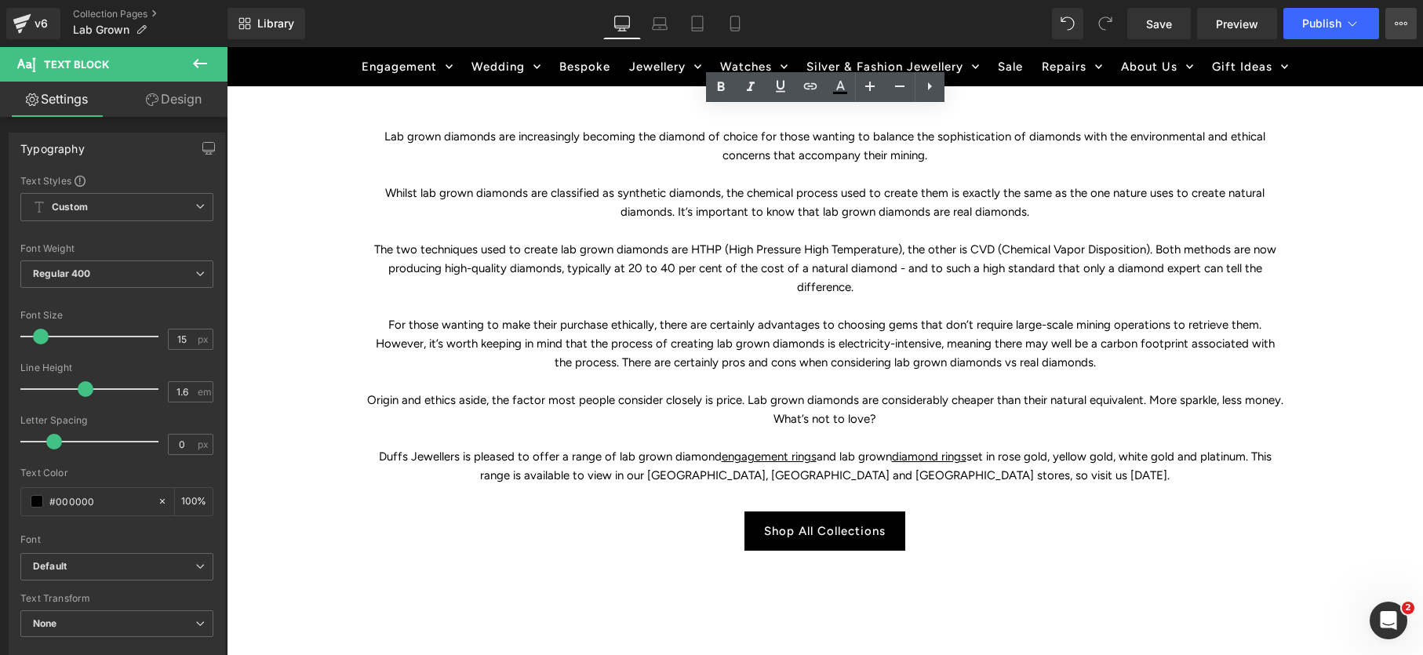
click at [1397, 17] on icon at bounding box center [1400, 23] width 13 height 13
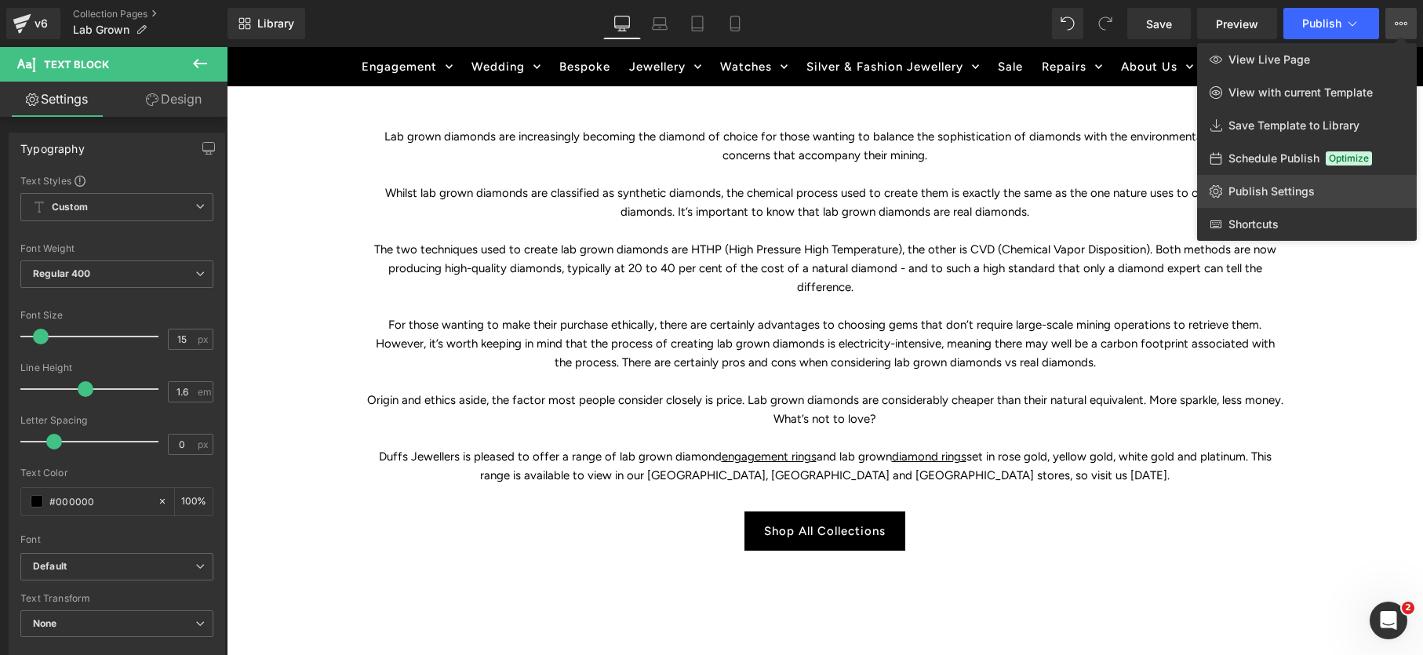
click at [1278, 194] on span "Publish Settings" at bounding box center [1271, 191] width 86 height 14
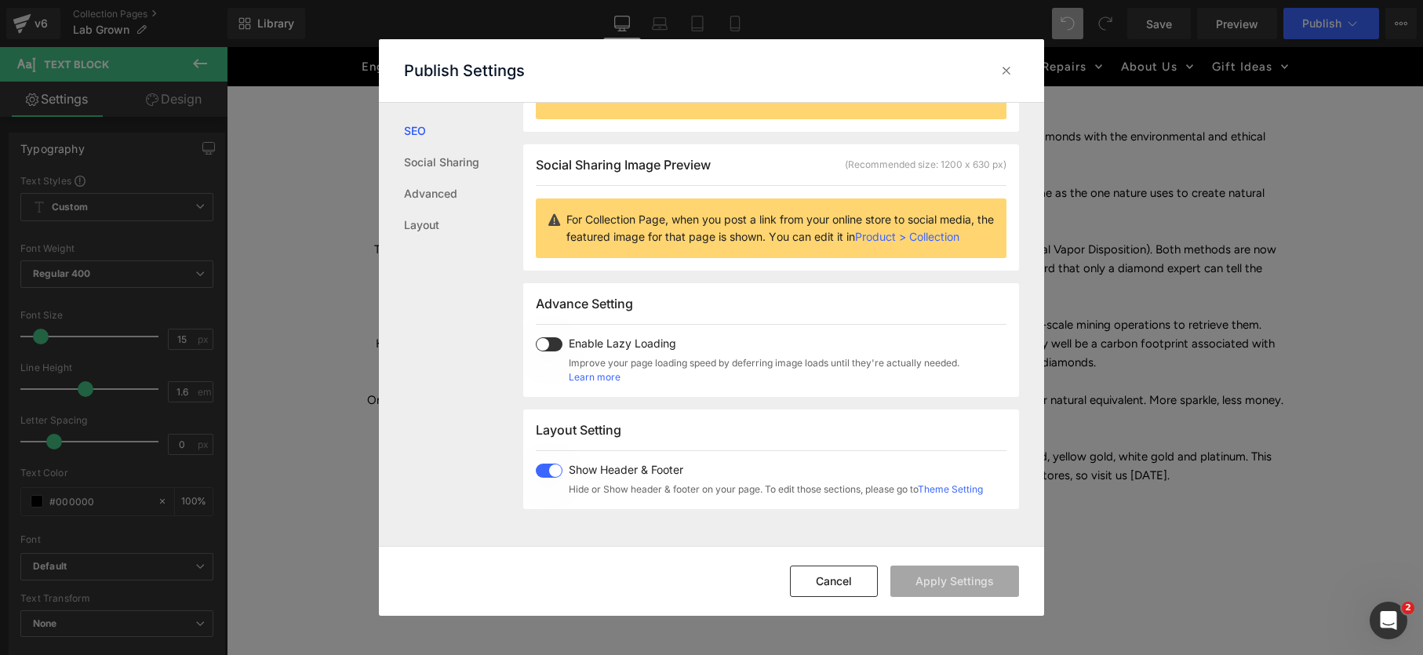
scroll to position [0, 0]
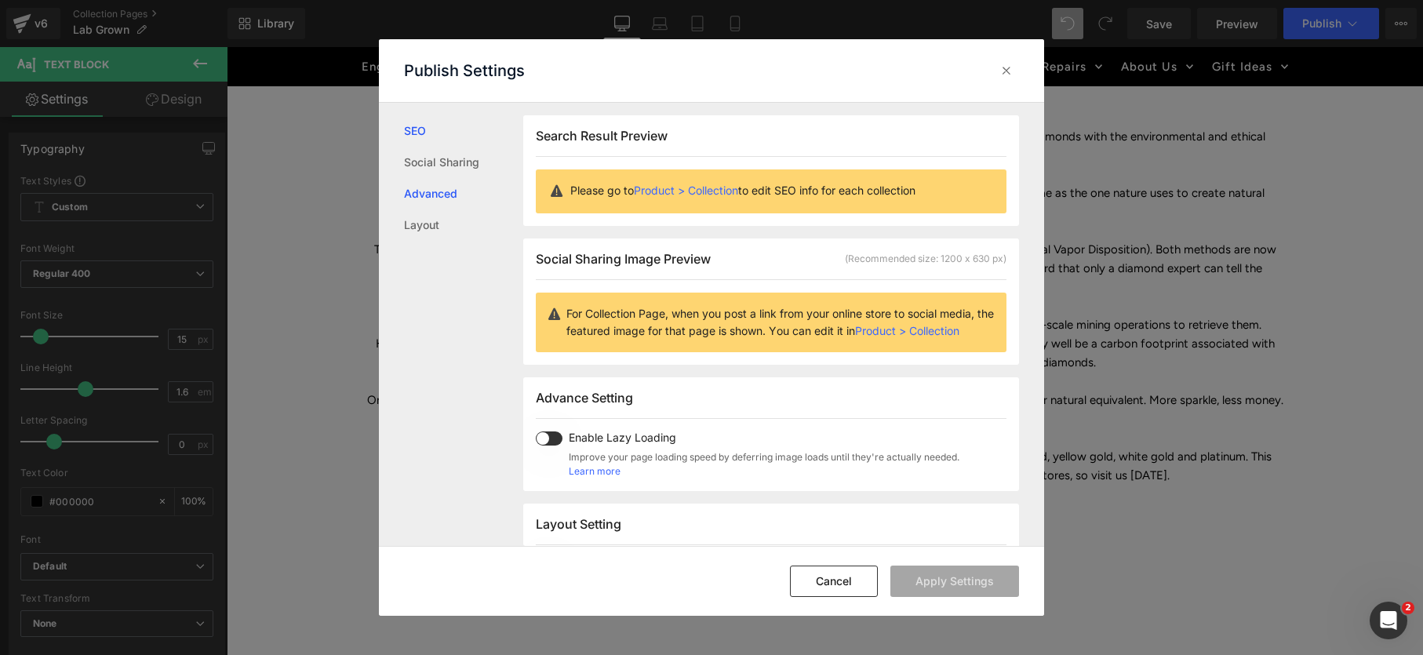
click at [445, 191] on link "Advanced" at bounding box center [463, 193] width 119 height 31
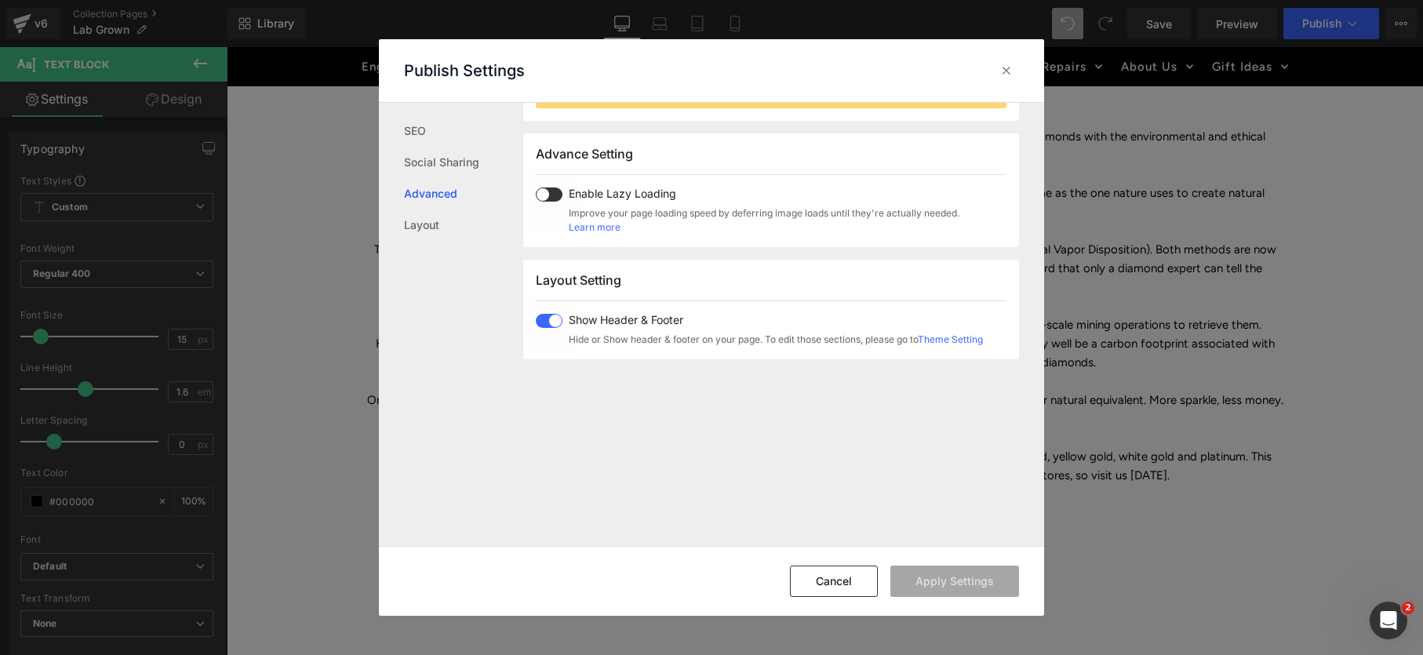
scroll to position [263, 0]
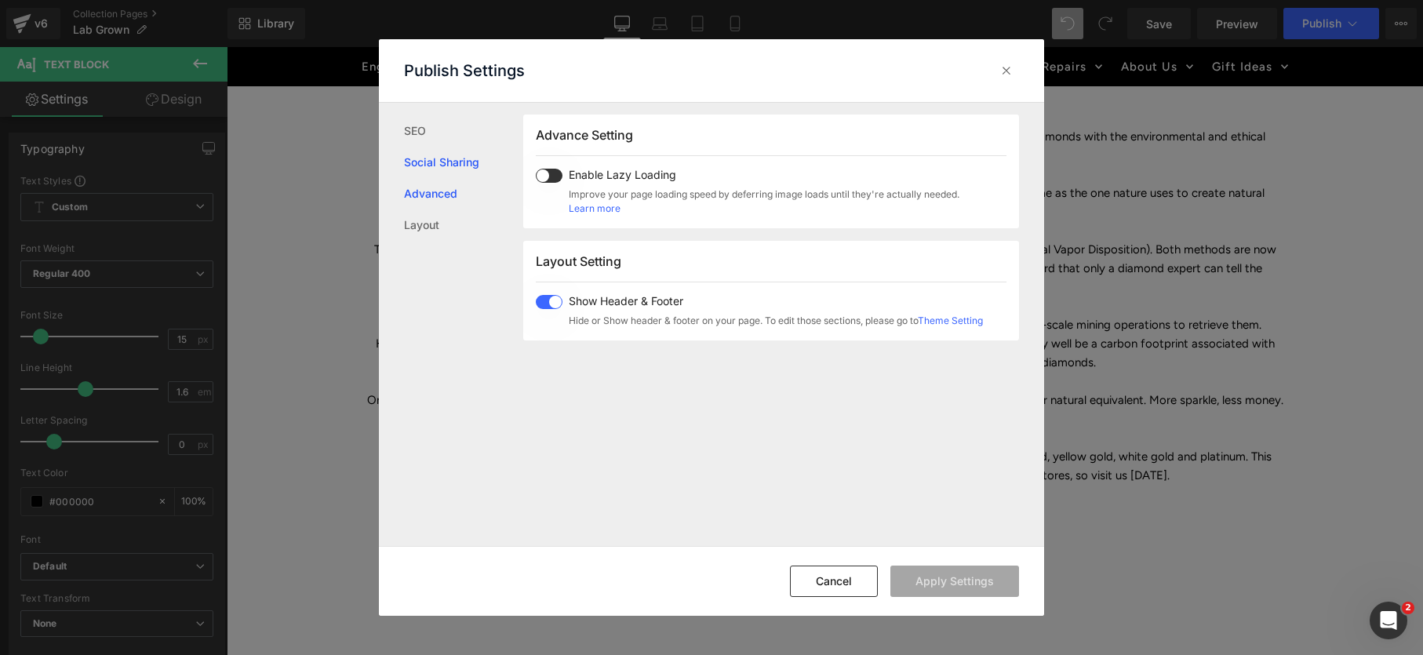
click at [435, 165] on link "Social Sharing" at bounding box center [463, 162] width 119 height 31
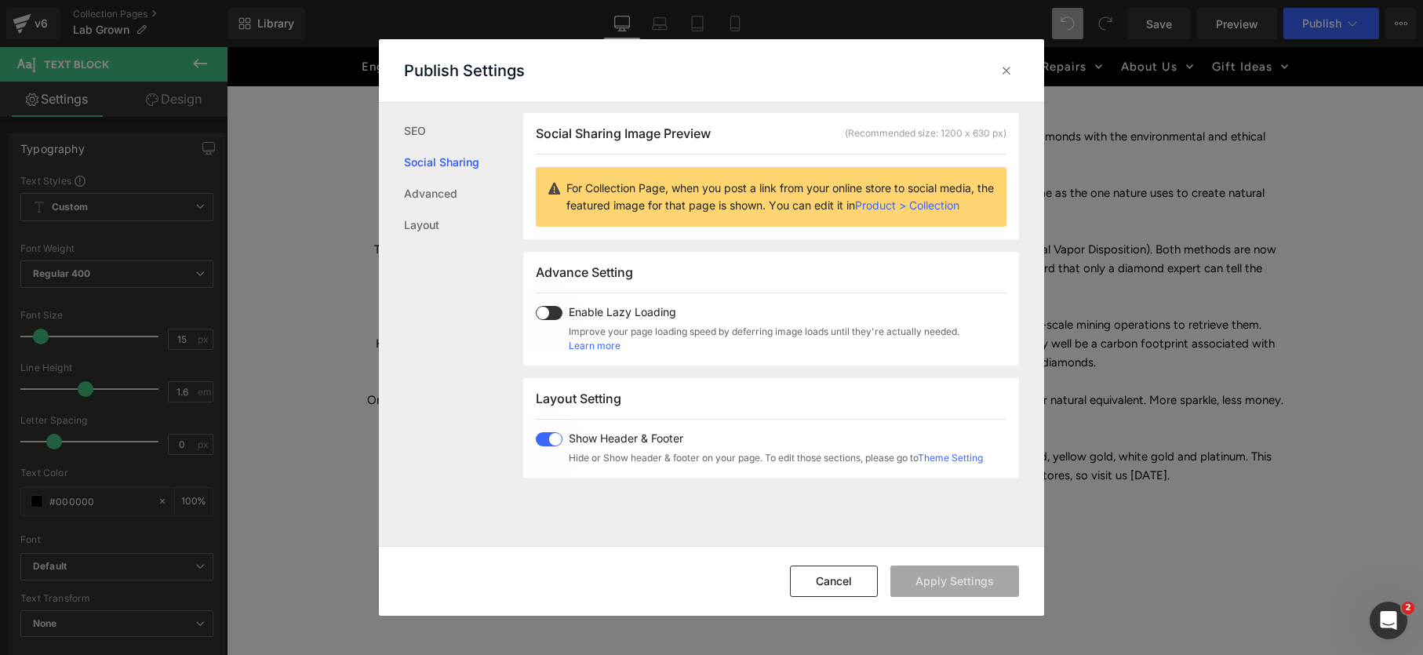
scroll to position [124, 0]
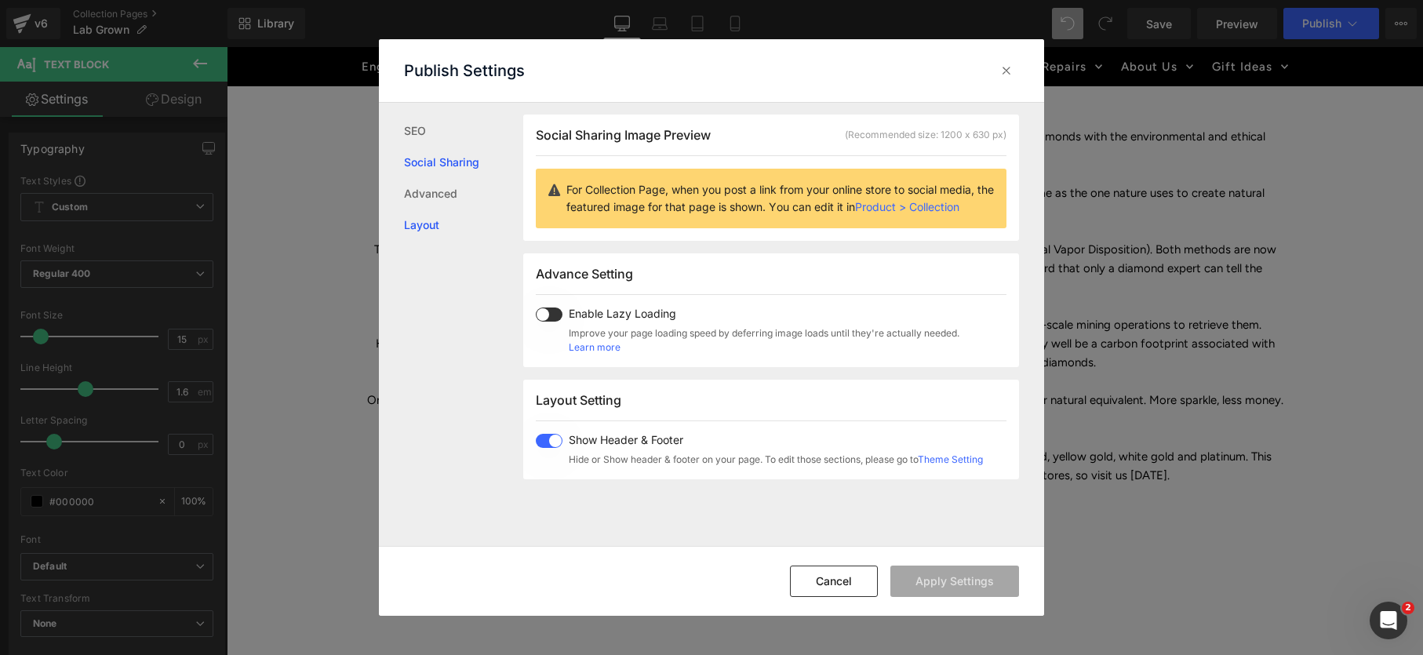
click at [423, 226] on link "Layout" at bounding box center [463, 224] width 119 height 31
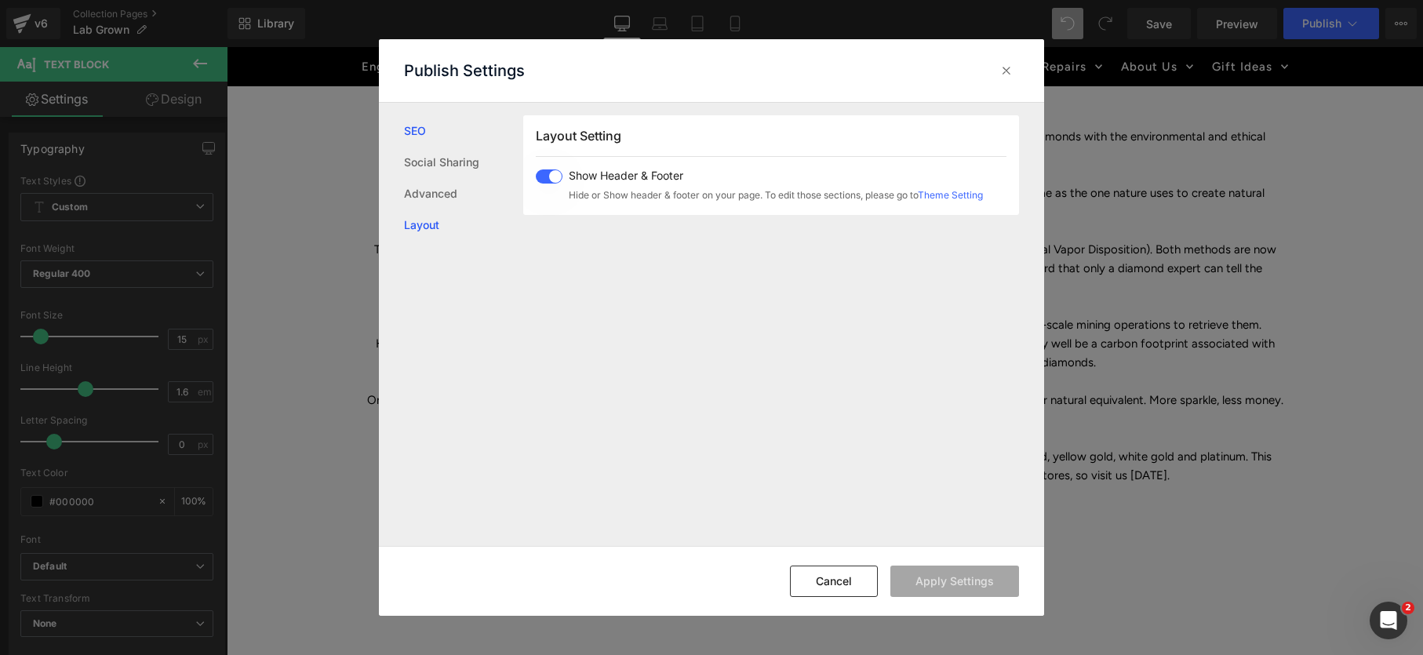
click at [412, 133] on link "SEO" at bounding box center [463, 130] width 119 height 31
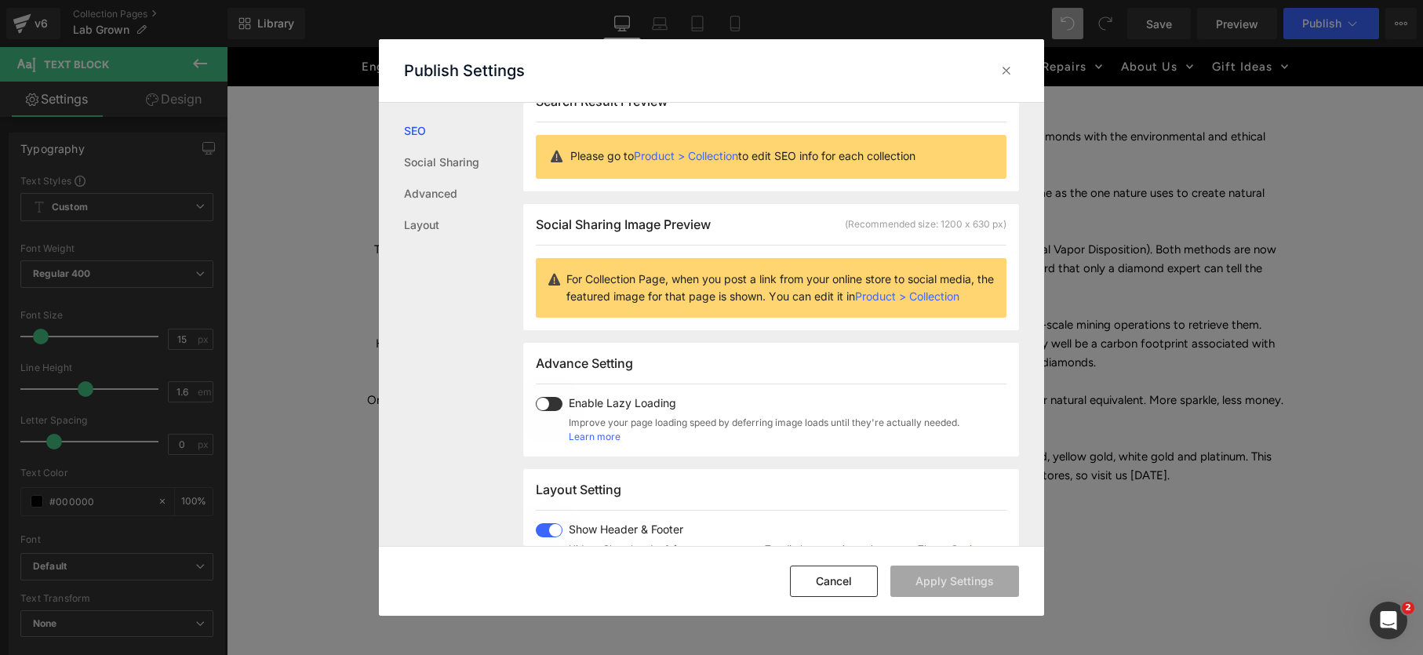
scroll to position [0, 0]
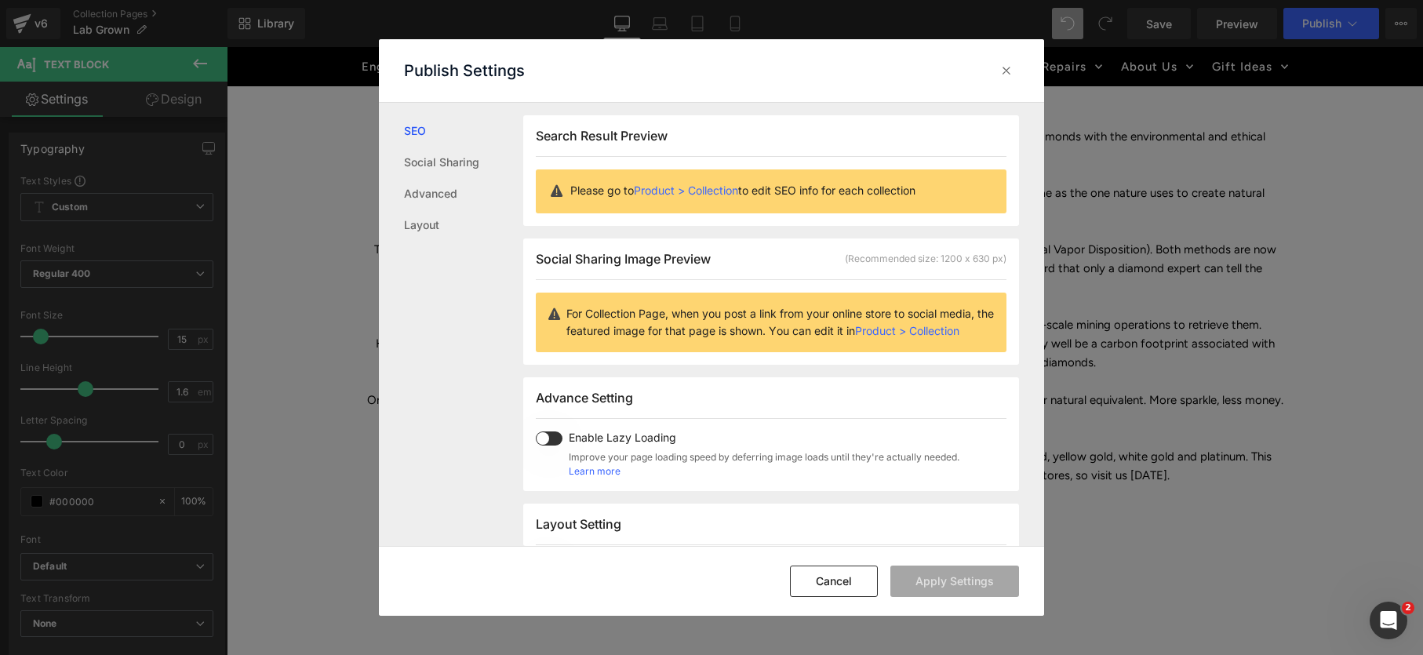
click at [711, 190] on link "Product > Collection" at bounding box center [686, 190] width 104 height 13
click at [1005, 70] on icon at bounding box center [1006, 71] width 16 height 16
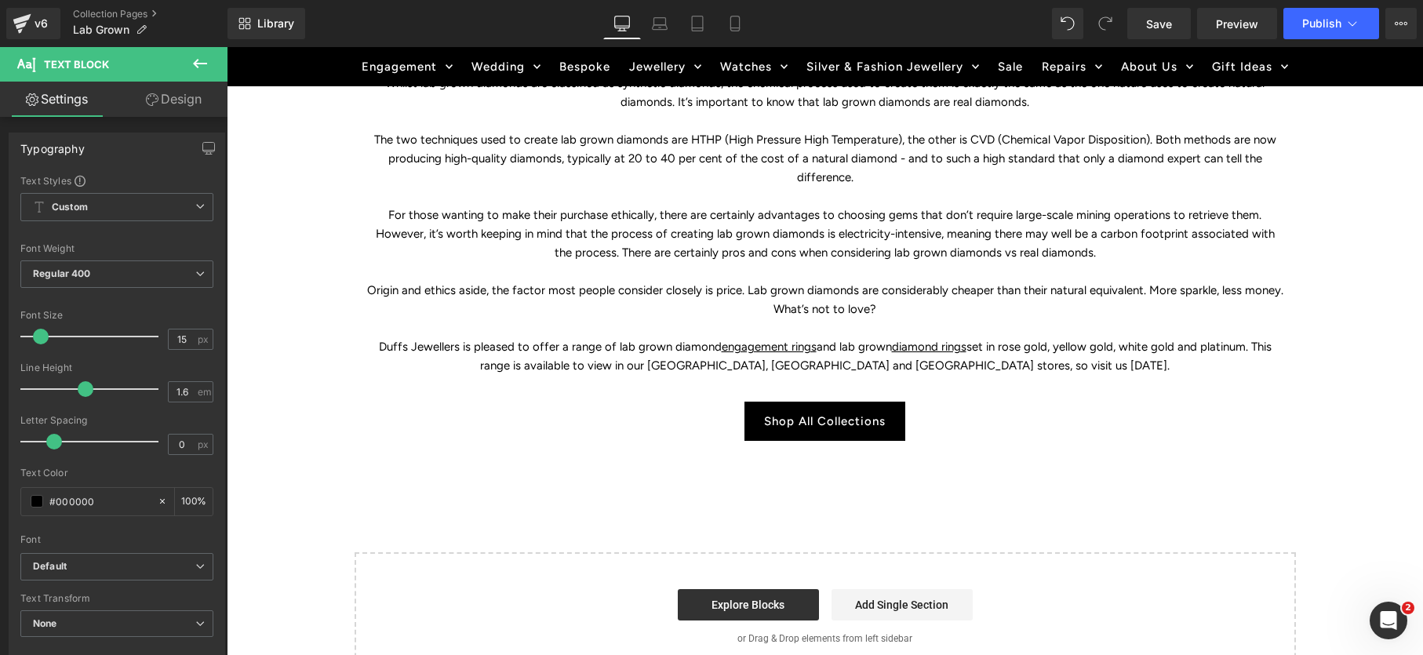
scroll to position [2553, 0]
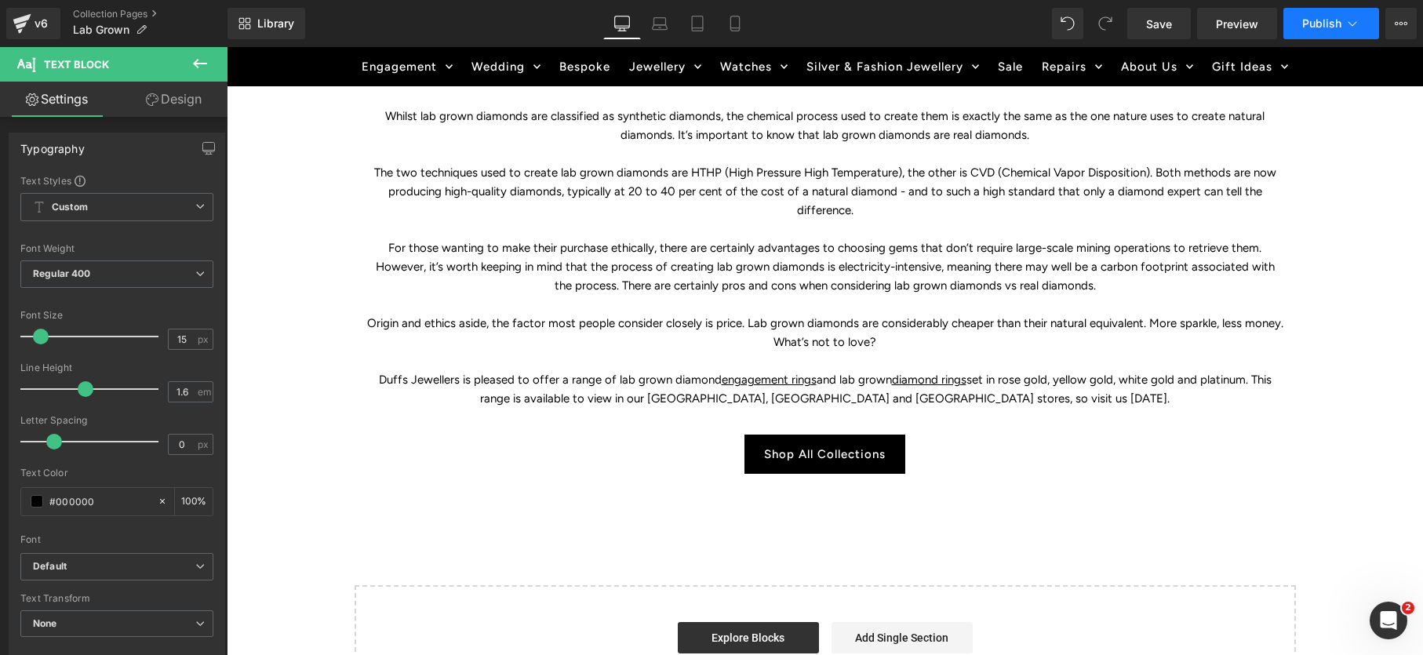
click at [1311, 28] on span "Publish" at bounding box center [1321, 23] width 39 height 13
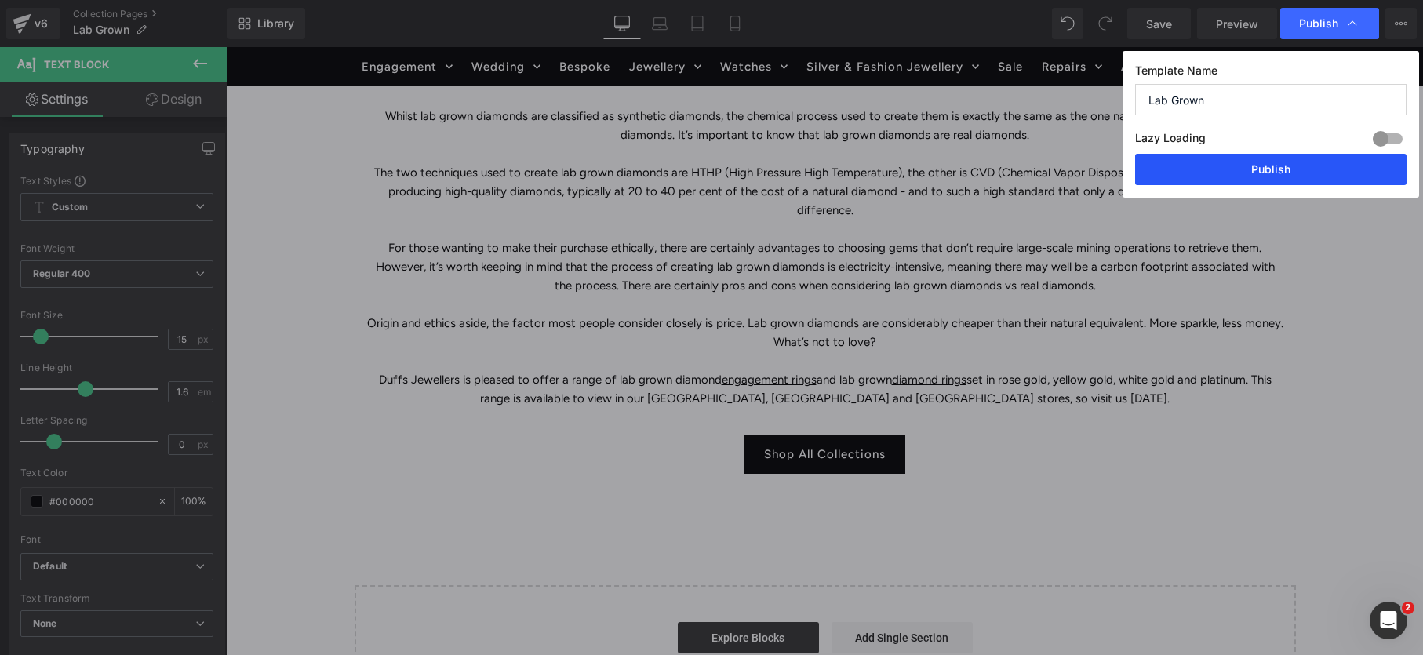
click at [1281, 169] on button "Publish" at bounding box center [1270, 169] width 271 height 31
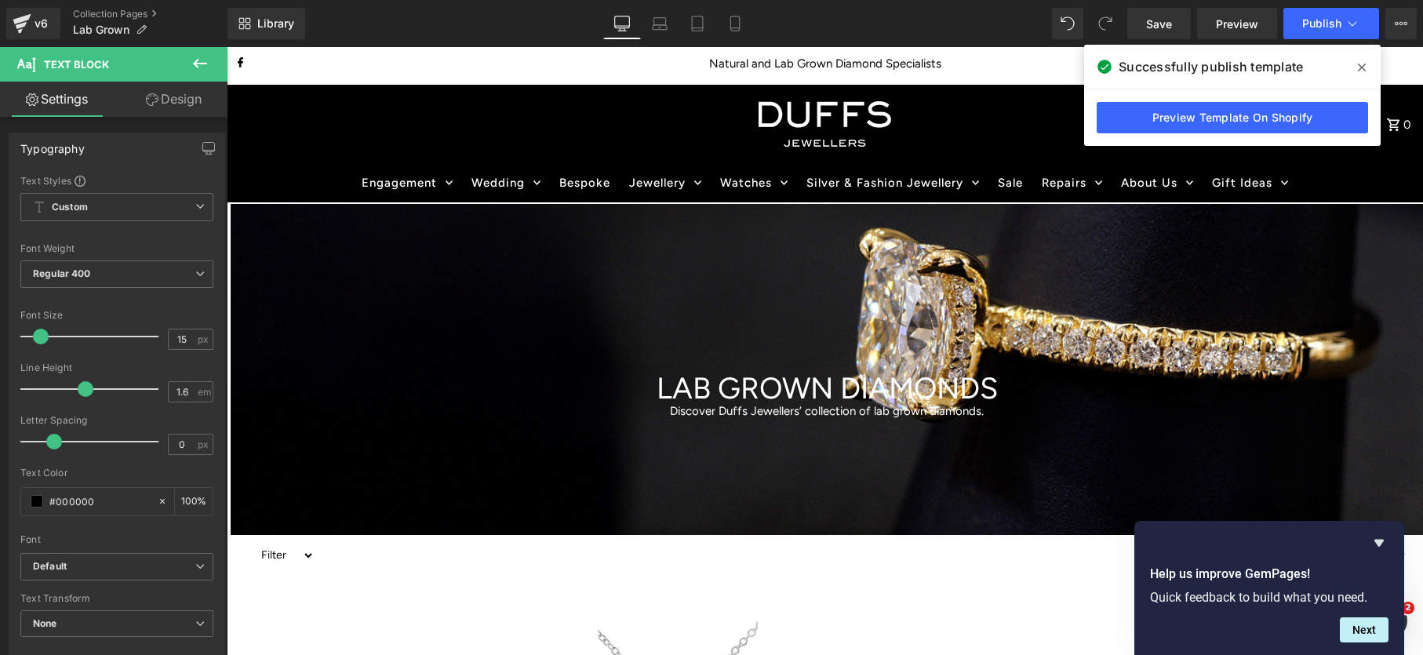
scroll to position [0, 0]
